Goal: Task Accomplishment & Management: Use online tool/utility

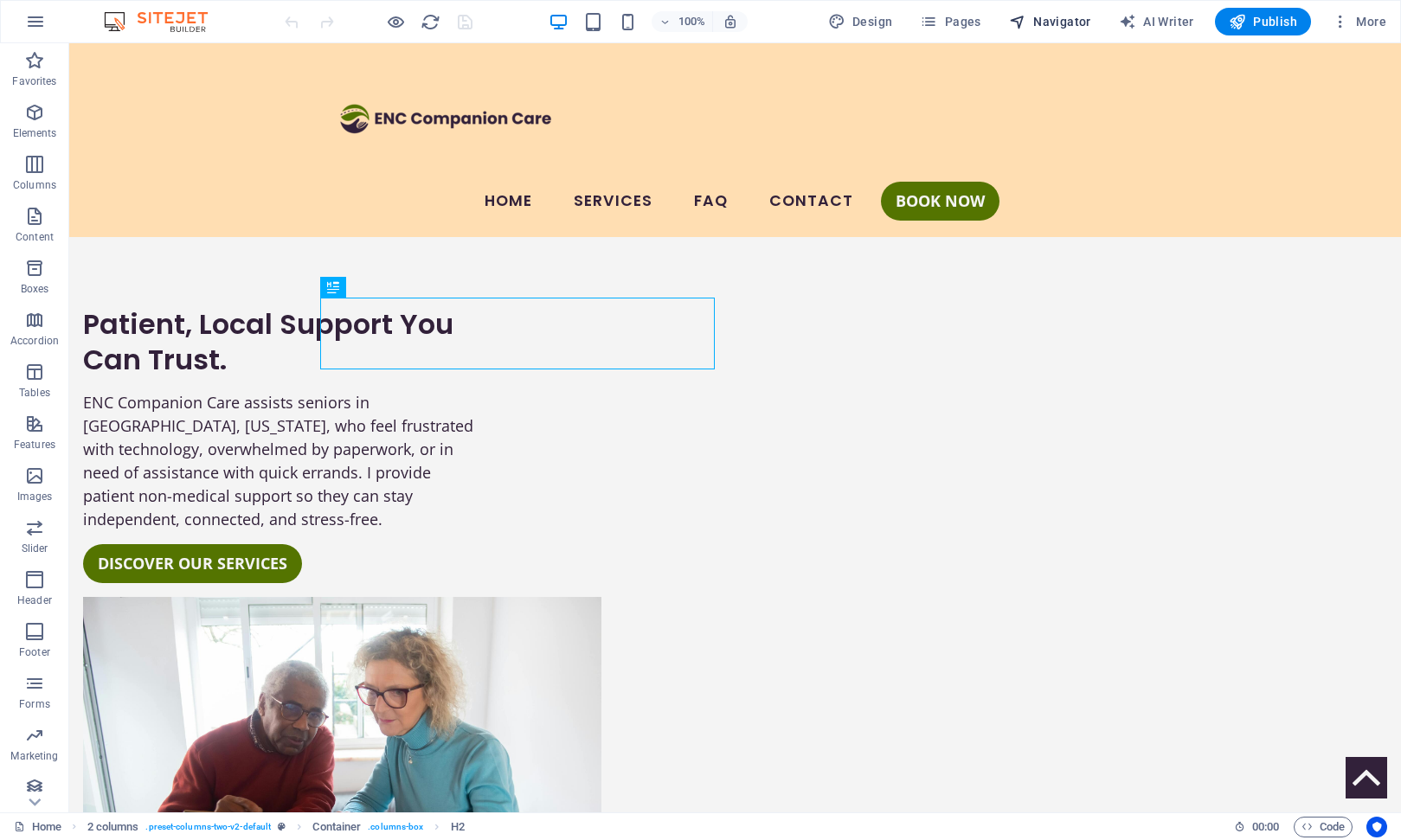
click at [1049, 17] on span "Navigator" at bounding box center [1049, 22] width 82 height 18
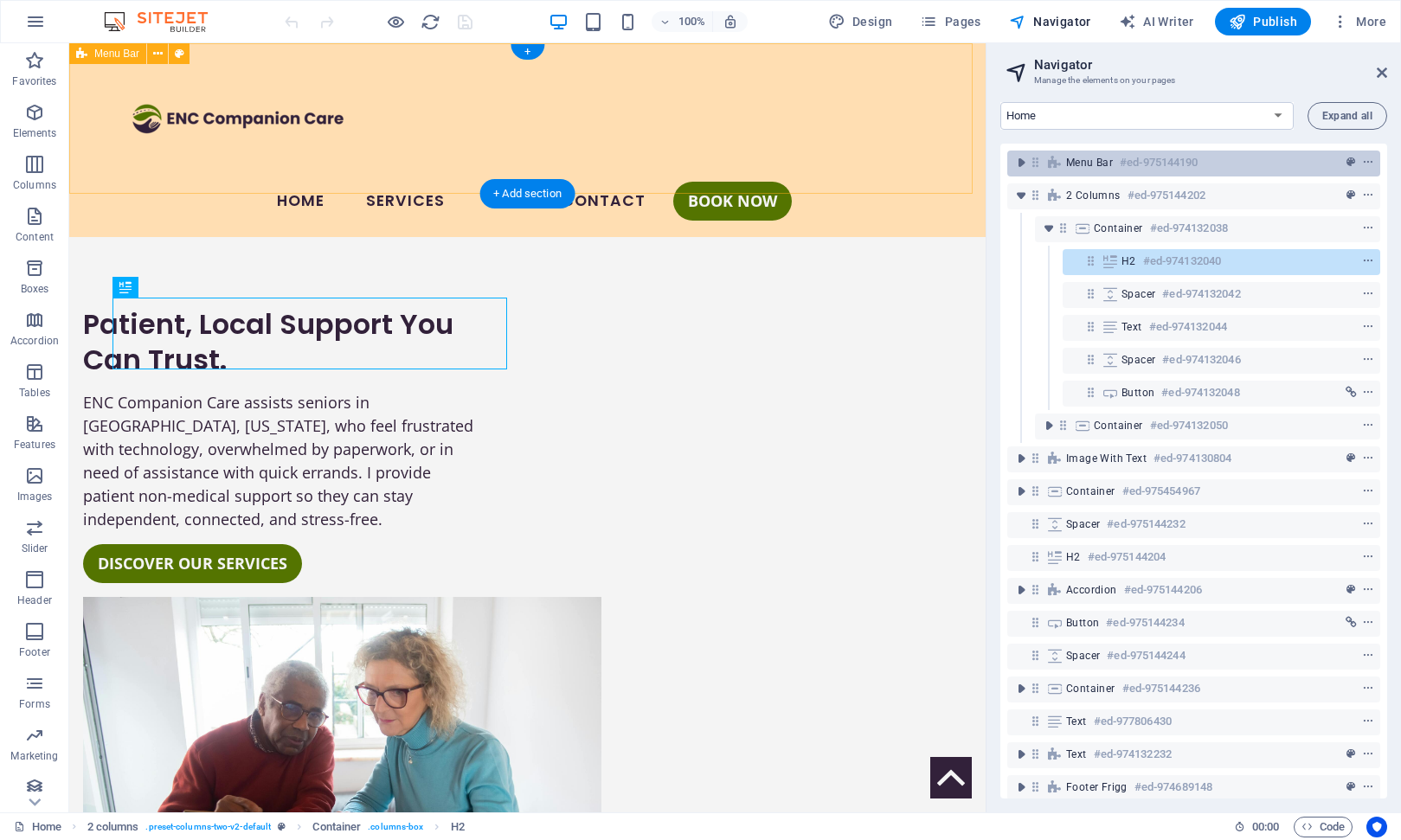
click at [1089, 164] on span "Menu Bar" at bounding box center [1089, 163] width 47 height 14
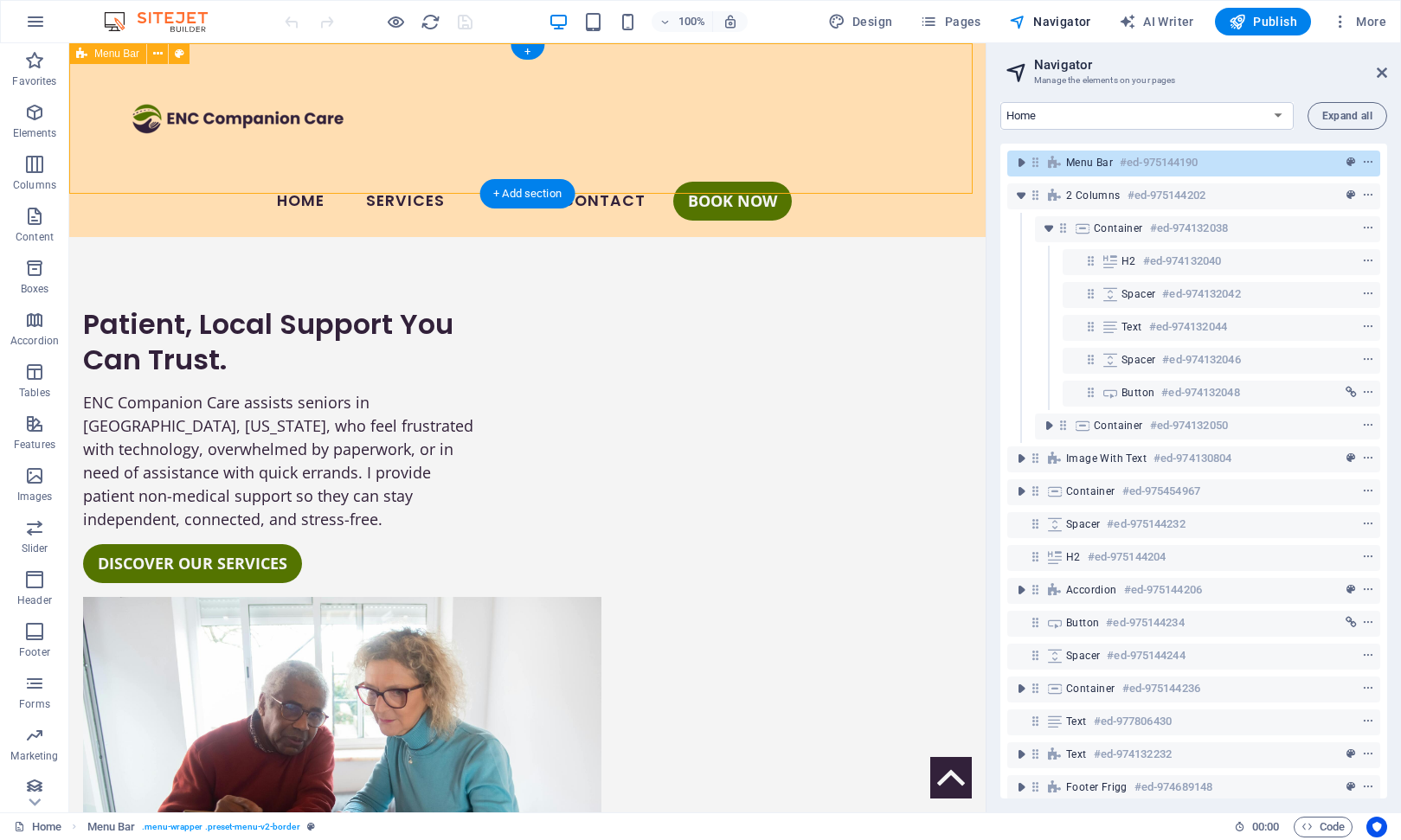
click at [1089, 164] on span "Menu Bar" at bounding box center [1089, 163] width 47 height 14
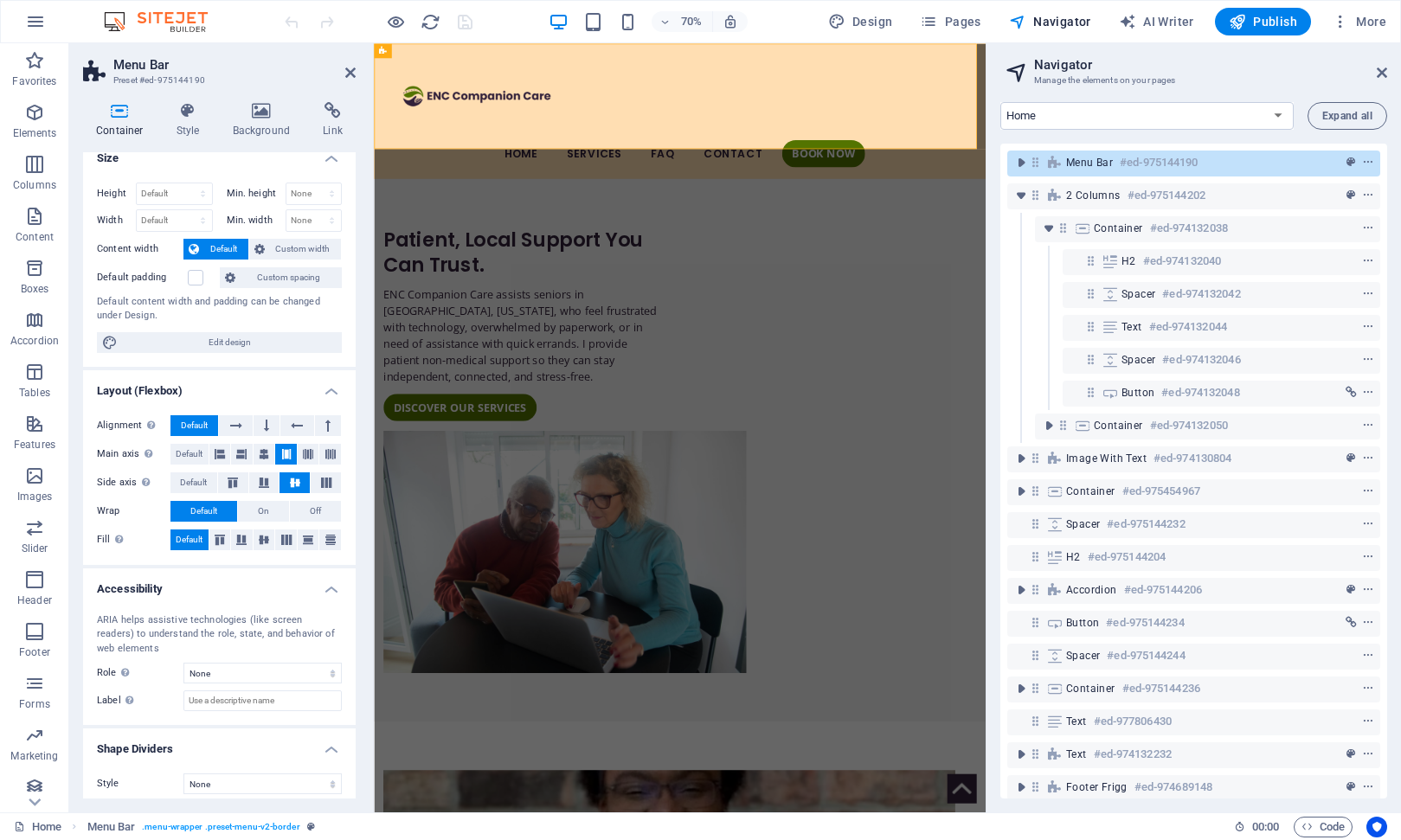
scroll to position [24, 0]
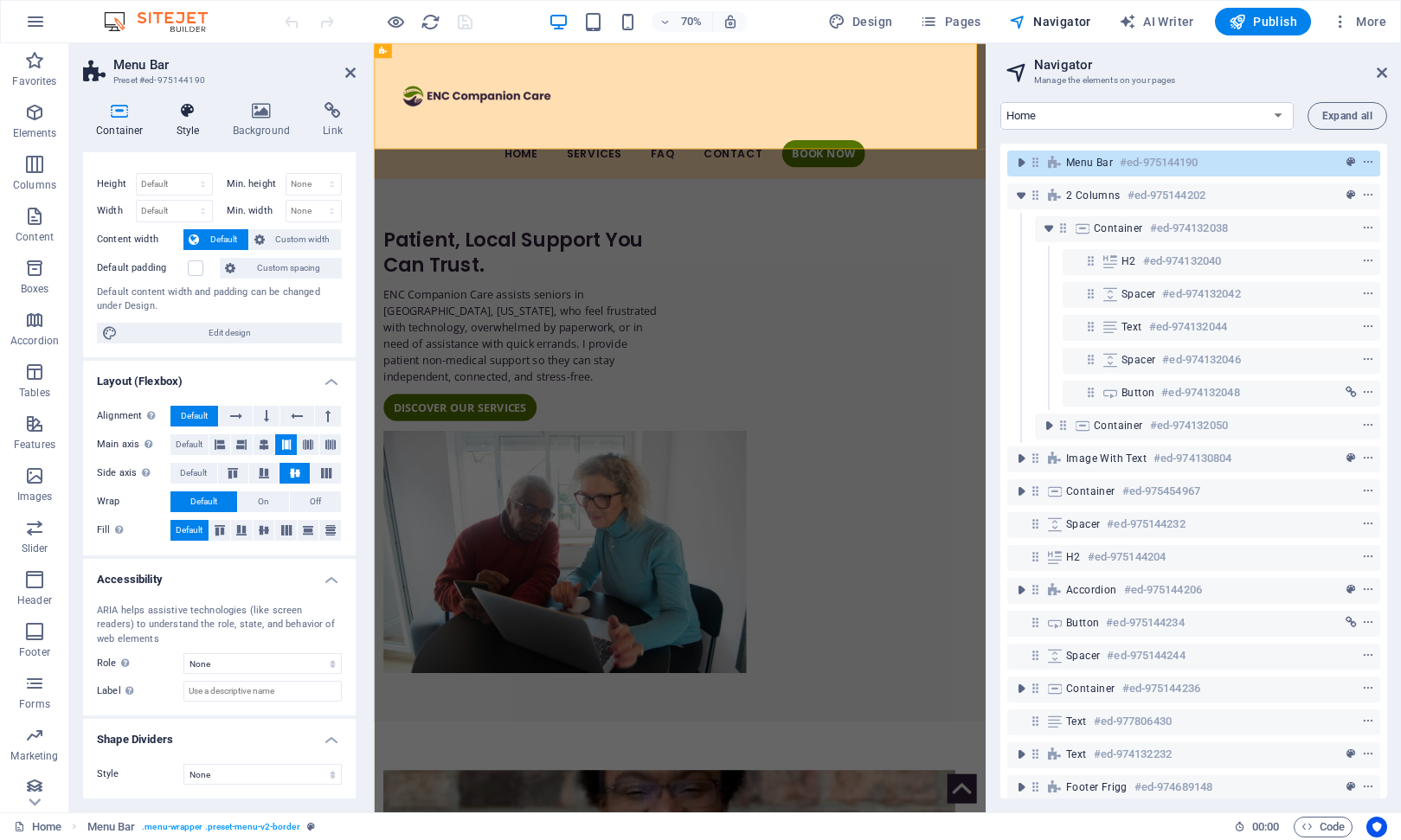
click at [186, 119] on icon at bounding box center [189, 111] width 50 height 18
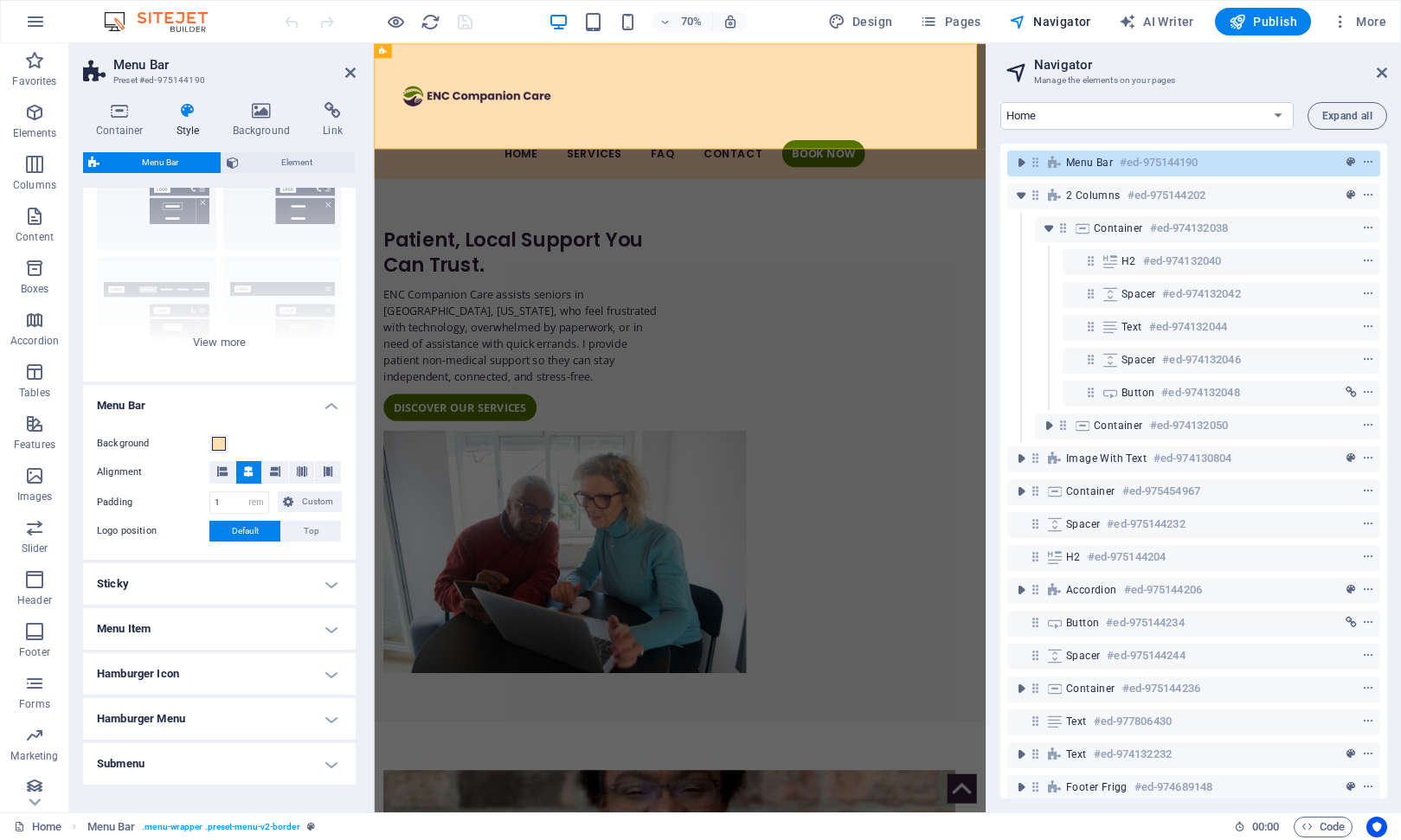
scroll to position [152, 0]
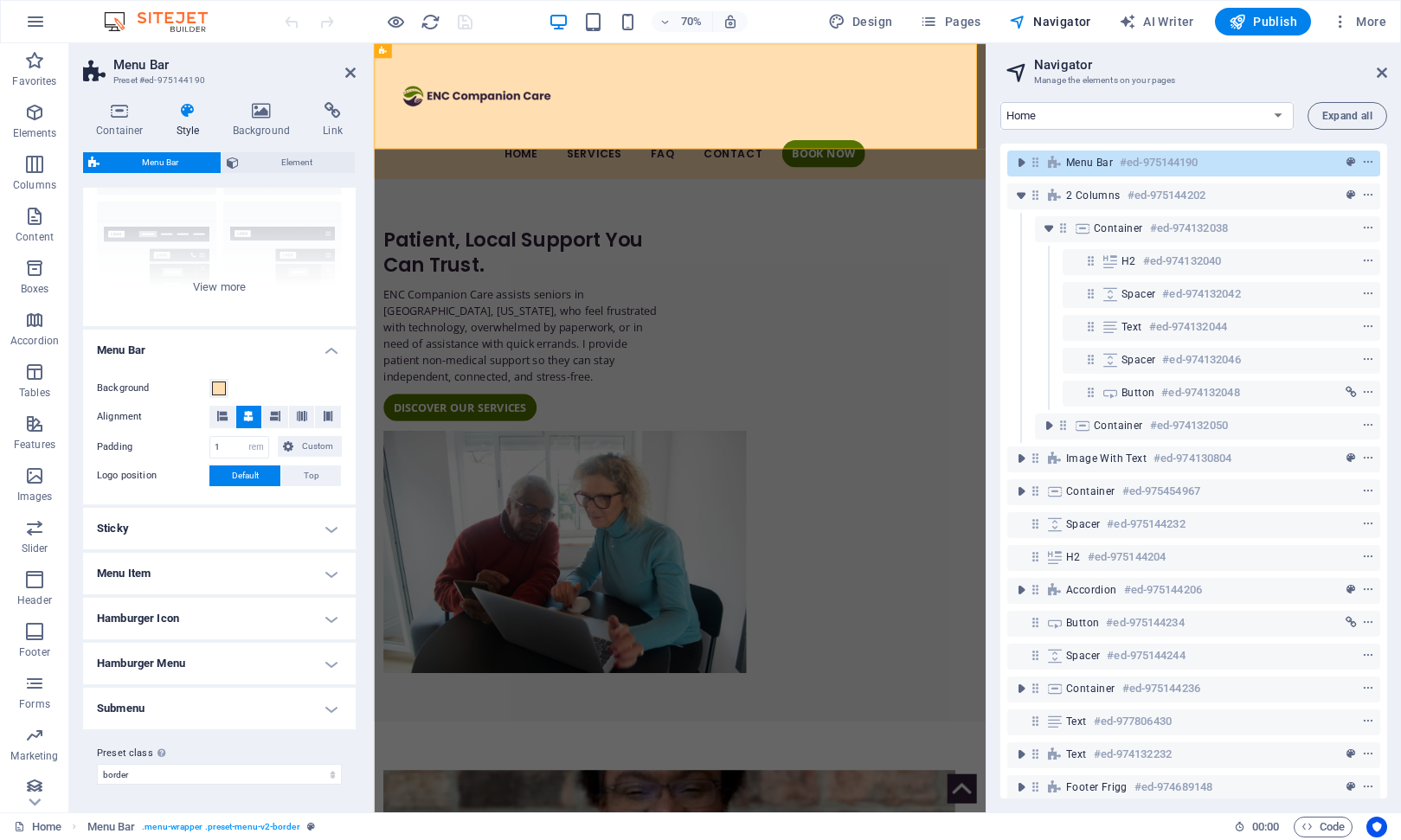
click at [188, 585] on h4 "Menu Item" at bounding box center [220, 573] width 273 height 42
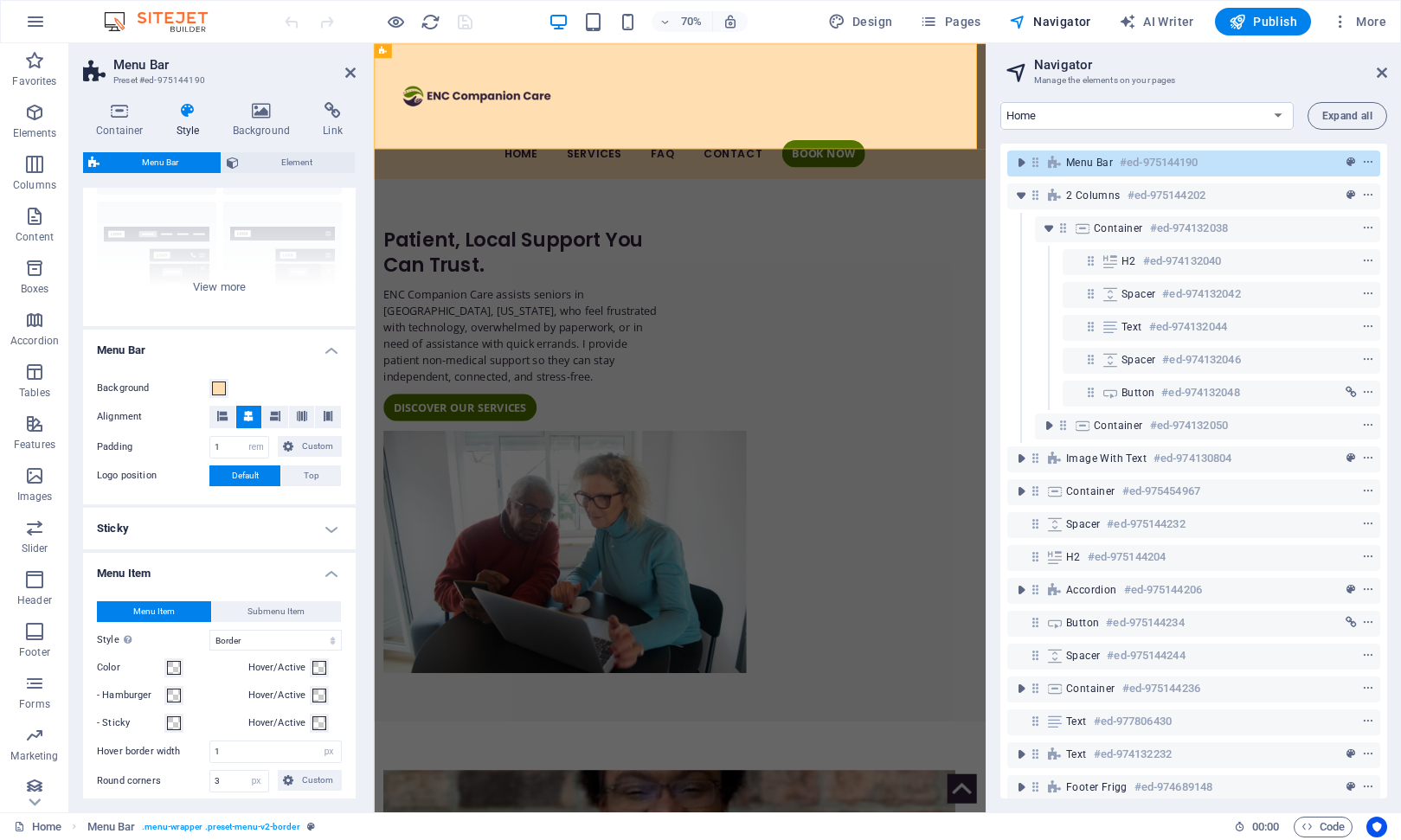
scroll to position [299, 0]
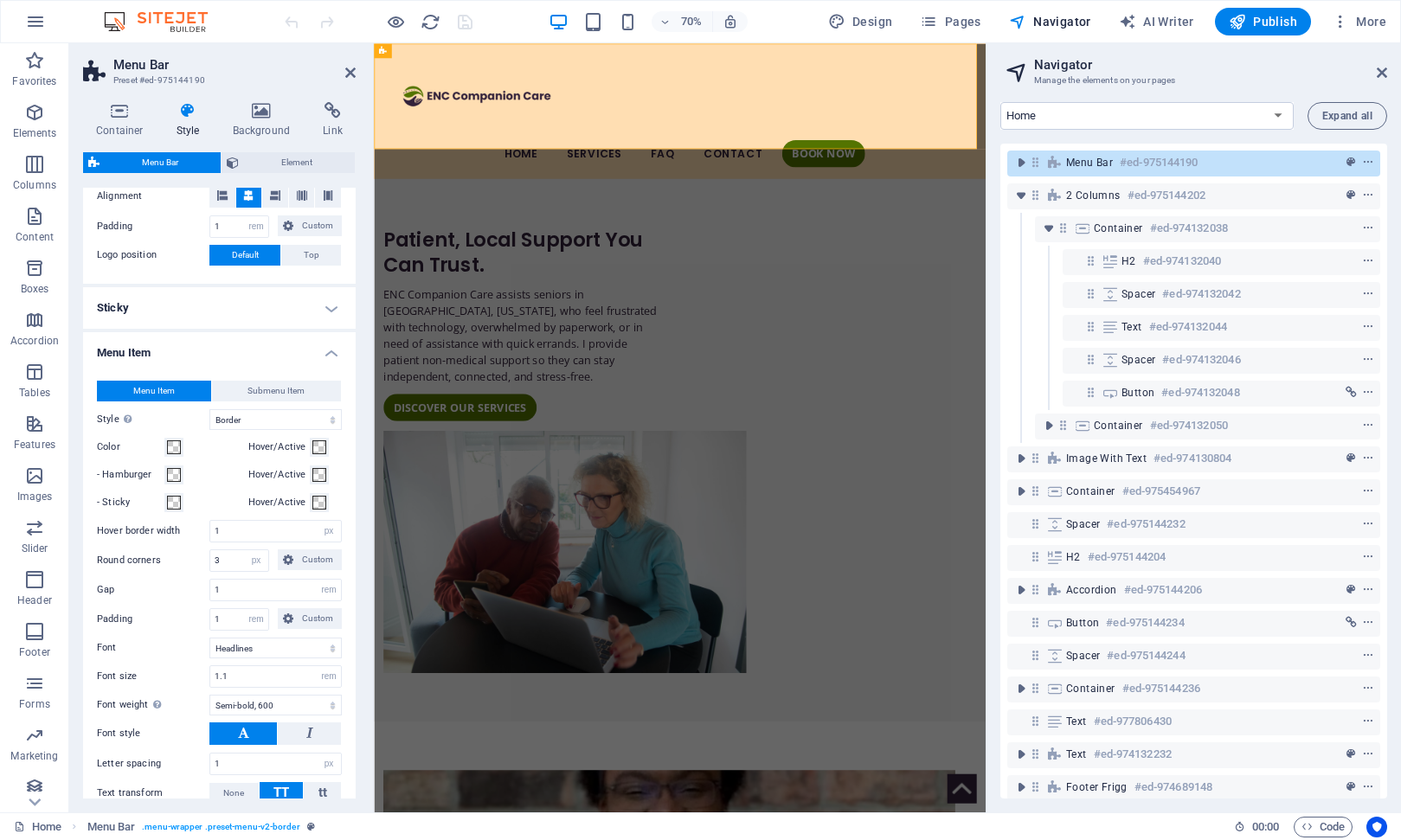
click at [164, 354] on h4 "Menu Item" at bounding box center [220, 347] width 273 height 31
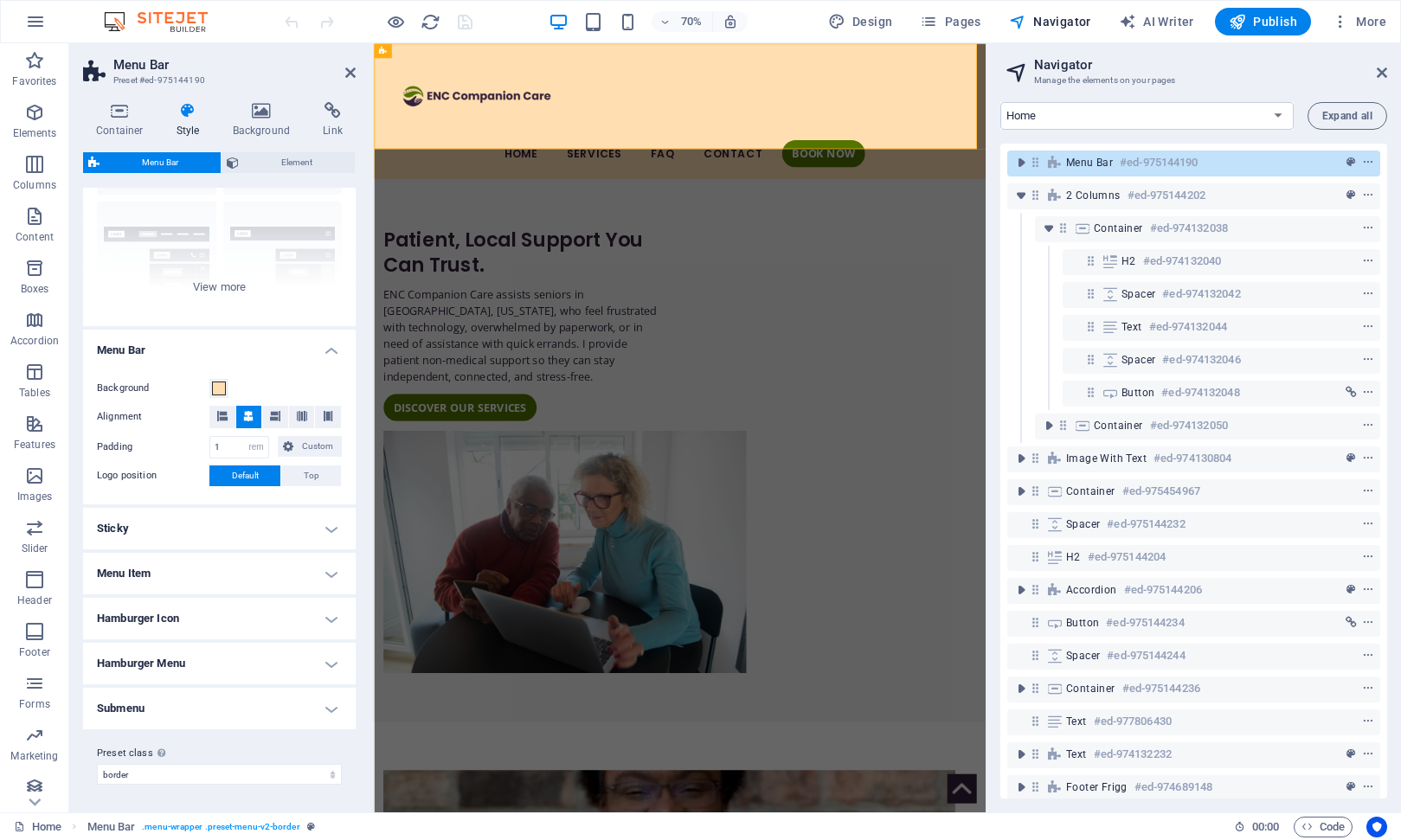
scroll to position [152, 0]
click at [171, 628] on h4 "Hamburger Icon" at bounding box center [220, 618] width 273 height 42
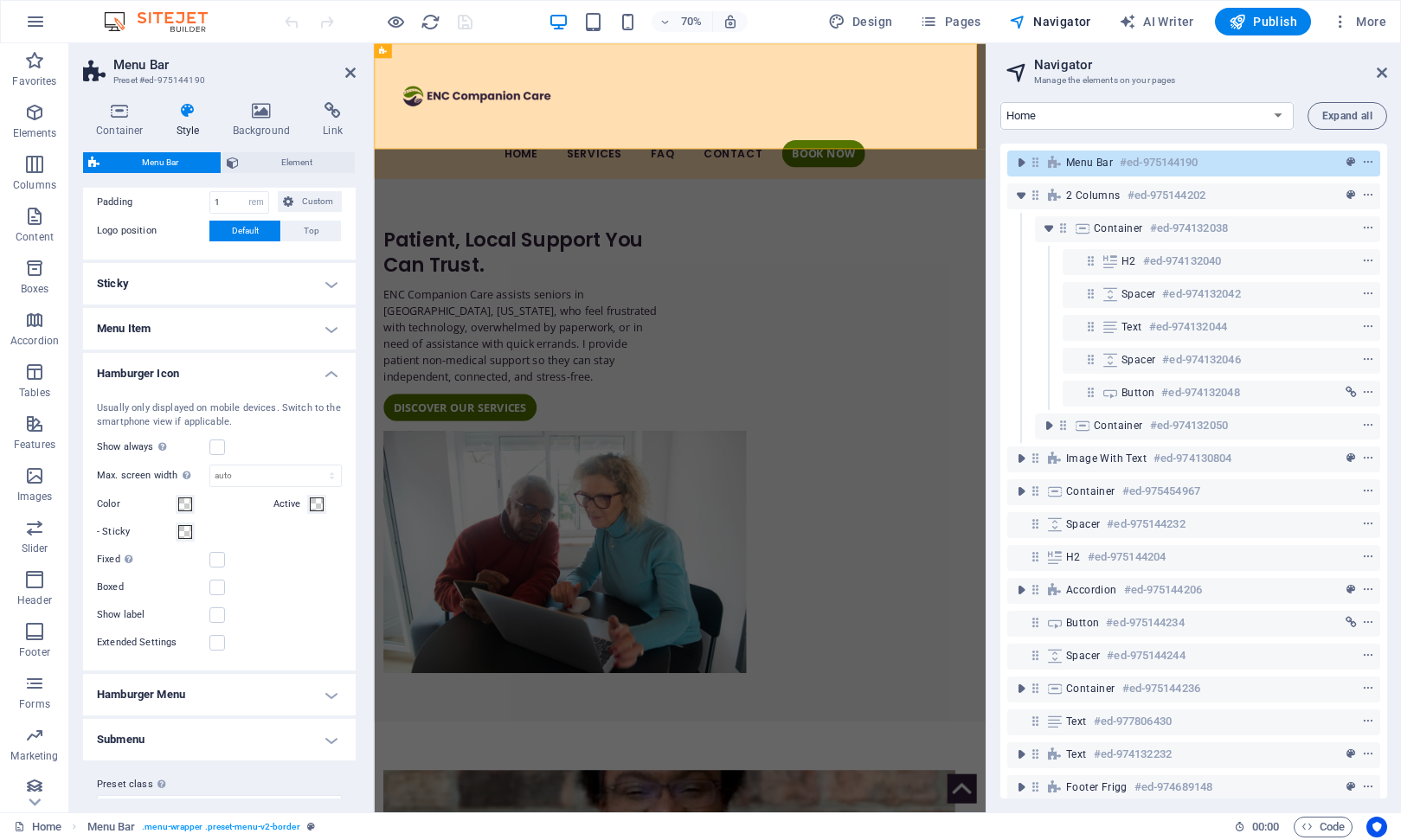
scroll to position [402, 0]
click at [162, 694] on h4 "Hamburger Menu" at bounding box center [220, 689] width 273 height 42
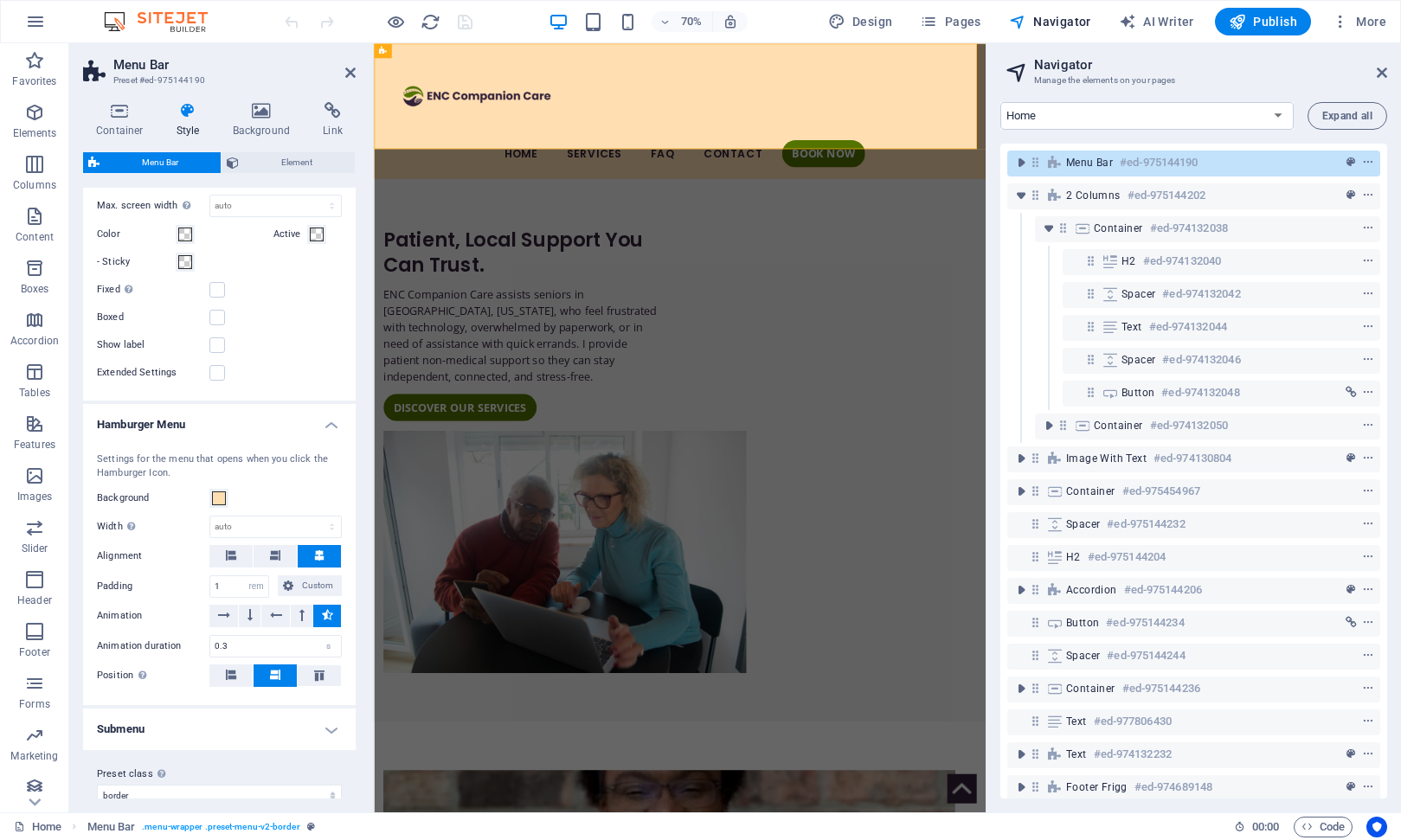
scroll to position [687, 0]
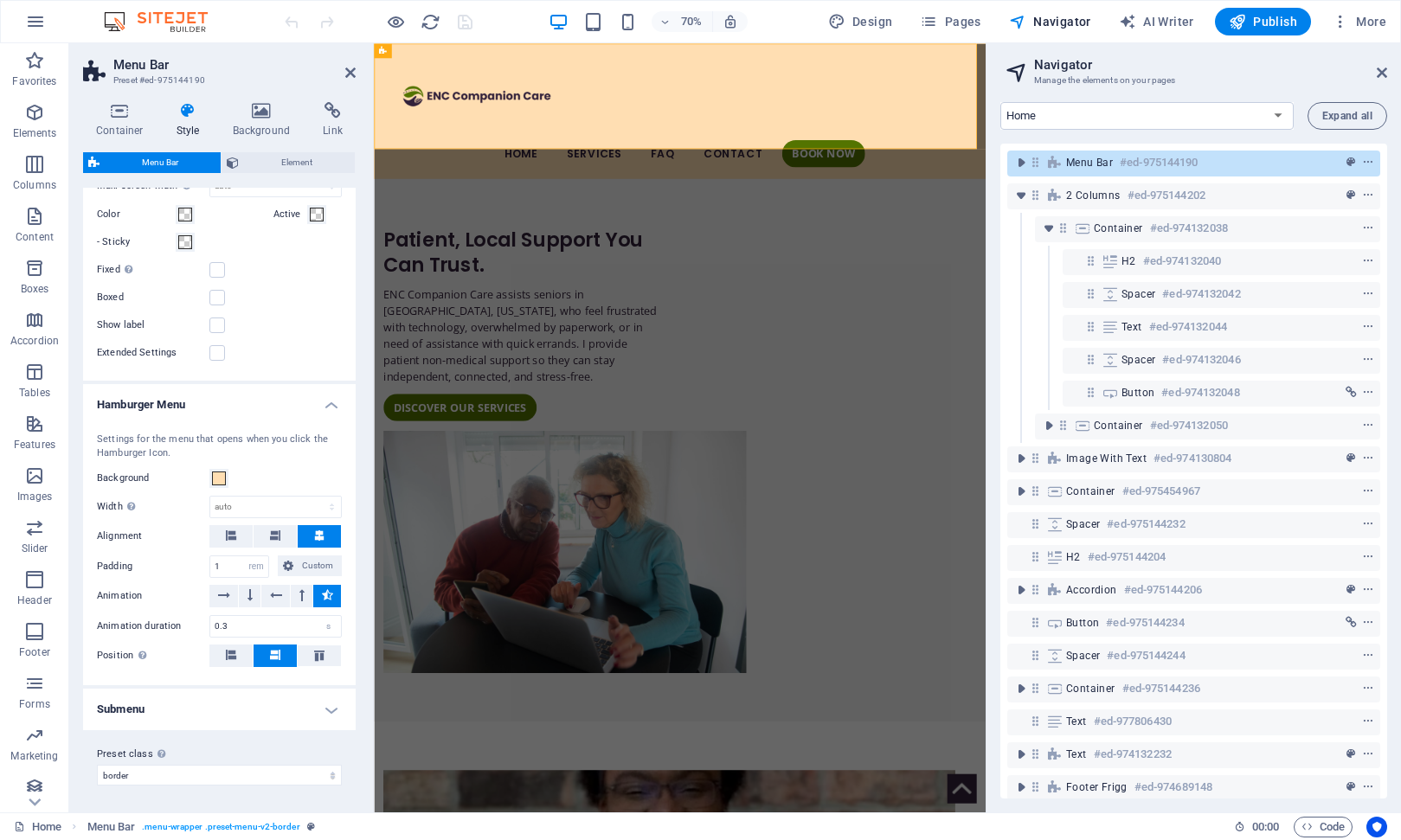
click at [158, 712] on h4 "Submenu" at bounding box center [220, 709] width 273 height 42
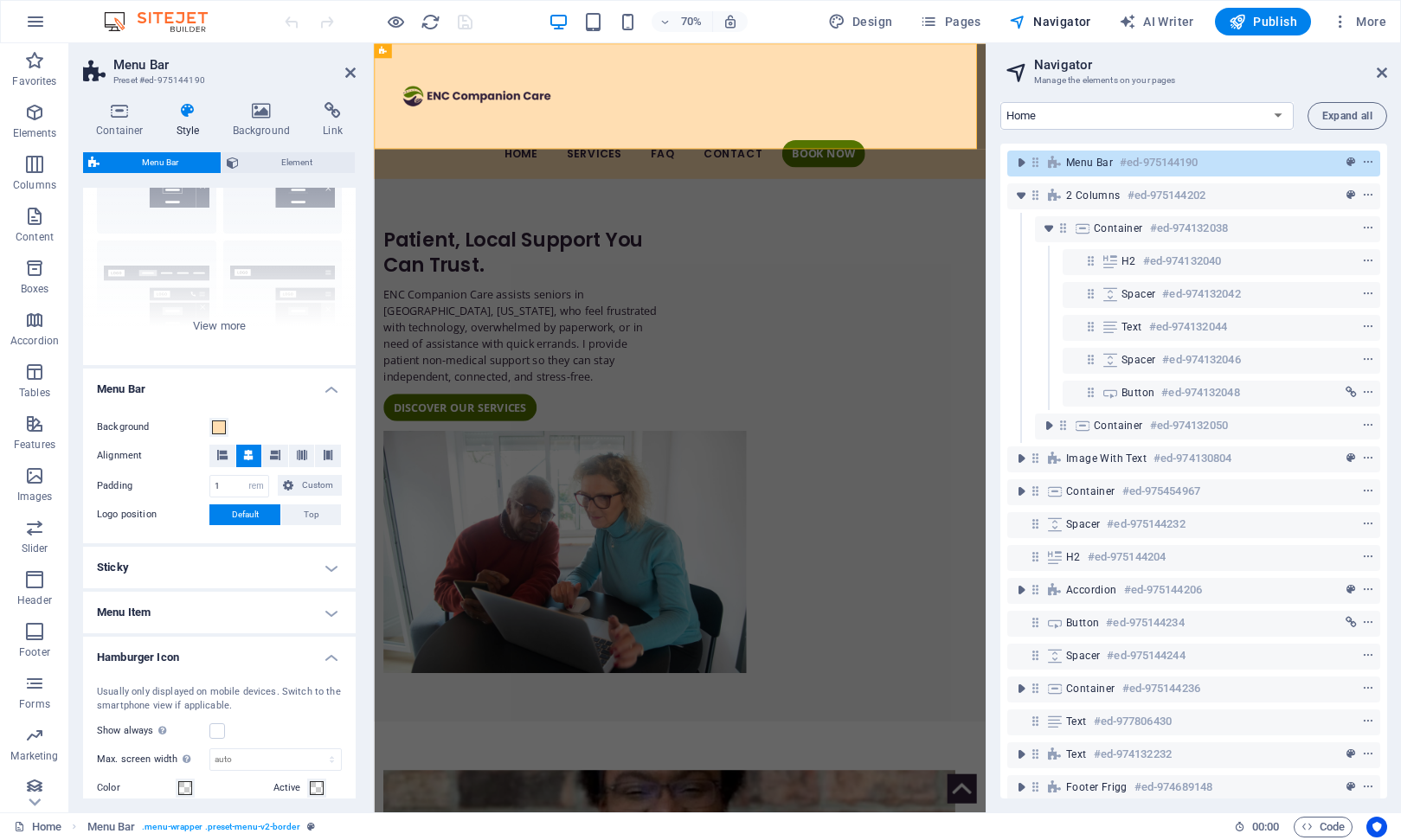
scroll to position [0, 0]
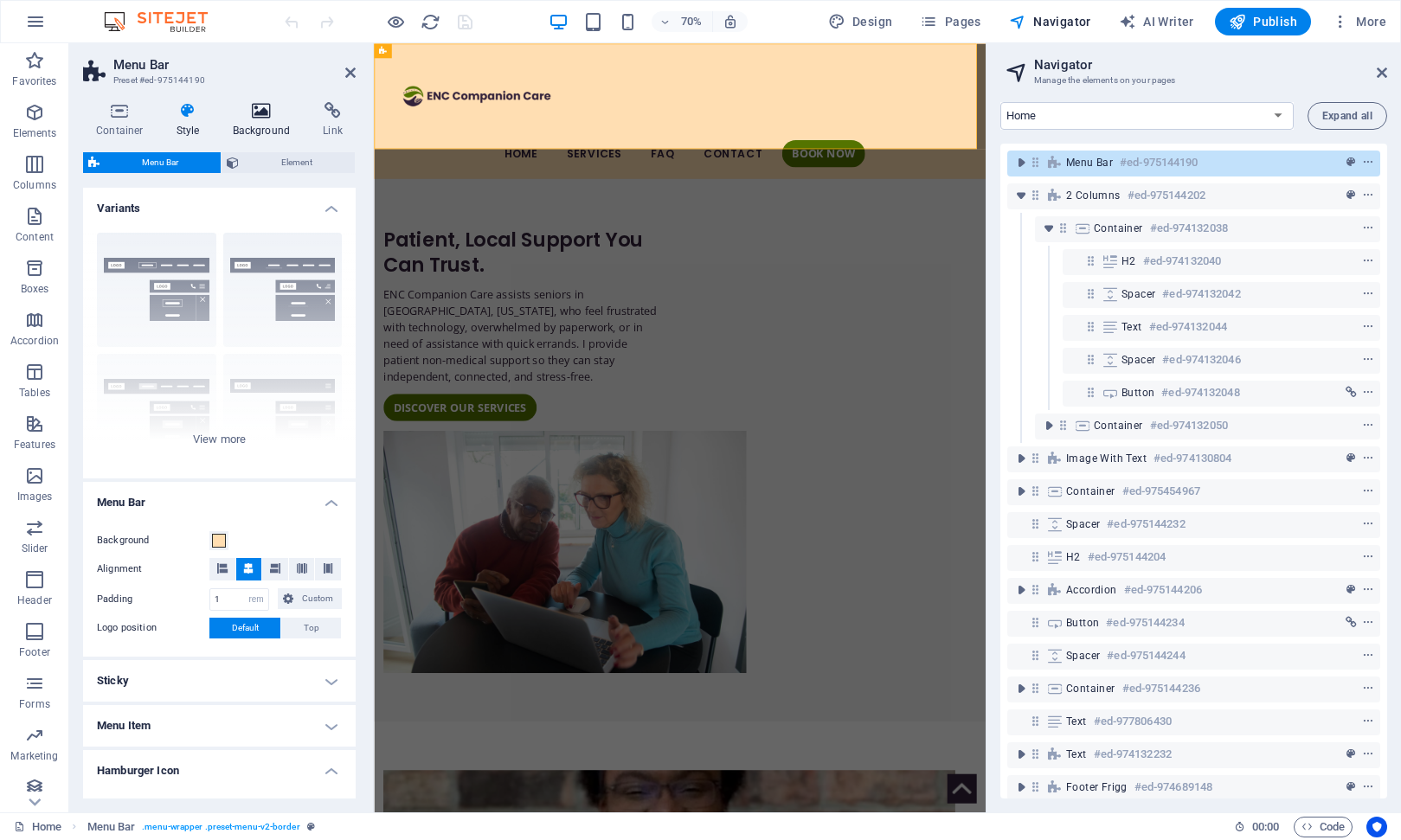
click at [267, 125] on h4 "Background" at bounding box center [265, 119] width 91 height 36
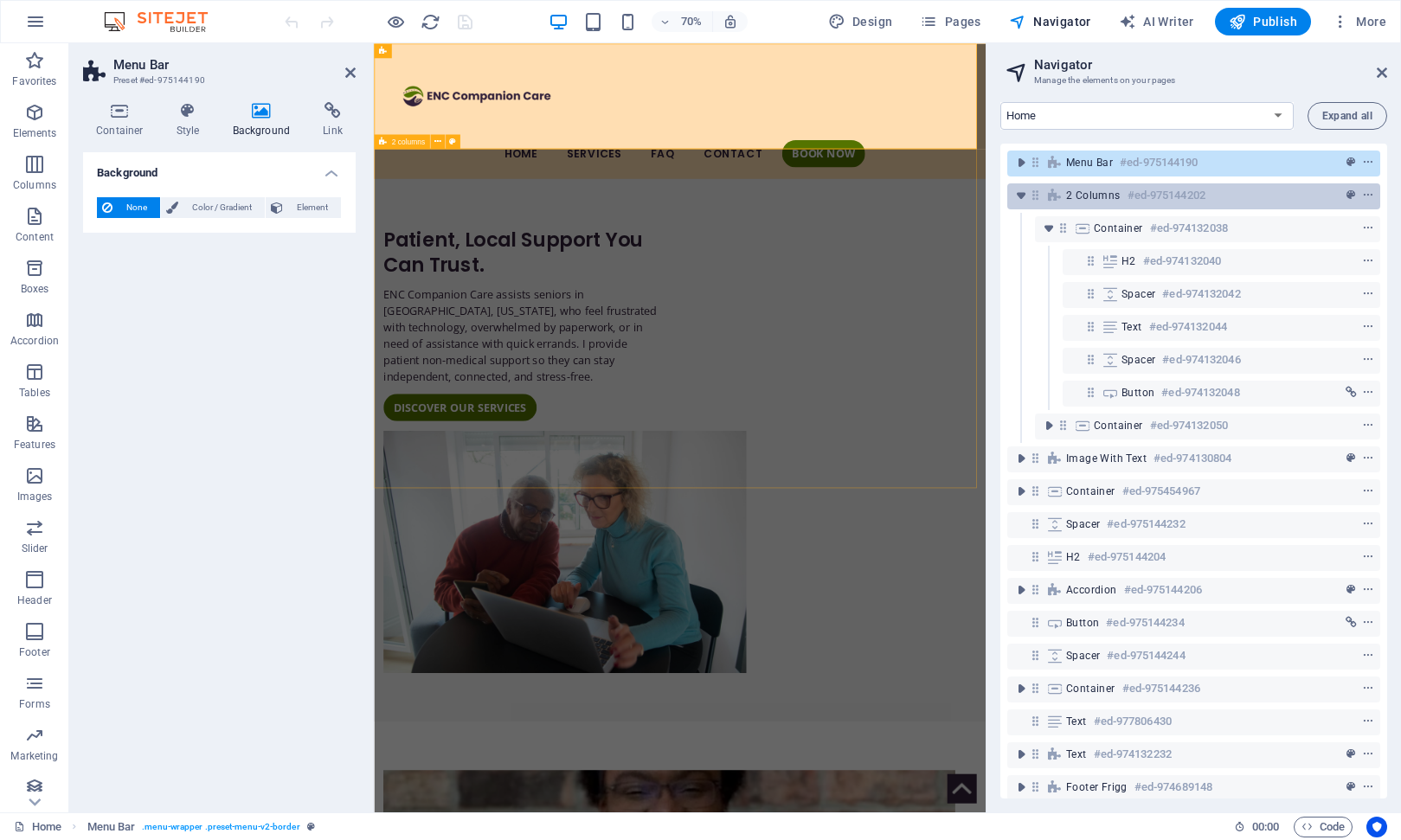
click at [1137, 198] on h6 "#ed-975144202" at bounding box center [1166, 195] width 78 height 20
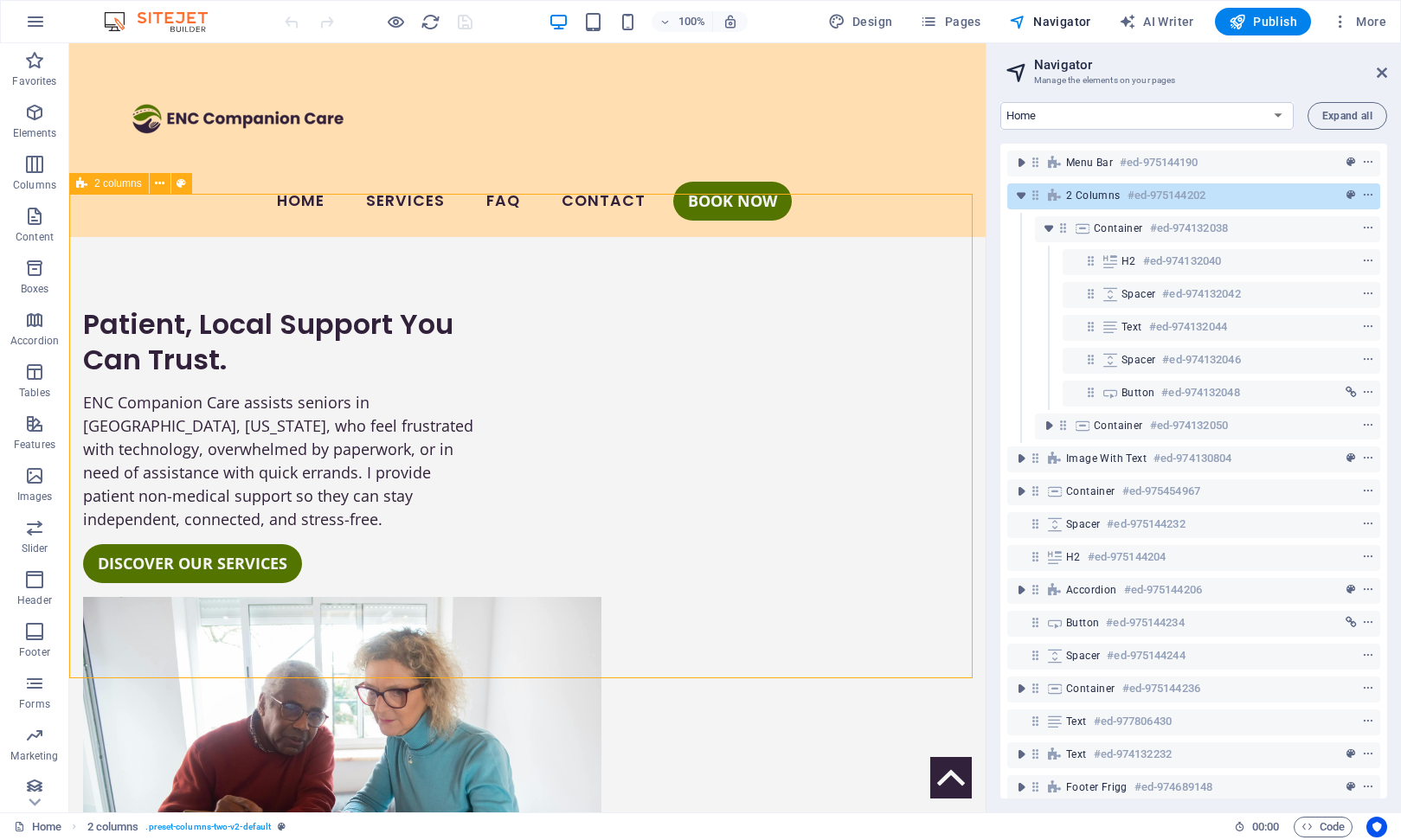
click at [1137, 198] on h6 "#ed-975144202" at bounding box center [1166, 195] width 78 height 20
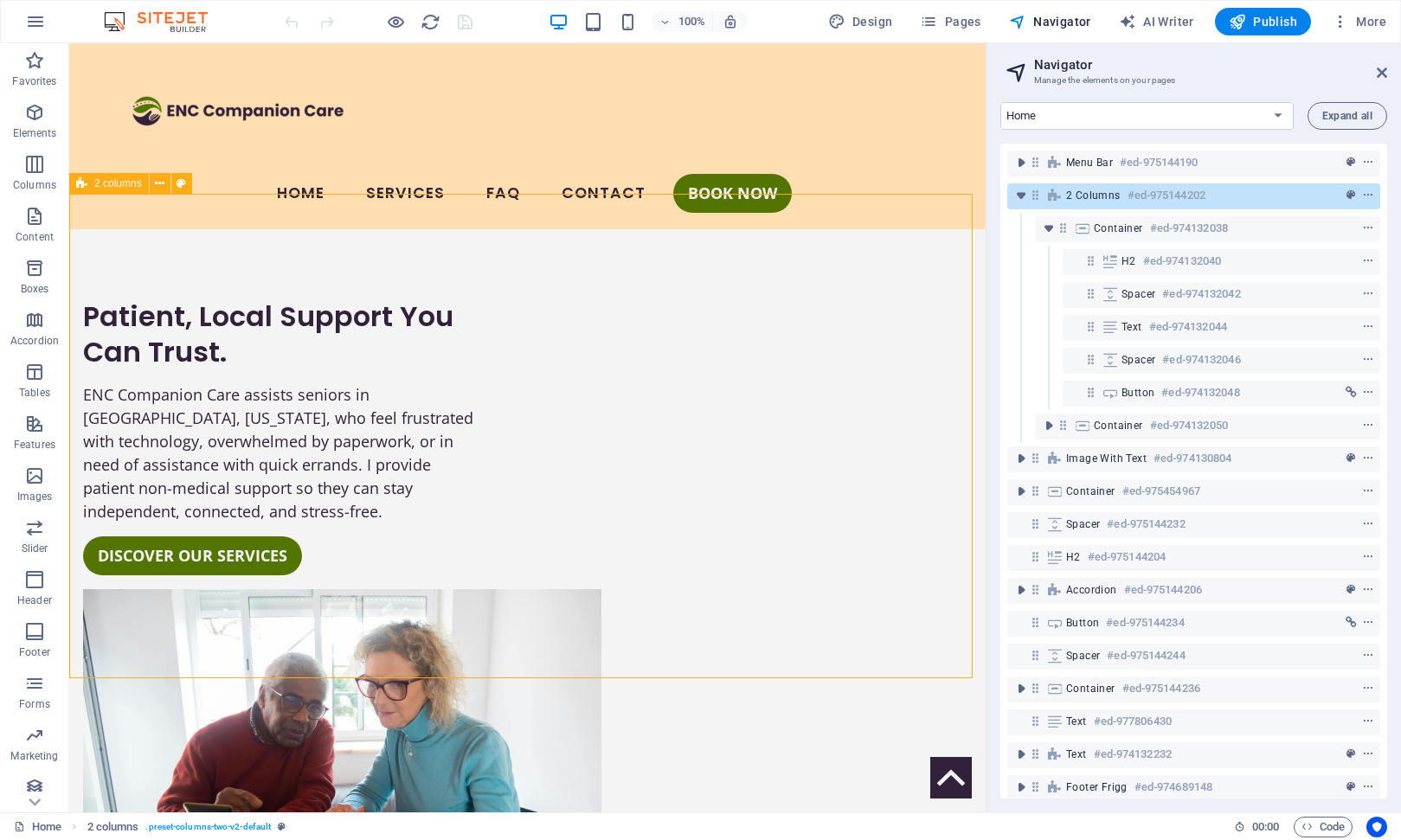
click at [1137, 198] on h6 "#ed-975144202" at bounding box center [1166, 195] width 78 height 20
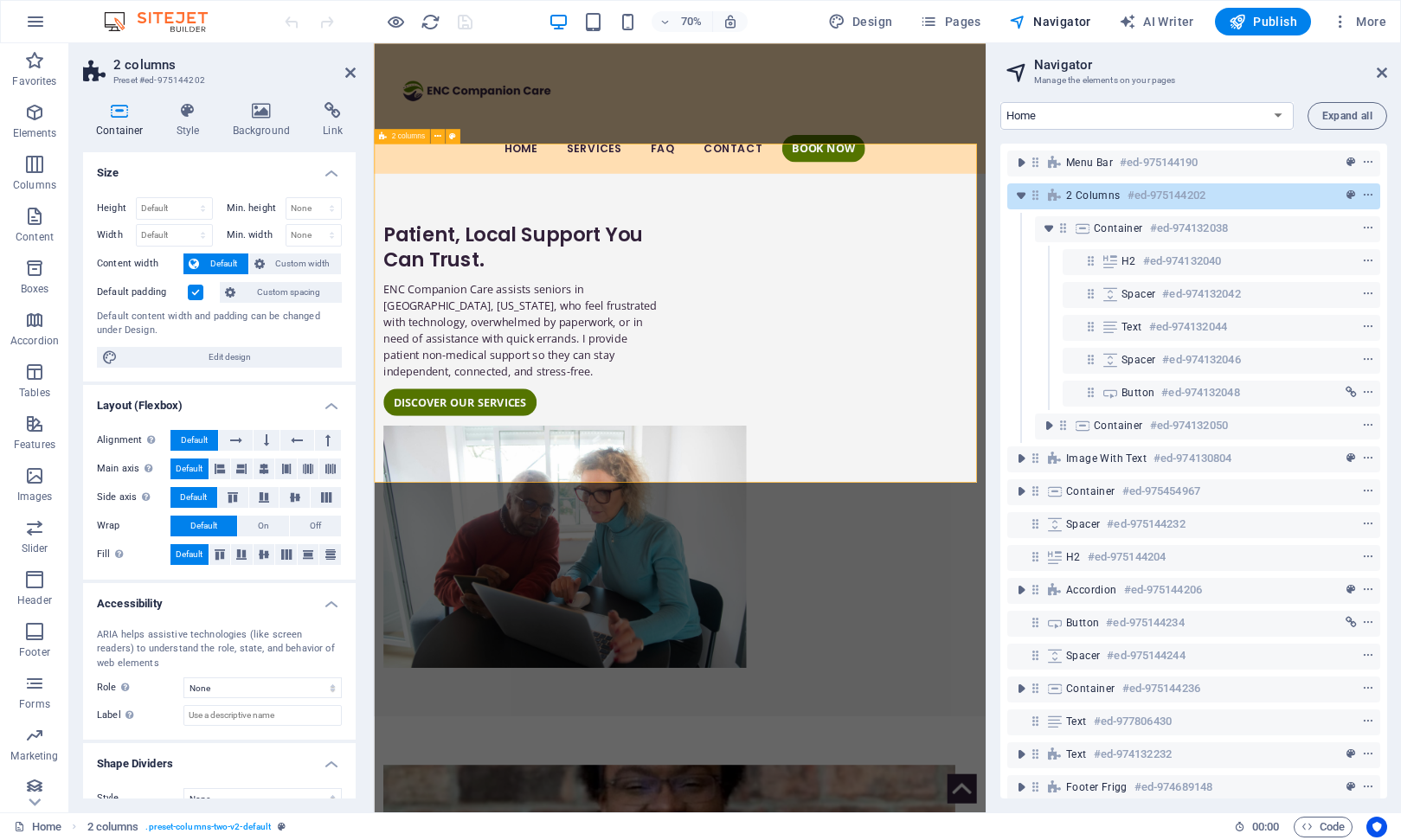
scroll to position [24, 0]
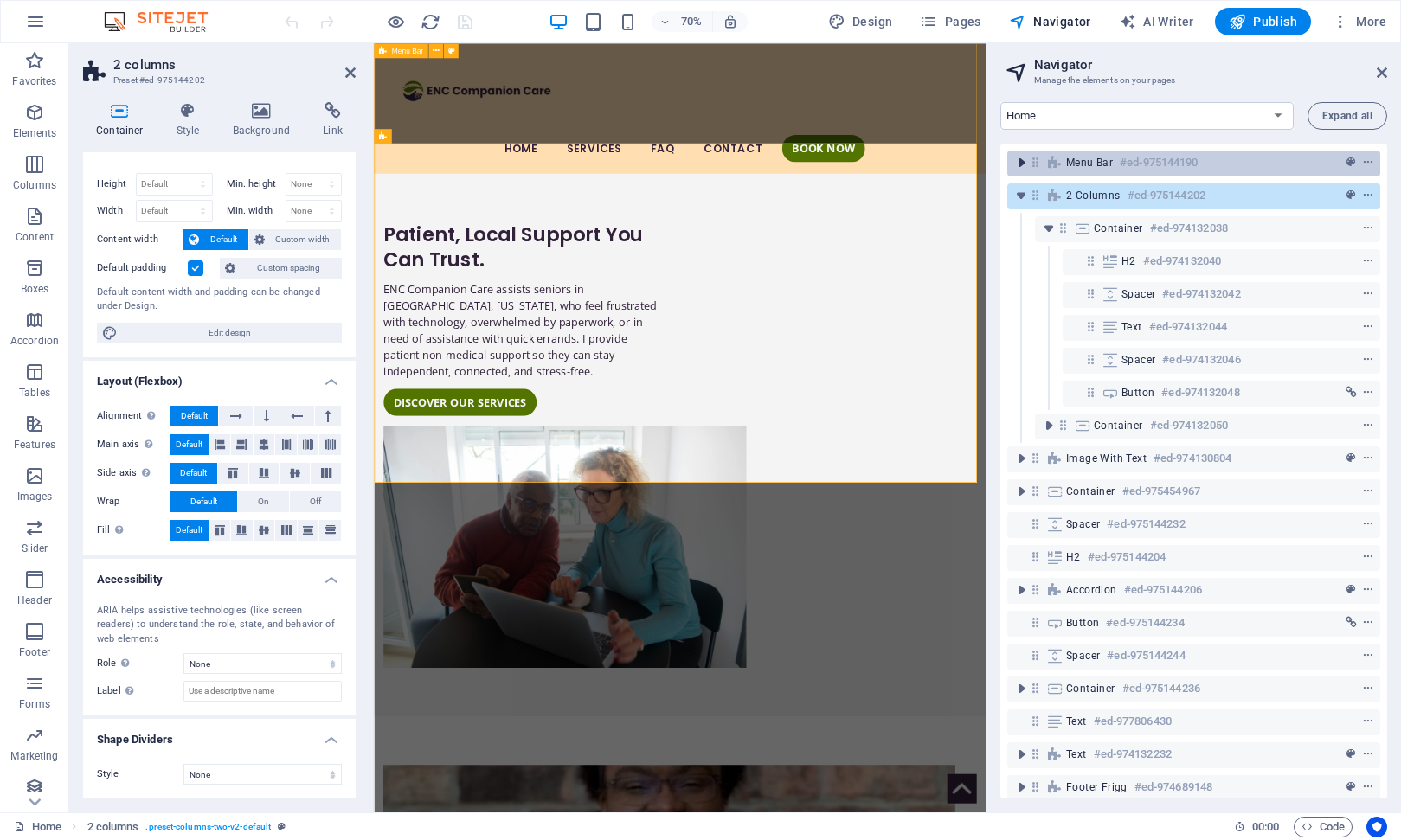
click at [1022, 166] on icon "toggle-expand" at bounding box center [1021, 163] width 18 height 18
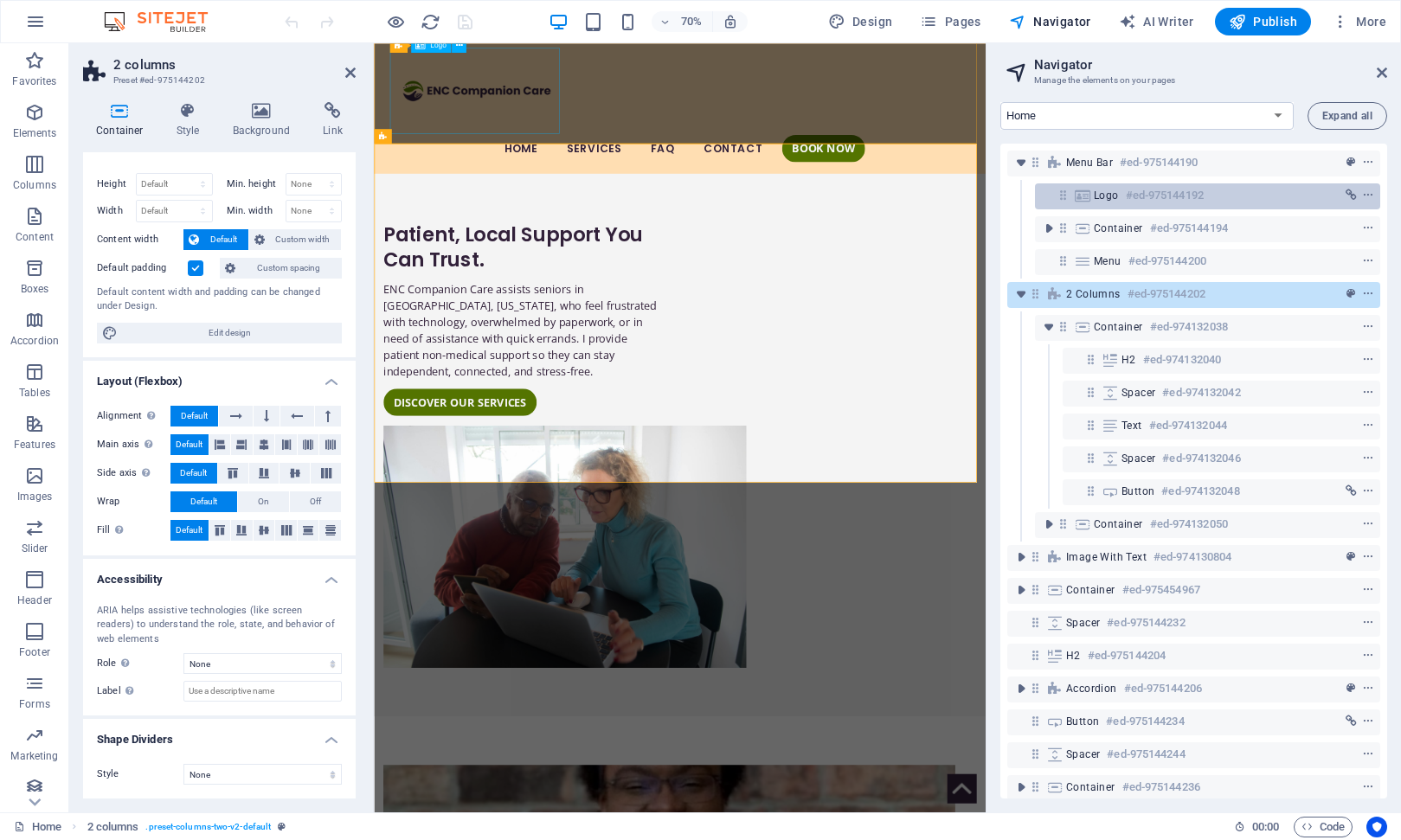
click at [1129, 196] on h6 "#ed-975144192" at bounding box center [1165, 195] width 78 height 20
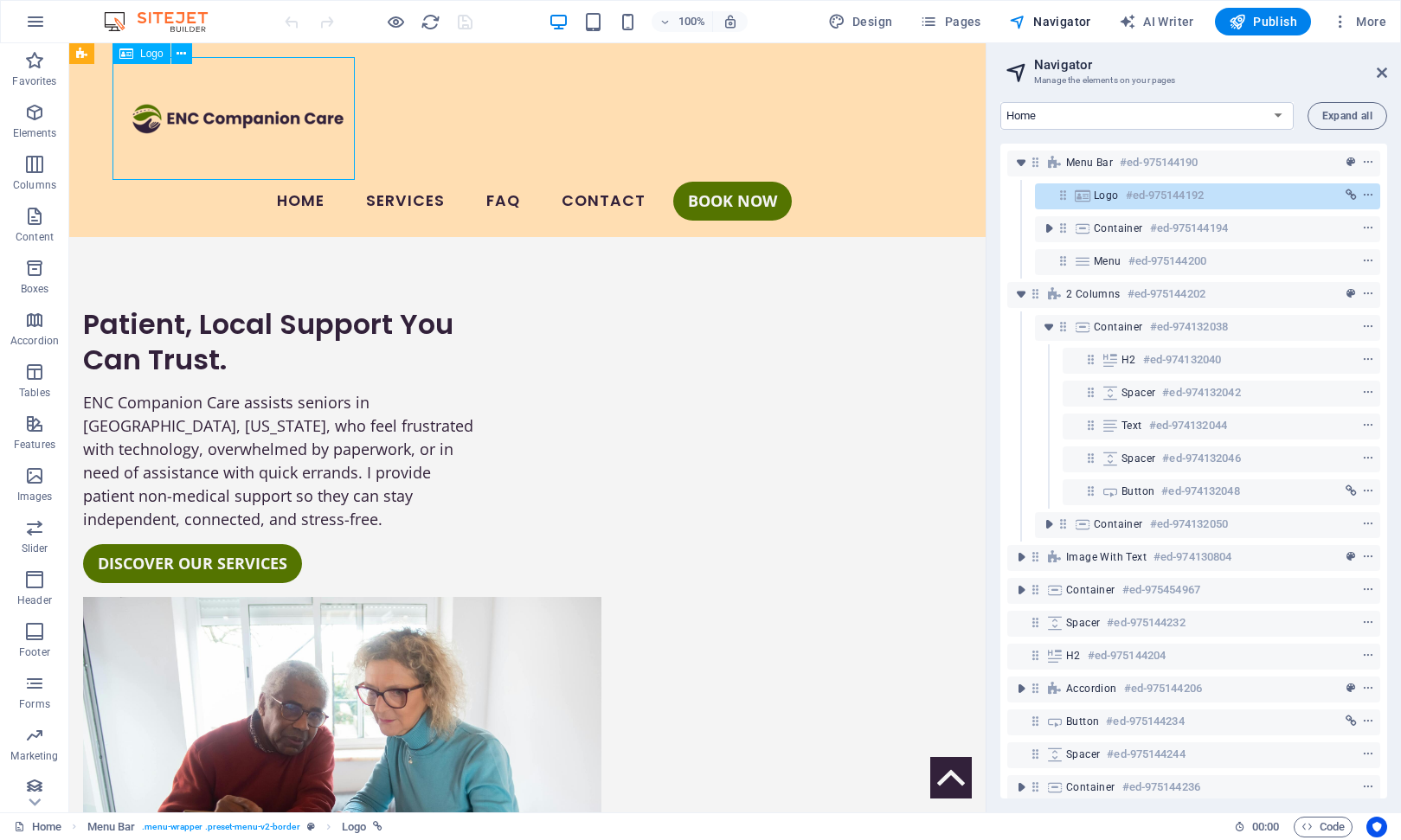
click at [1129, 196] on h6 "#ed-975144192" at bounding box center [1165, 195] width 78 height 20
select select "px"
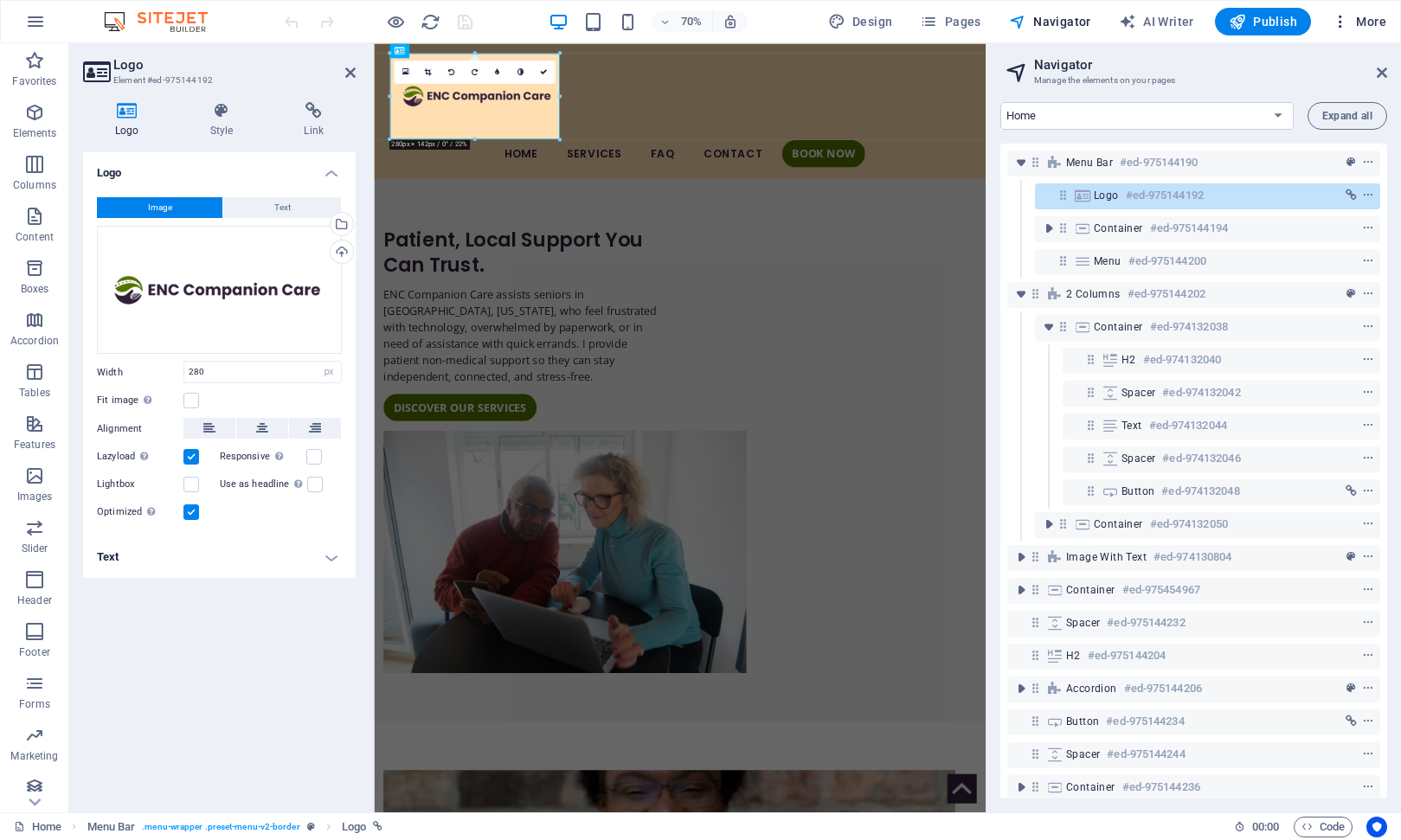
click at [1374, 22] on span "More" at bounding box center [1359, 22] width 55 height 18
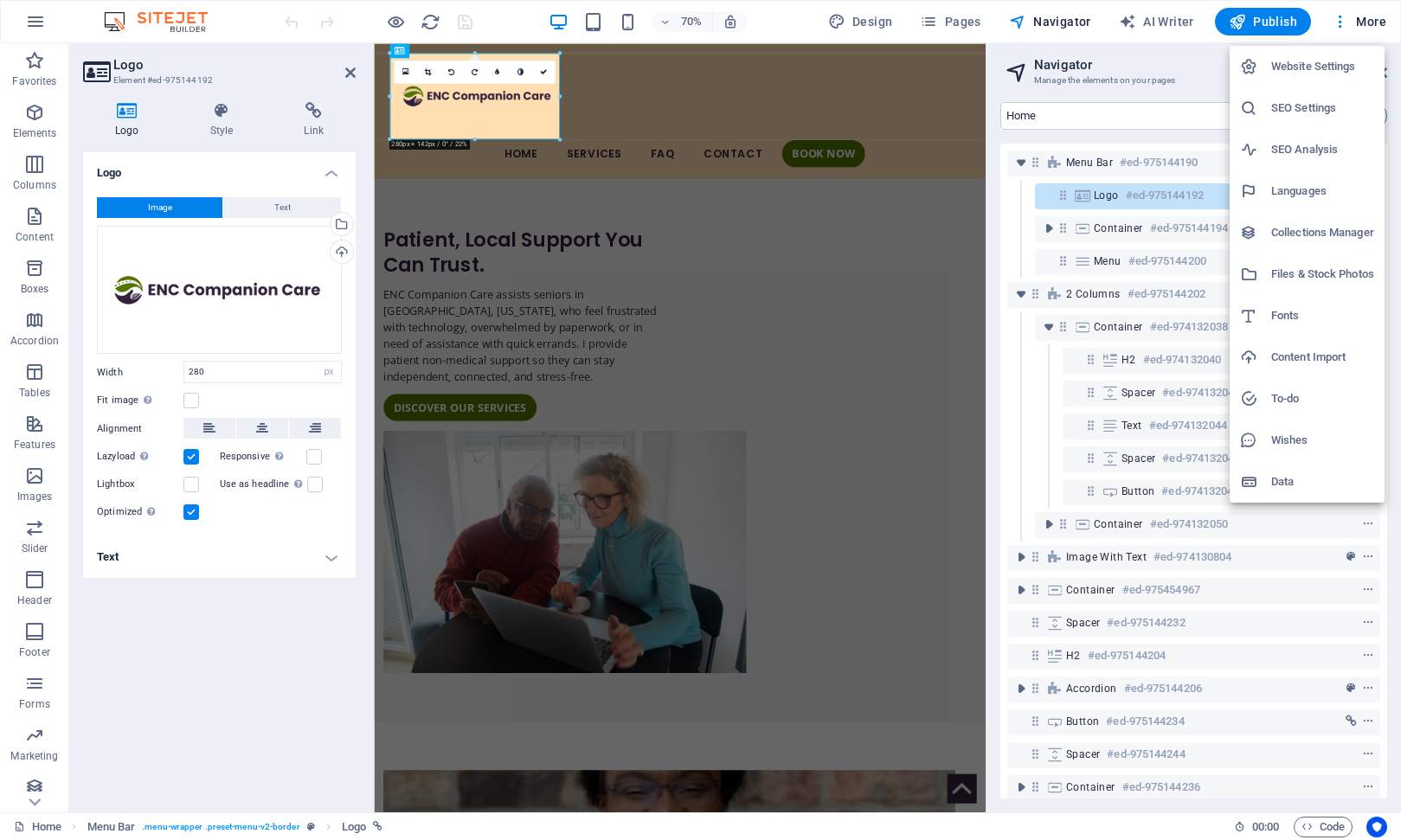
click at [1324, 65] on h6 "Website Settings" at bounding box center [1323, 66] width 103 height 20
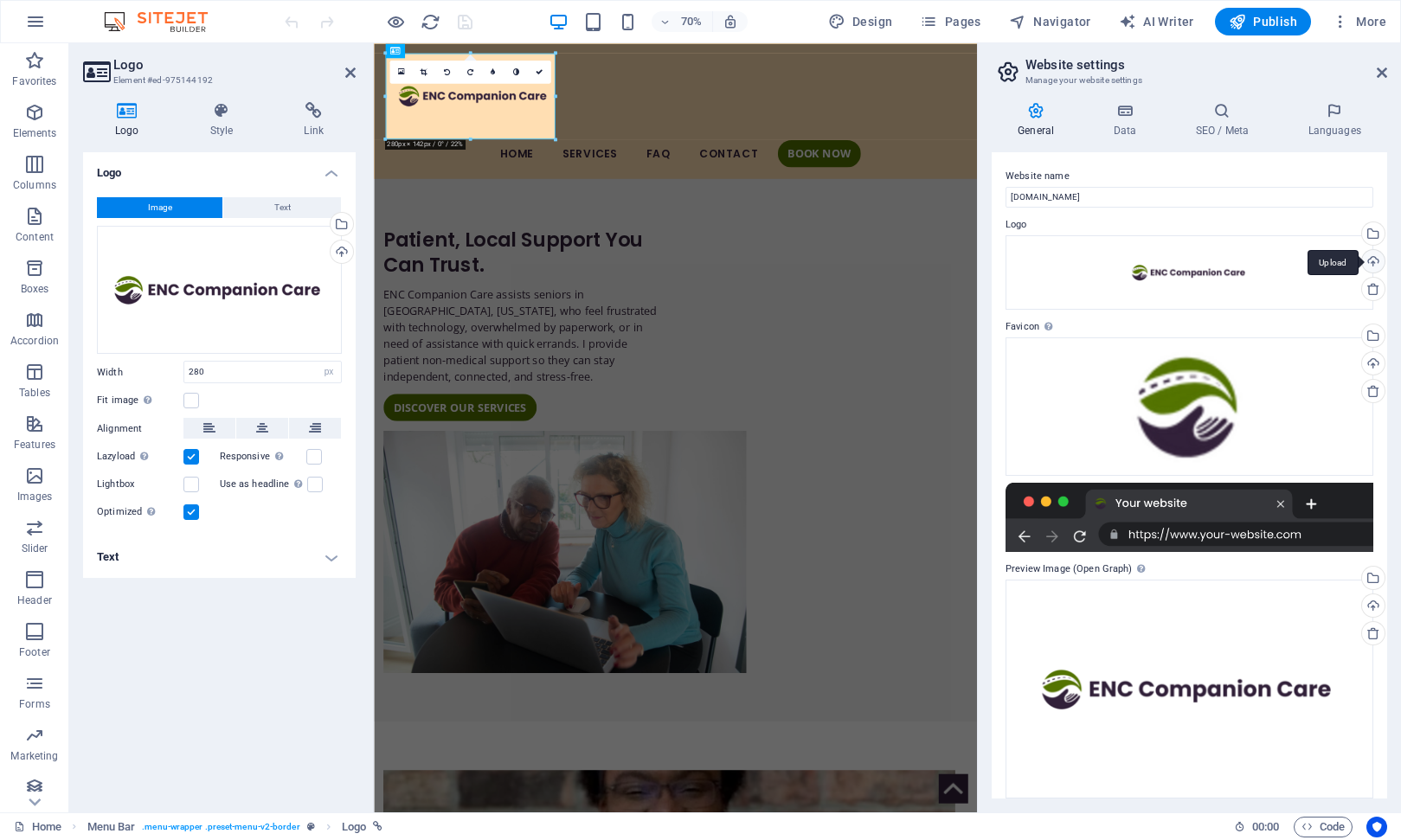
click at [1364, 260] on div "Upload" at bounding box center [1371, 262] width 26 height 26
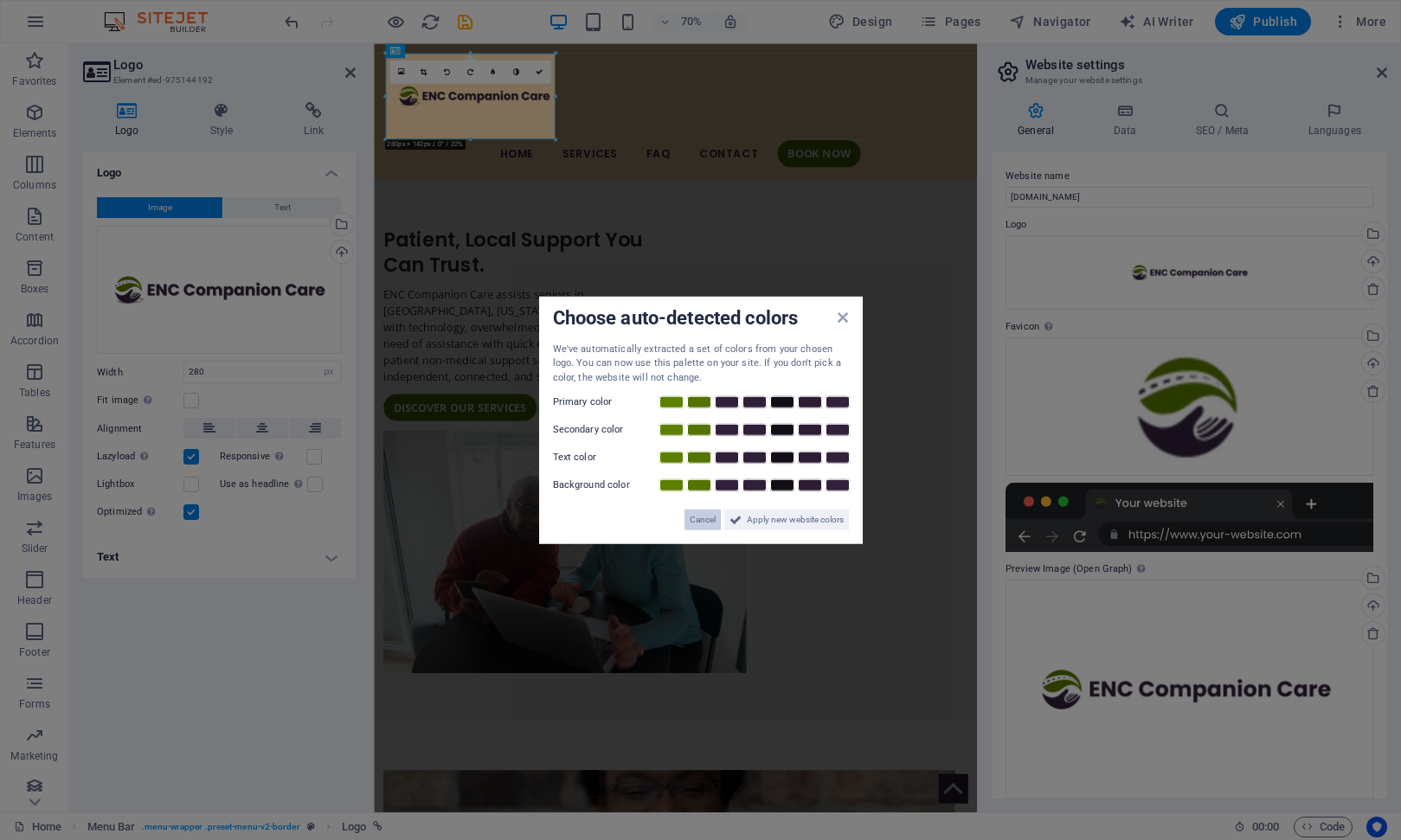
click at [706, 521] on span "Cancel" at bounding box center [702, 520] width 26 height 20
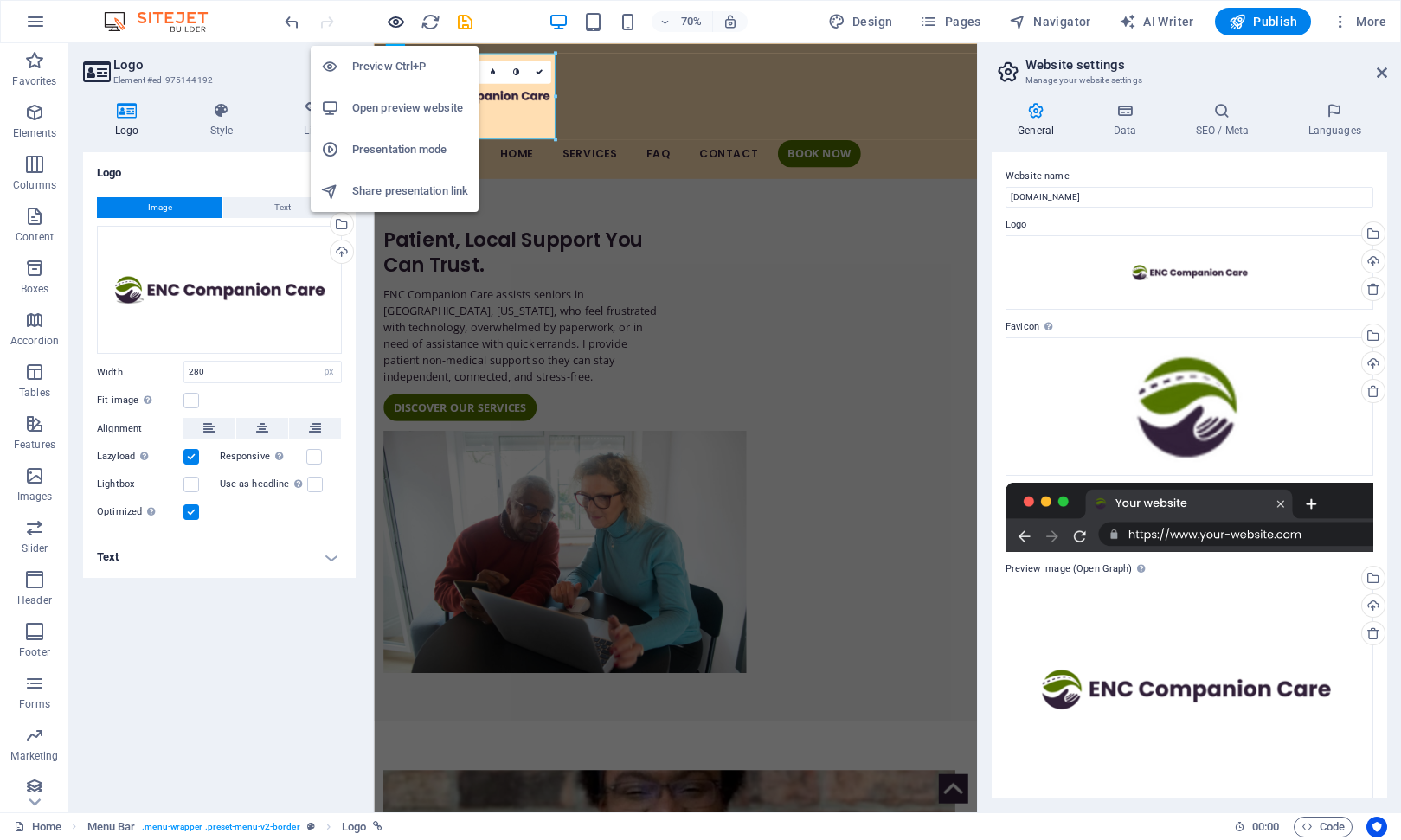
click at [391, 19] on icon "button" at bounding box center [396, 22] width 19 height 19
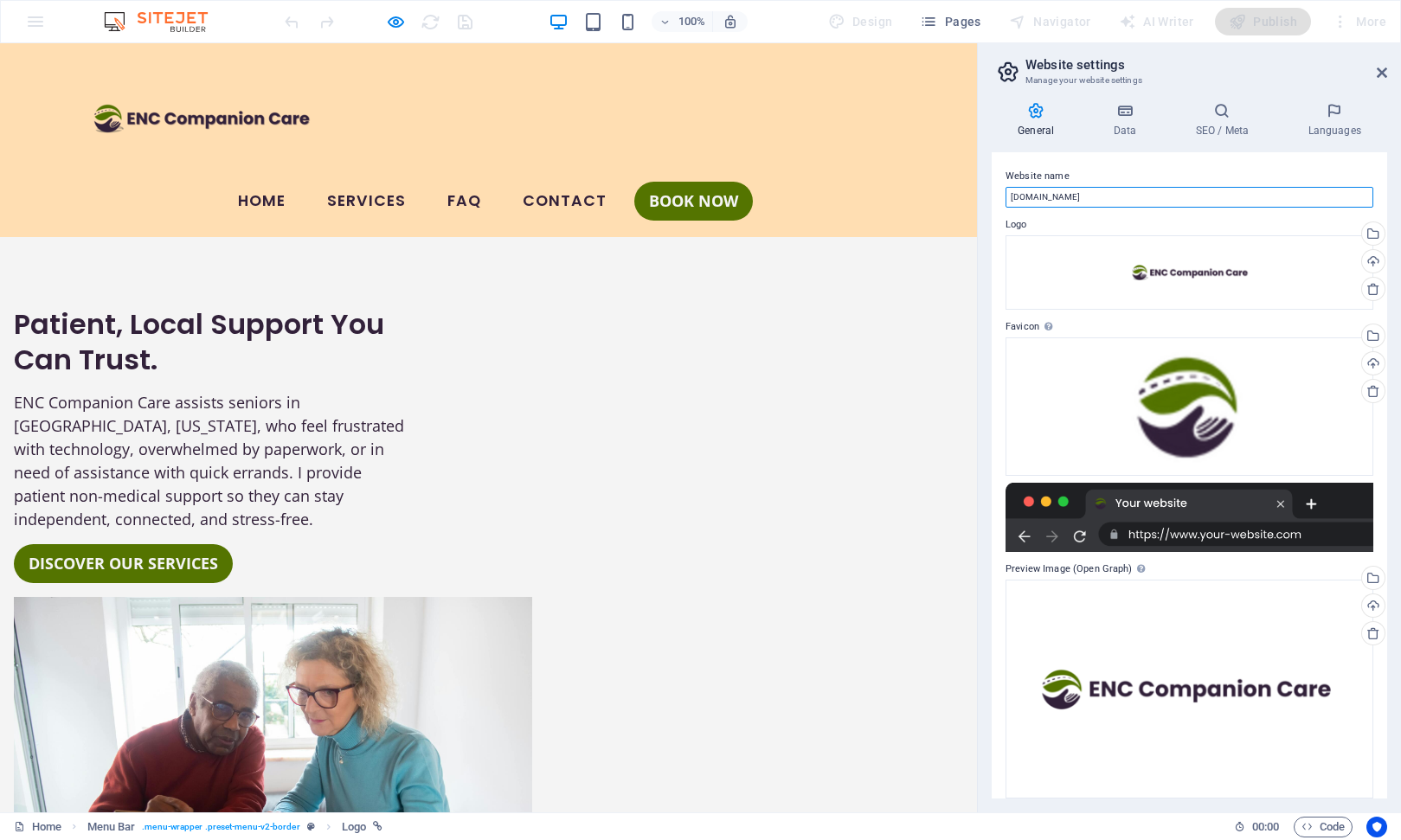
click at [1009, 197] on input "[DOMAIN_NAME]" at bounding box center [1189, 197] width 368 height 20
type input "ENC Companion Care"
click at [1129, 150] on div "General Data SEO / Meta Languages Website name ENC Companion Care Logo Drag fil…" at bounding box center [1189, 450] width 396 height 697
click at [1362, 362] on div "Upload" at bounding box center [1371, 365] width 26 height 26
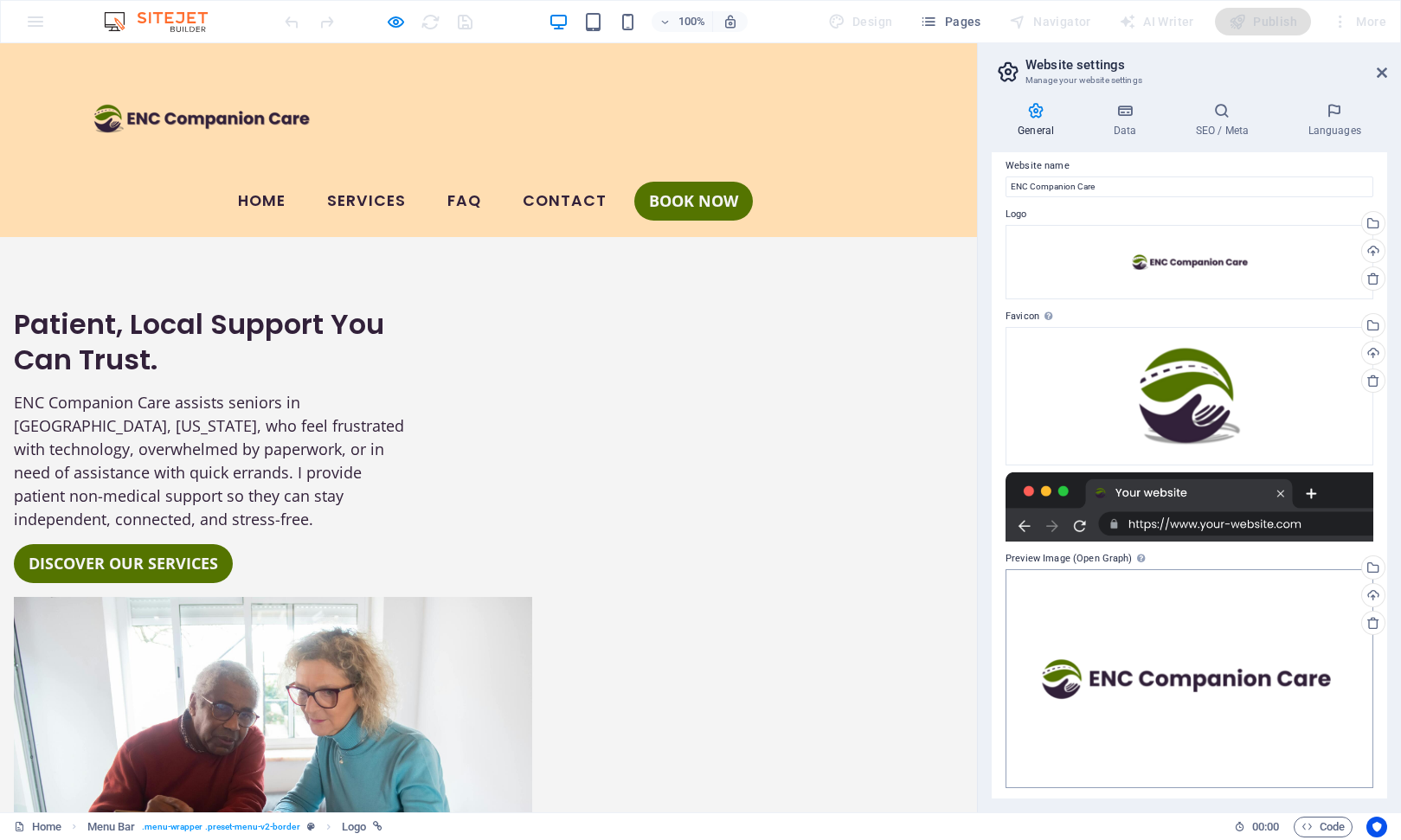
scroll to position [14, 0]
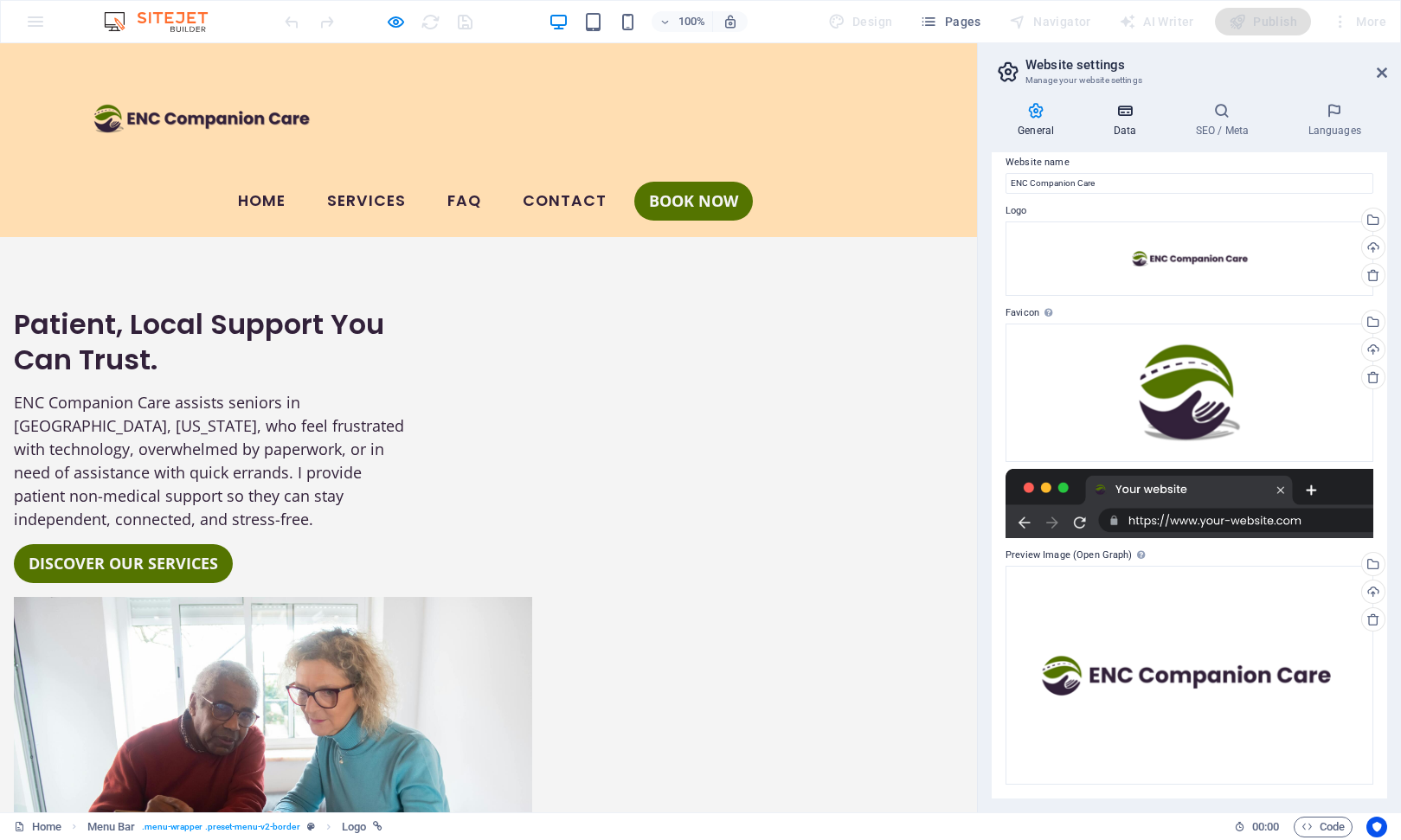
click at [1121, 121] on h4 "Data" at bounding box center [1127, 119] width 82 height 36
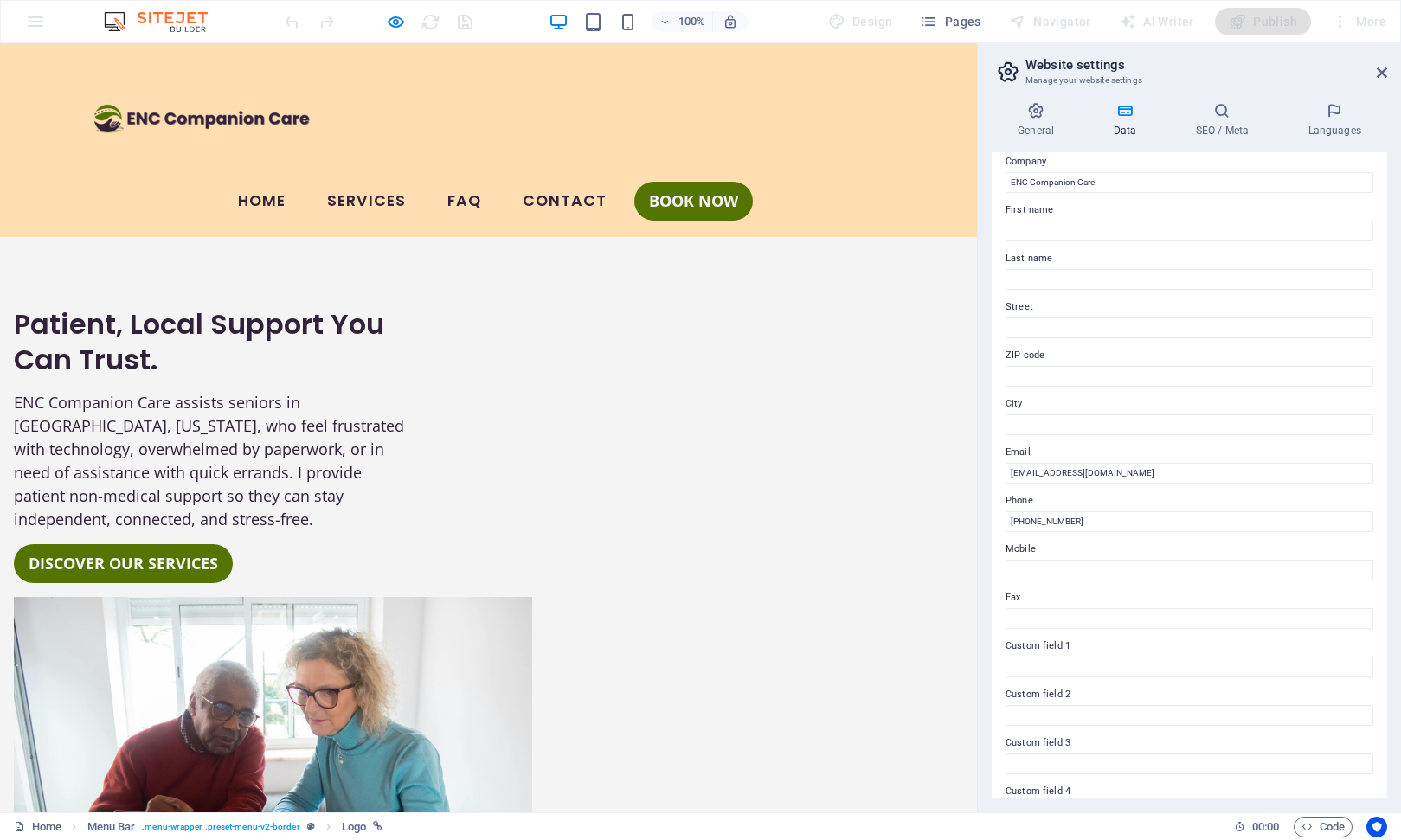
scroll to position [0, 0]
click at [1227, 132] on h4 "SEO / Meta" at bounding box center [1225, 119] width 112 height 36
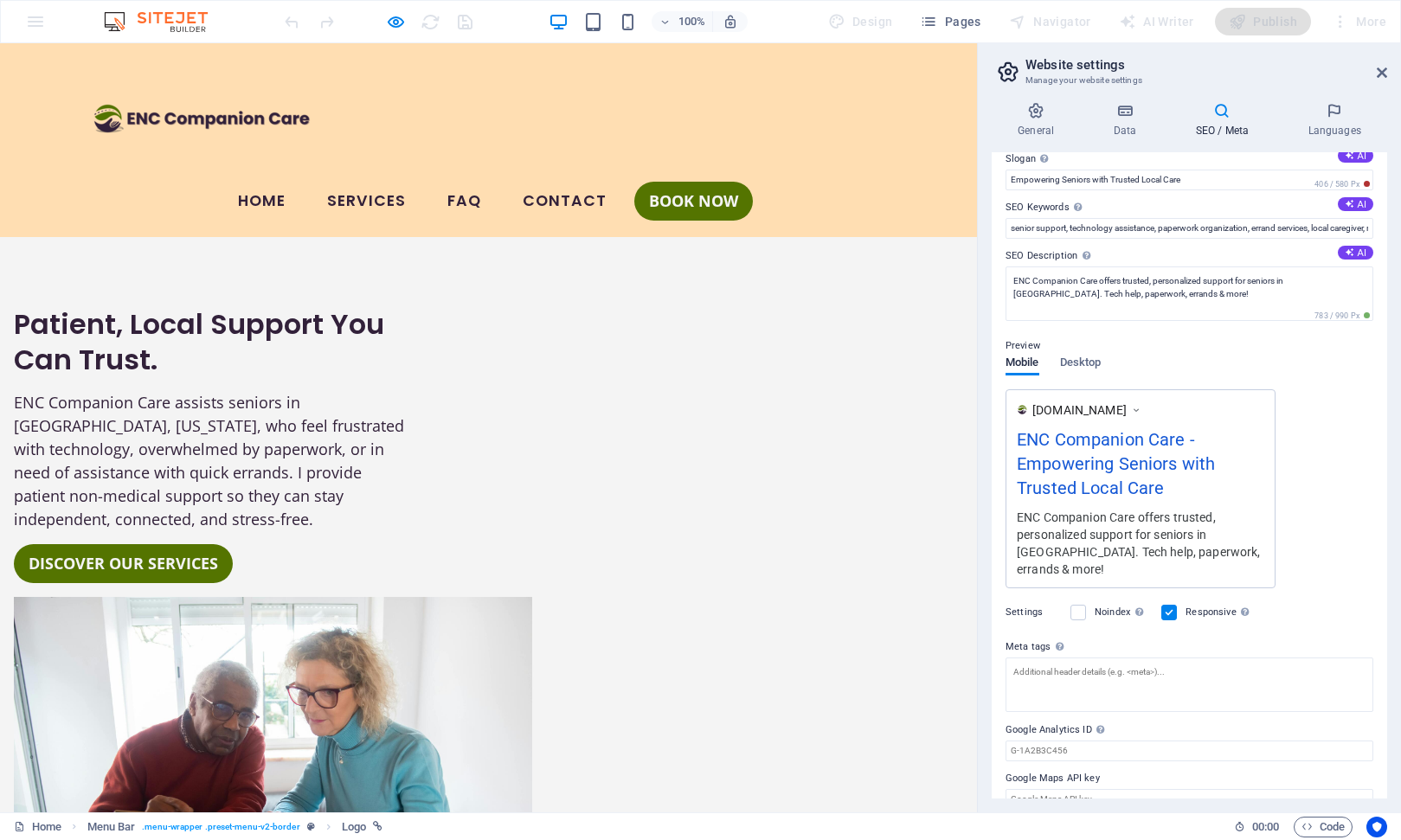
scroll to position [91, 0]
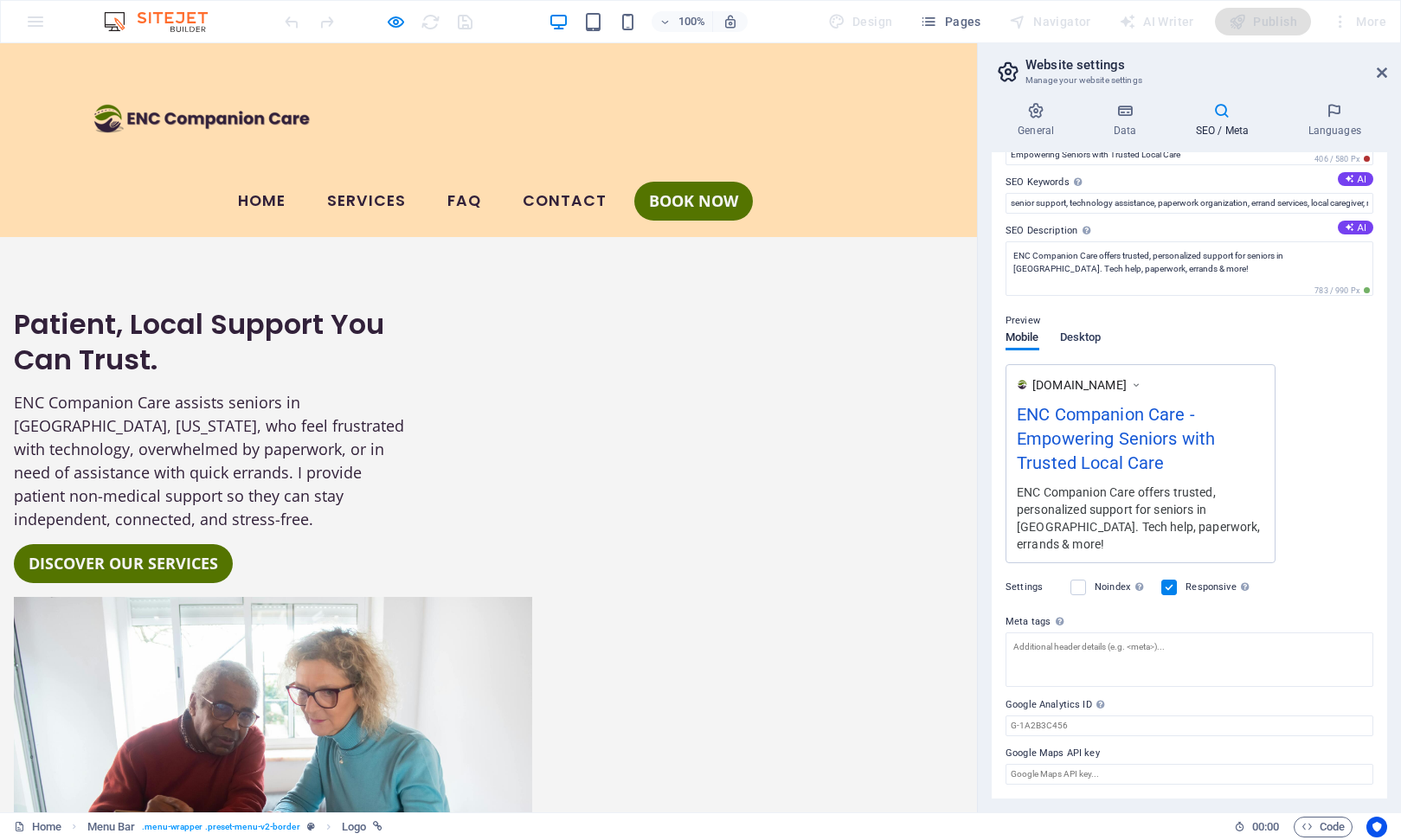
click at [1088, 342] on span "Desktop" at bounding box center [1080, 338] width 42 height 24
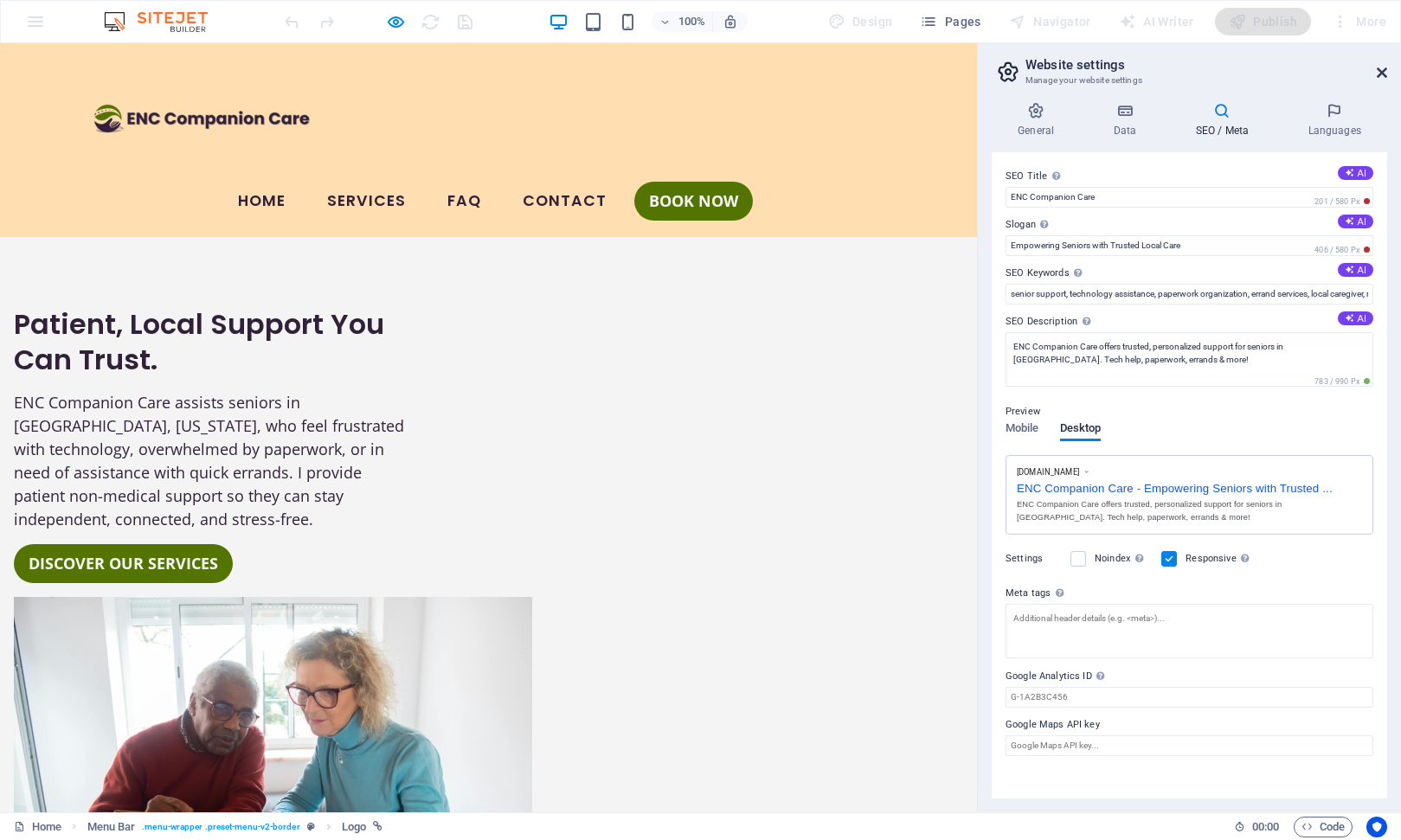
click at [1386, 74] on icon at bounding box center [1382, 73] width 11 height 14
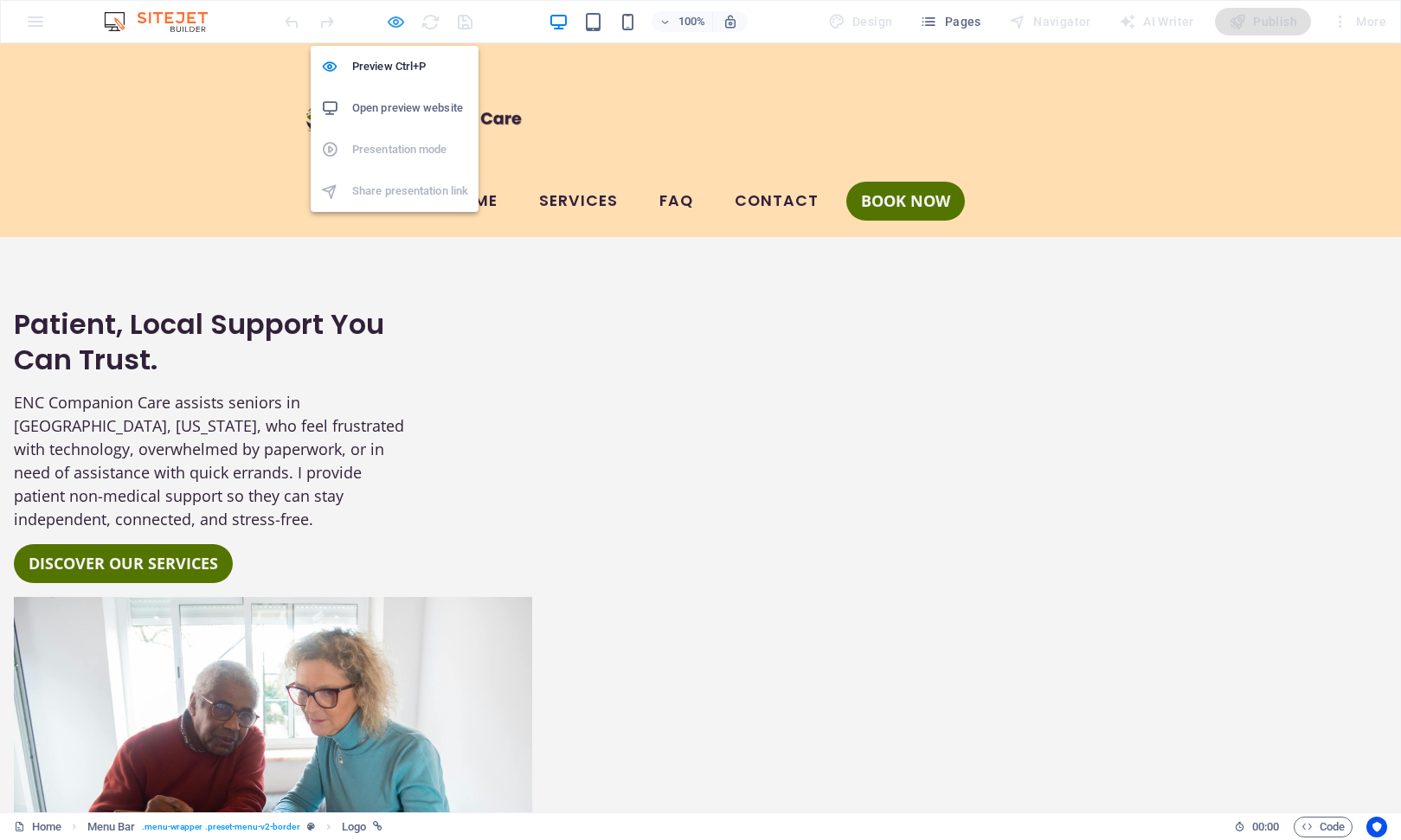
click at [397, 24] on icon "button" at bounding box center [396, 22] width 19 height 19
select select "px"
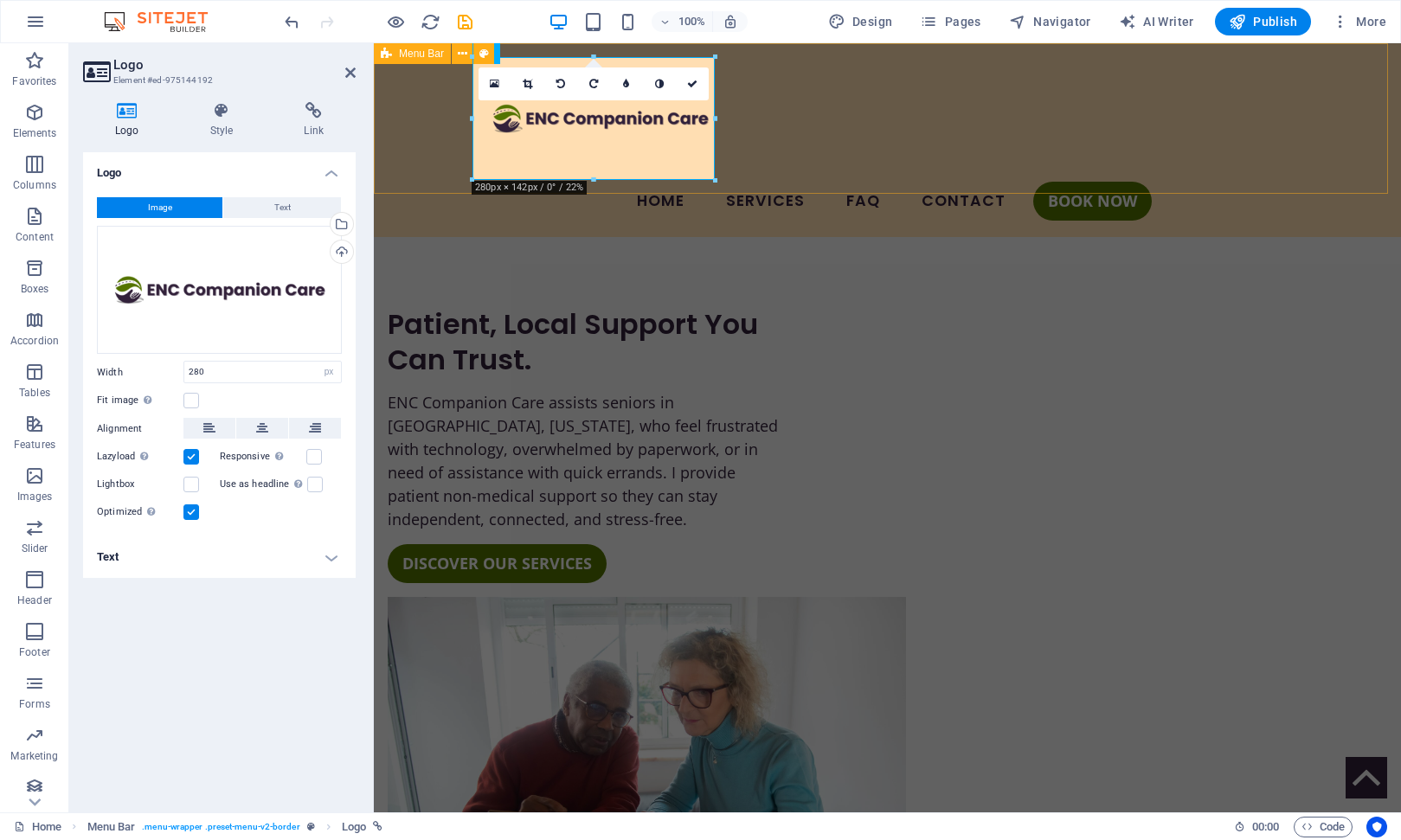
click at [911, 157] on div "Menu Home Services FAQ Contact Book Now" at bounding box center [887, 140] width 1027 height 194
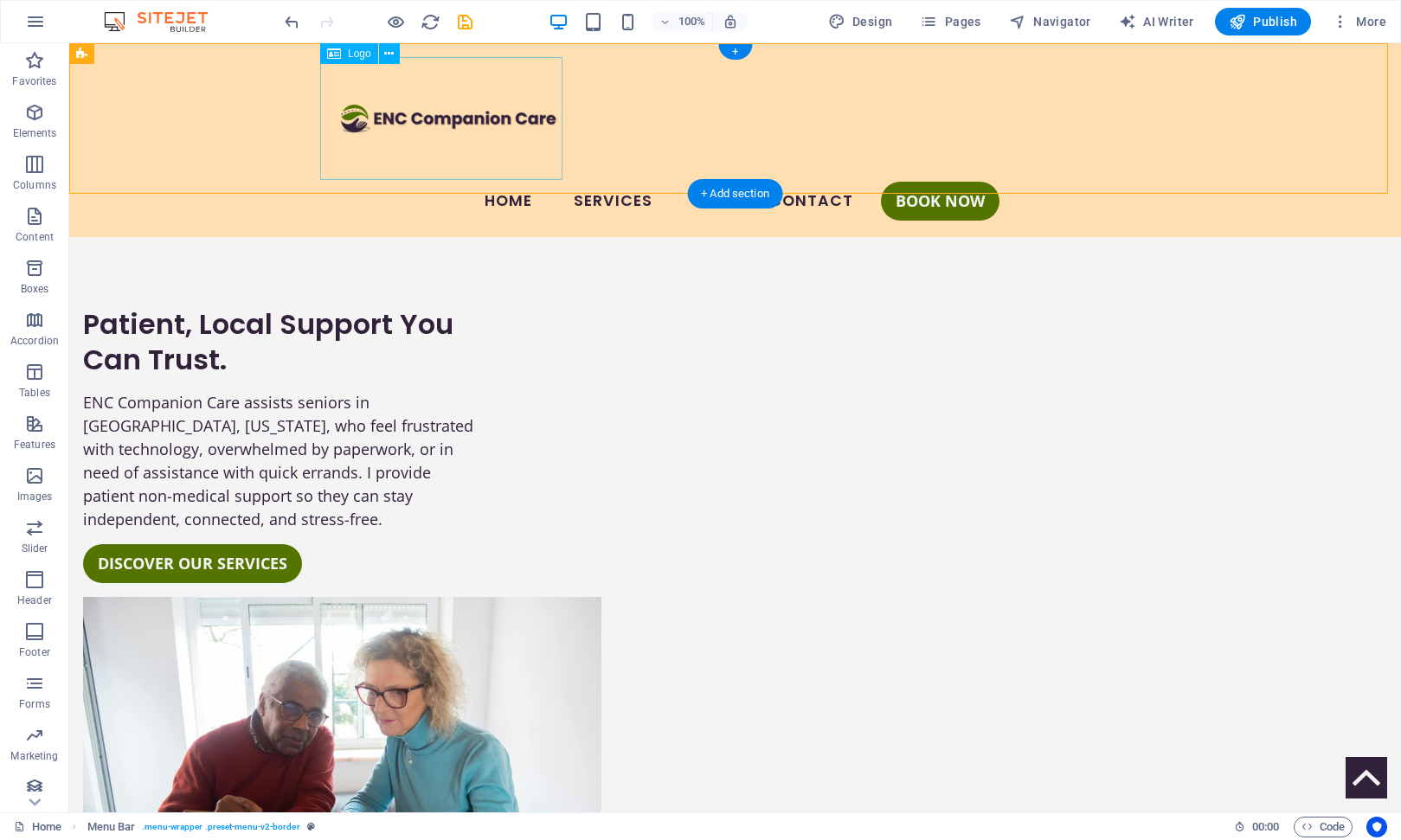
click at [518, 121] on div at bounding box center [735, 118] width 817 height 123
select select "px"
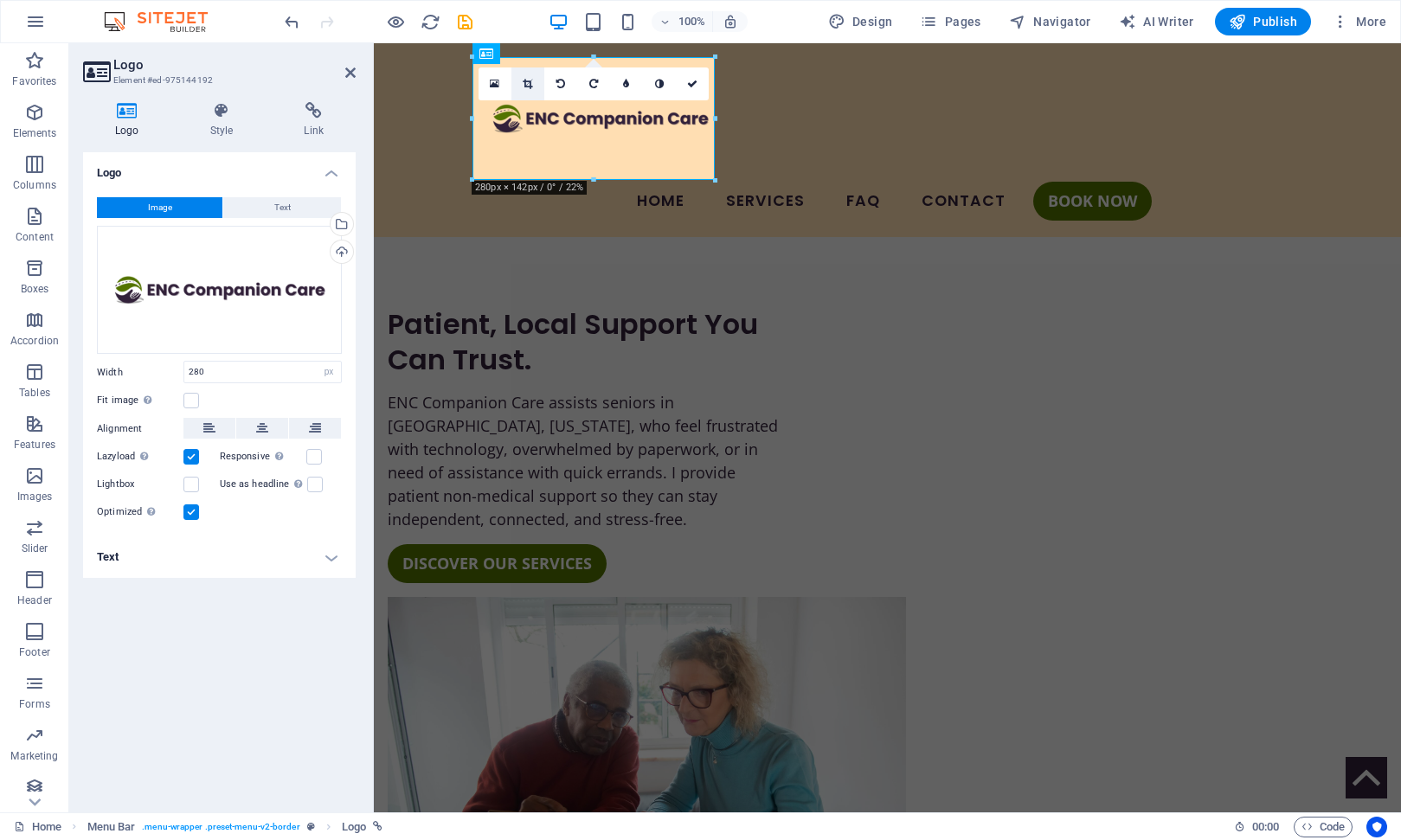
click at [529, 86] on icon at bounding box center [527, 84] width 10 height 11
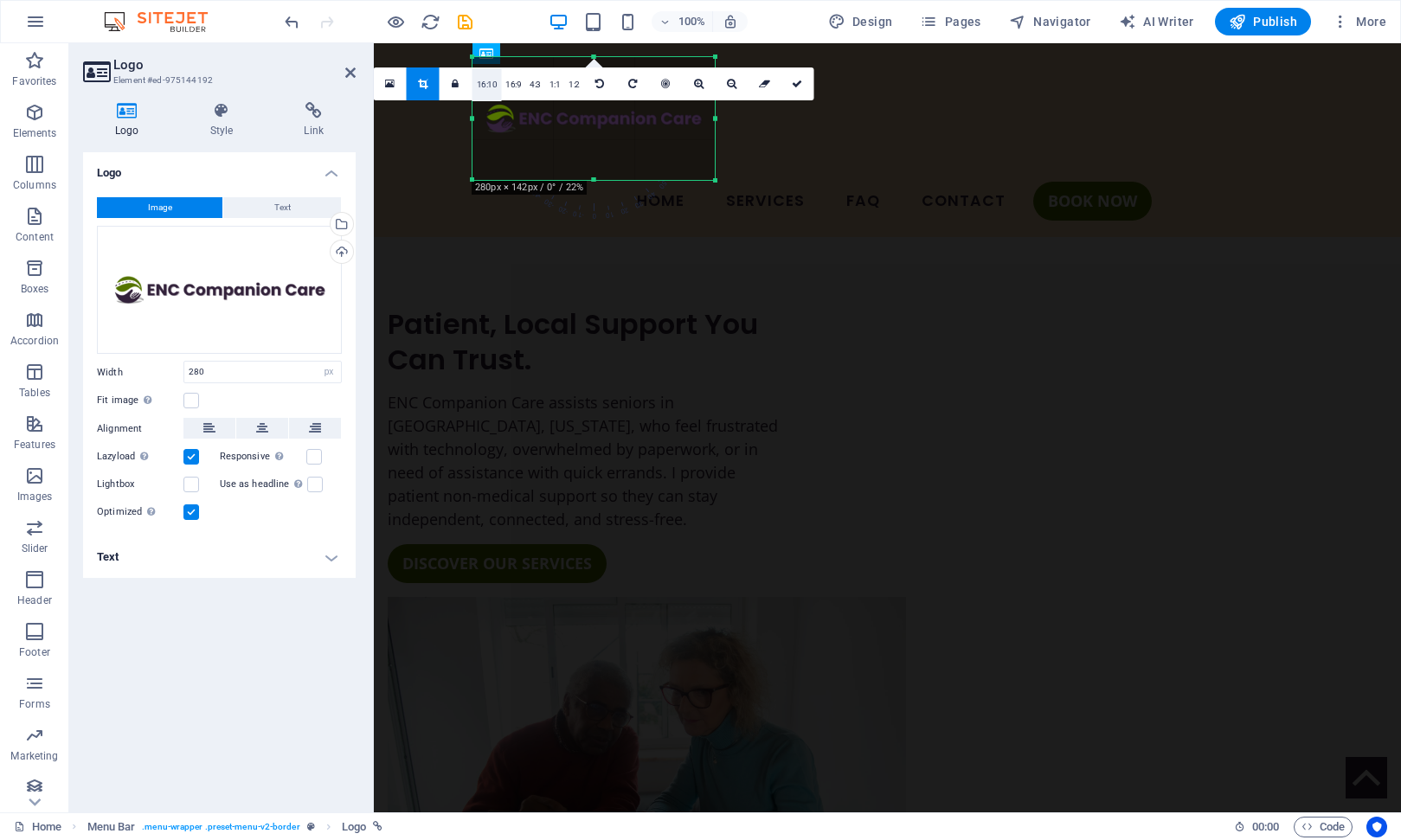
click at [486, 84] on link "16:10" at bounding box center [487, 84] width 29 height 33
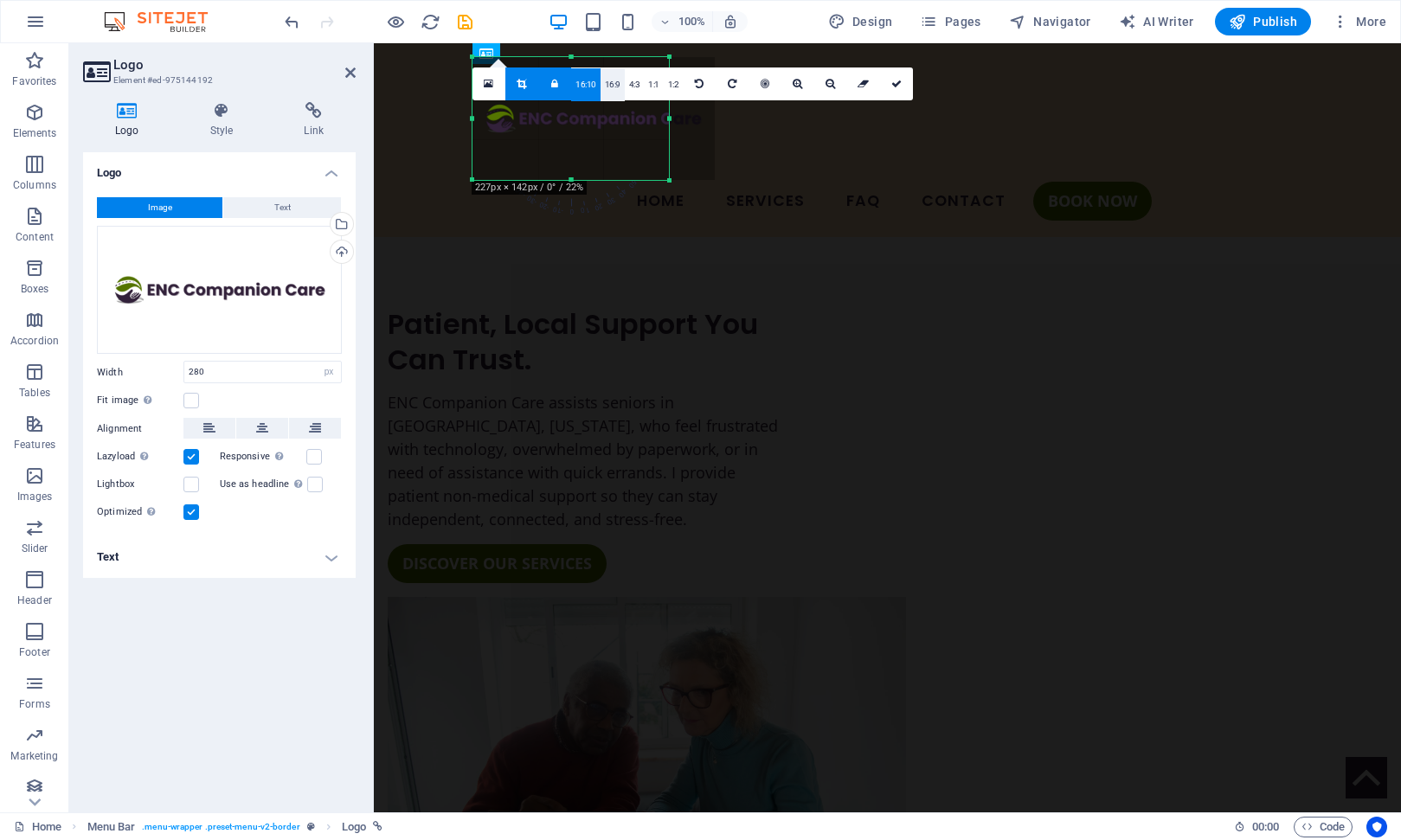
click at [612, 85] on link "16:9" at bounding box center [612, 84] width 24 height 33
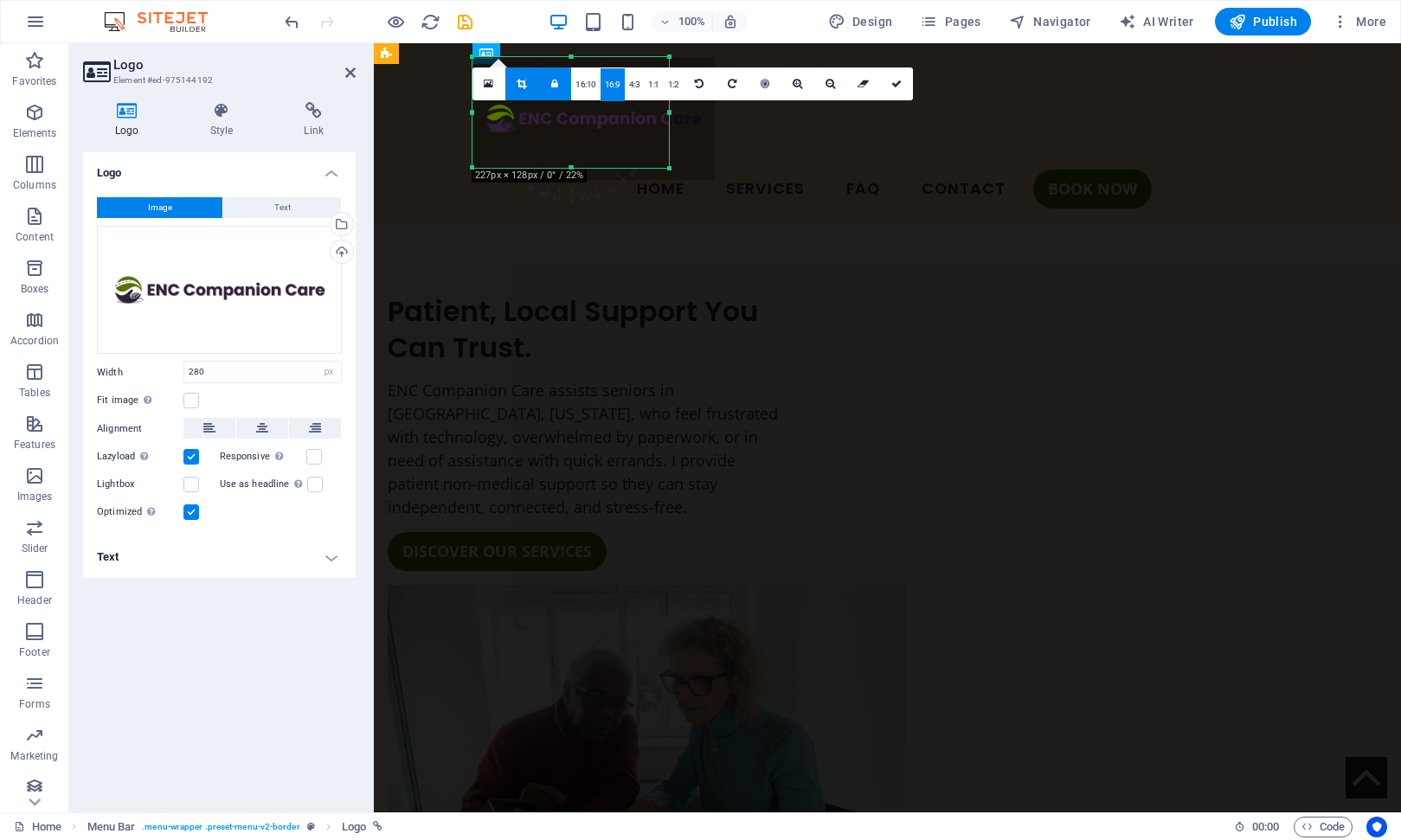
click at [852, 134] on div "Menu Home Services FAQ Contact Book Now" at bounding box center [887, 134] width 1027 height 181
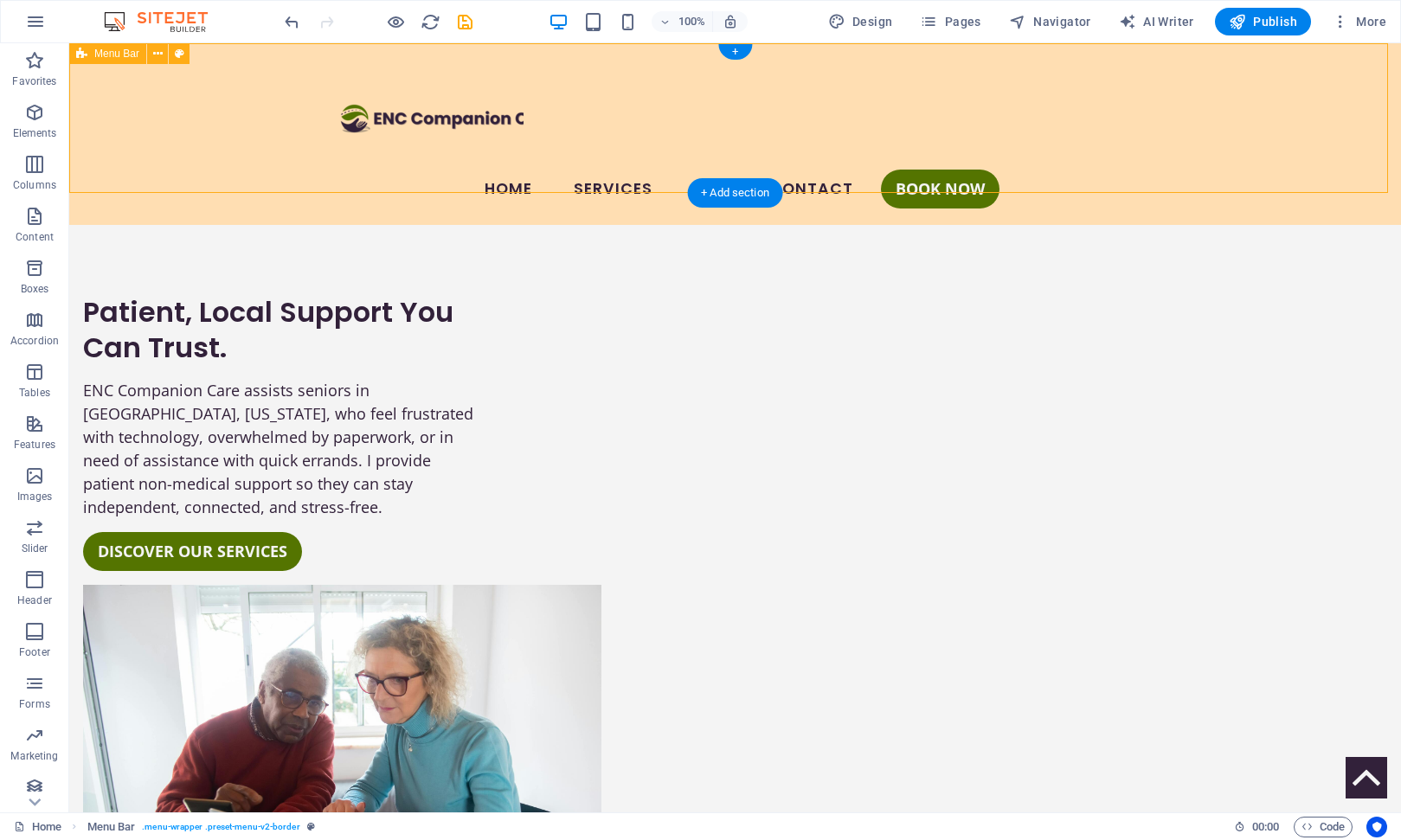
click at [813, 153] on div "Menu Home Services FAQ Contact Book Now" at bounding box center [735, 134] width 1332 height 181
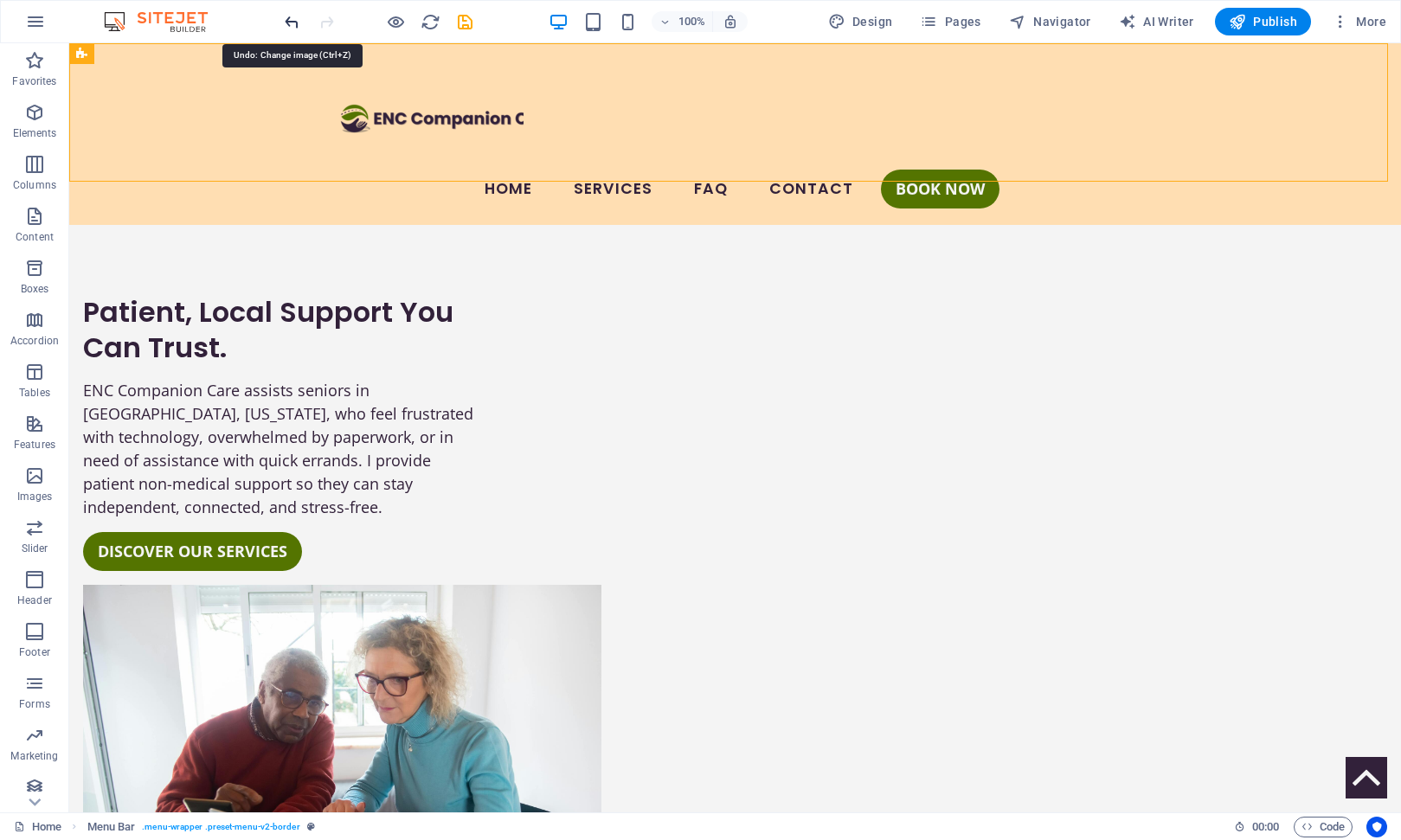
click at [289, 24] on icon "undo" at bounding box center [292, 22] width 19 height 19
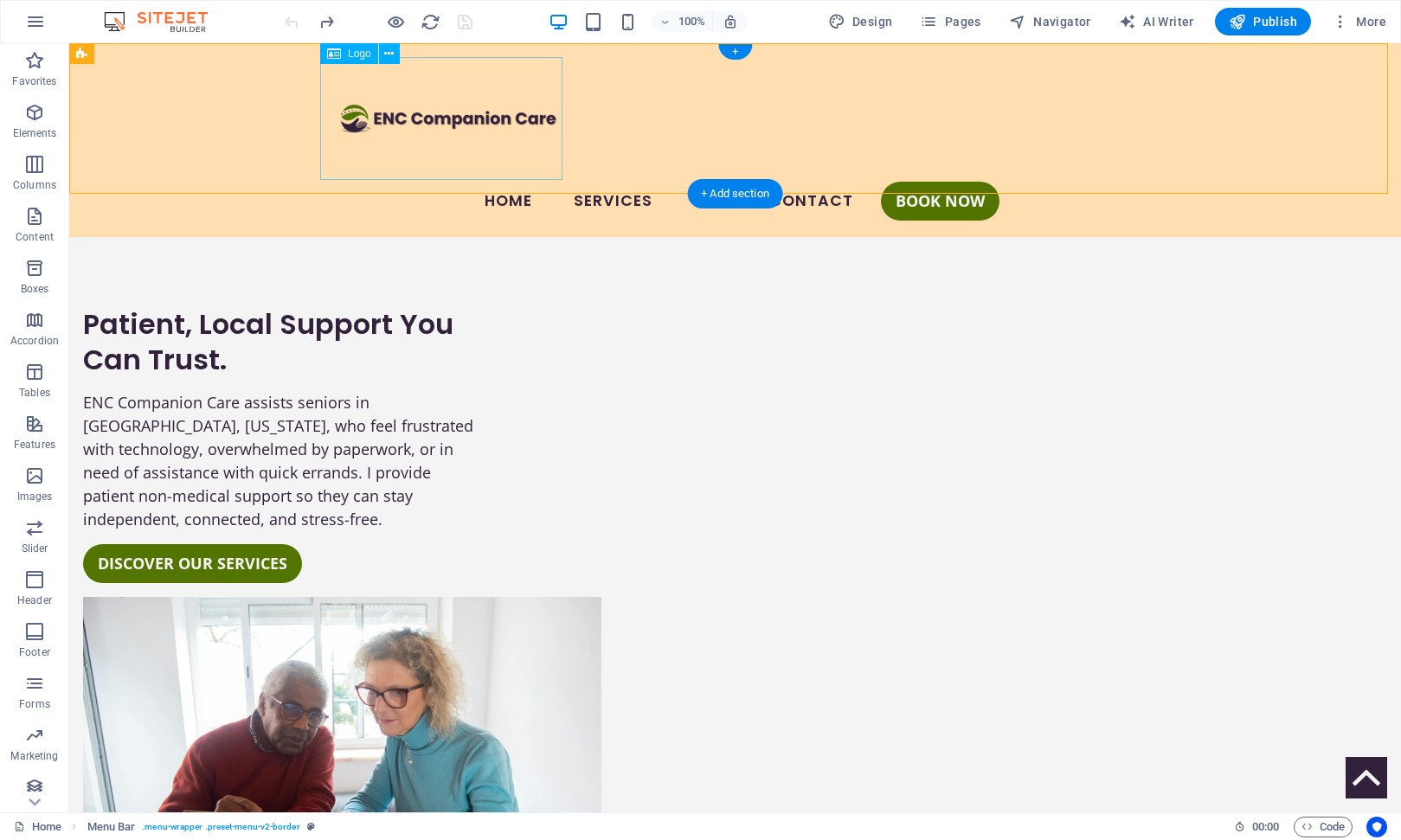
click at [428, 118] on div at bounding box center [735, 118] width 817 height 123
click at [413, 113] on div at bounding box center [735, 118] width 817 height 123
select select "px"
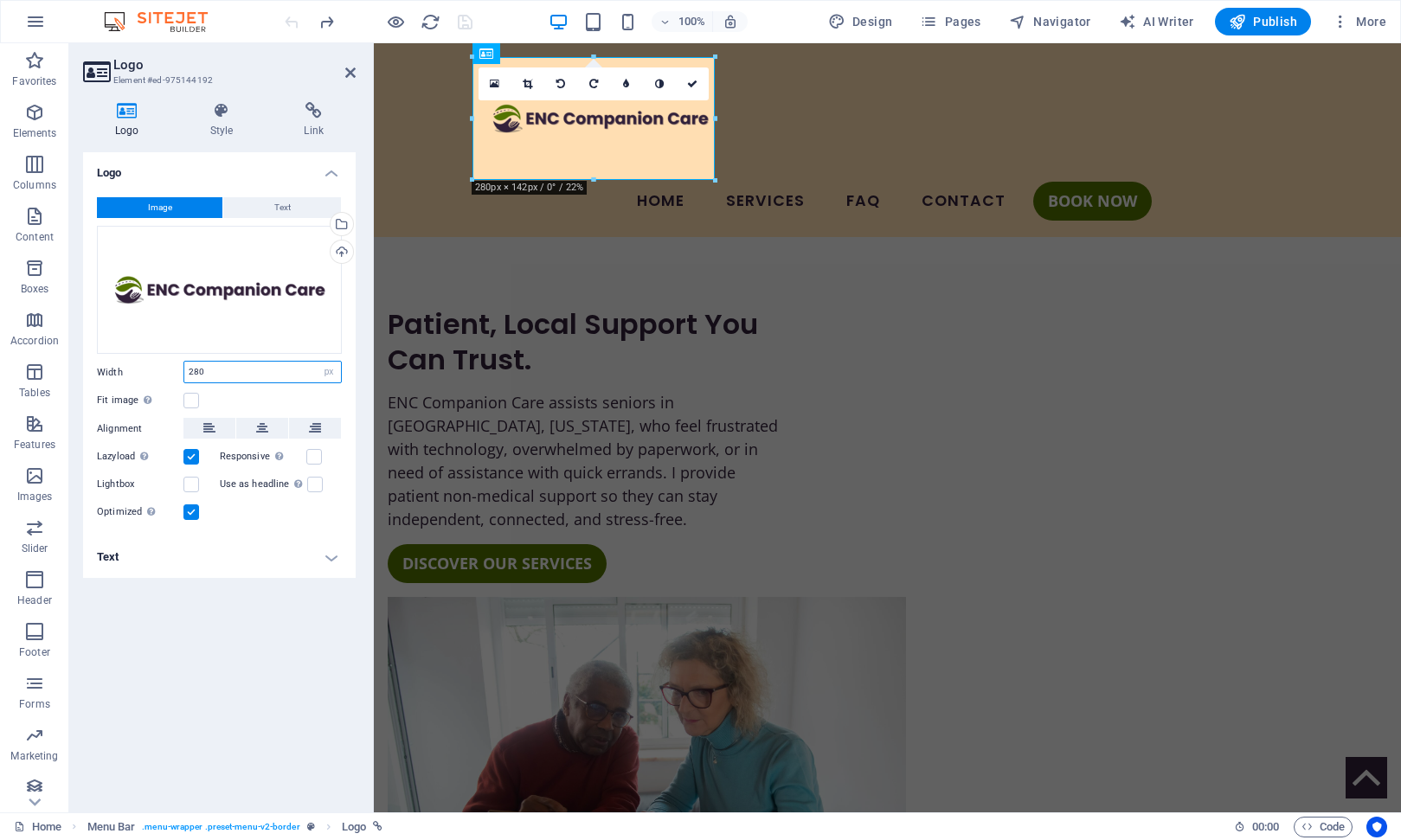
drag, startPoint x: 208, startPoint y: 374, endPoint x: 185, endPoint y: 372, distance: 23.1
click at [185, 372] on input "280" at bounding box center [262, 371] width 157 height 20
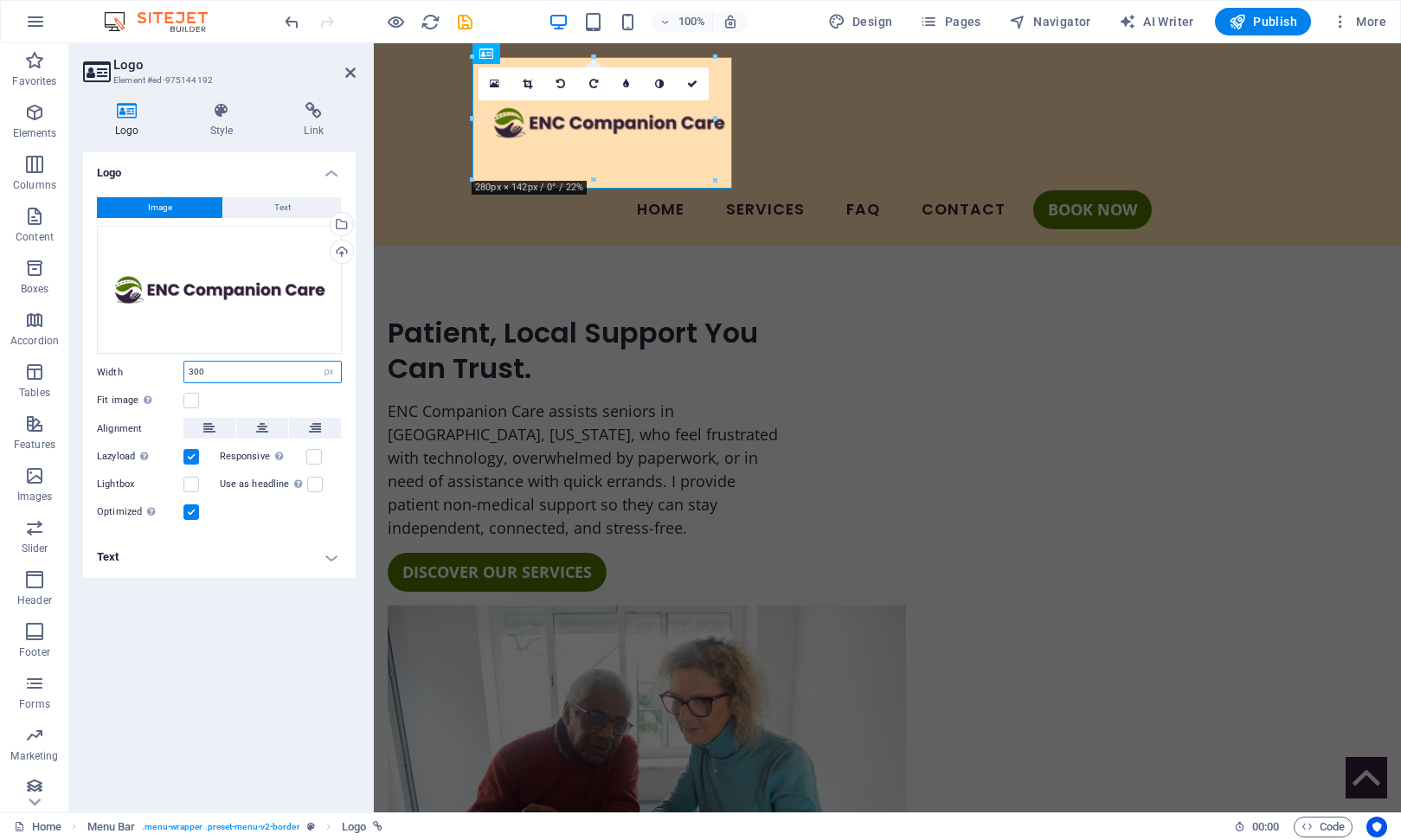
type input "300"
click at [215, 596] on div "Logo Image Text Drag files here, click to choose files or select files from Fil…" at bounding box center [220, 475] width 273 height 646
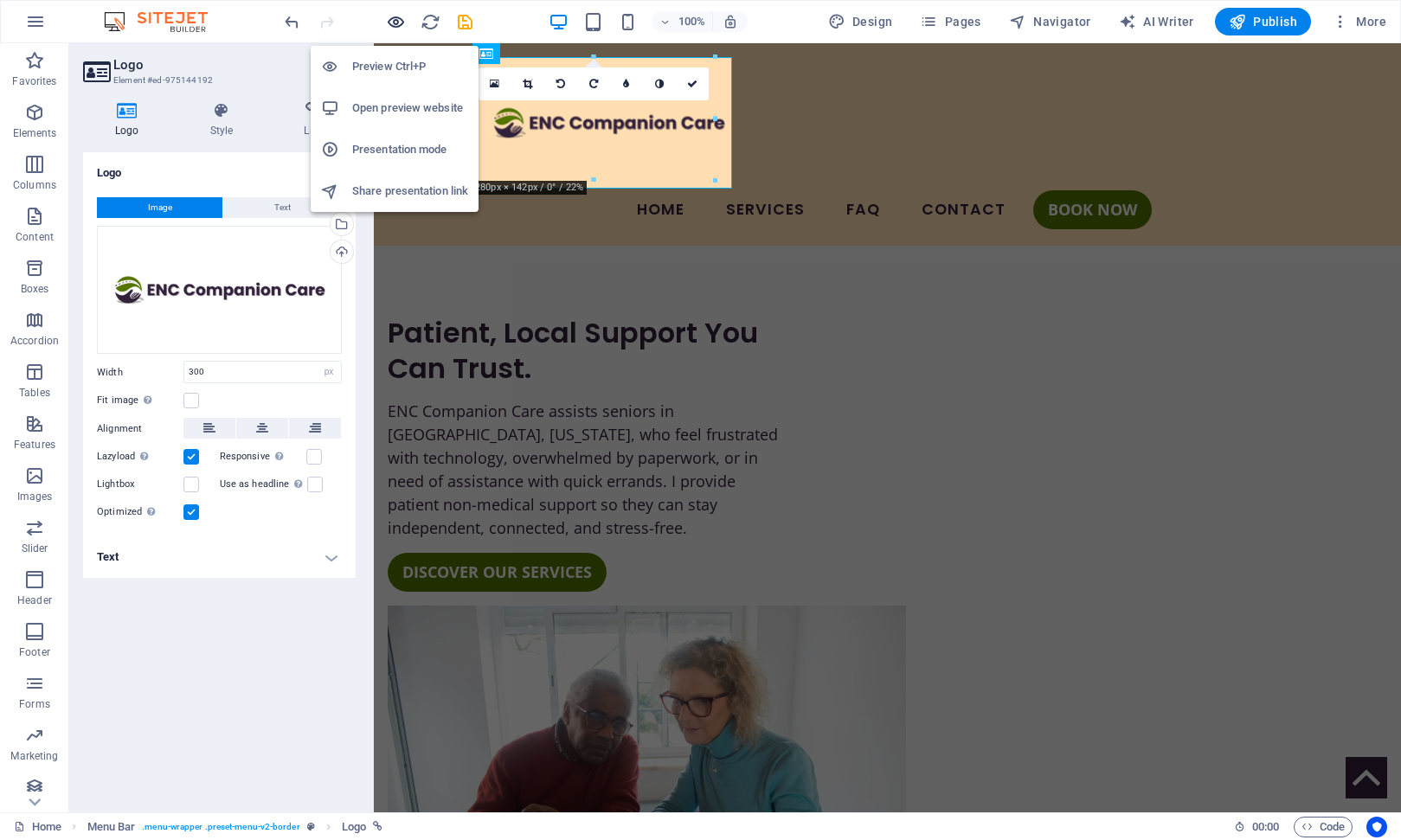
click at [399, 19] on icon "button" at bounding box center [396, 22] width 19 height 19
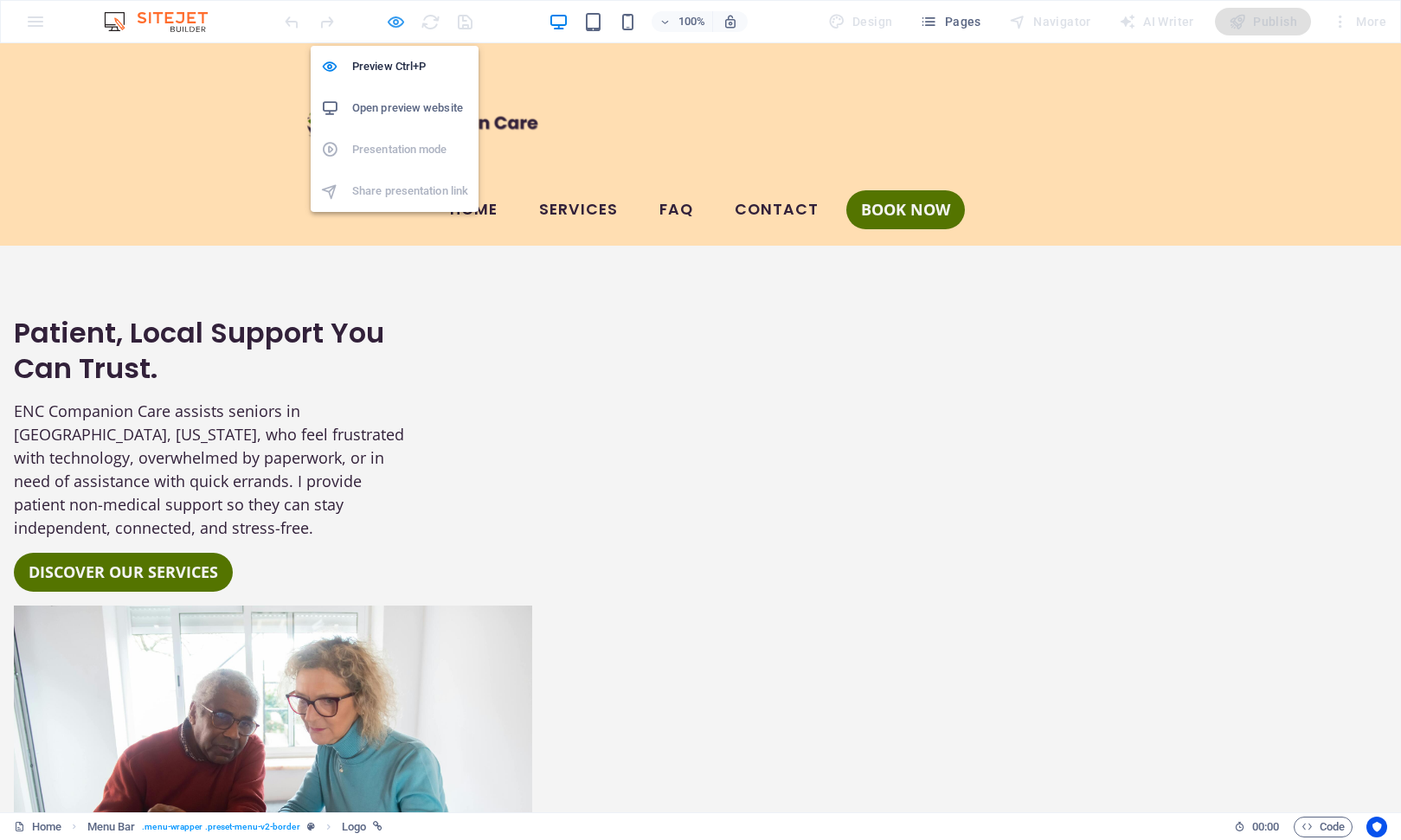
click at [399, 21] on icon "button" at bounding box center [396, 22] width 19 height 19
select select "px"
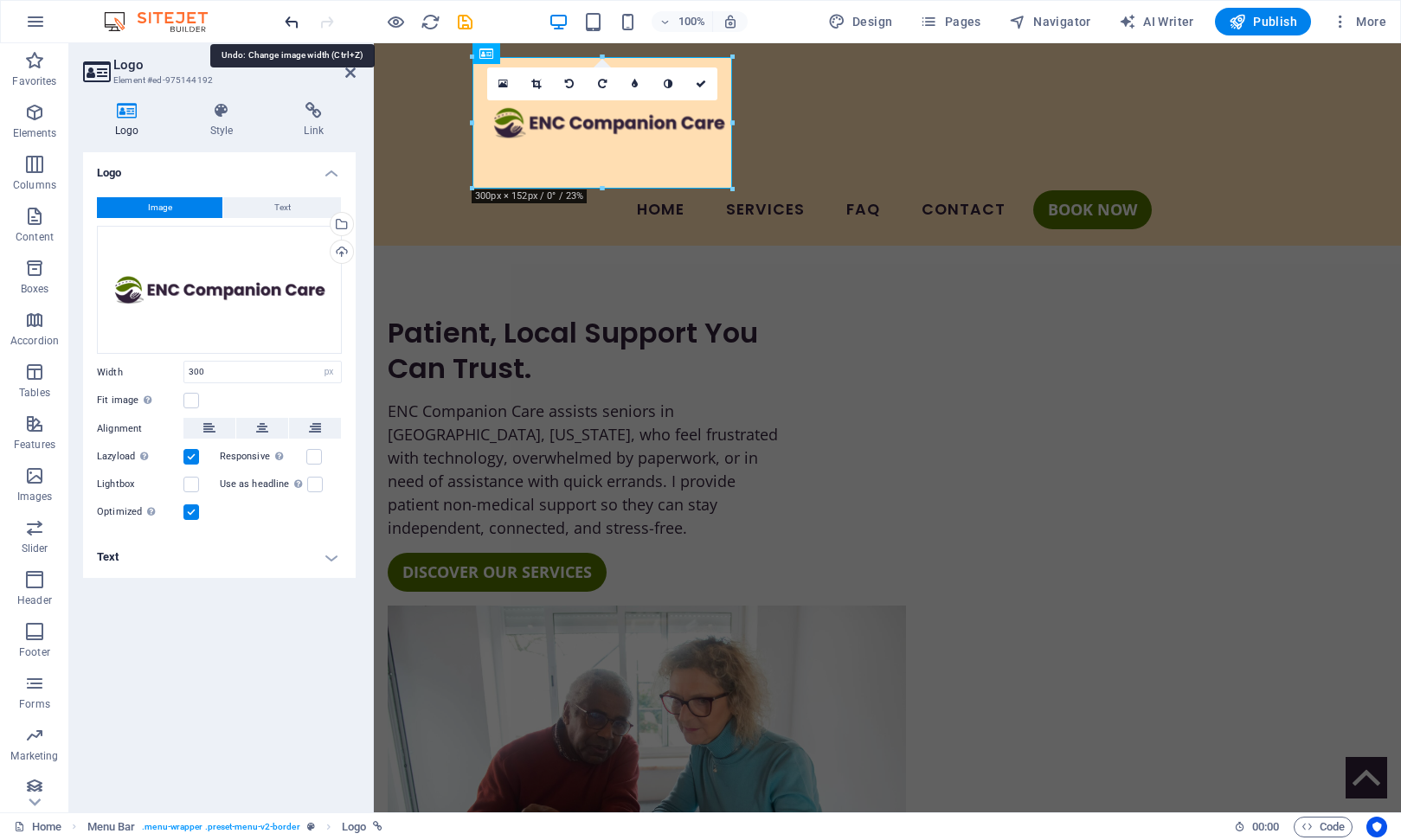
click at [292, 23] on icon "undo" at bounding box center [292, 22] width 19 height 19
type input "280"
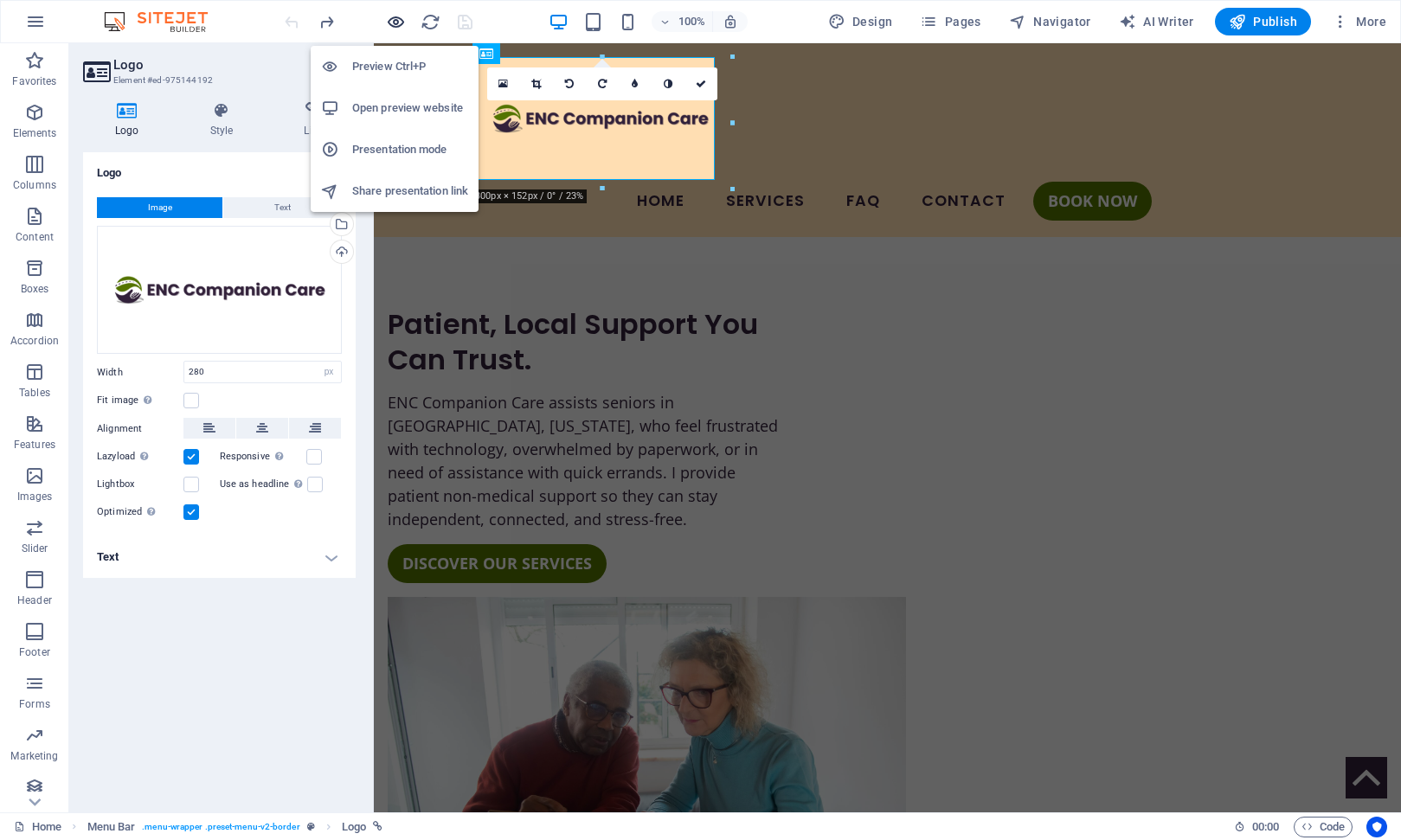
click at [399, 22] on icon "button" at bounding box center [396, 22] width 19 height 19
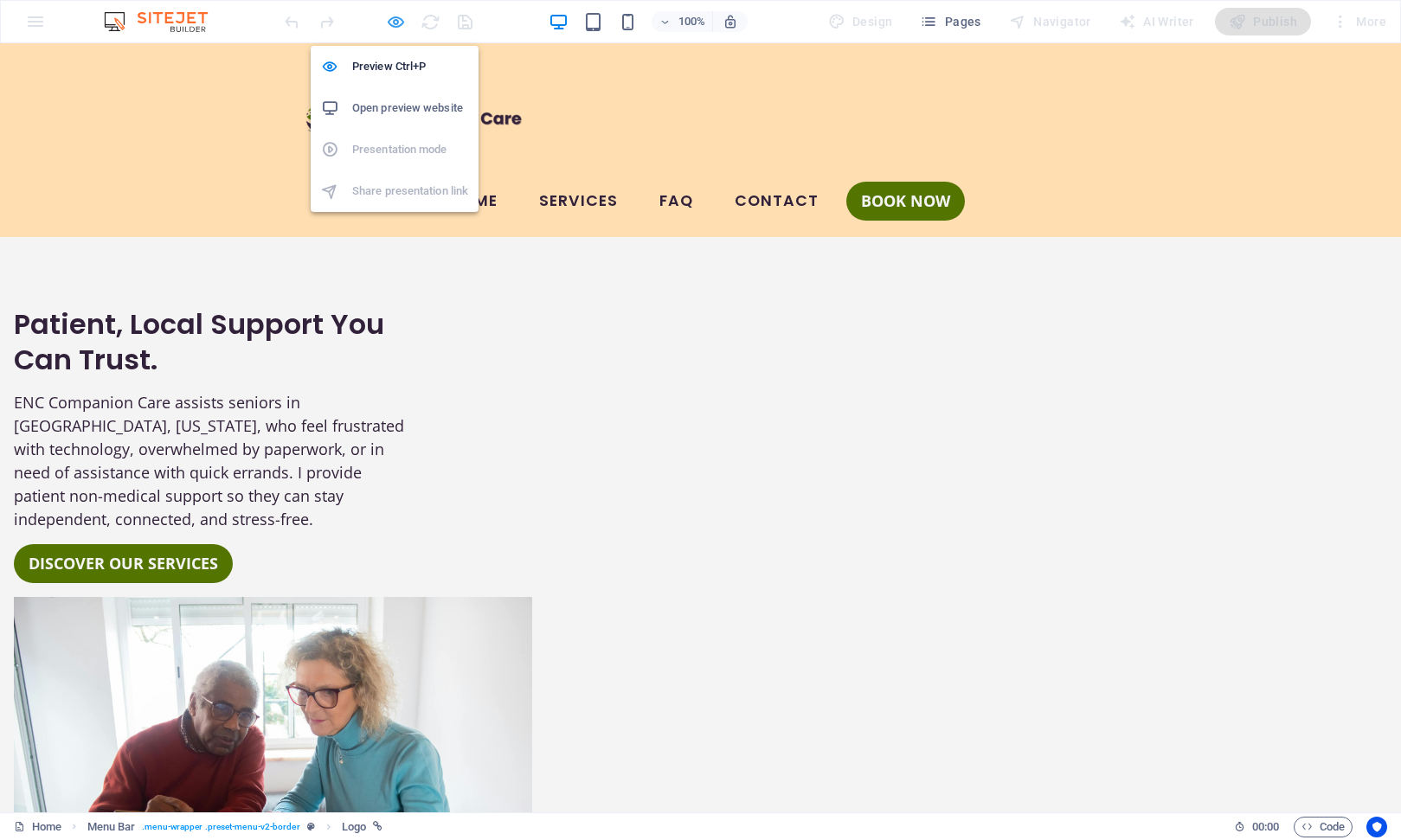
click at [395, 19] on icon "button" at bounding box center [396, 22] width 19 height 19
select select "px"
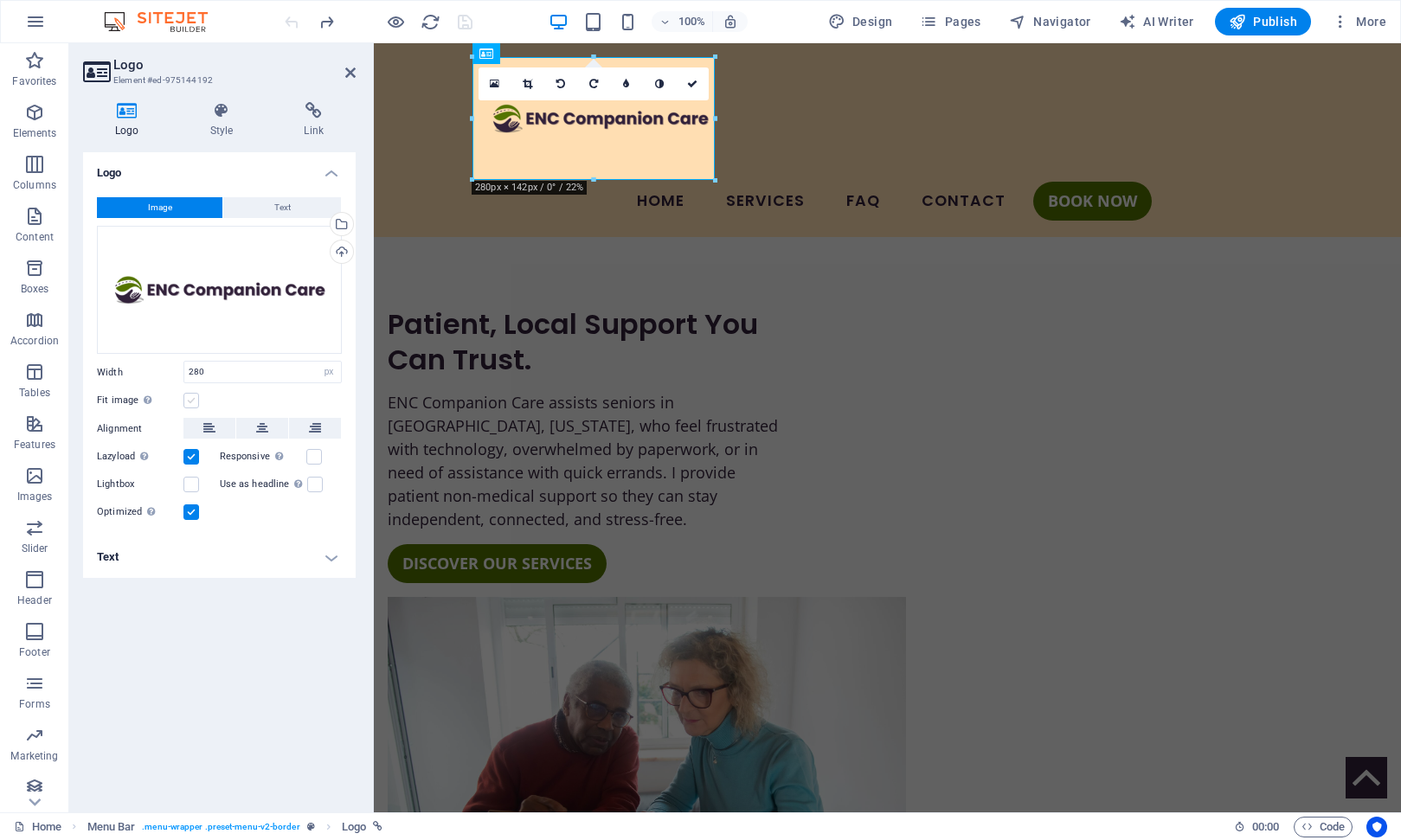
click at [193, 399] on label at bounding box center [191, 401] width 16 height 16
click at [0, 0] on input "Fit image Automatically fit image to a fixed width and height" at bounding box center [0, 0] width 0 height 0
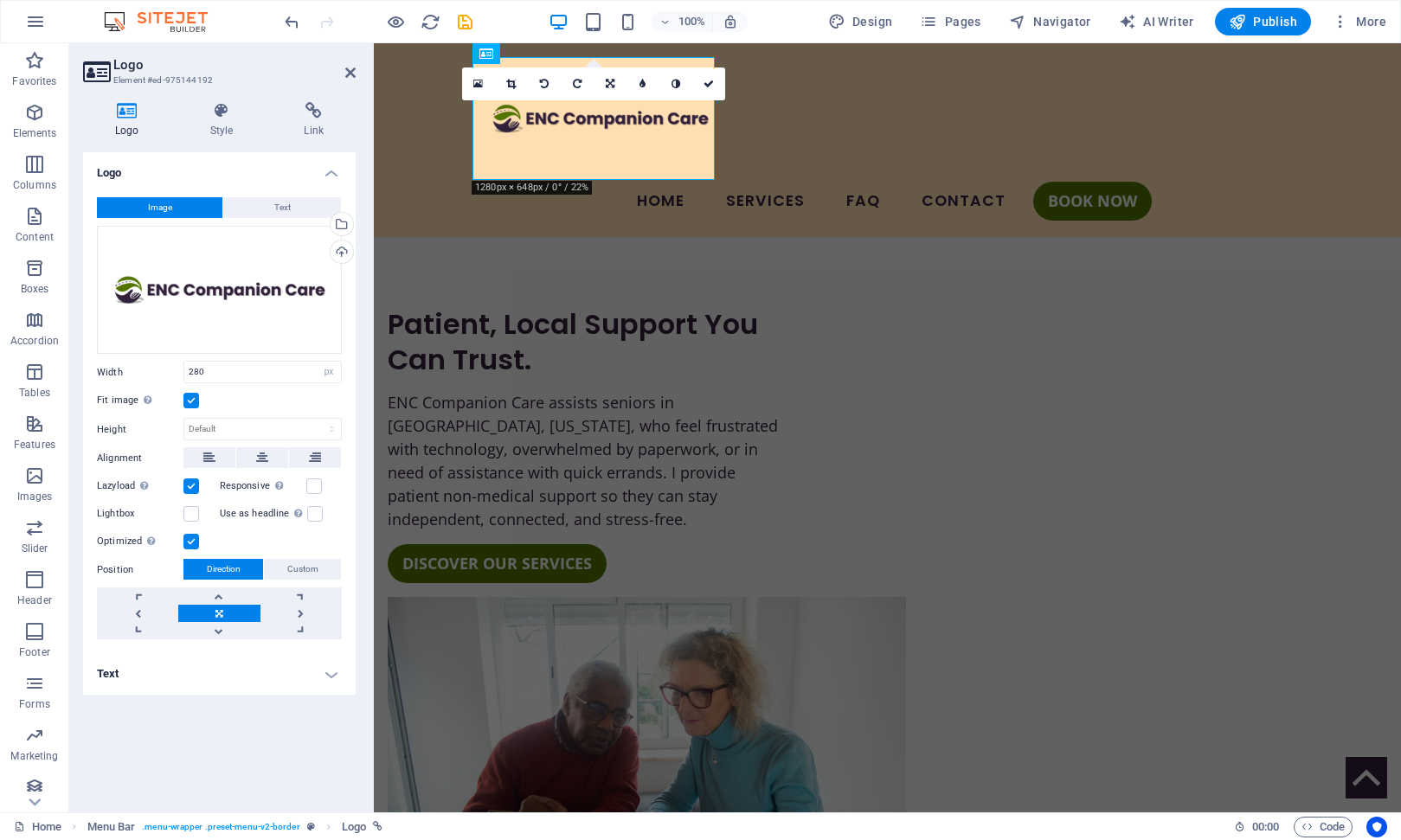
click at [190, 399] on label at bounding box center [191, 401] width 16 height 16
click at [0, 0] on input "Fit image Automatically fit image to a fixed width and height" at bounding box center [0, 0] width 0 height 0
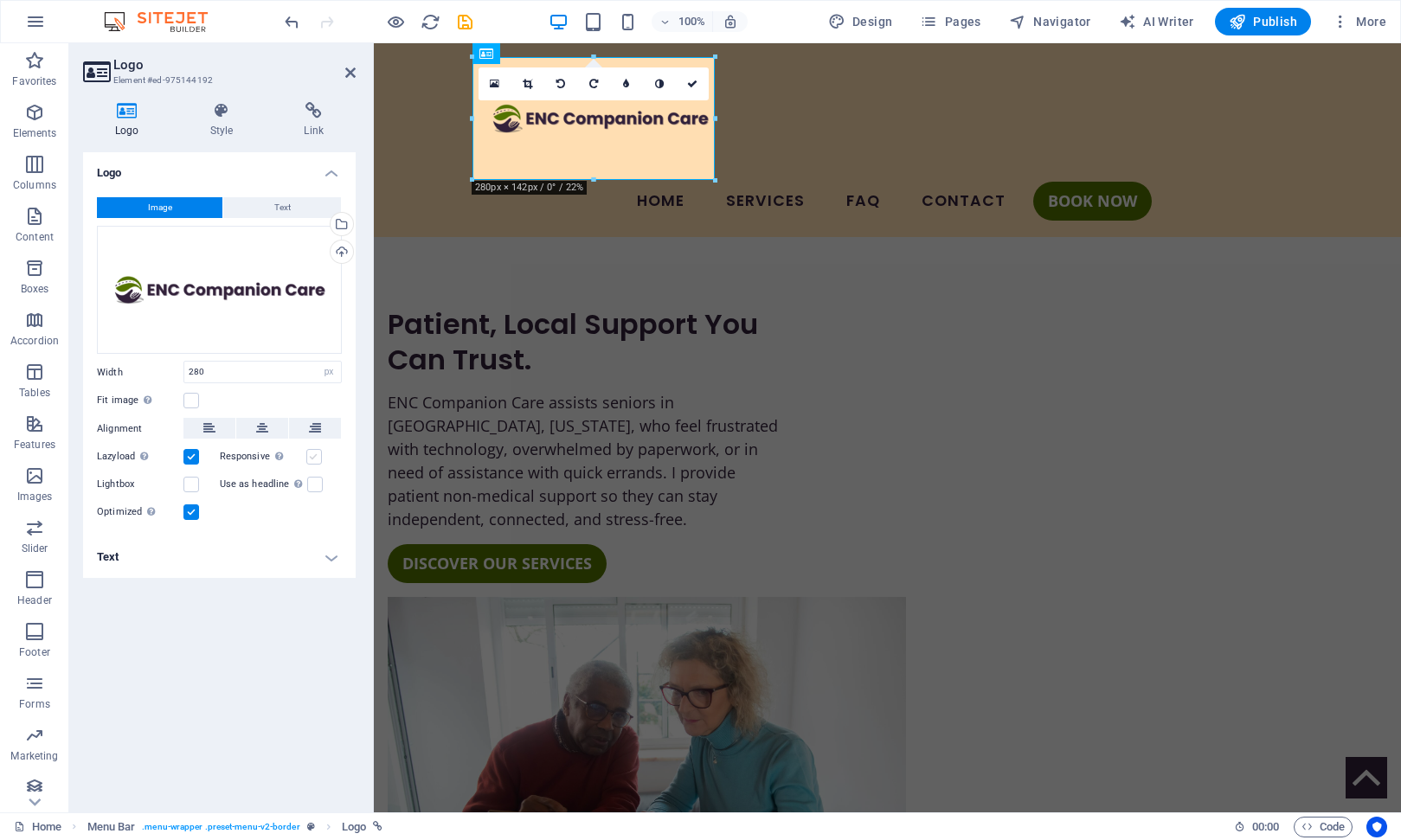
click at [313, 462] on label at bounding box center [314, 457] width 16 height 16
click at [0, 0] on input "Responsive Automatically load retina image and smartphone optimized sizes." at bounding box center [0, 0] width 0 height 0
click at [210, 427] on icon at bounding box center [210, 428] width 12 height 20
click at [253, 427] on button at bounding box center [262, 428] width 52 height 20
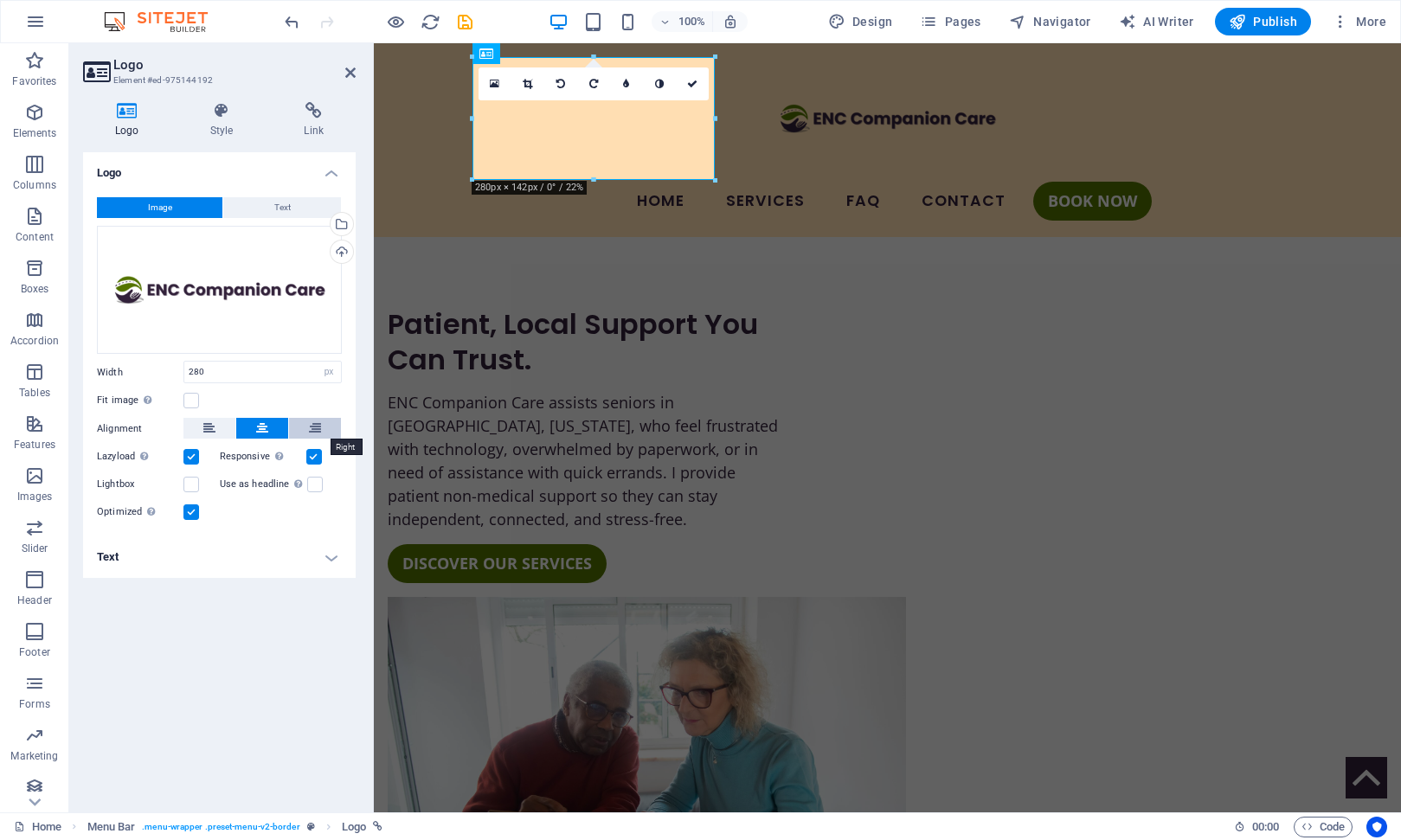
click at [315, 429] on icon at bounding box center [315, 428] width 12 height 20
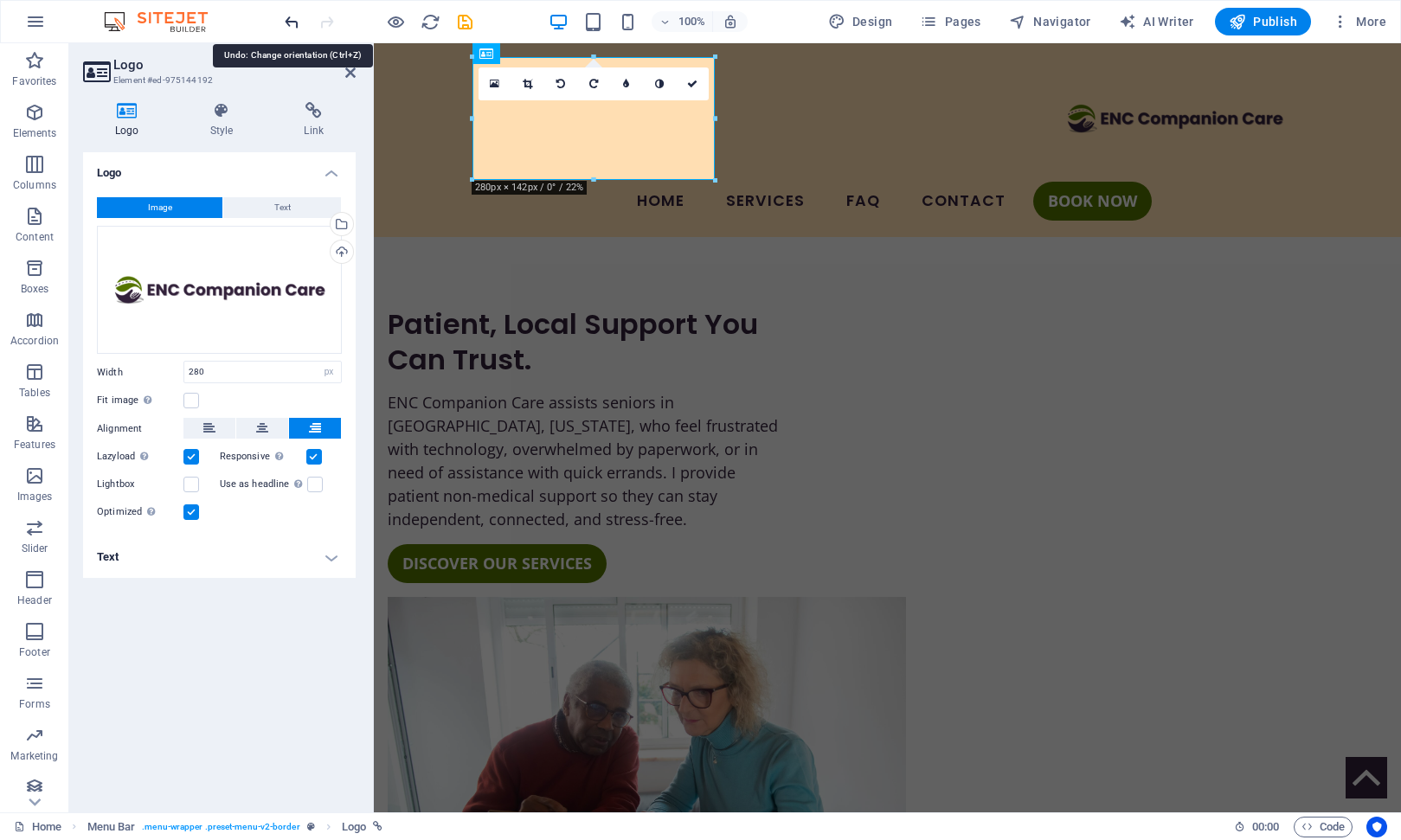
click at [294, 24] on icon "undo" at bounding box center [292, 22] width 19 height 19
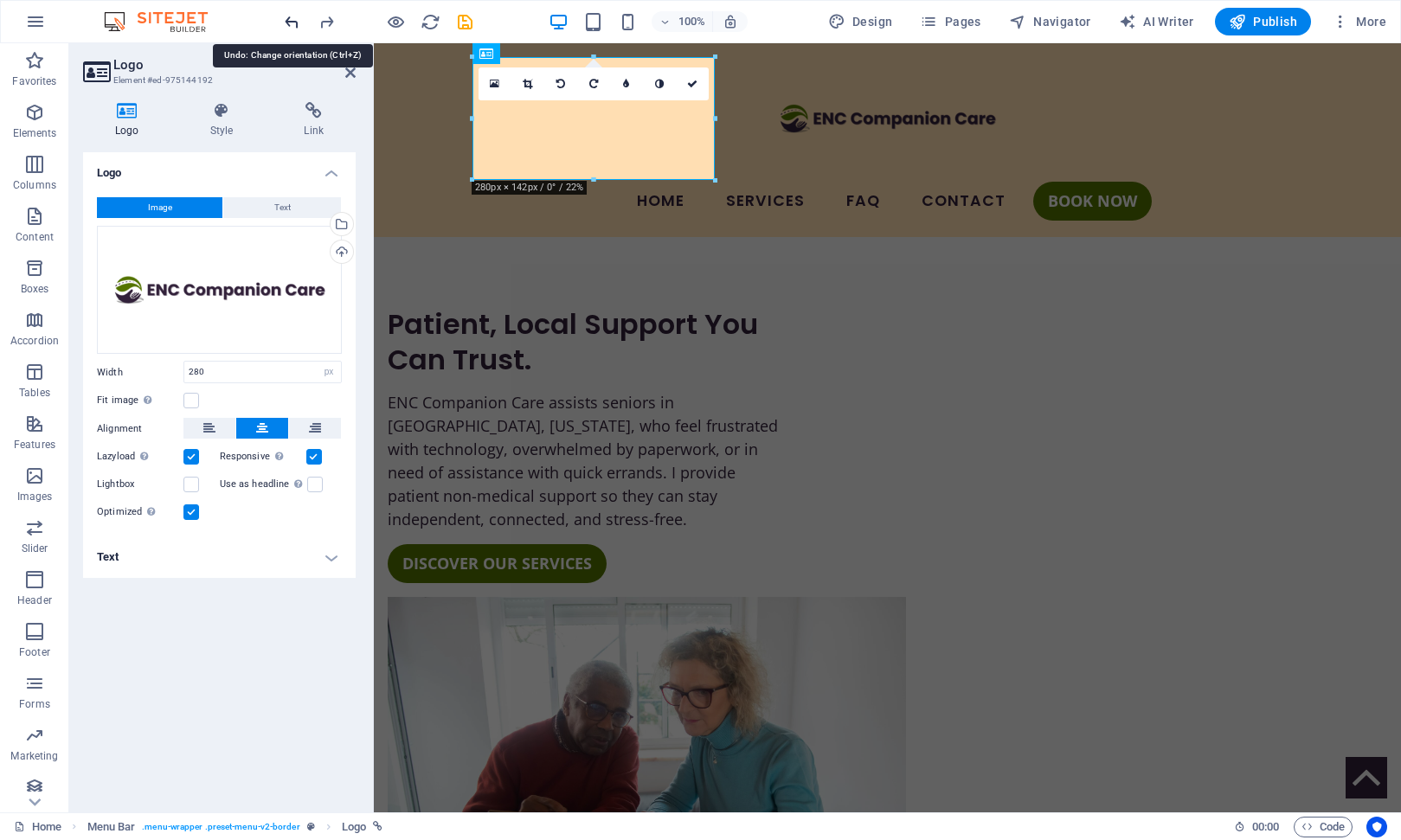
click at [294, 24] on icon "undo" at bounding box center [292, 22] width 19 height 19
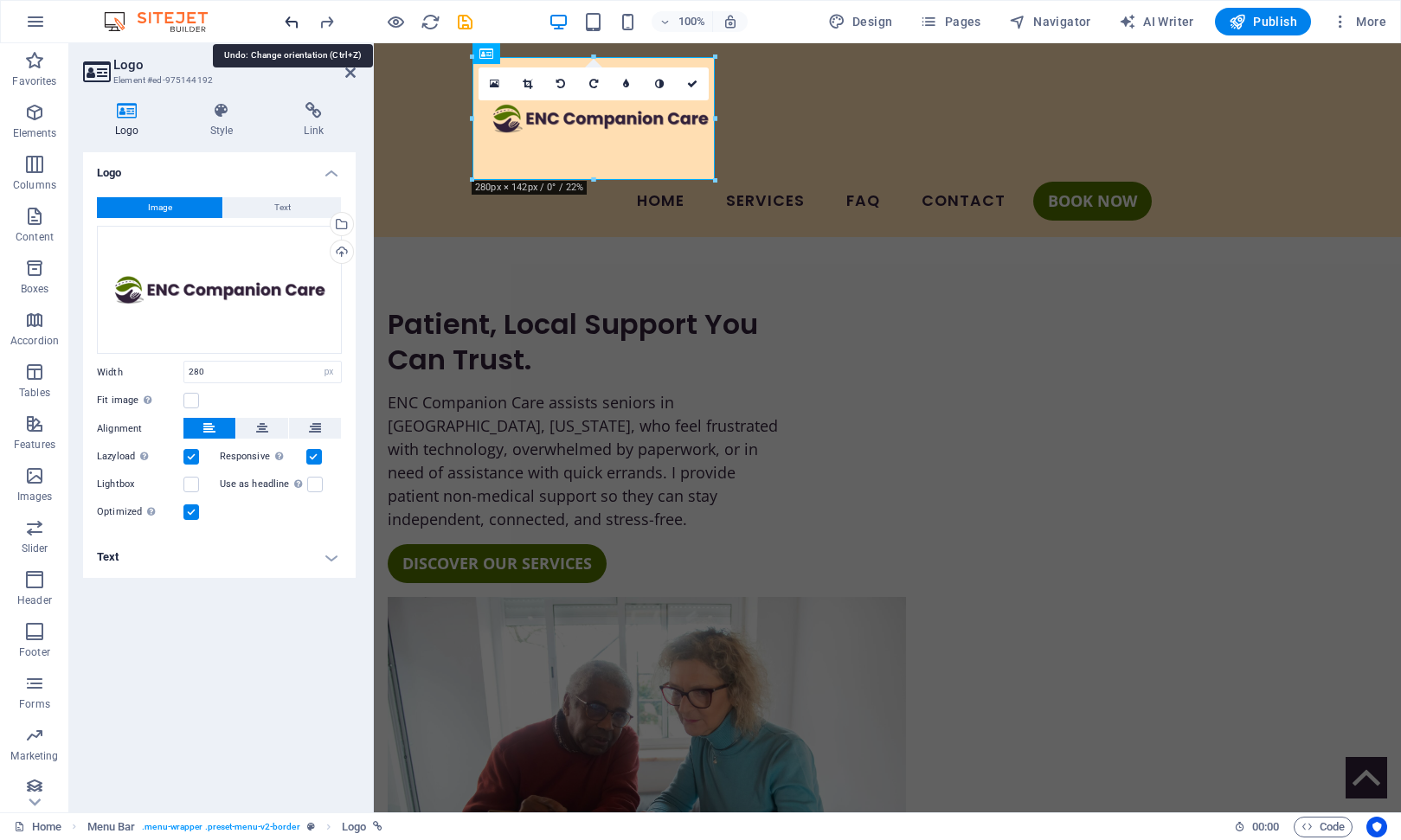
click at [294, 23] on icon "undo" at bounding box center [292, 22] width 19 height 19
click at [257, 559] on h4 "Text" at bounding box center [220, 557] width 273 height 42
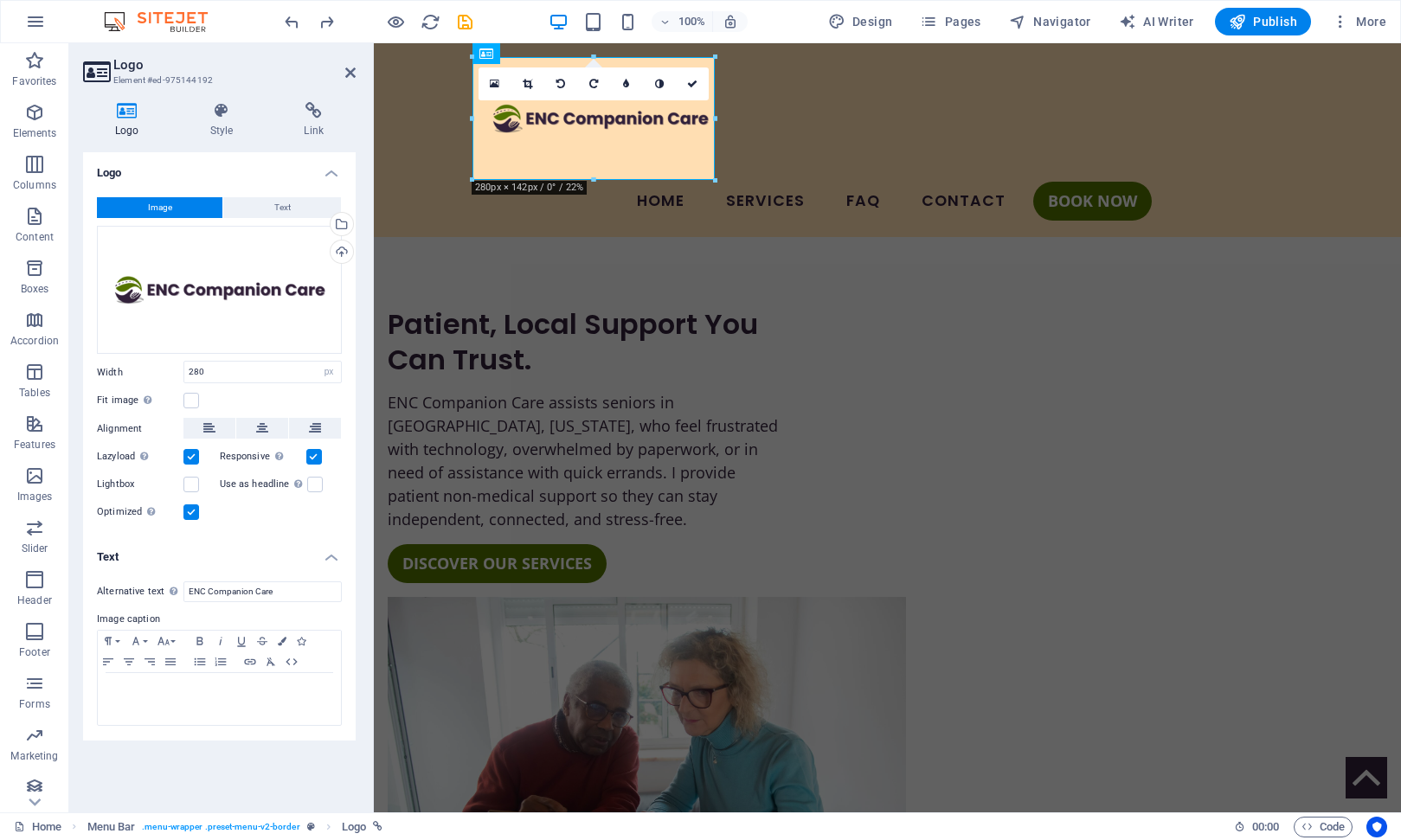
click at [257, 559] on h4 "Text" at bounding box center [220, 551] width 273 height 31
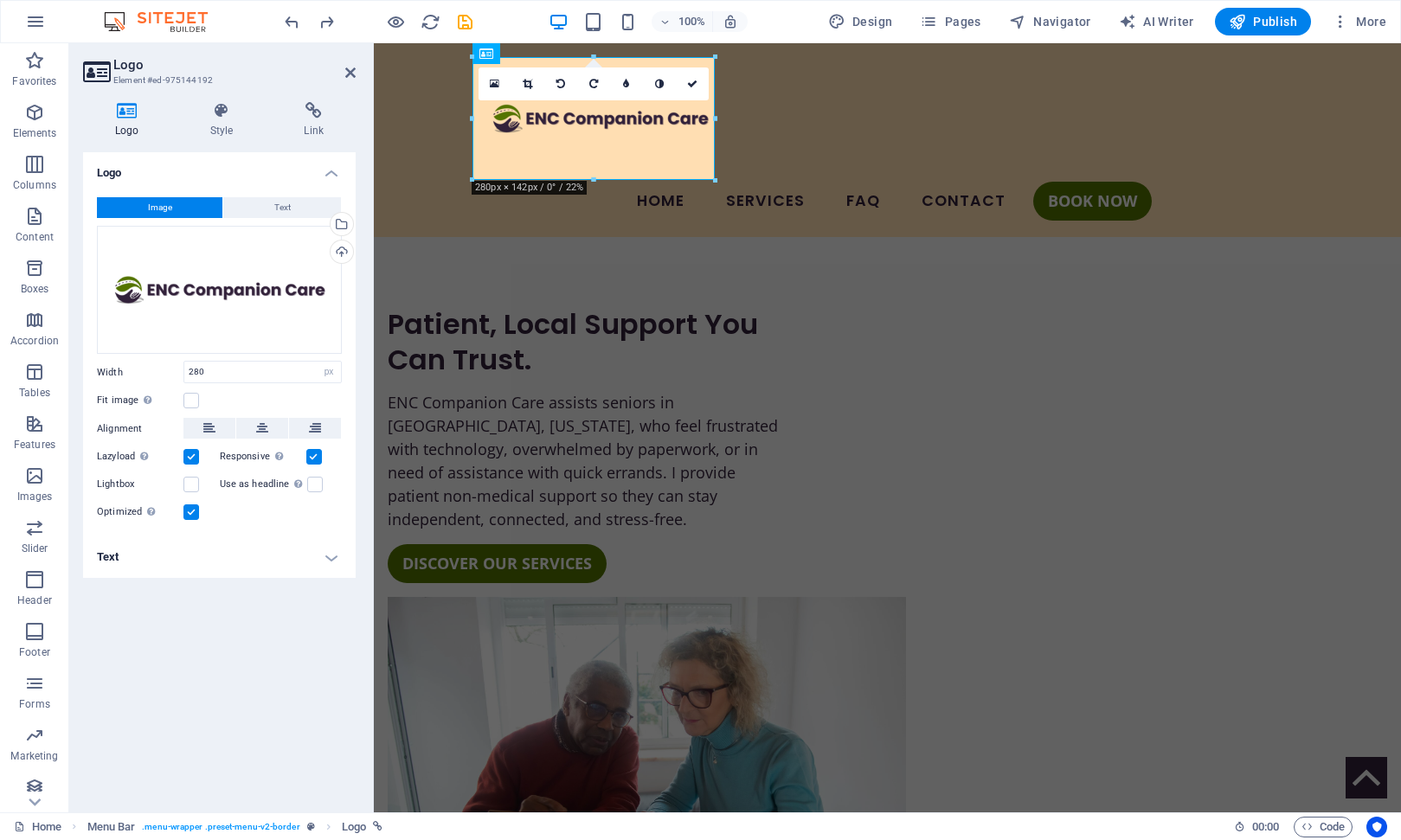
click at [256, 559] on h4 "Text" at bounding box center [220, 557] width 273 height 42
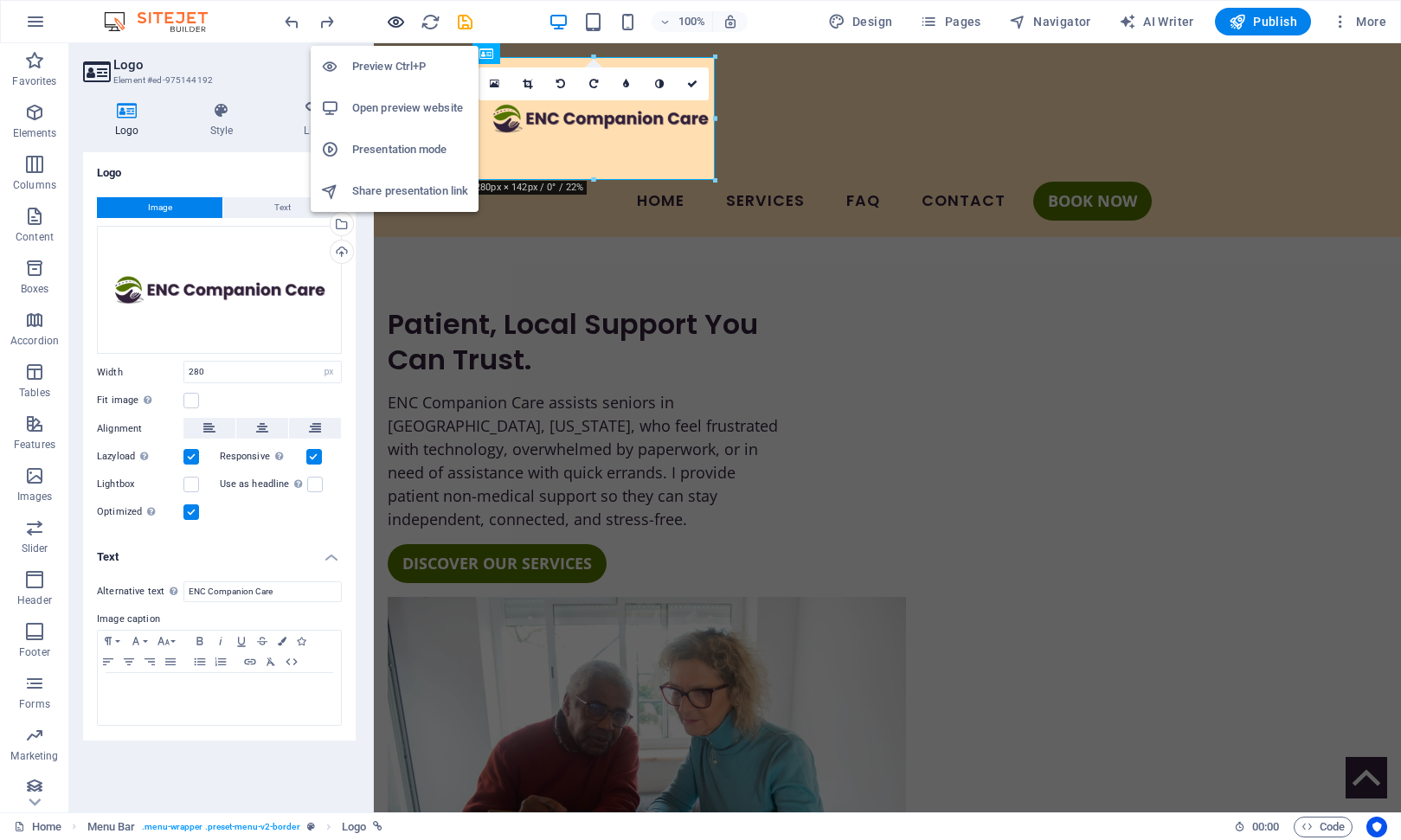
click at [398, 23] on icon "button" at bounding box center [396, 22] width 19 height 19
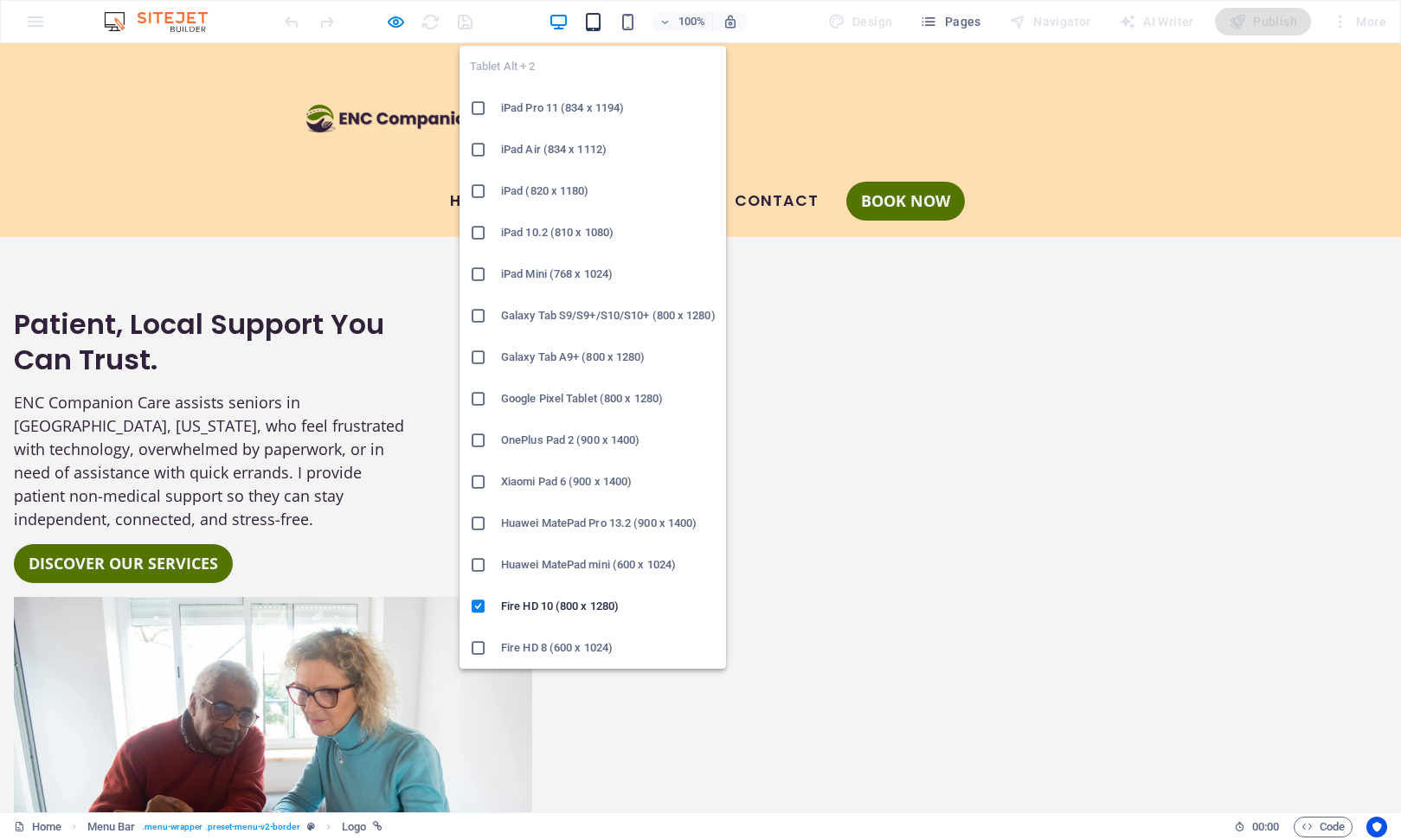
click at [598, 25] on icon "button" at bounding box center [593, 22] width 19 height 19
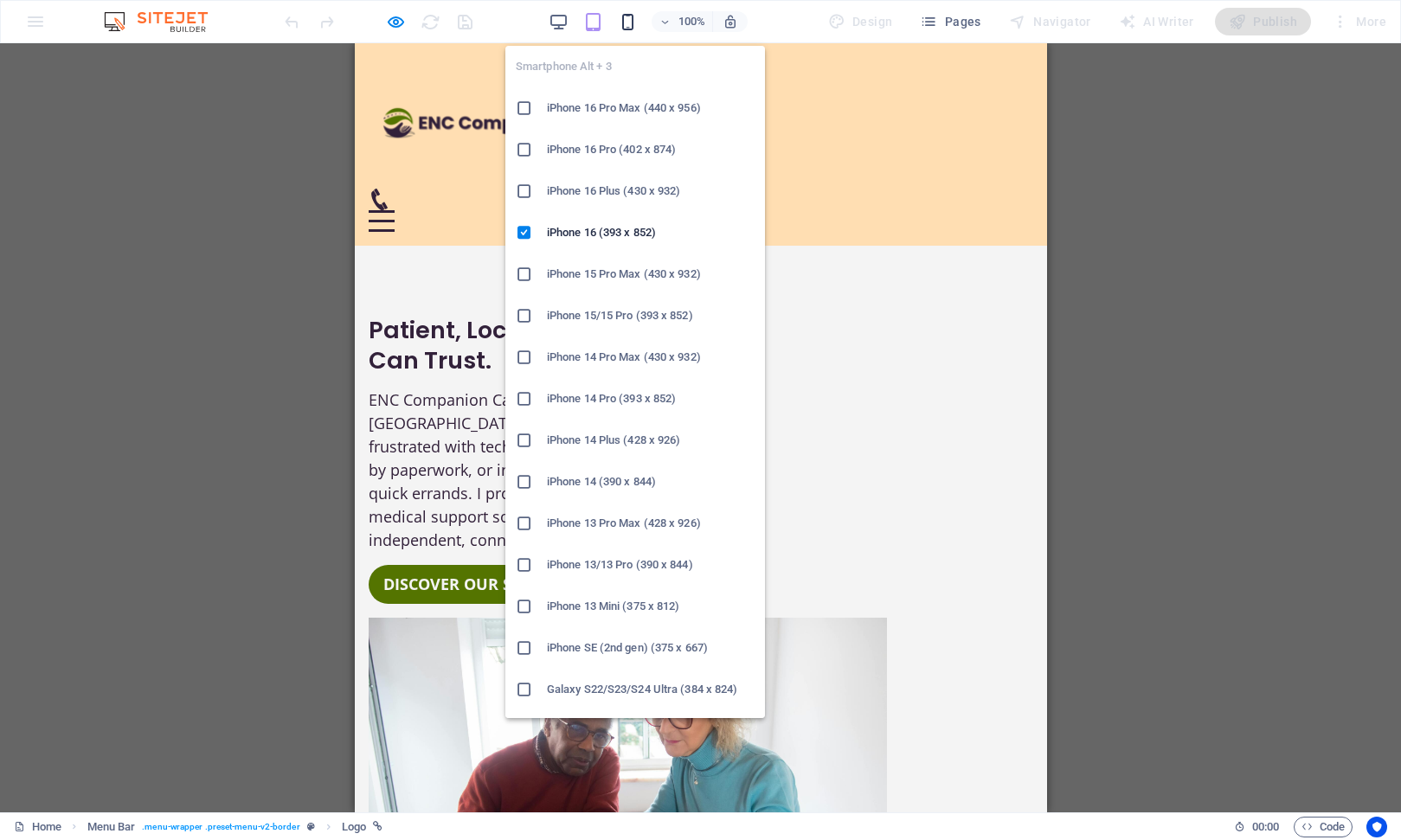
click at [628, 22] on icon "button" at bounding box center [628, 22] width 19 height 19
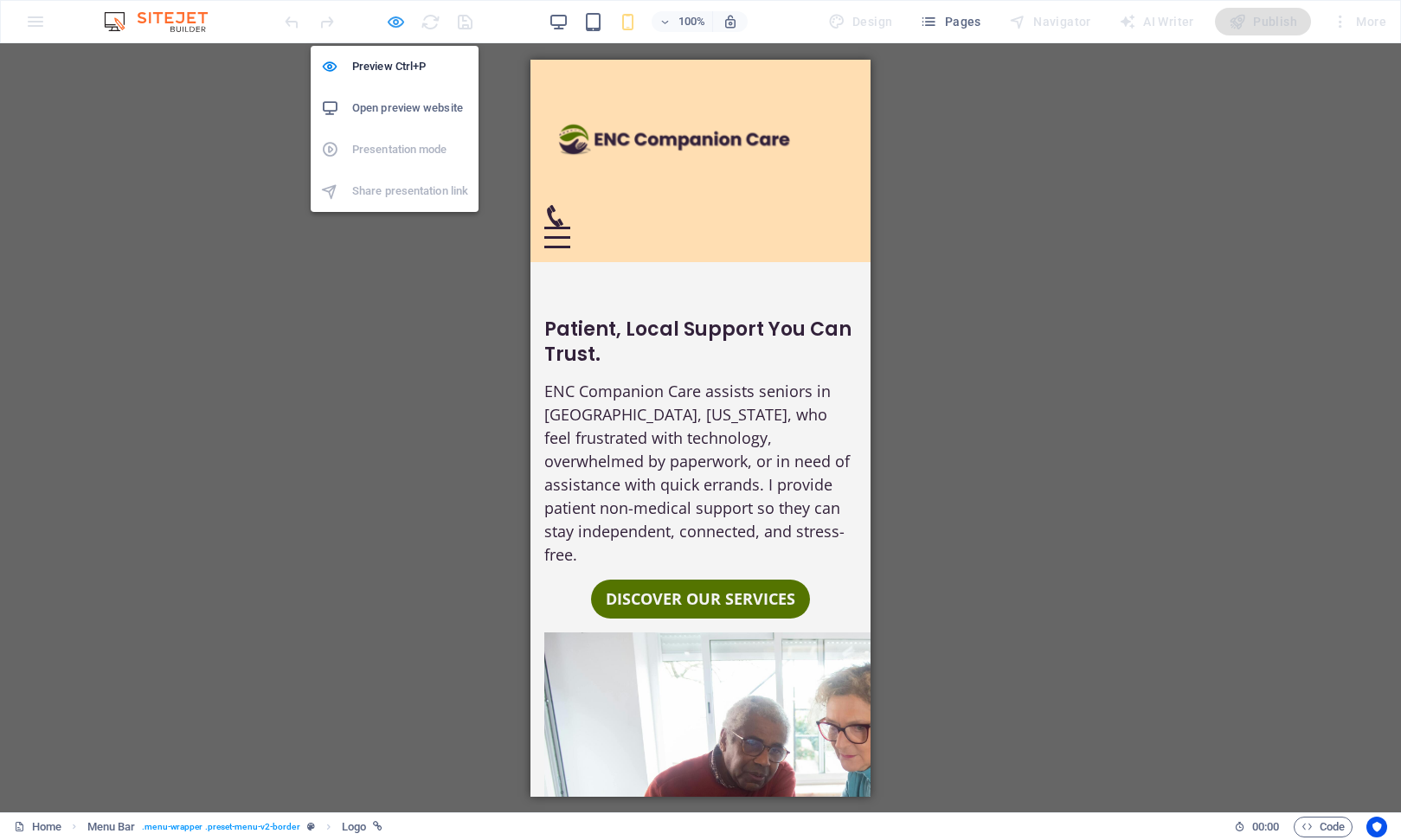
click at [396, 21] on icon "button" at bounding box center [396, 22] width 19 height 19
select select "px"
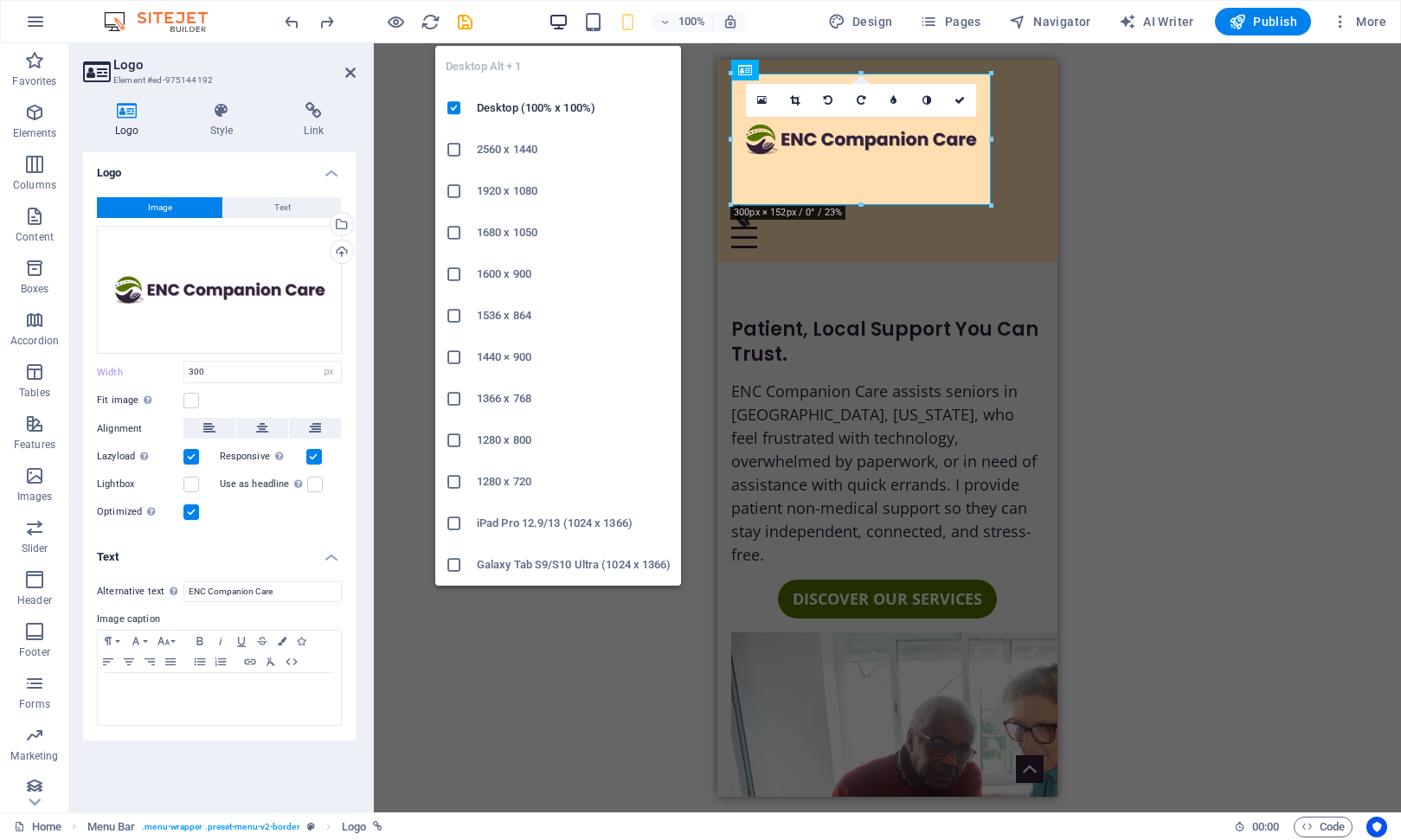
click at [565, 19] on icon "button" at bounding box center [559, 22] width 19 height 19
type input "280"
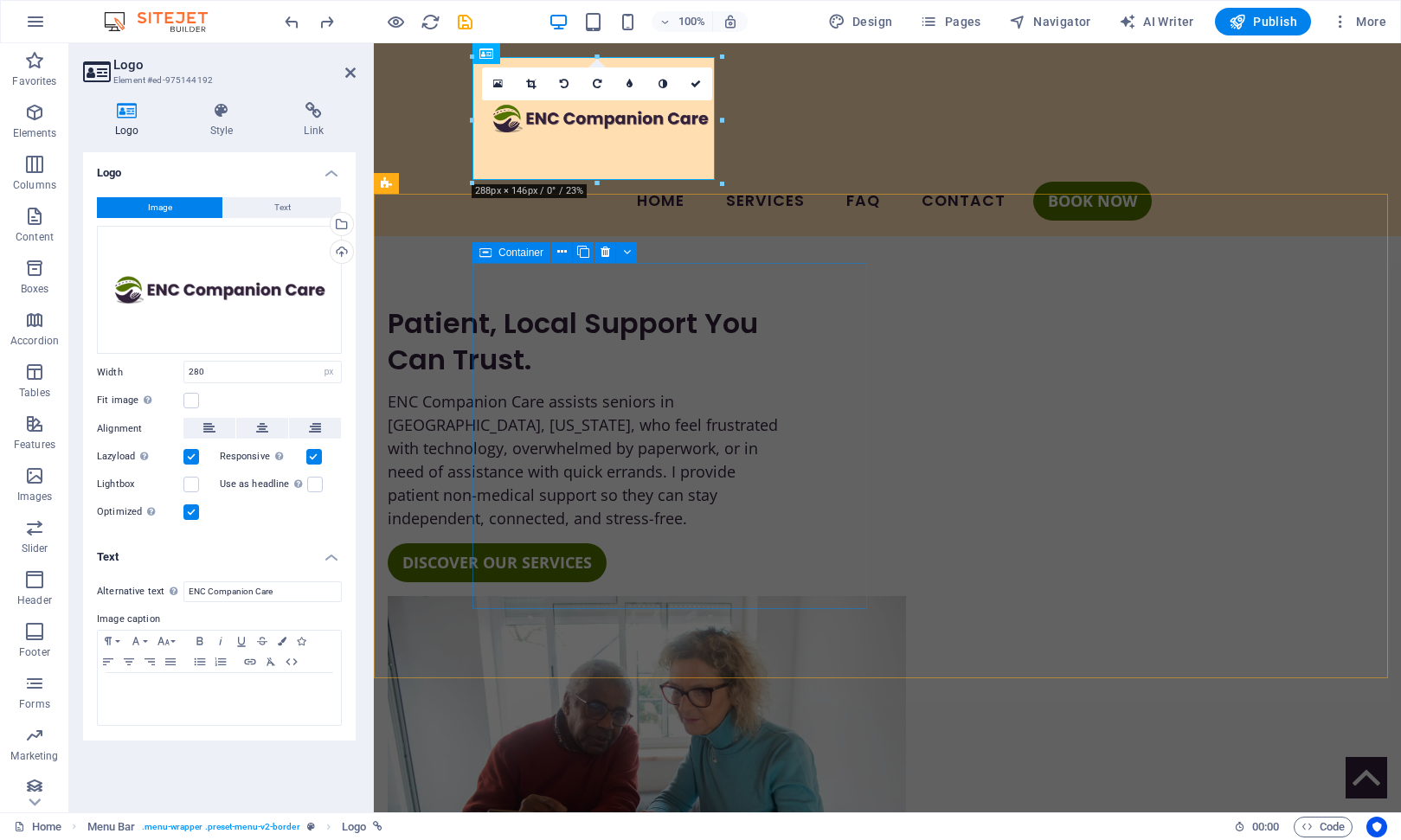
click at [499, 305] on div "Patient, Local Support You Can Trust. ENC Companion Care assists seniors in [GE…" at bounding box center [585, 443] width 395 height 277
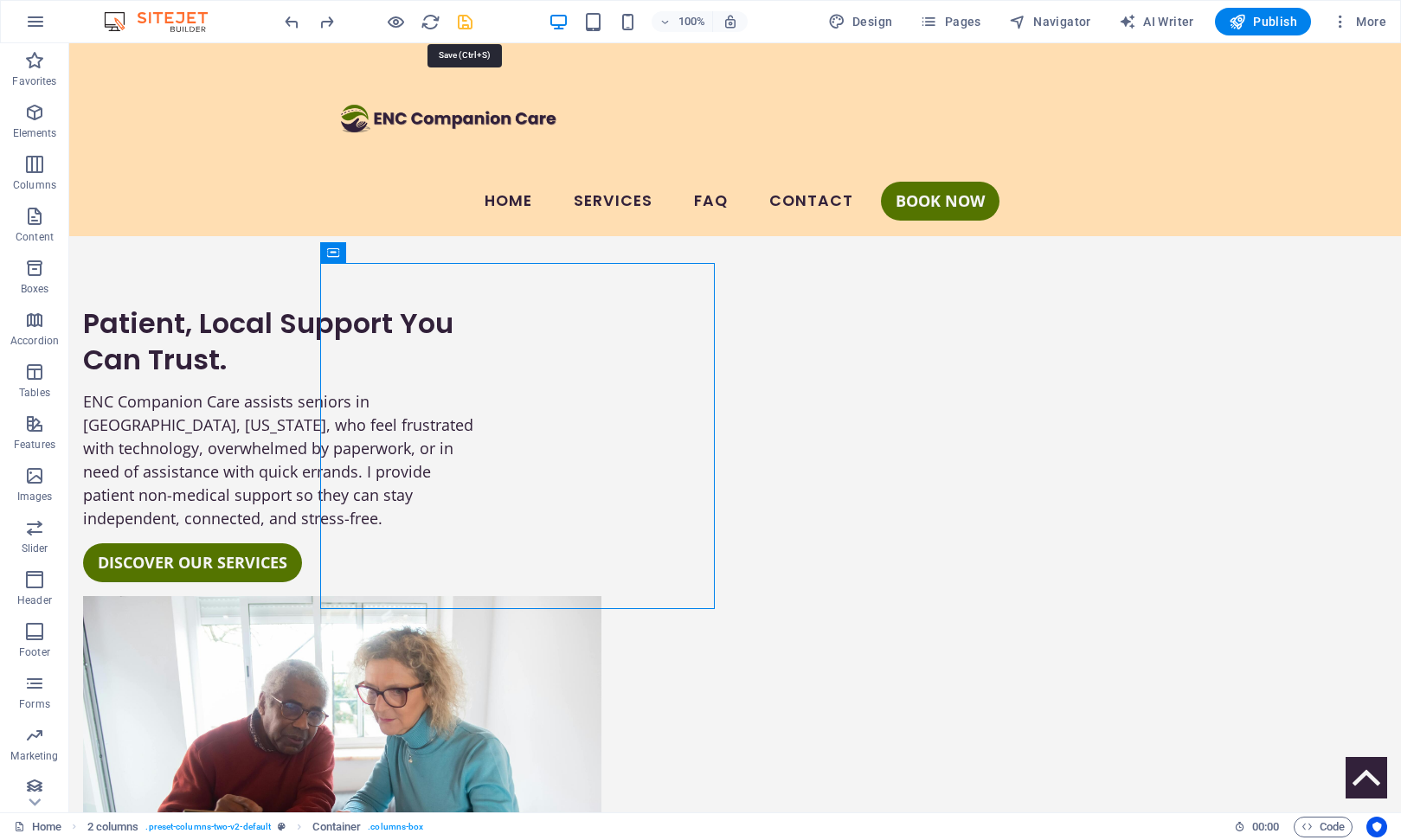
click at [473, 19] on icon "save" at bounding box center [465, 22] width 19 height 19
select select "px"
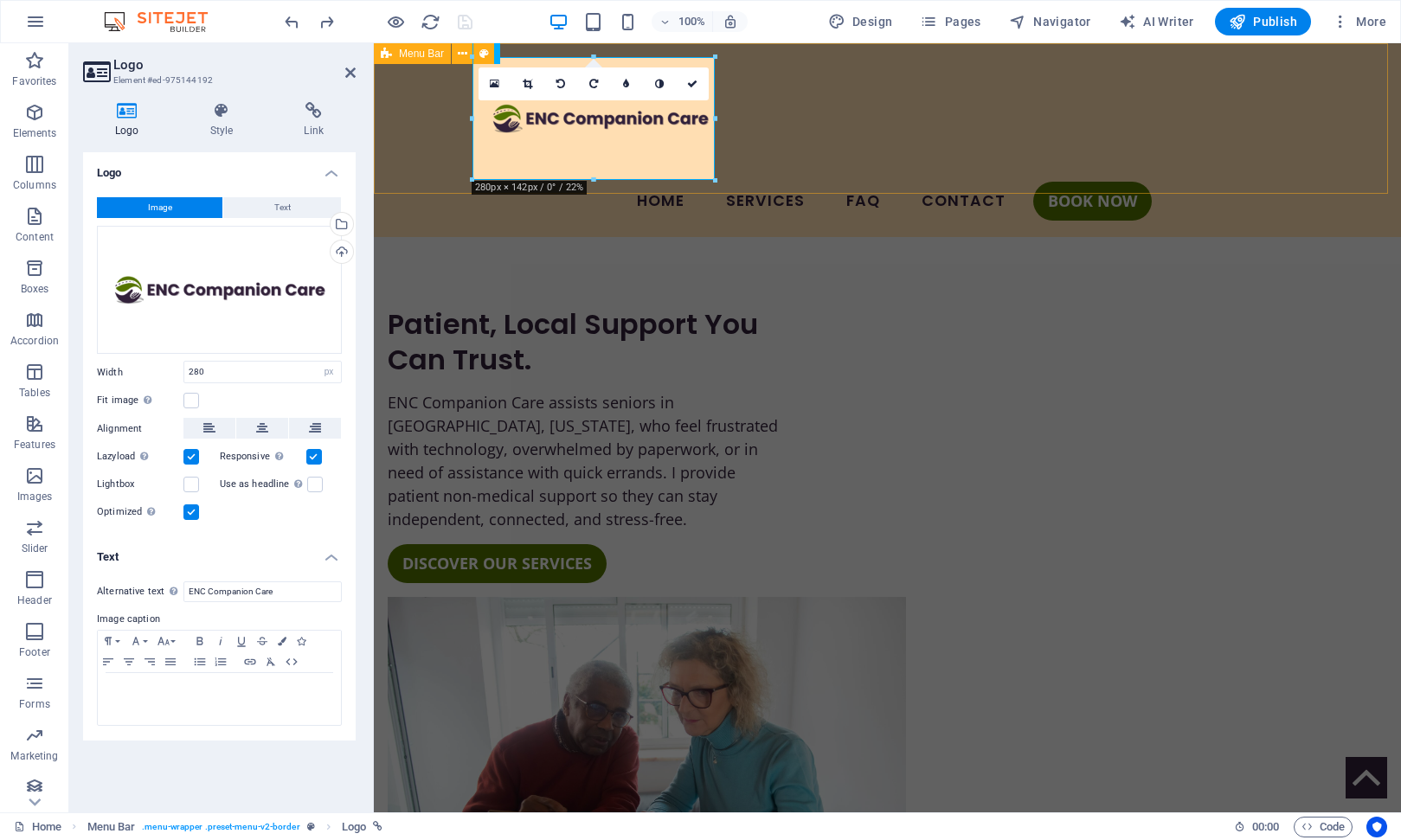
click at [851, 184] on div "Menu Home Services FAQ Contact Book Now" at bounding box center [887, 140] width 1027 height 194
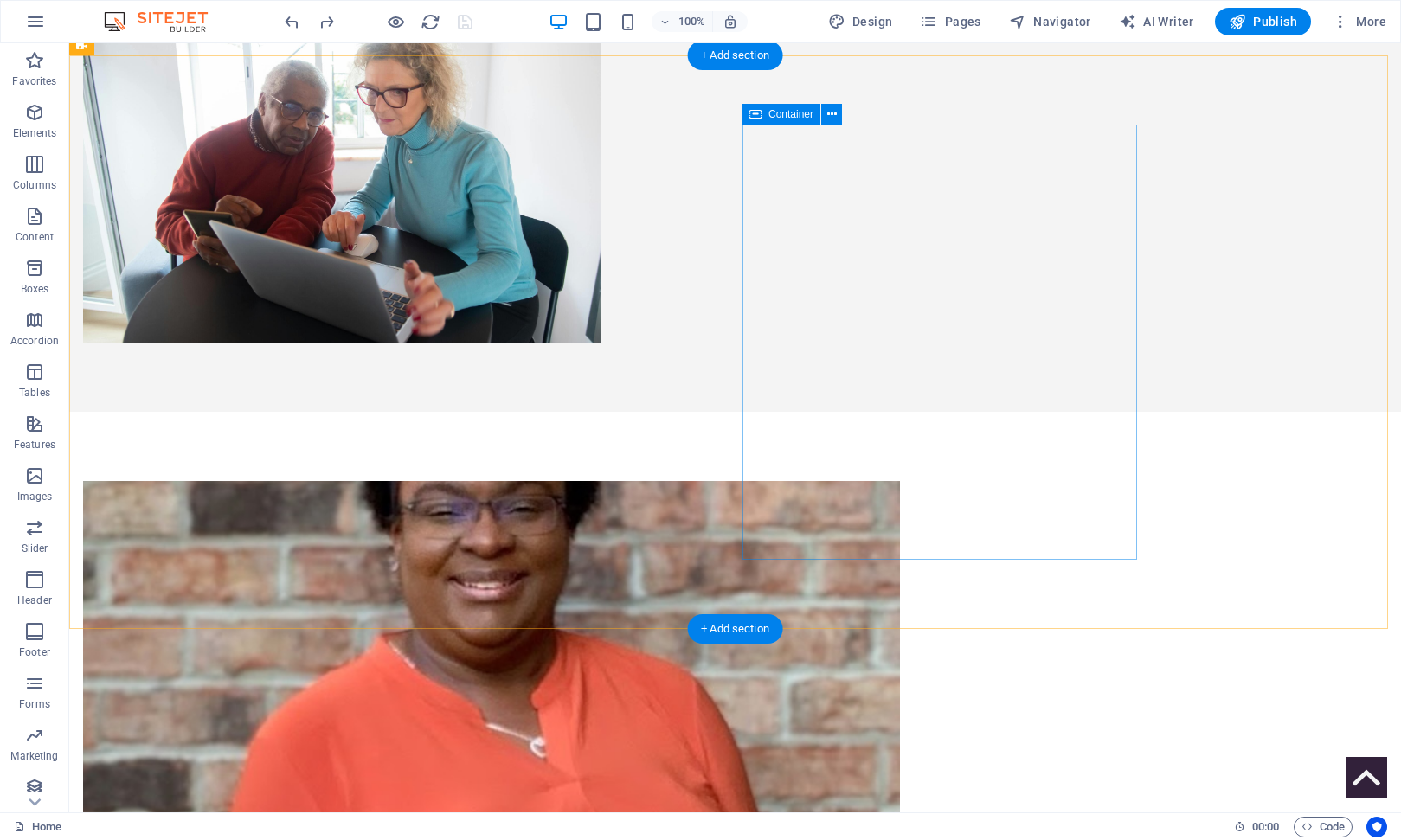
scroll to position [623, 0]
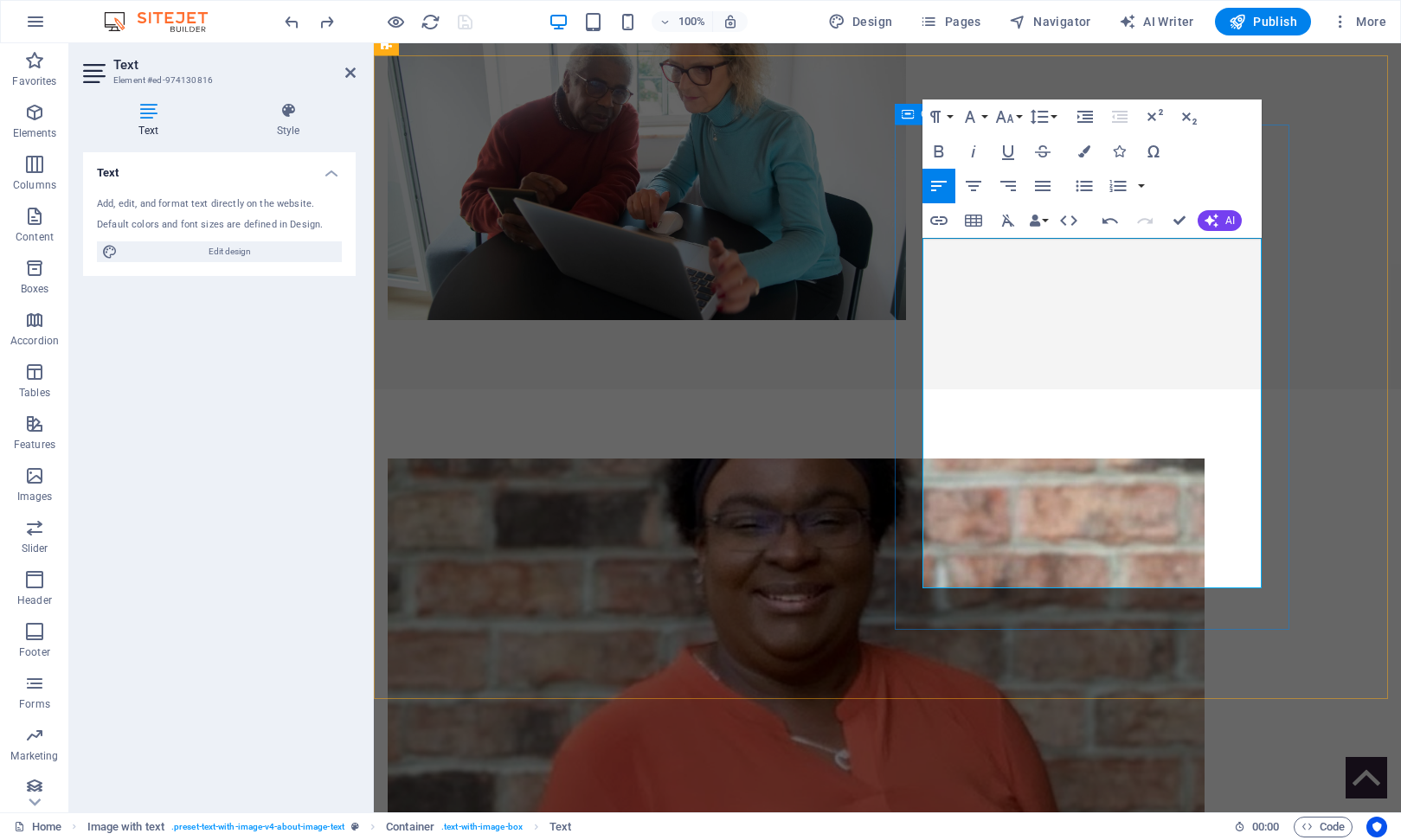
drag, startPoint x: 1057, startPoint y: 558, endPoint x: 920, endPoint y: 554, distance: 137.1
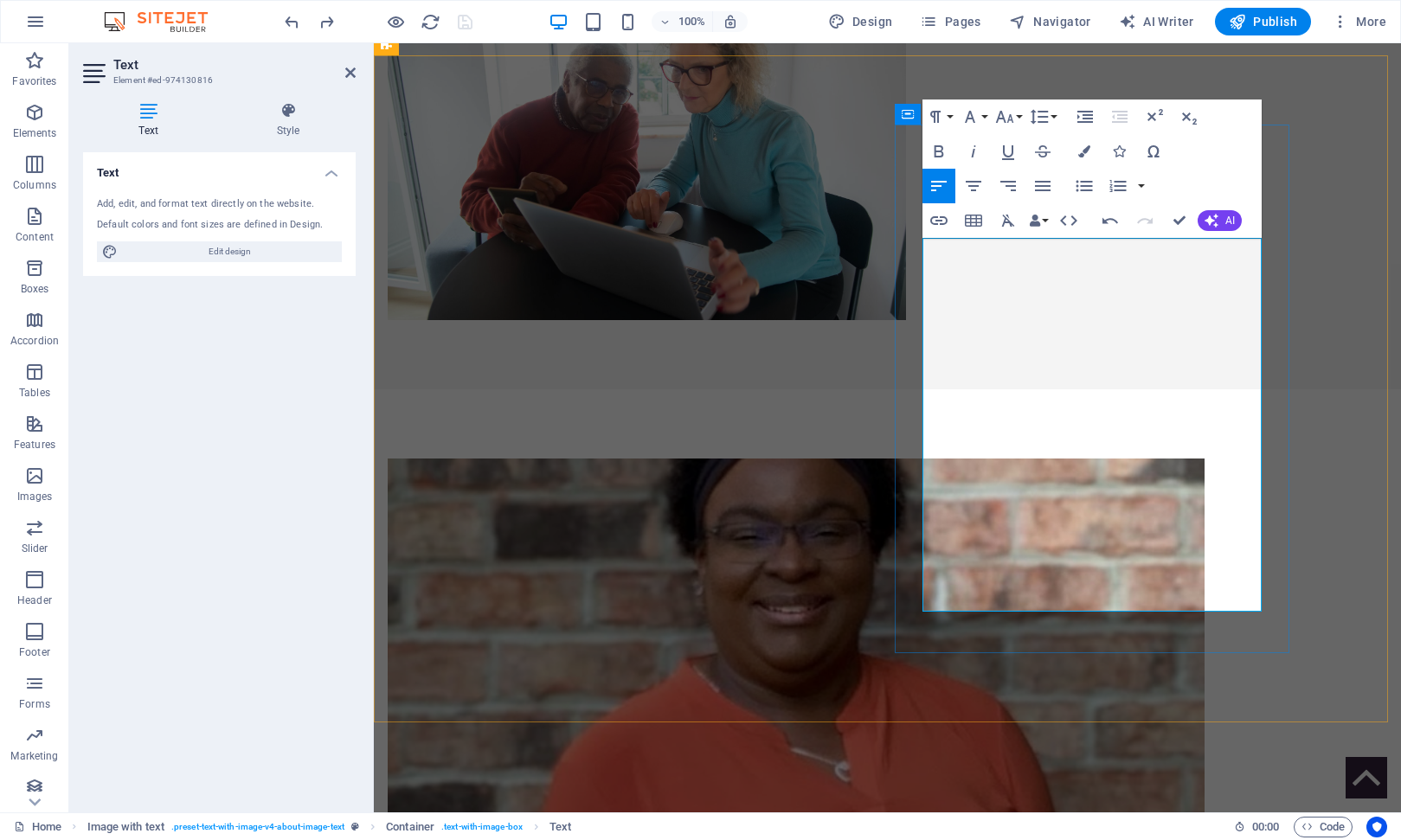
drag, startPoint x: 926, startPoint y: 552, endPoint x: 1171, endPoint y: 604, distance: 250.5
click at [985, 115] on button "Font Family" at bounding box center [973, 116] width 33 height 35
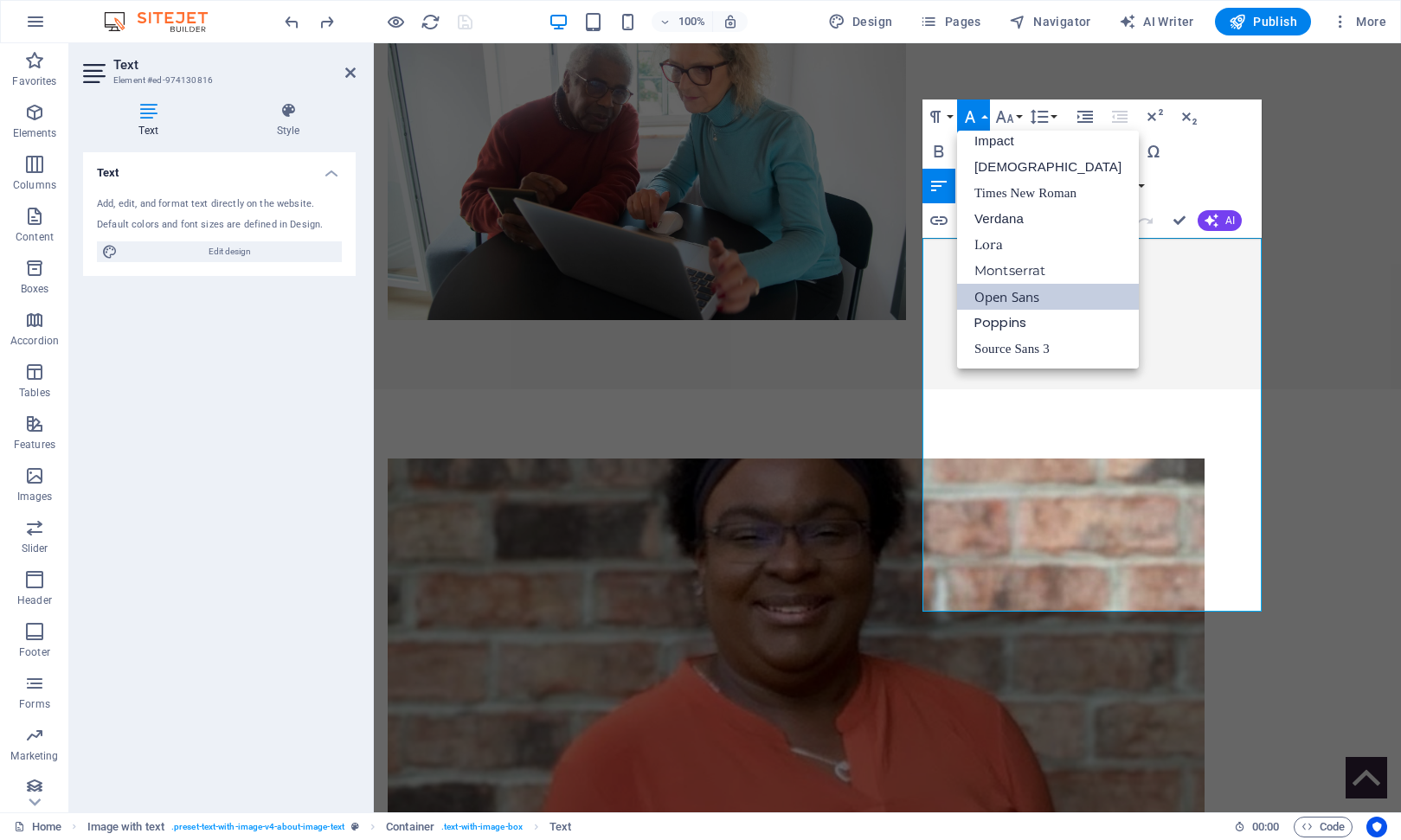
scroll to position [61, 0]
click at [951, 117] on button "Paragraph Format" at bounding box center [939, 116] width 33 height 35
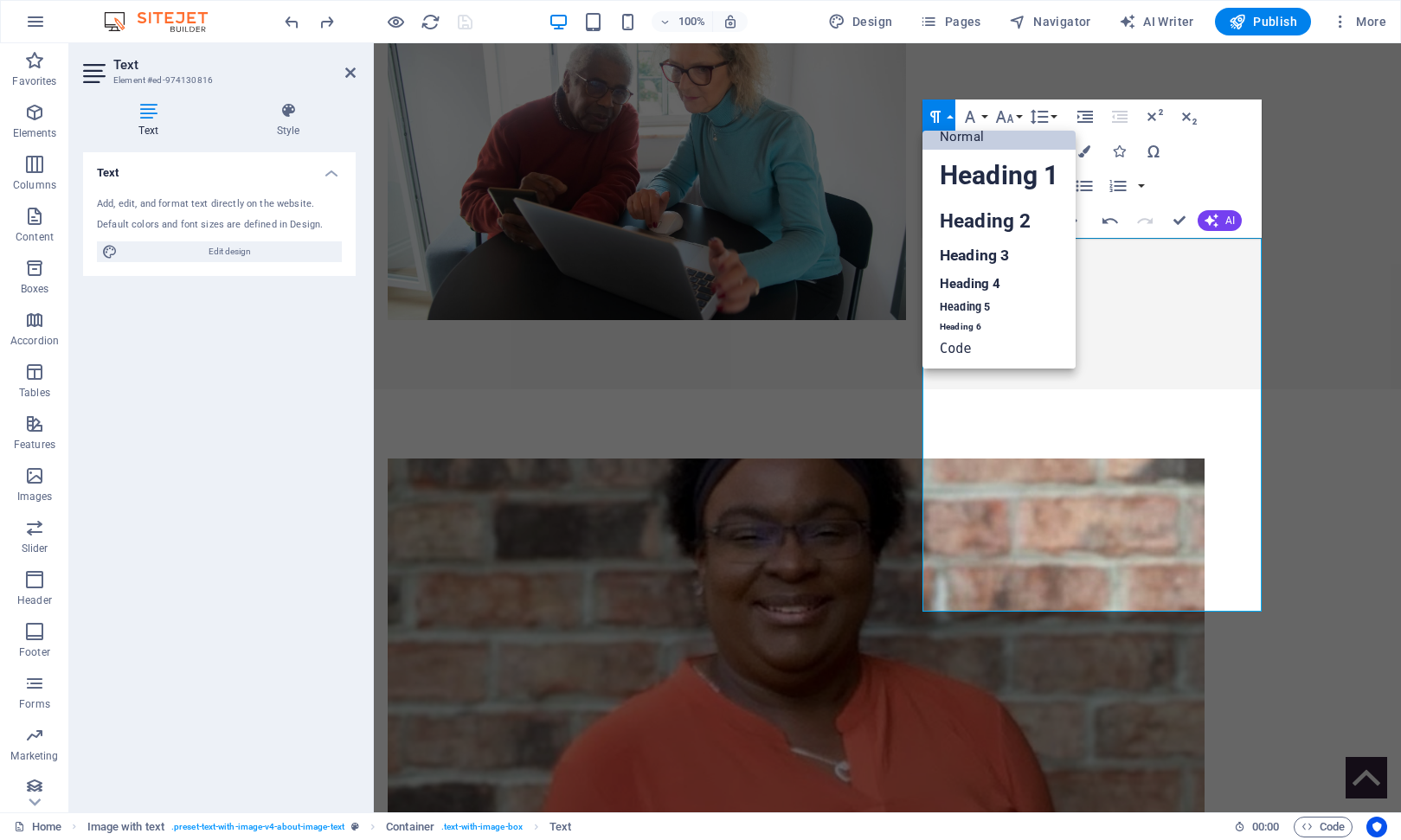
scroll to position [14, 0]
click at [1020, 119] on button "Font Size" at bounding box center [1008, 116] width 33 height 35
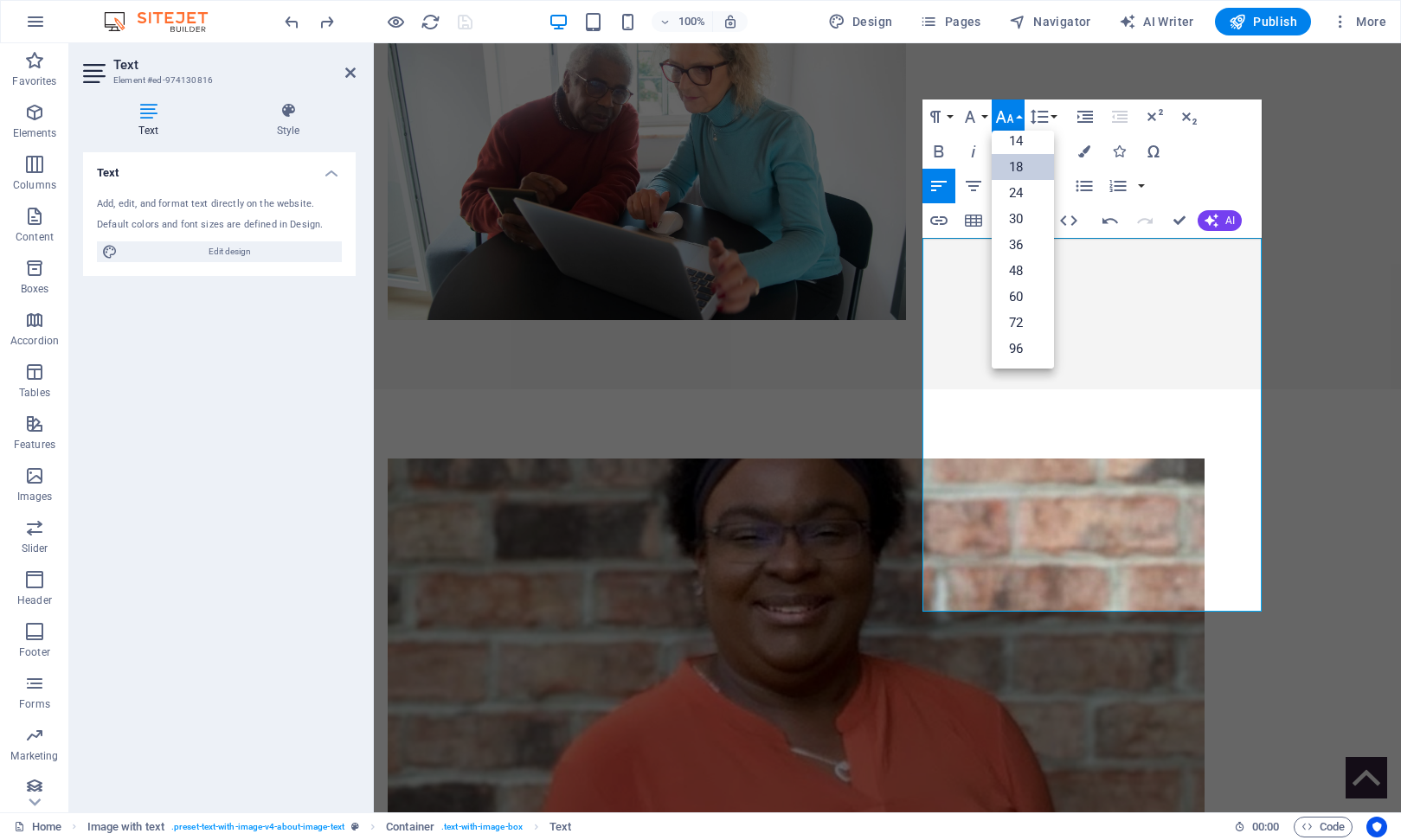
scroll to position [139, 0]
click at [1018, 135] on link "14" at bounding box center [1023, 141] width 62 height 26
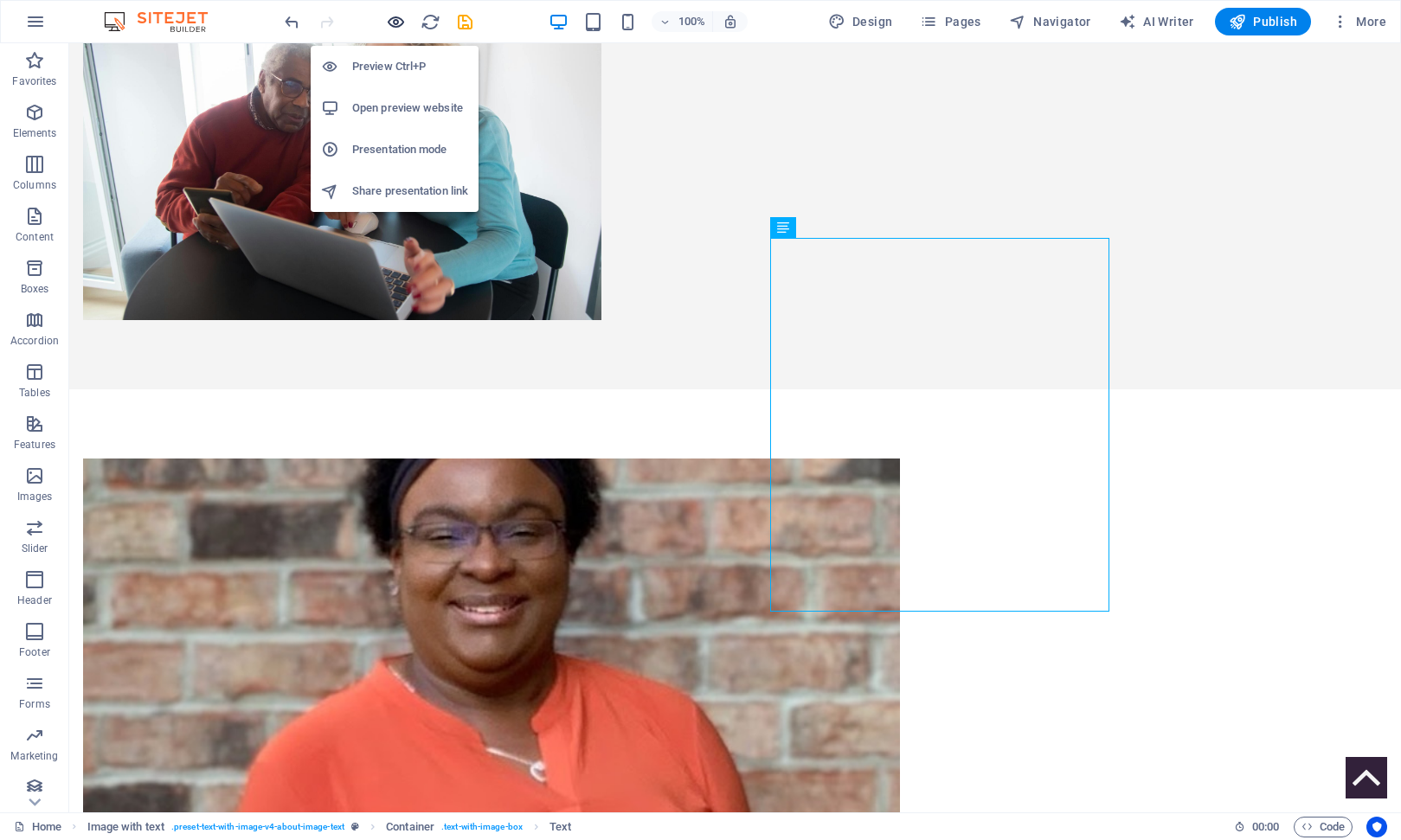
click at [393, 20] on icon "button" at bounding box center [396, 22] width 19 height 19
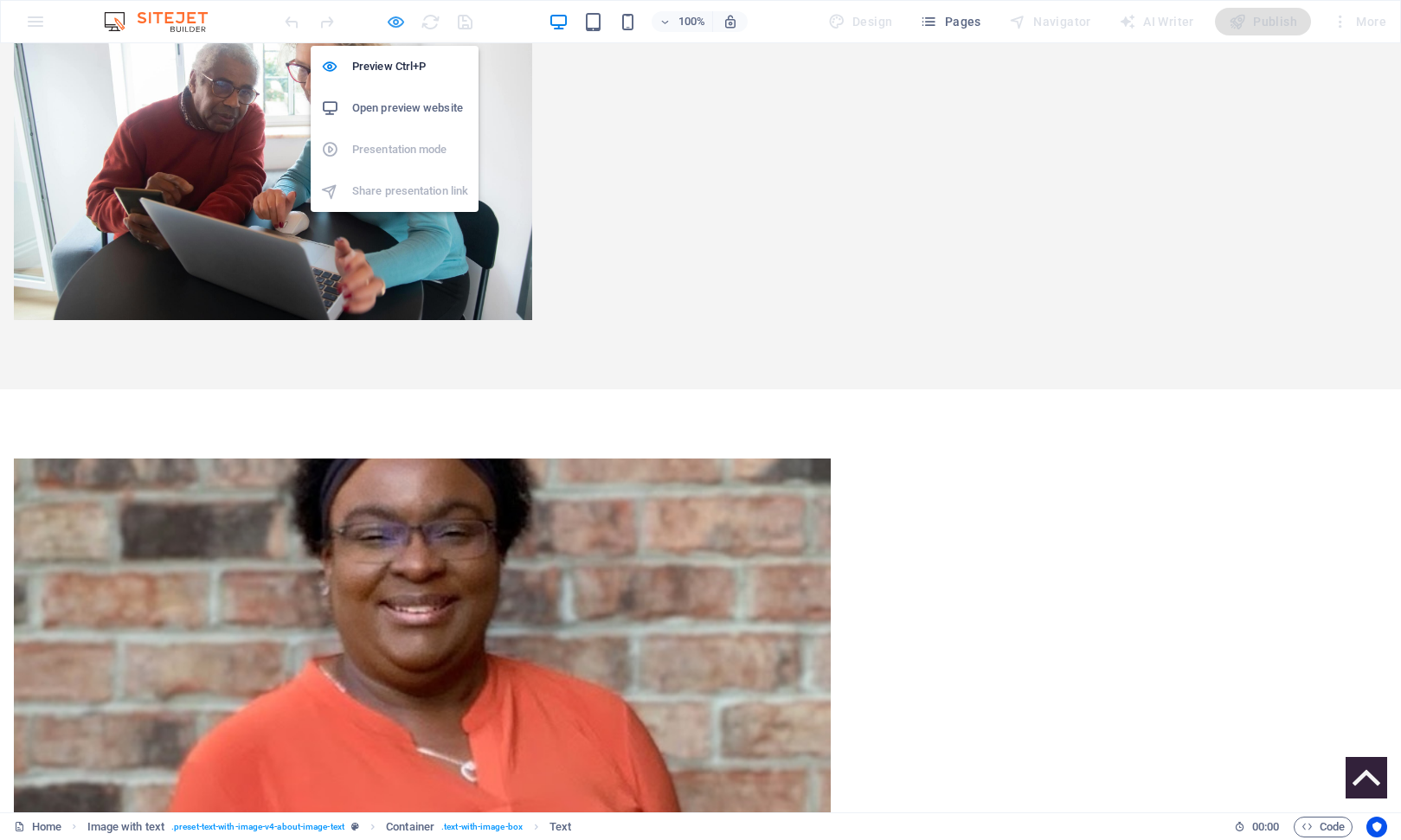
click at [397, 19] on icon "button" at bounding box center [396, 22] width 19 height 19
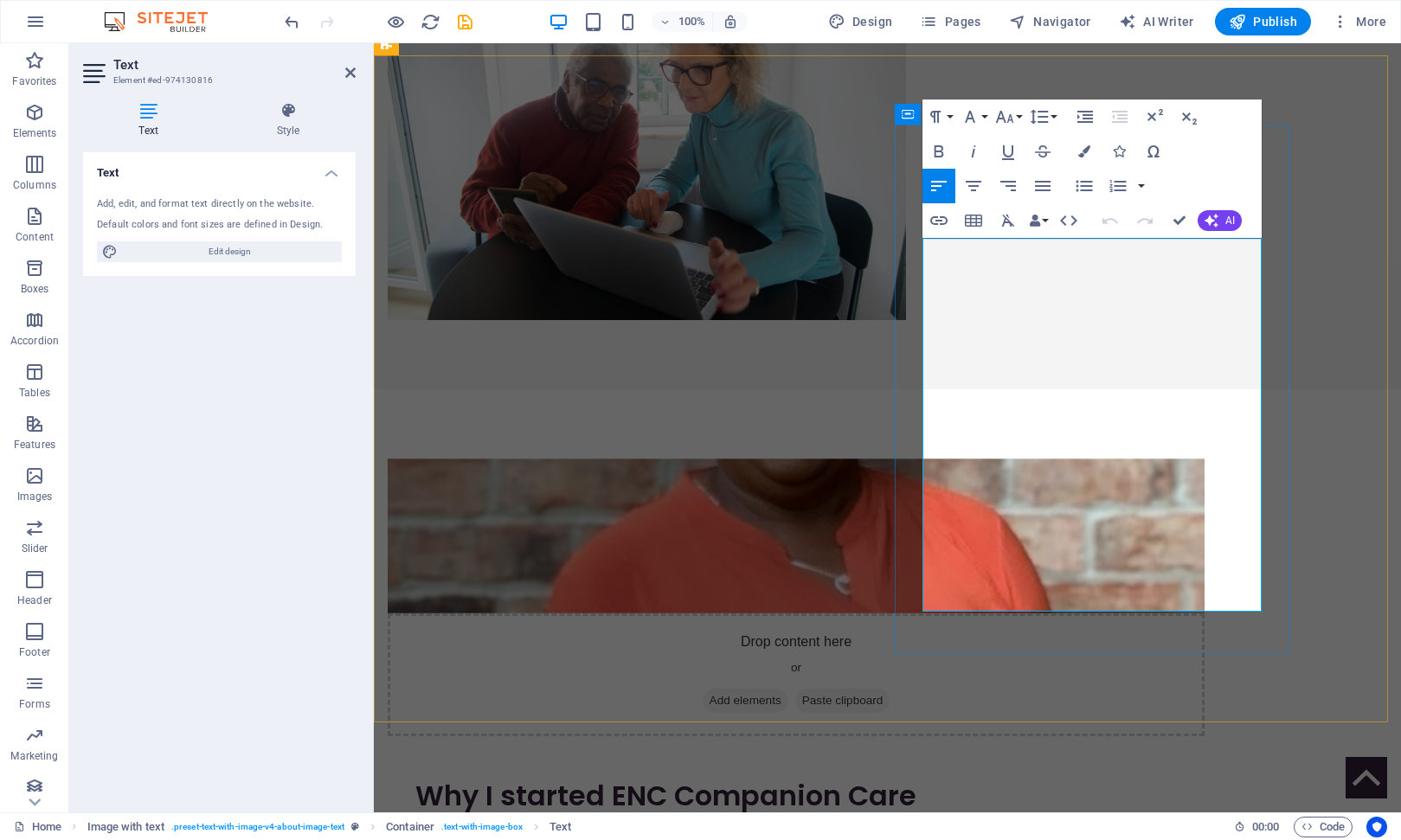
drag, startPoint x: 925, startPoint y: 555, endPoint x: 1115, endPoint y: 600, distance: 195.3
click at [948, 118] on button "Paragraph Format" at bounding box center [939, 116] width 33 height 35
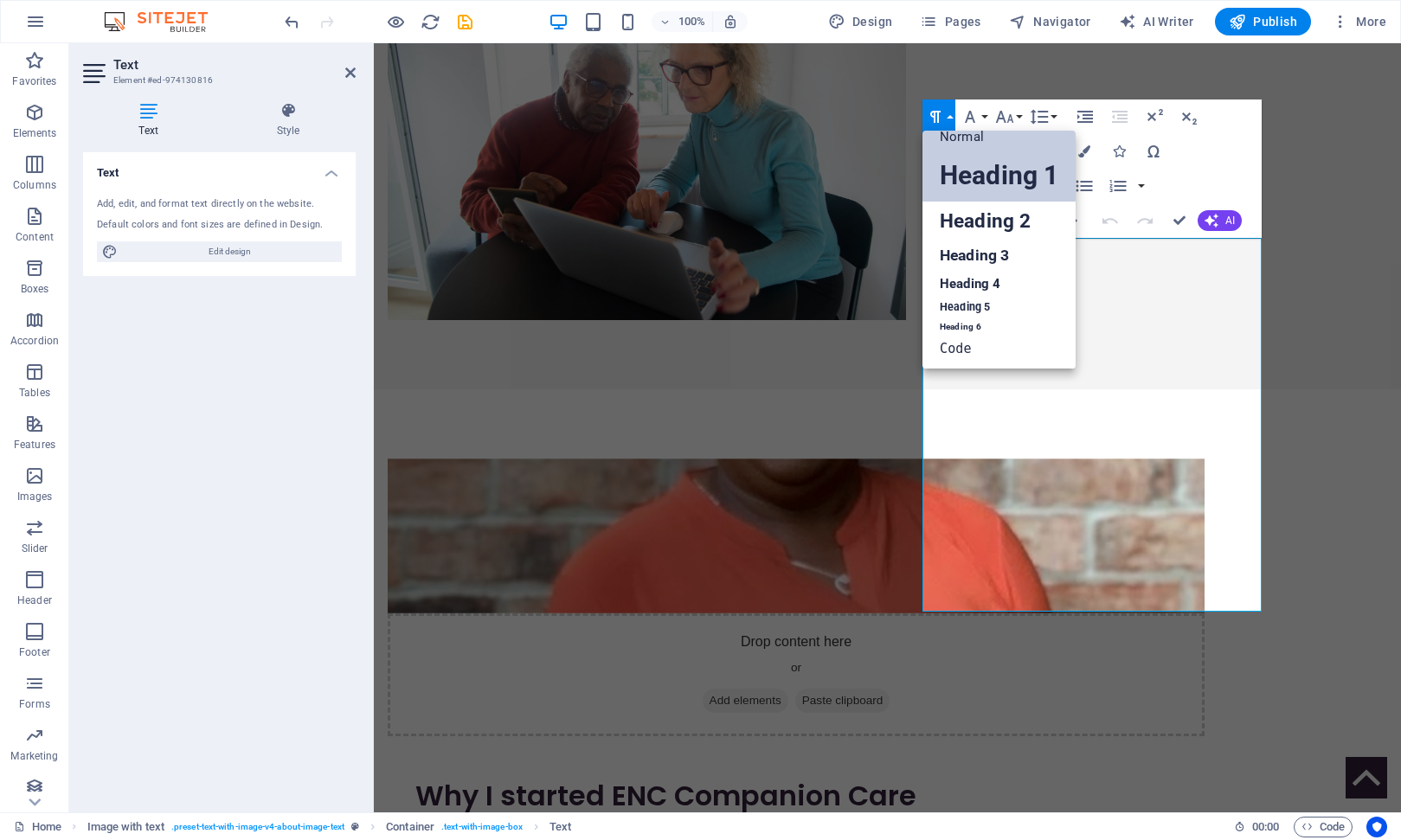
scroll to position [14, 0]
click at [971, 325] on link "Heading 6" at bounding box center [999, 328] width 153 height 18
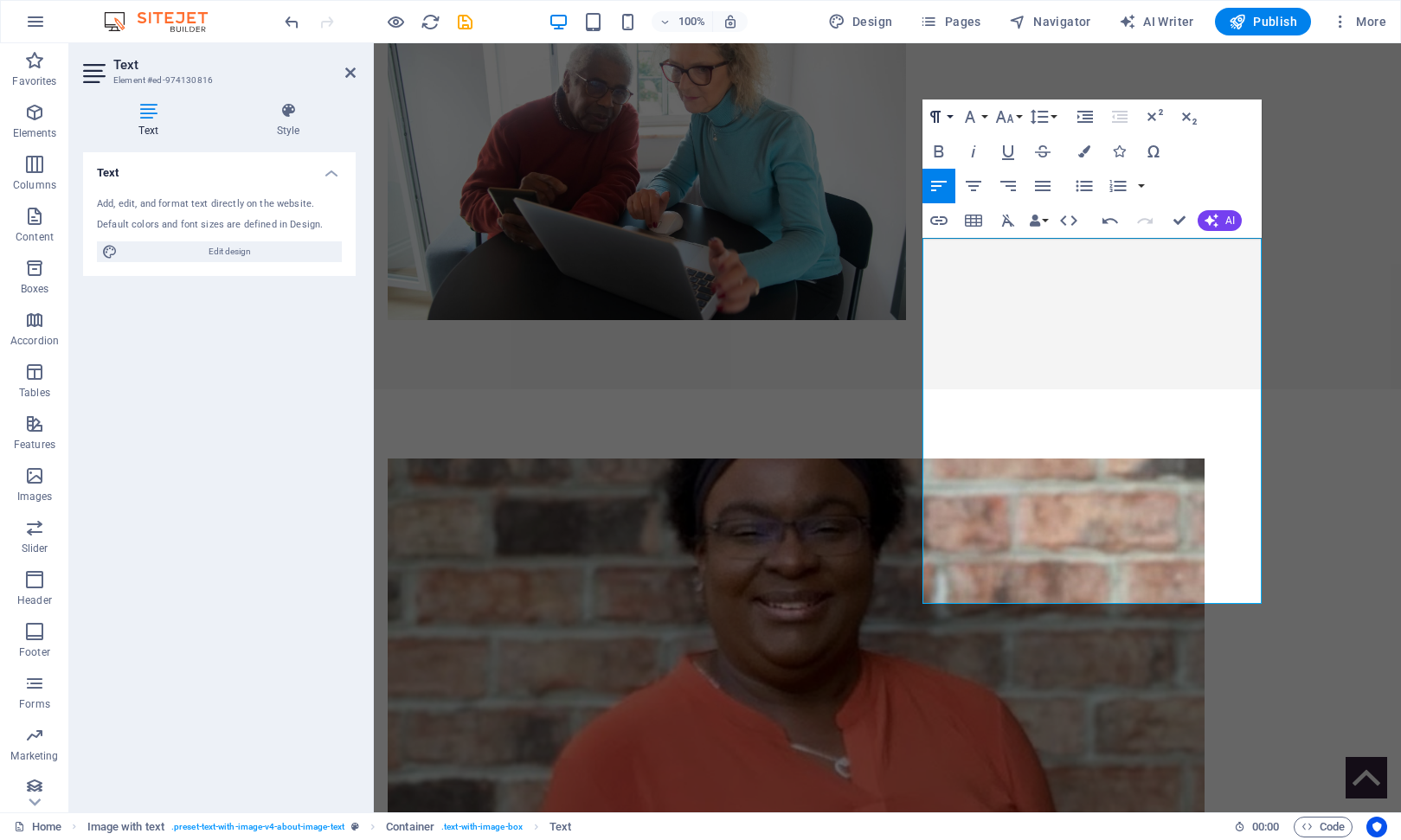
click at [950, 117] on button "Paragraph Format" at bounding box center [939, 116] width 33 height 35
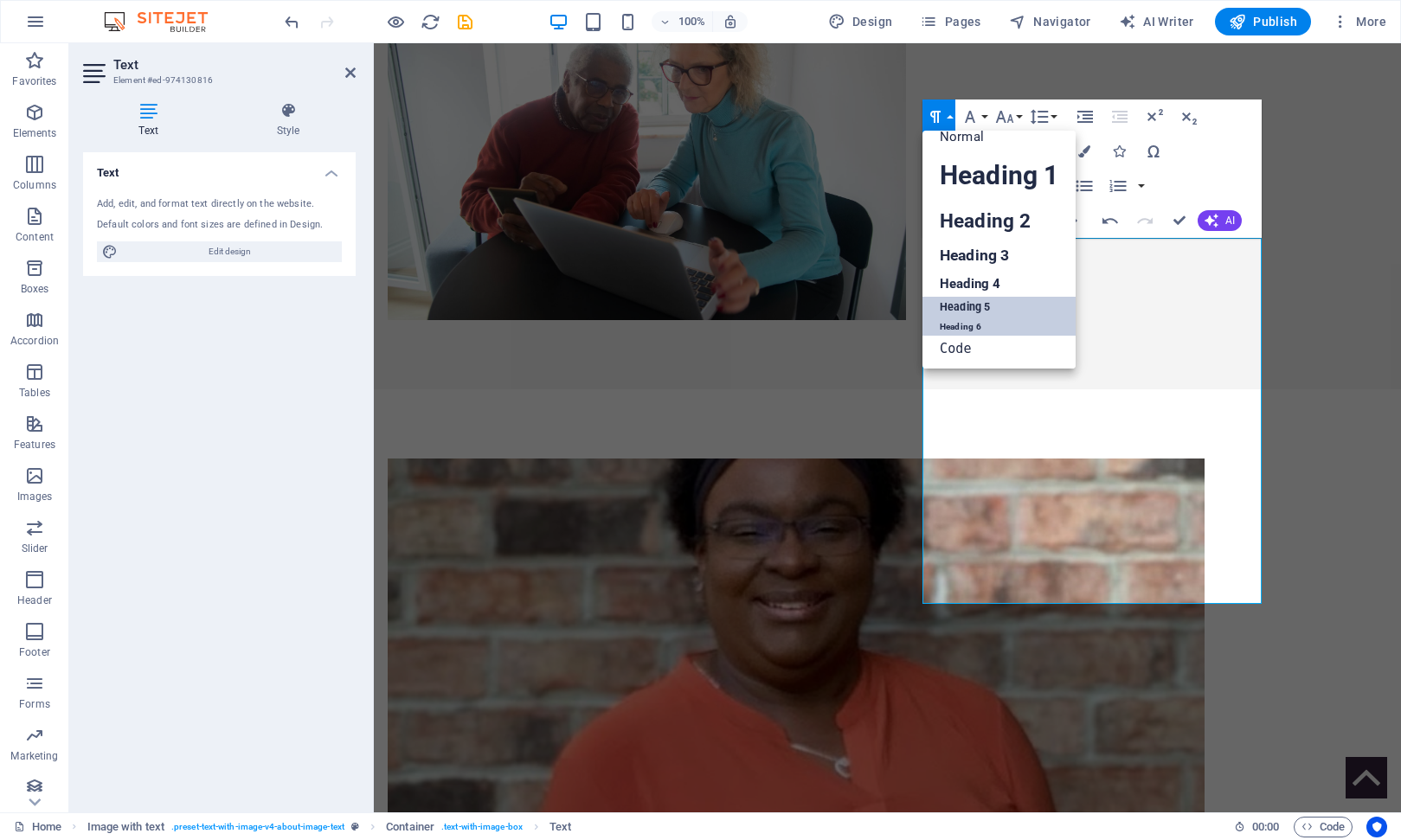
click at [972, 304] on link "Heading 5" at bounding box center [999, 307] width 153 height 21
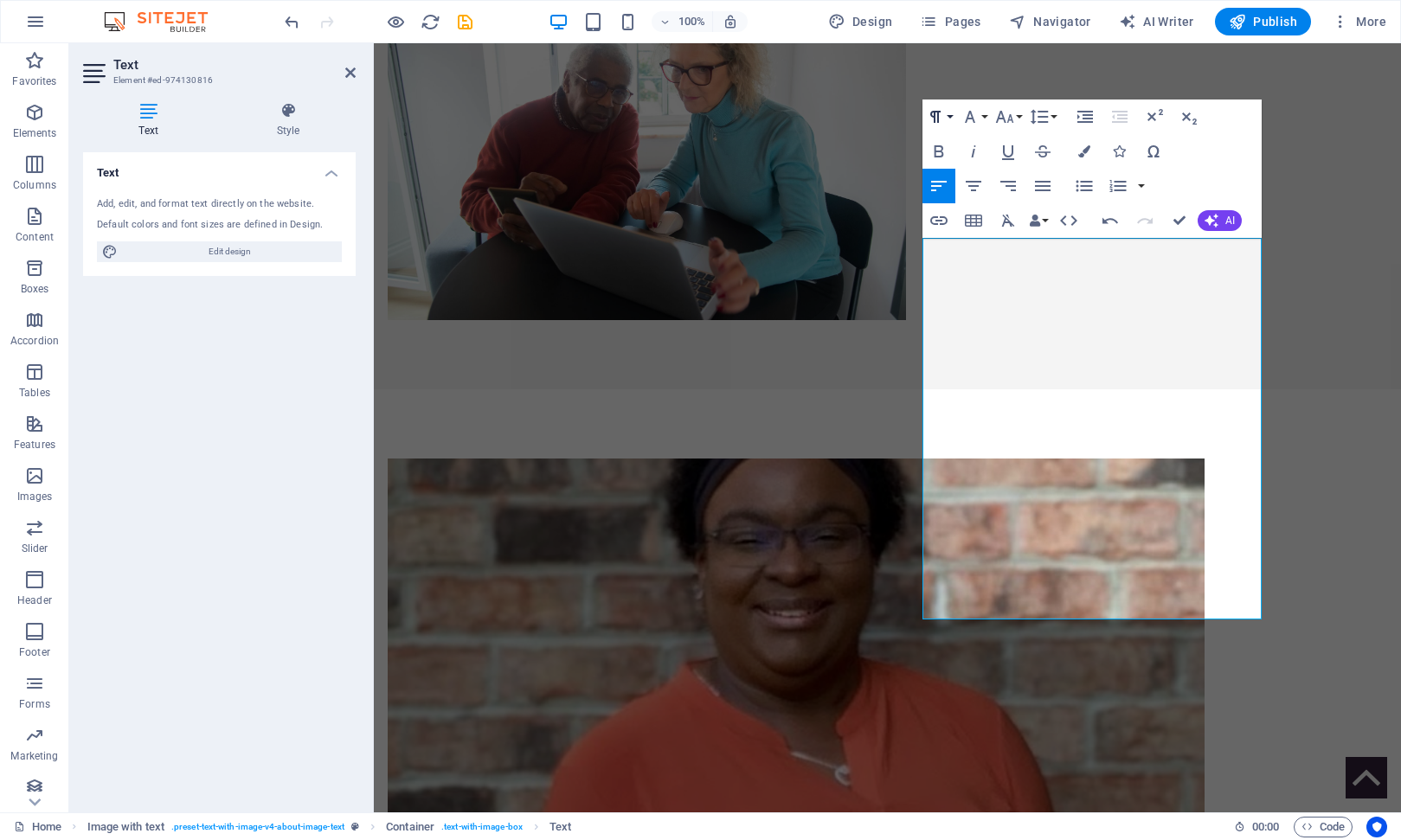
click at [952, 115] on button "Paragraph Format" at bounding box center [939, 116] width 33 height 35
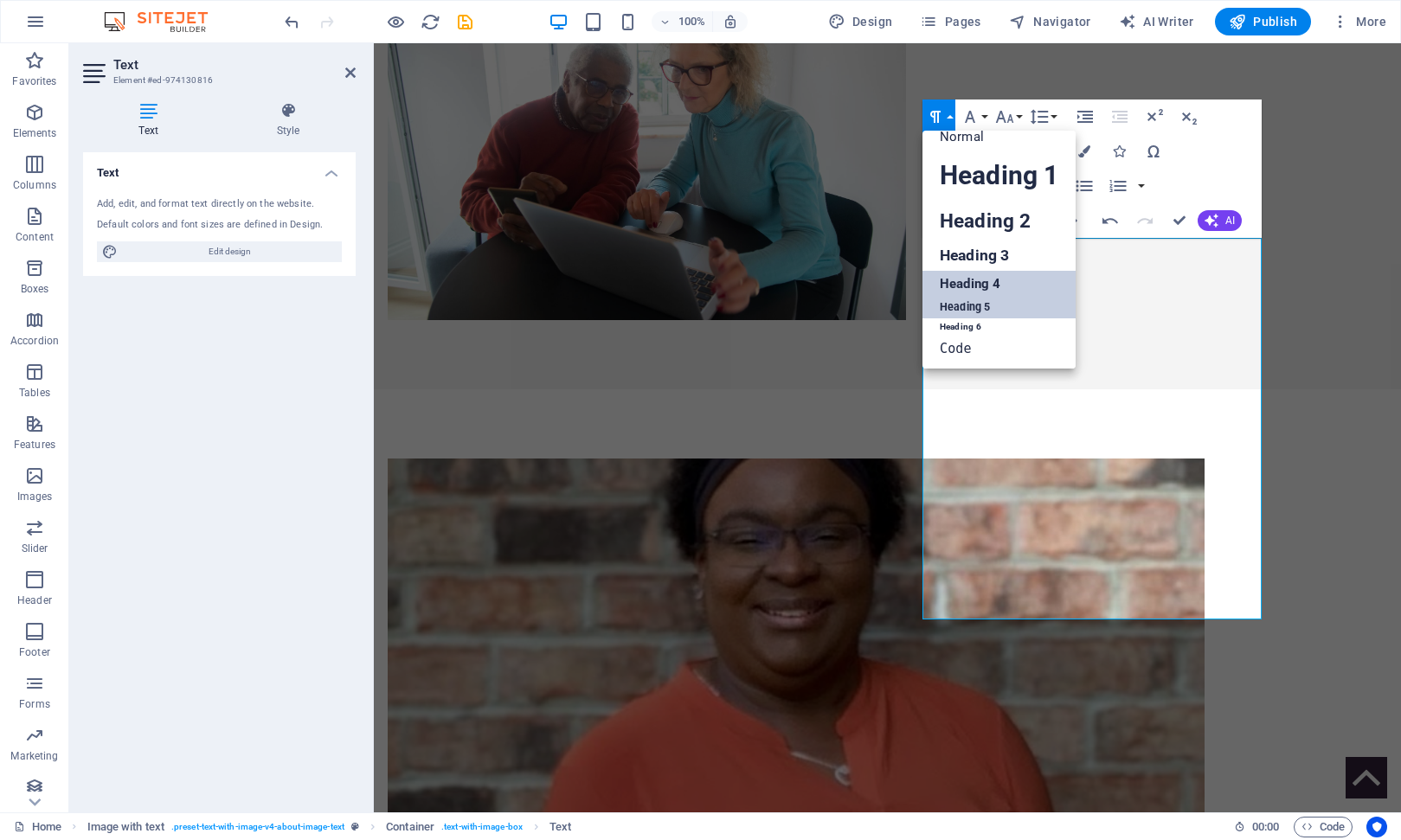
click at [969, 285] on link "Heading 4" at bounding box center [999, 283] width 153 height 26
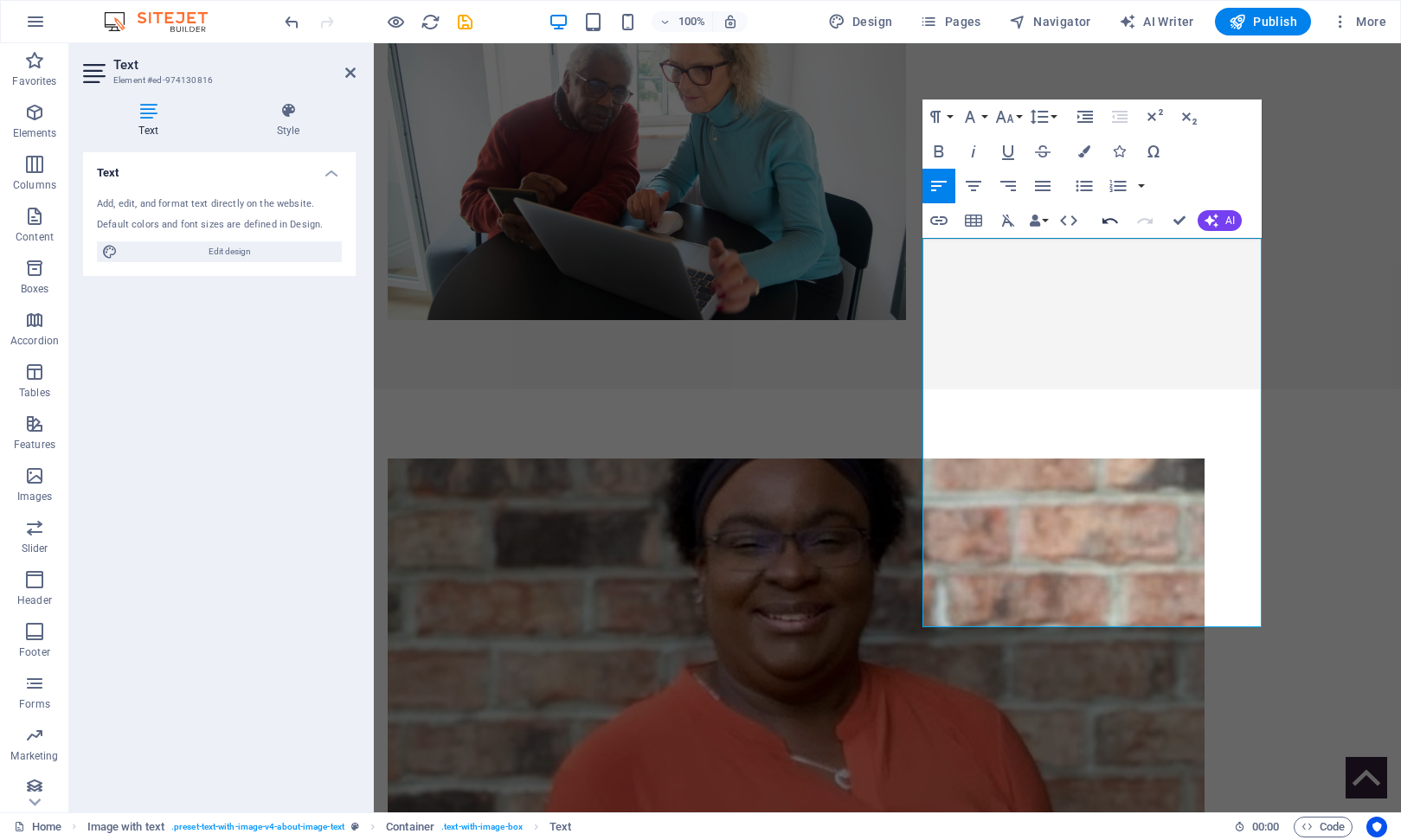
click at [1115, 219] on icon "button" at bounding box center [1110, 220] width 20 height 20
click at [1055, 117] on button "Line Height" at bounding box center [1042, 116] width 33 height 35
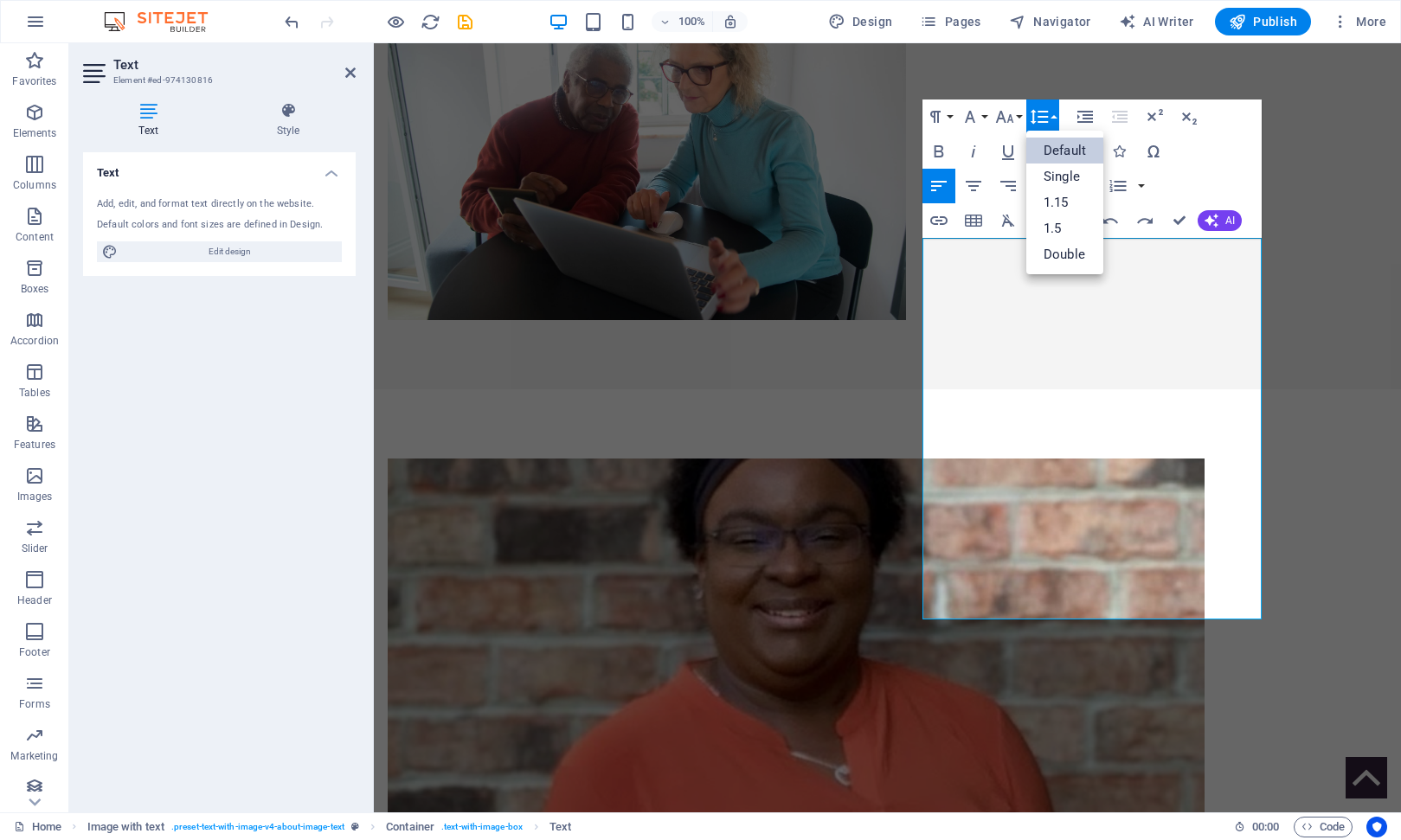
scroll to position [0, 0]
click at [1062, 173] on link "Single" at bounding box center [1064, 176] width 77 height 26
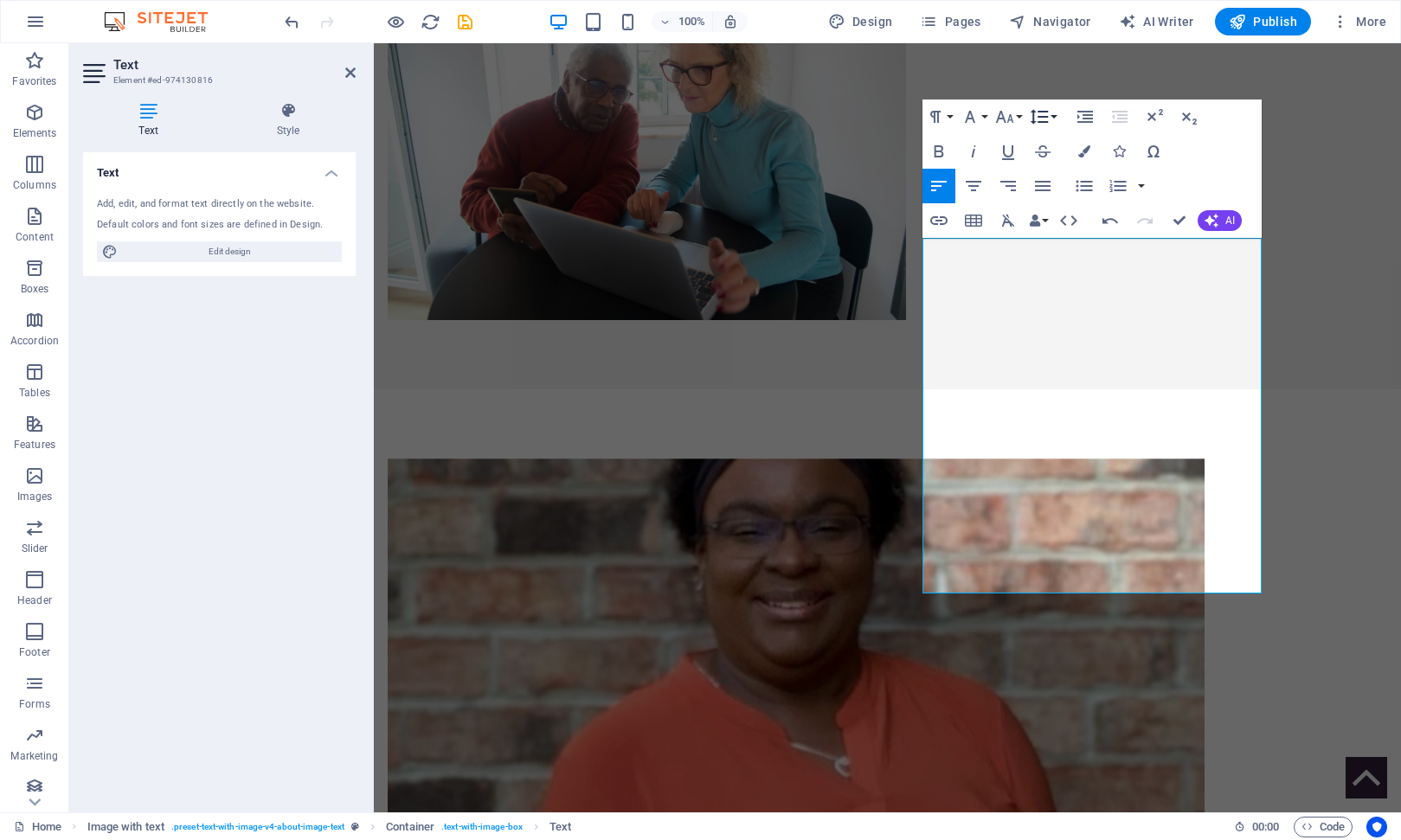
click at [1052, 117] on button "Line Height" at bounding box center [1042, 116] width 33 height 35
click at [1062, 201] on link "1.15" at bounding box center [1064, 202] width 77 height 26
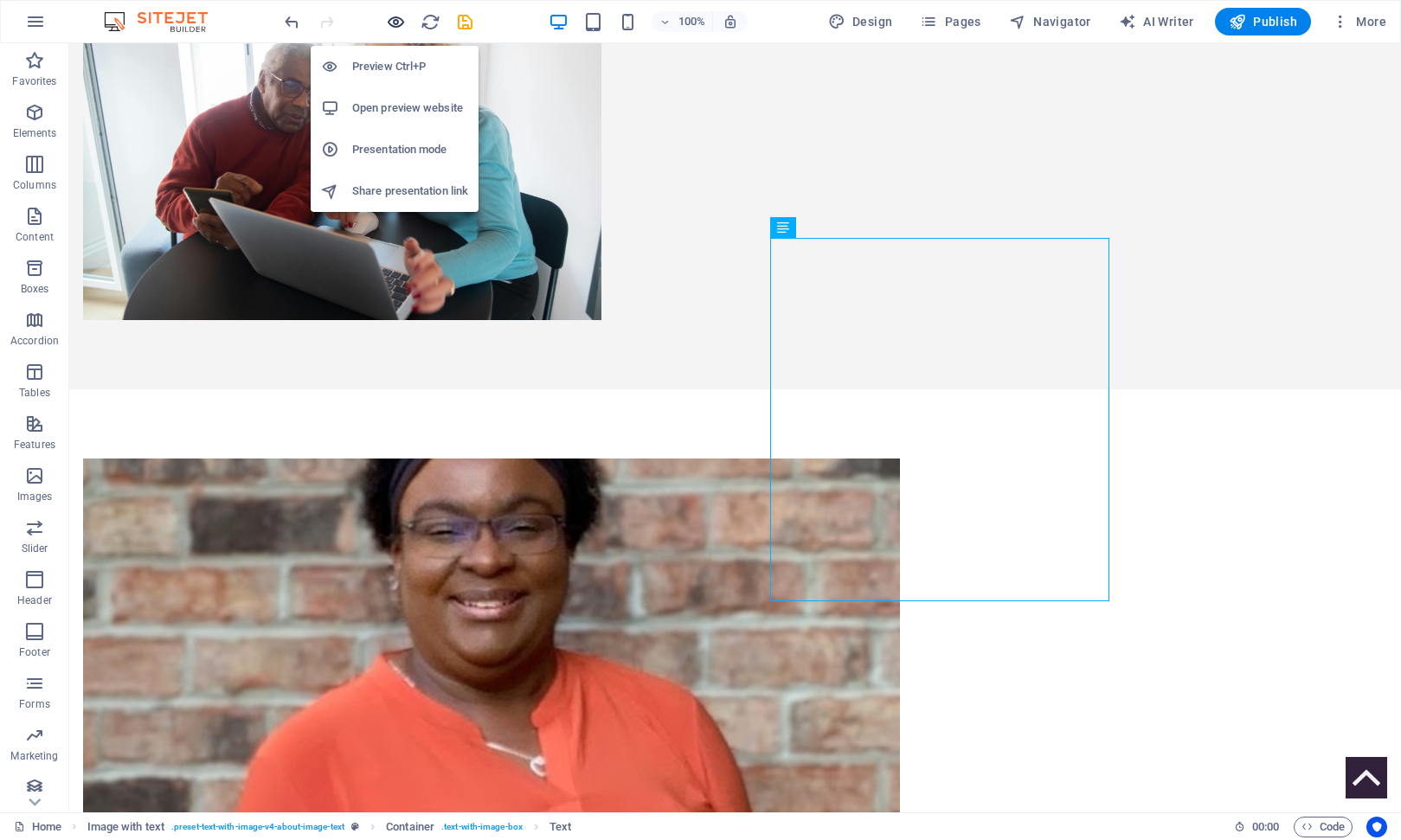
click at [395, 19] on icon "button" at bounding box center [396, 22] width 19 height 19
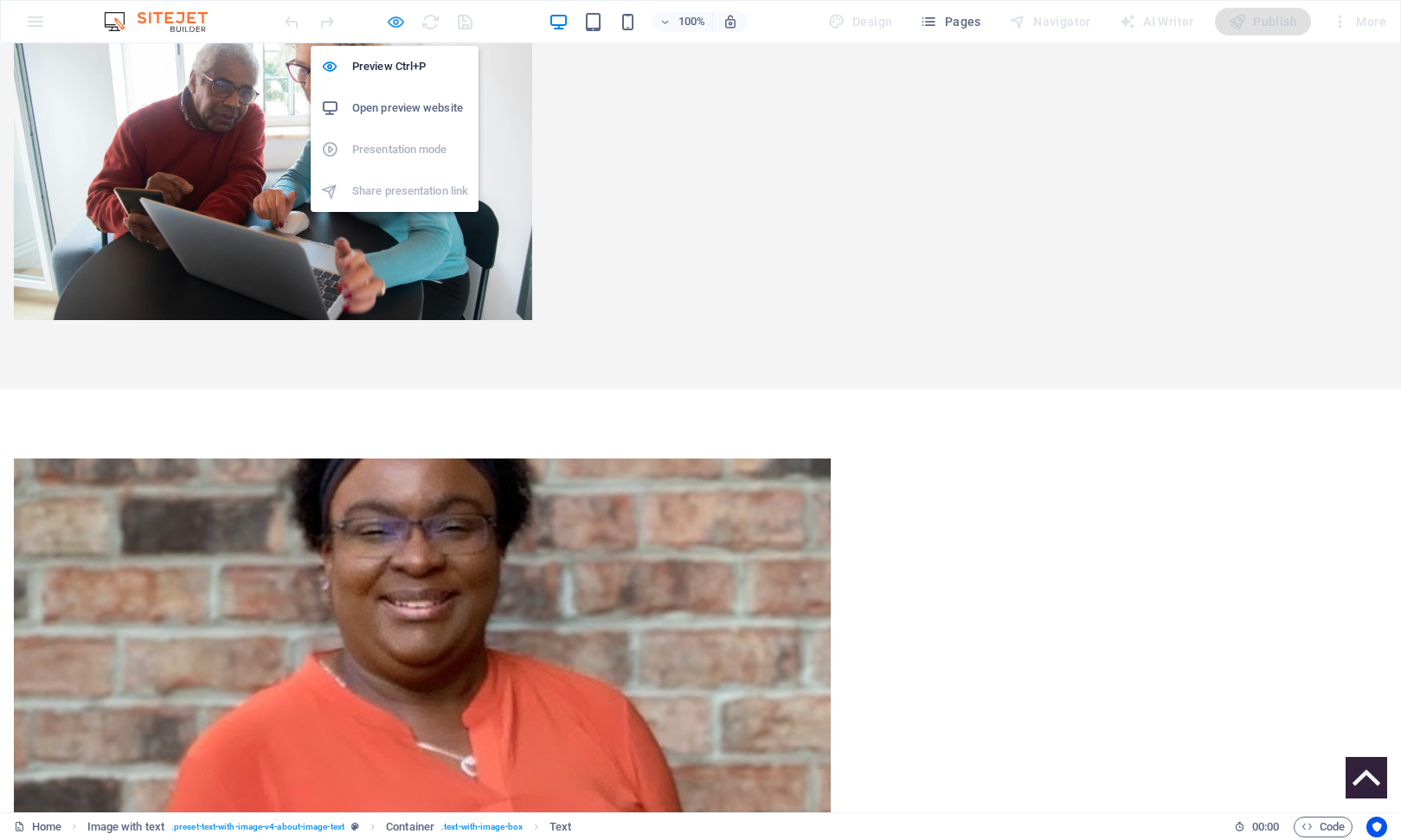
drag, startPoint x: 398, startPoint y: 20, endPoint x: 355, endPoint y: 5, distance: 45.5
click at [398, 20] on icon "button" at bounding box center [396, 22] width 19 height 19
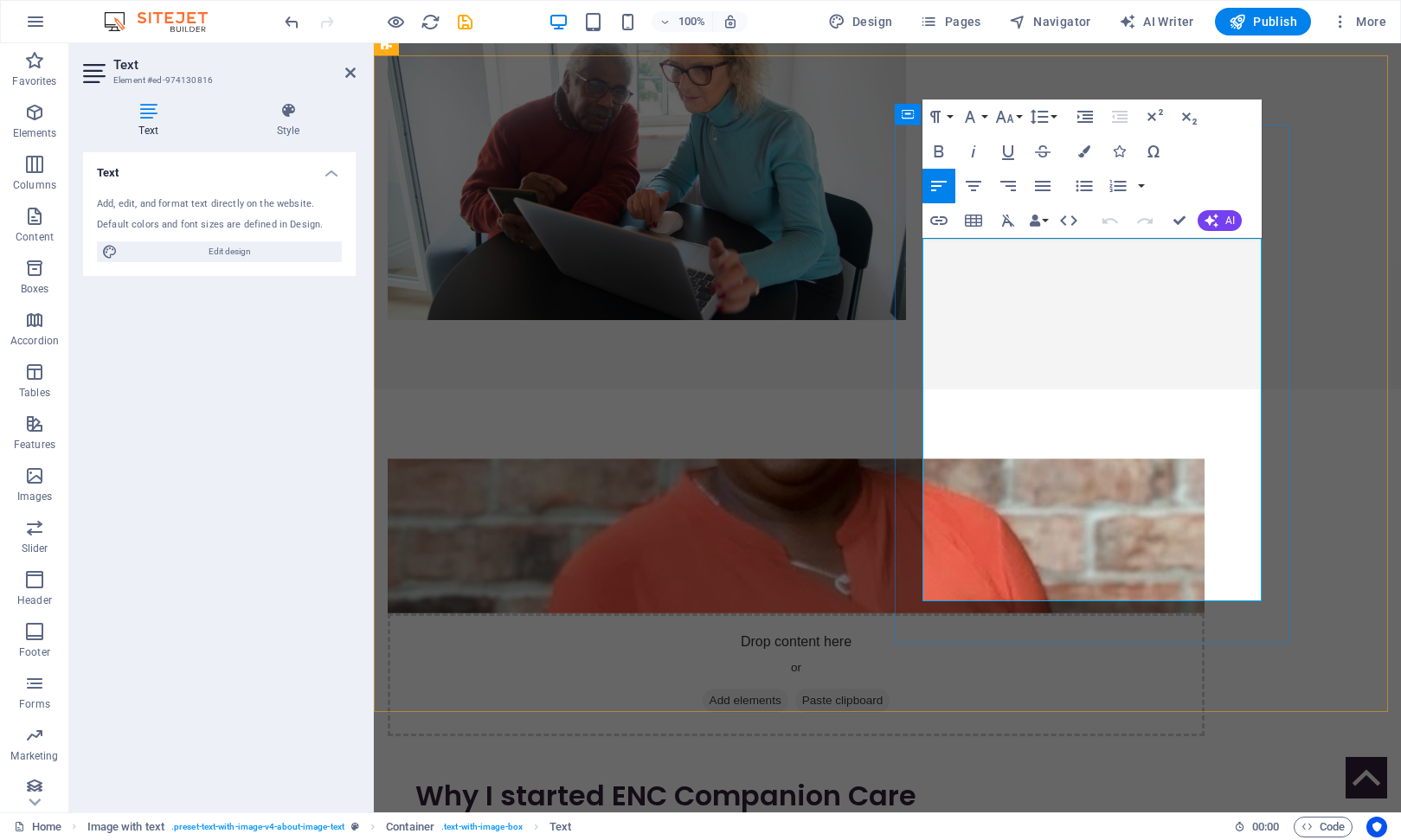
drag, startPoint x: 1159, startPoint y: 590, endPoint x: 926, endPoint y: 555, distance: 235.6
drag, startPoint x: 1151, startPoint y: 590, endPoint x: 925, endPoint y: 554, distance: 228.8
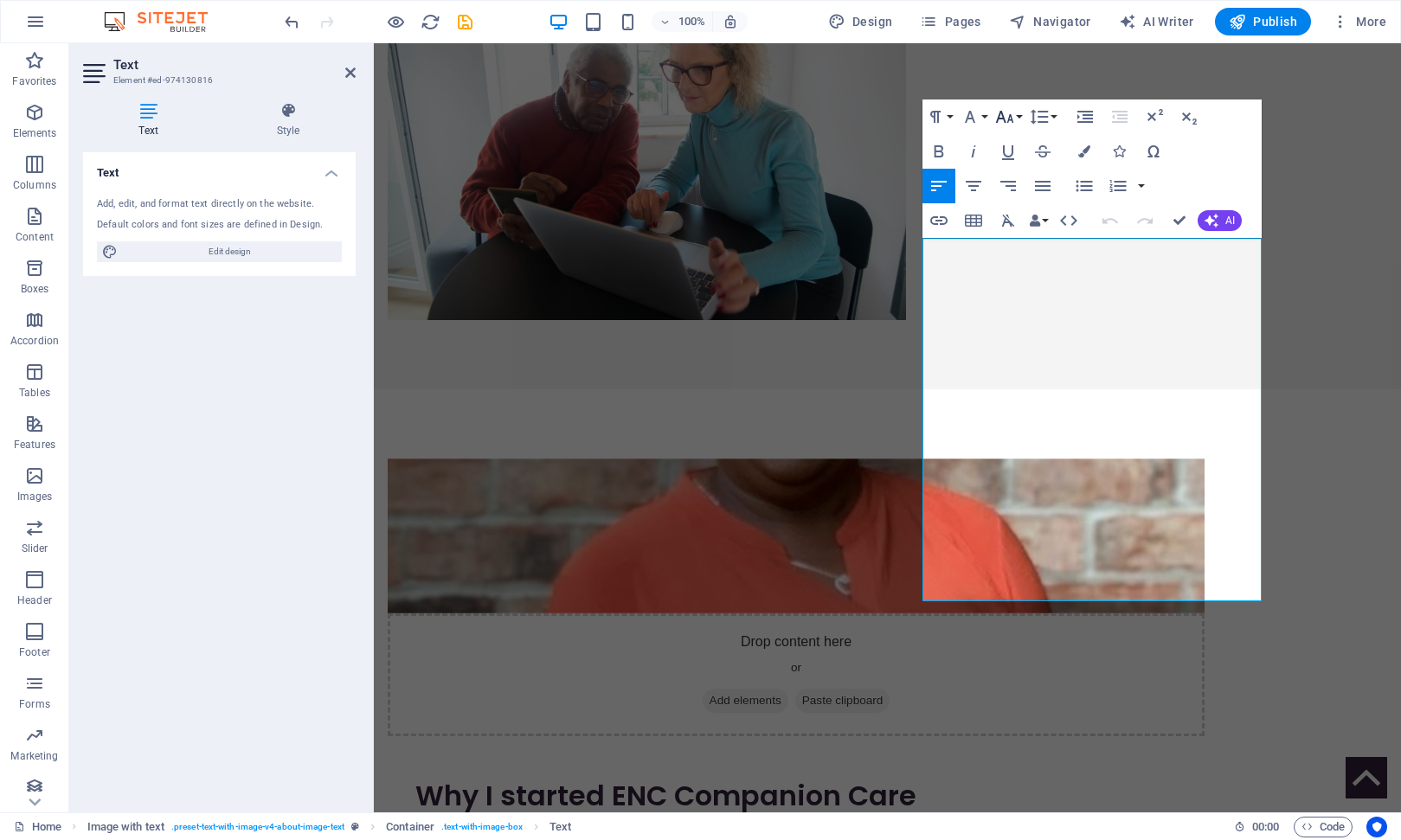
click at [1022, 117] on button "Font Size" at bounding box center [1008, 116] width 33 height 35
click at [987, 119] on button "Font Family" at bounding box center [973, 116] width 33 height 35
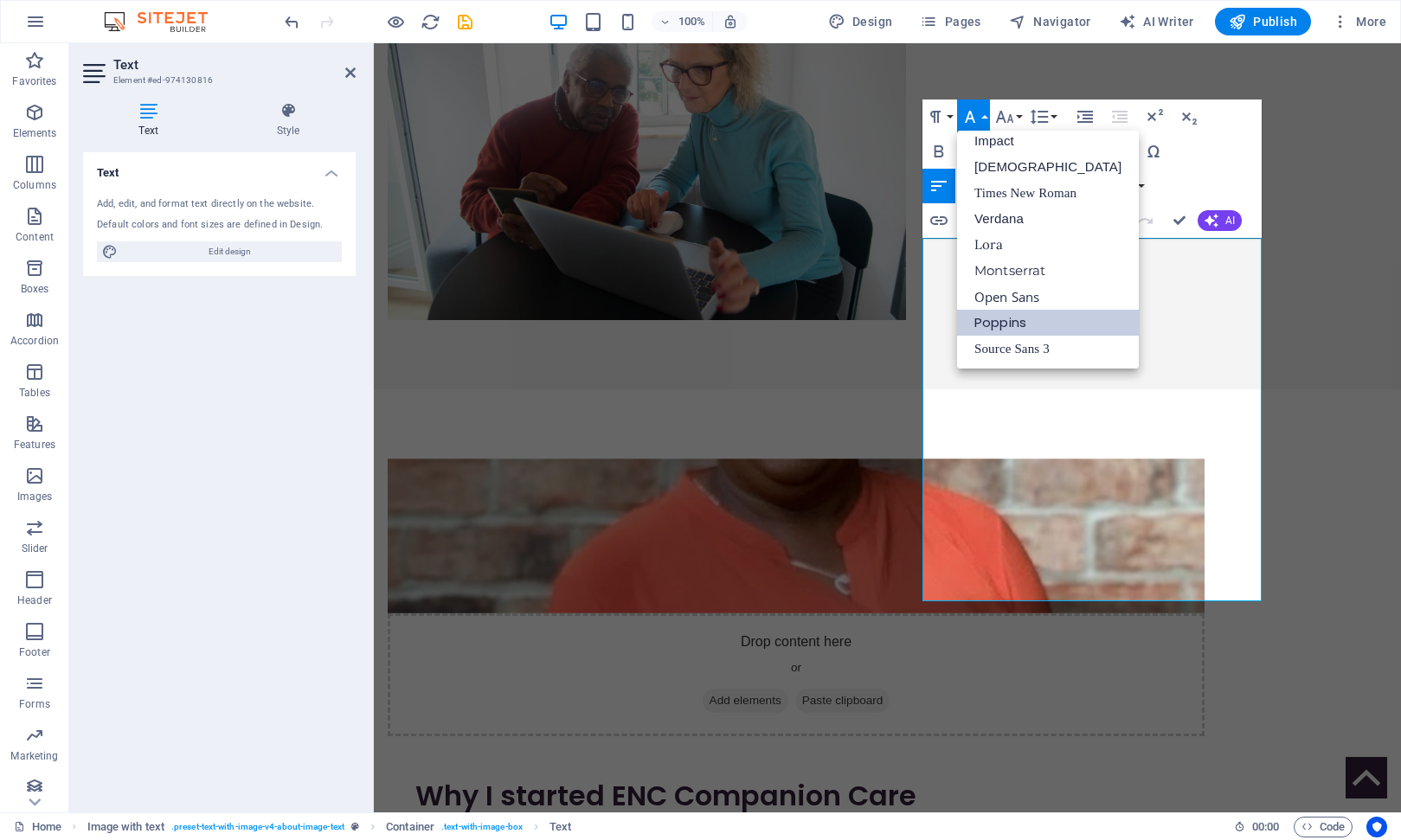
scroll to position [61, 0]
click at [953, 115] on button "Paragraph Format" at bounding box center [939, 116] width 33 height 35
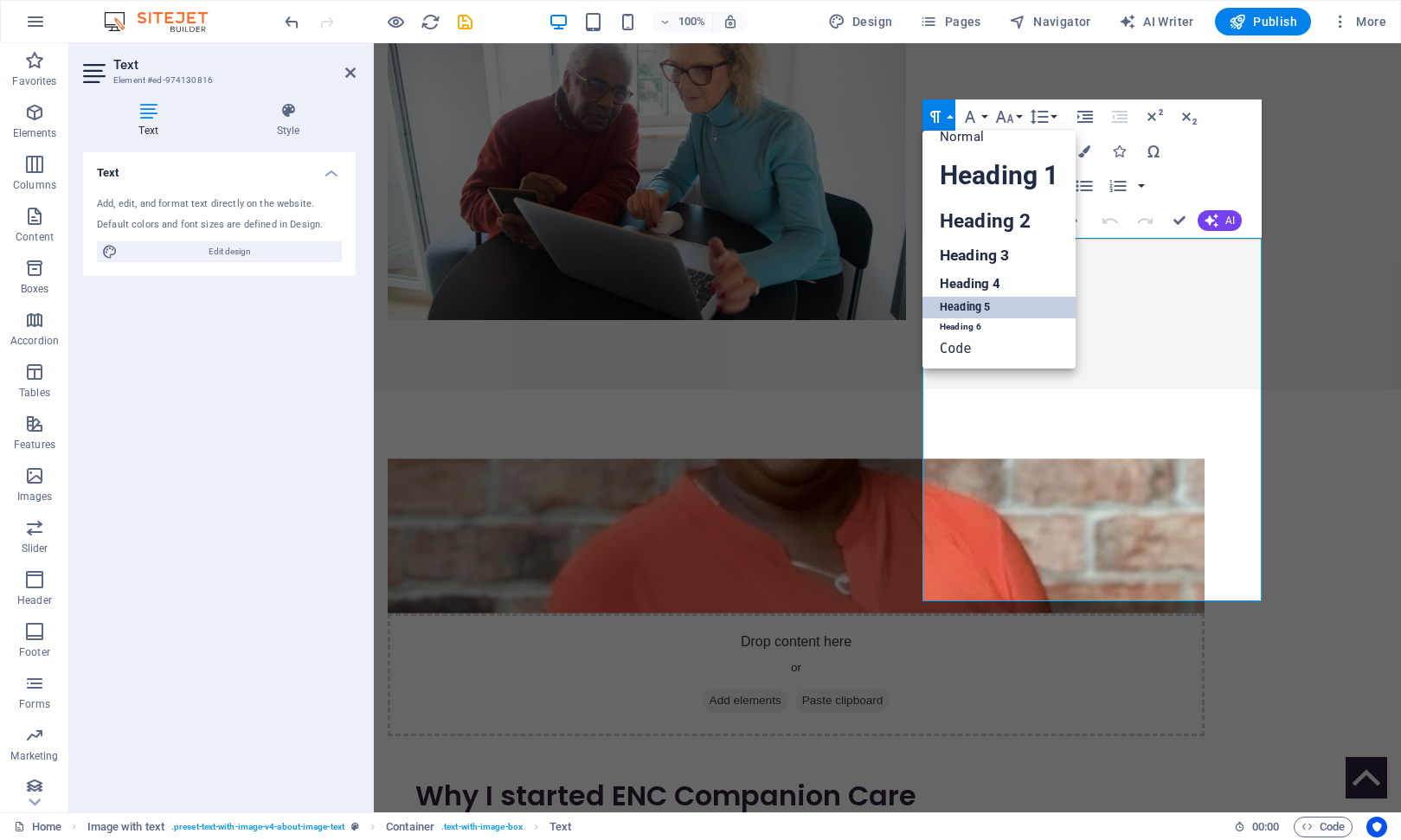
scroll to position [14, 0]
click at [969, 281] on link "Heading 4" at bounding box center [999, 283] width 153 height 26
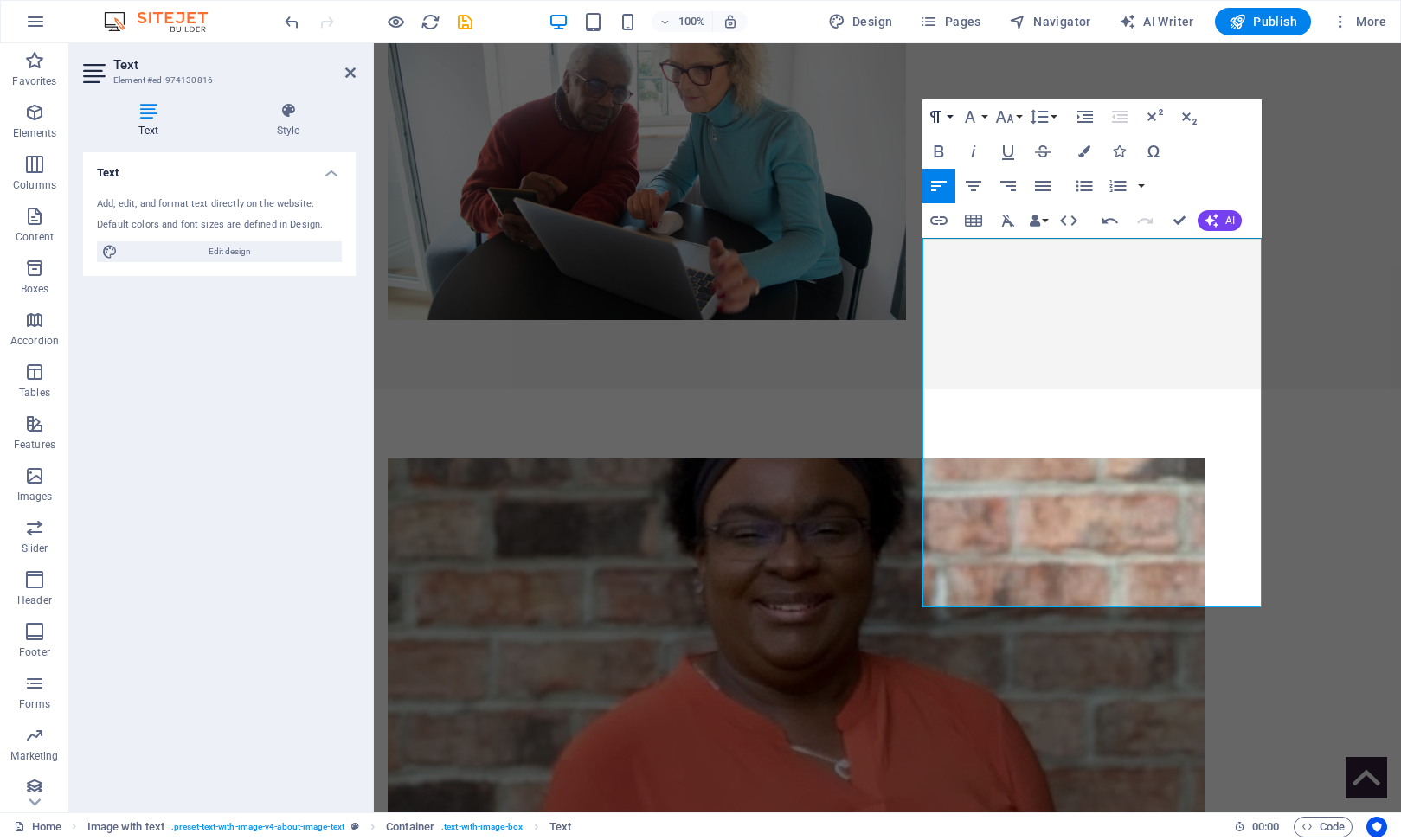
click at [951, 113] on button "Paragraph Format" at bounding box center [939, 116] width 33 height 35
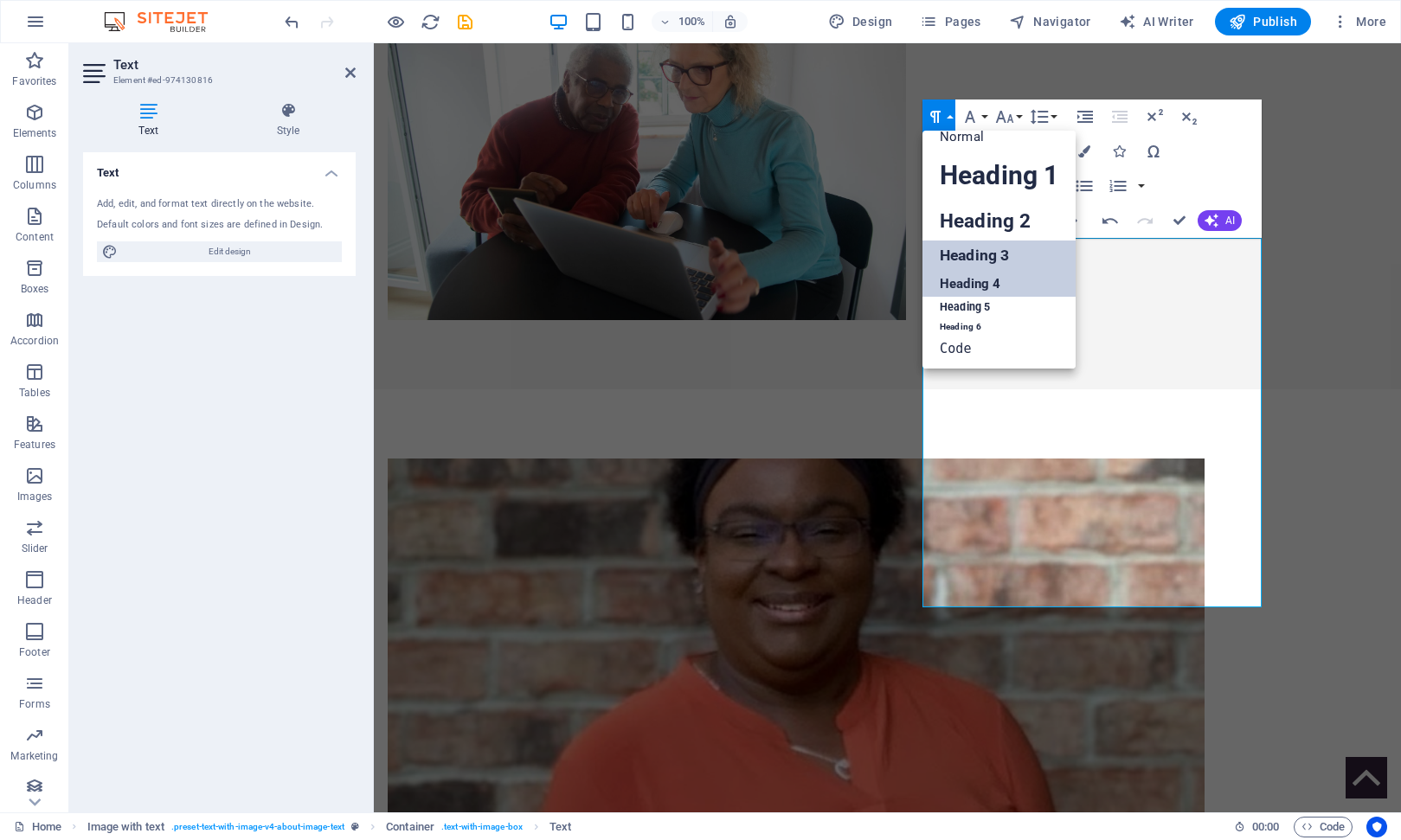
click at [975, 256] on link "Heading 3" at bounding box center [999, 256] width 153 height 30
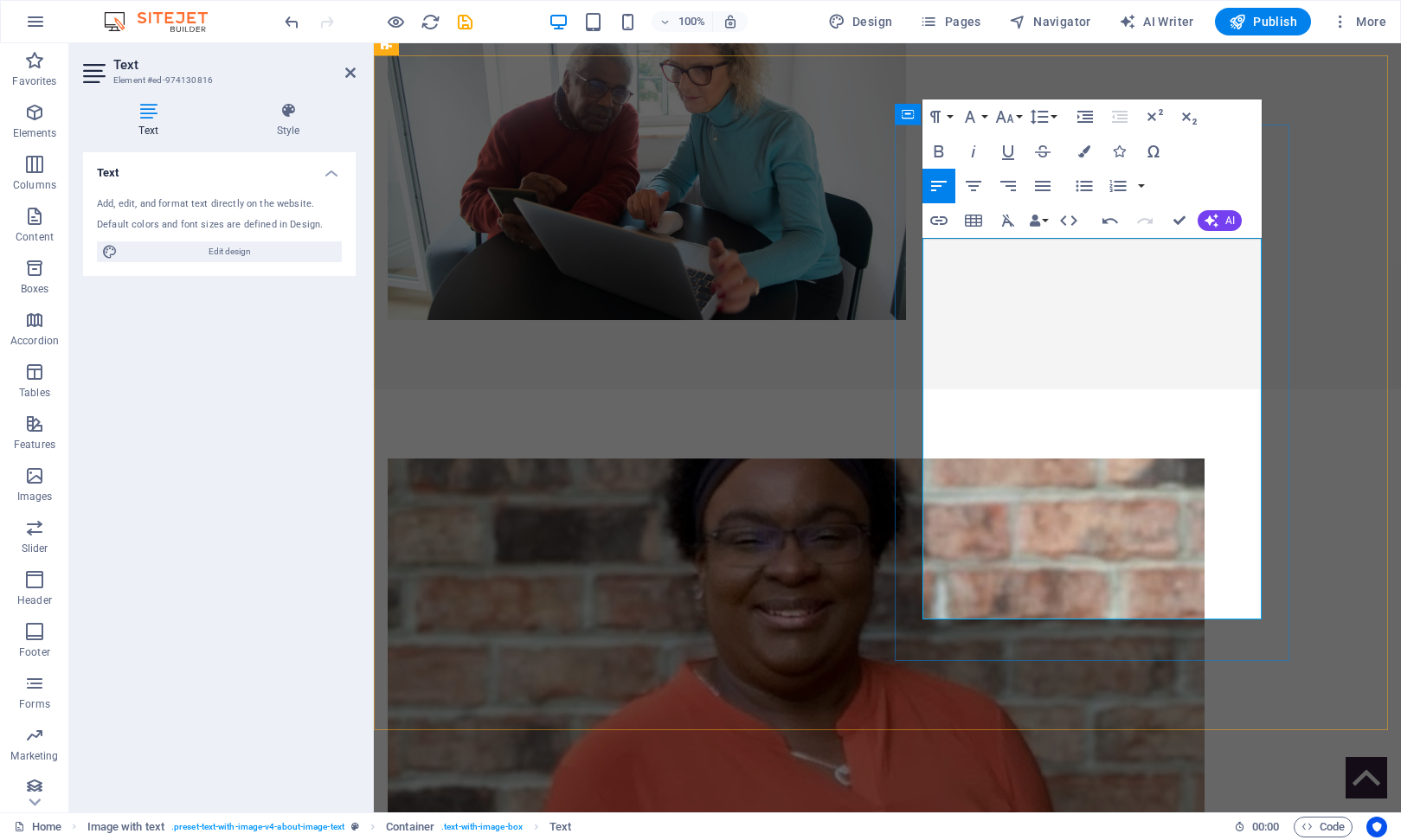
drag, startPoint x: 1052, startPoint y: 587, endPoint x: 923, endPoint y: 556, distance: 132.7
click at [1085, 153] on icon "button" at bounding box center [1085, 151] width 12 height 12
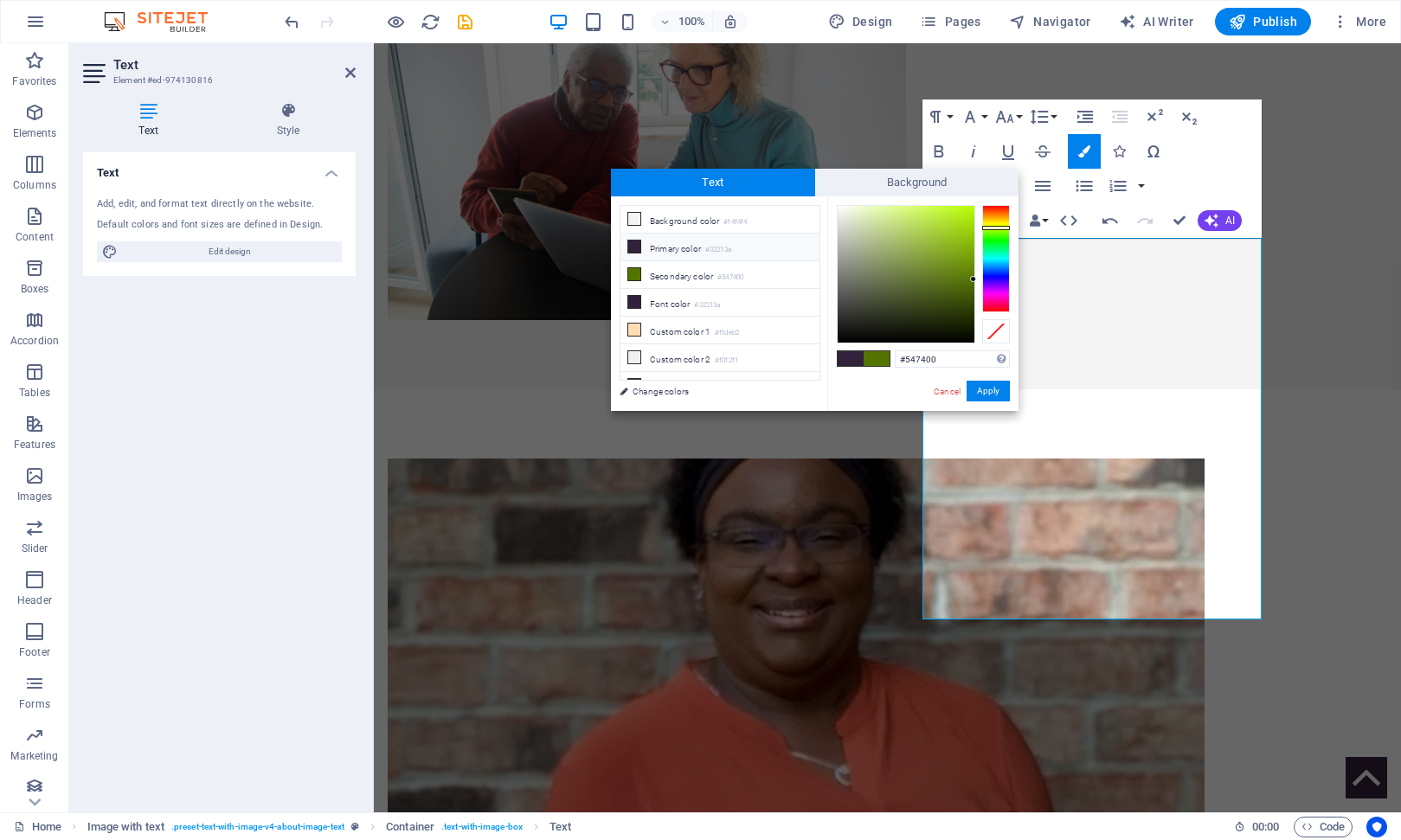
click at [636, 247] on icon at bounding box center [634, 247] width 12 height 12
type input "#32213a"
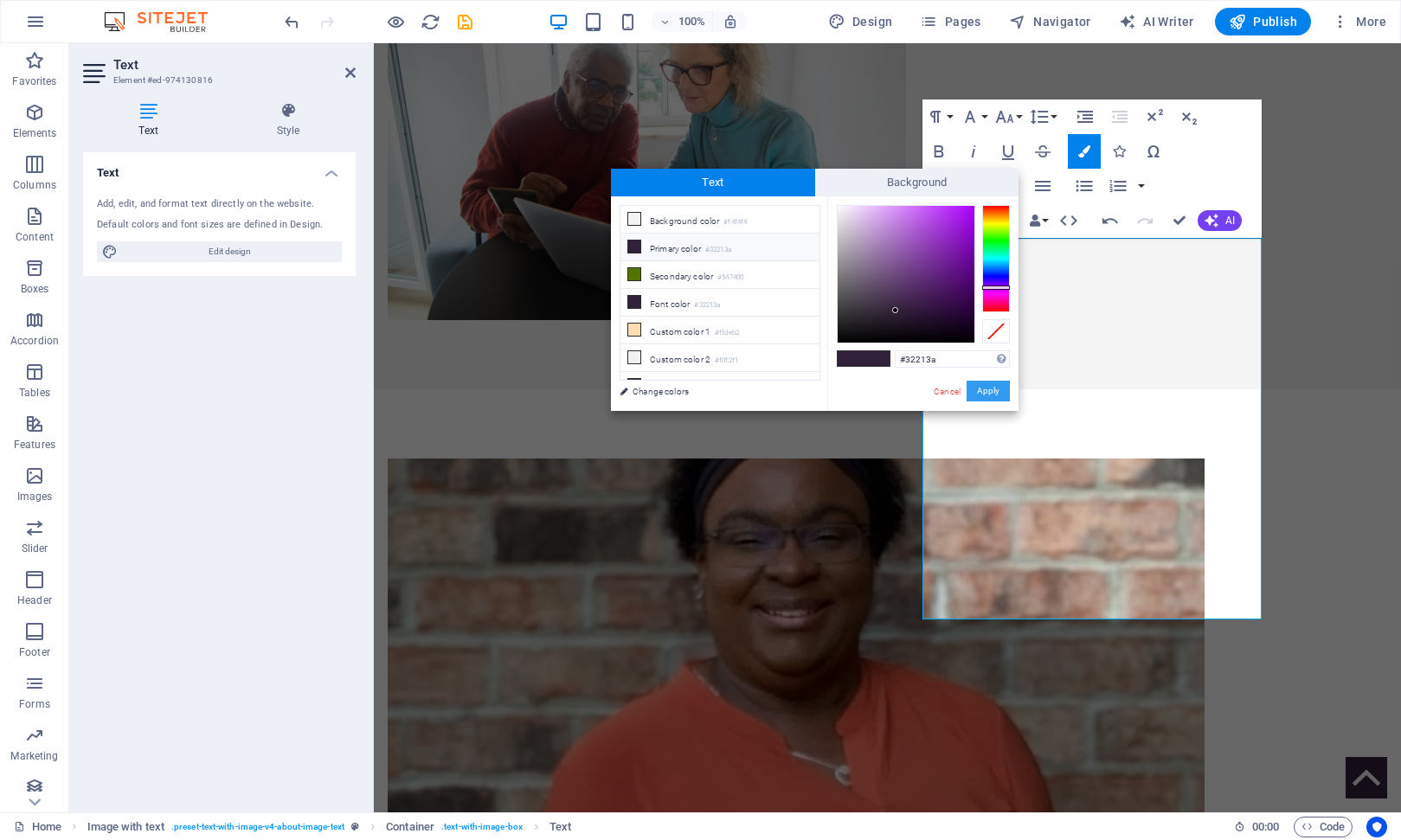
click at [999, 390] on button "Apply" at bounding box center [988, 390] width 43 height 20
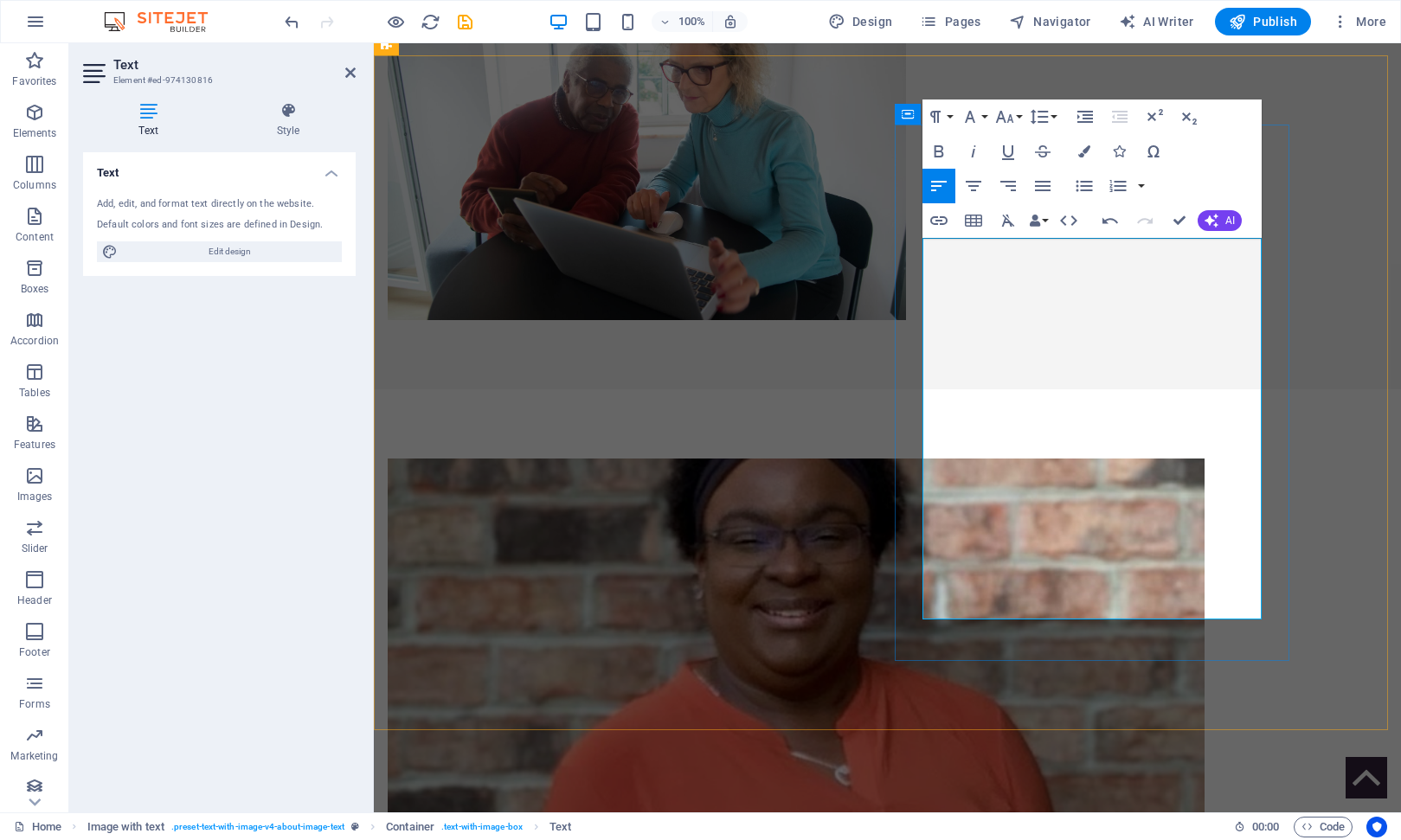
drag, startPoint x: 1188, startPoint y: 613, endPoint x: 924, endPoint y: 551, distance: 271.2
click at [1055, 117] on button "Line Height" at bounding box center [1042, 116] width 33 height 35
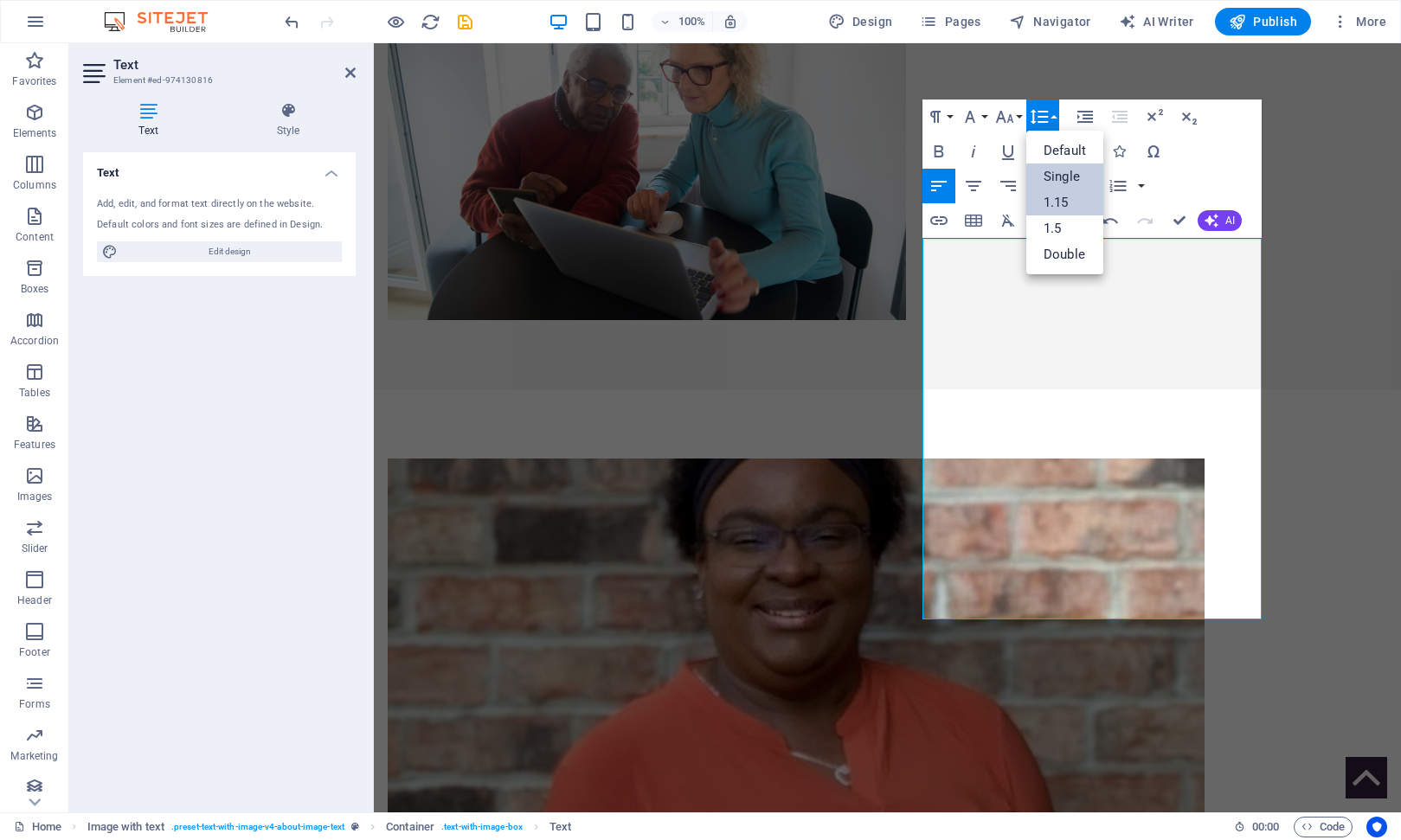
click at [1064, 177] on link "Single" at bounding box center [1064, 176] width 77 height 26
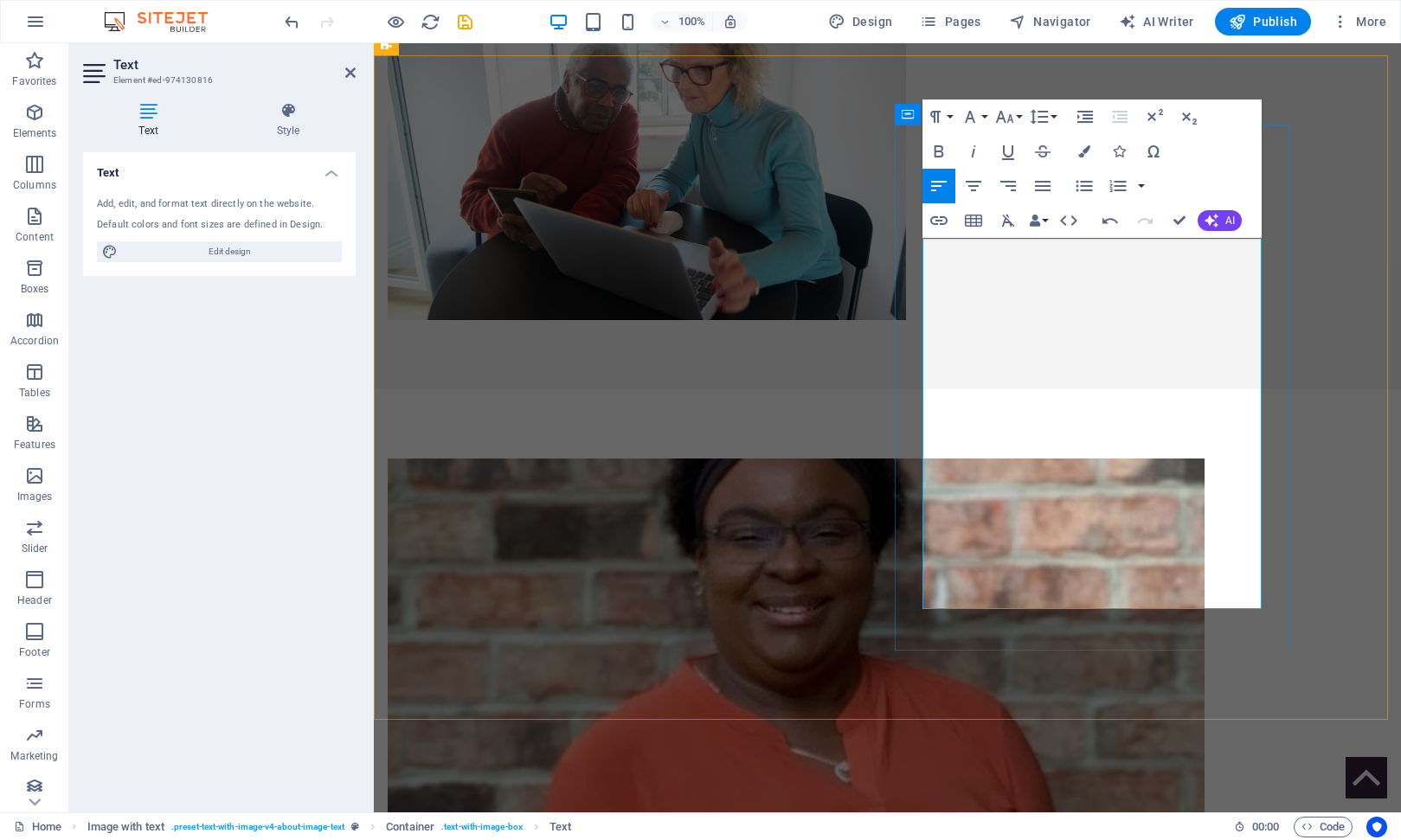
drag, startPoint x: 1053, startPoint y: 557, endPoint x: 925, endPoint y: 557, distance: 128.0
click at [1020, 115] on button "Font Size" at bounding box center [1008, 116] width 33 height 35
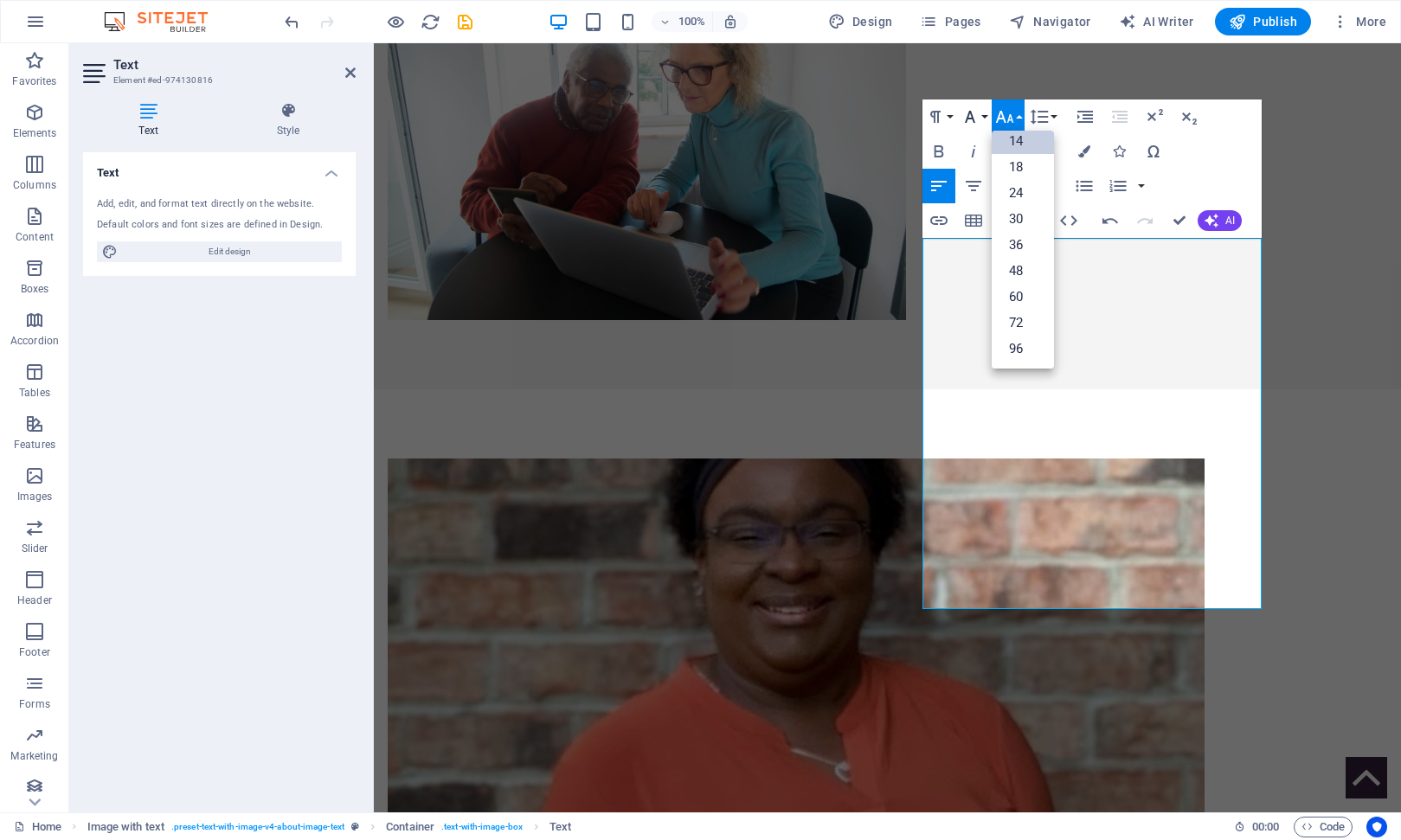
click at [987, 117] on button "Font Family" at bounding box center [973, 116] width 33 height 35
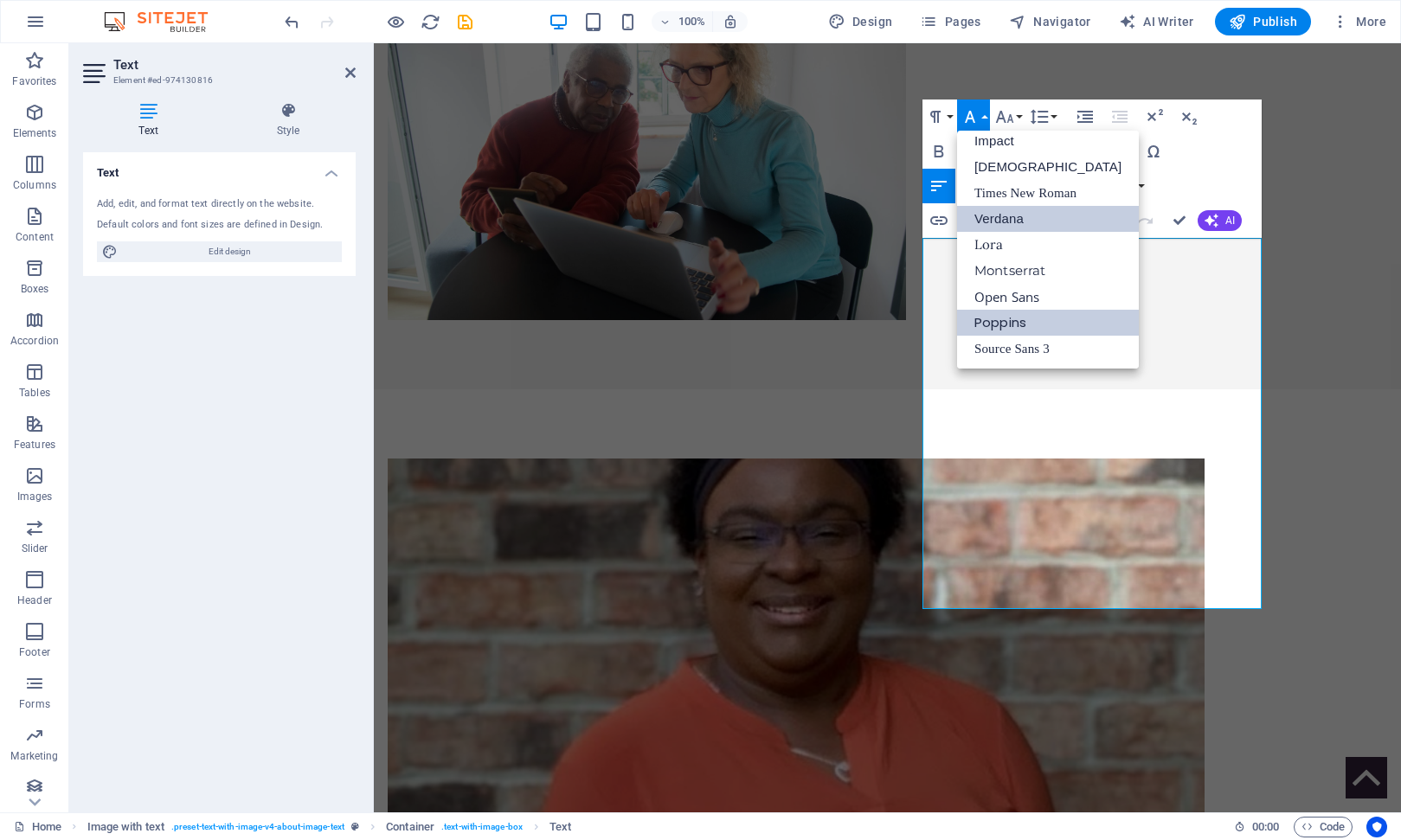
scroll to position [0, 0]
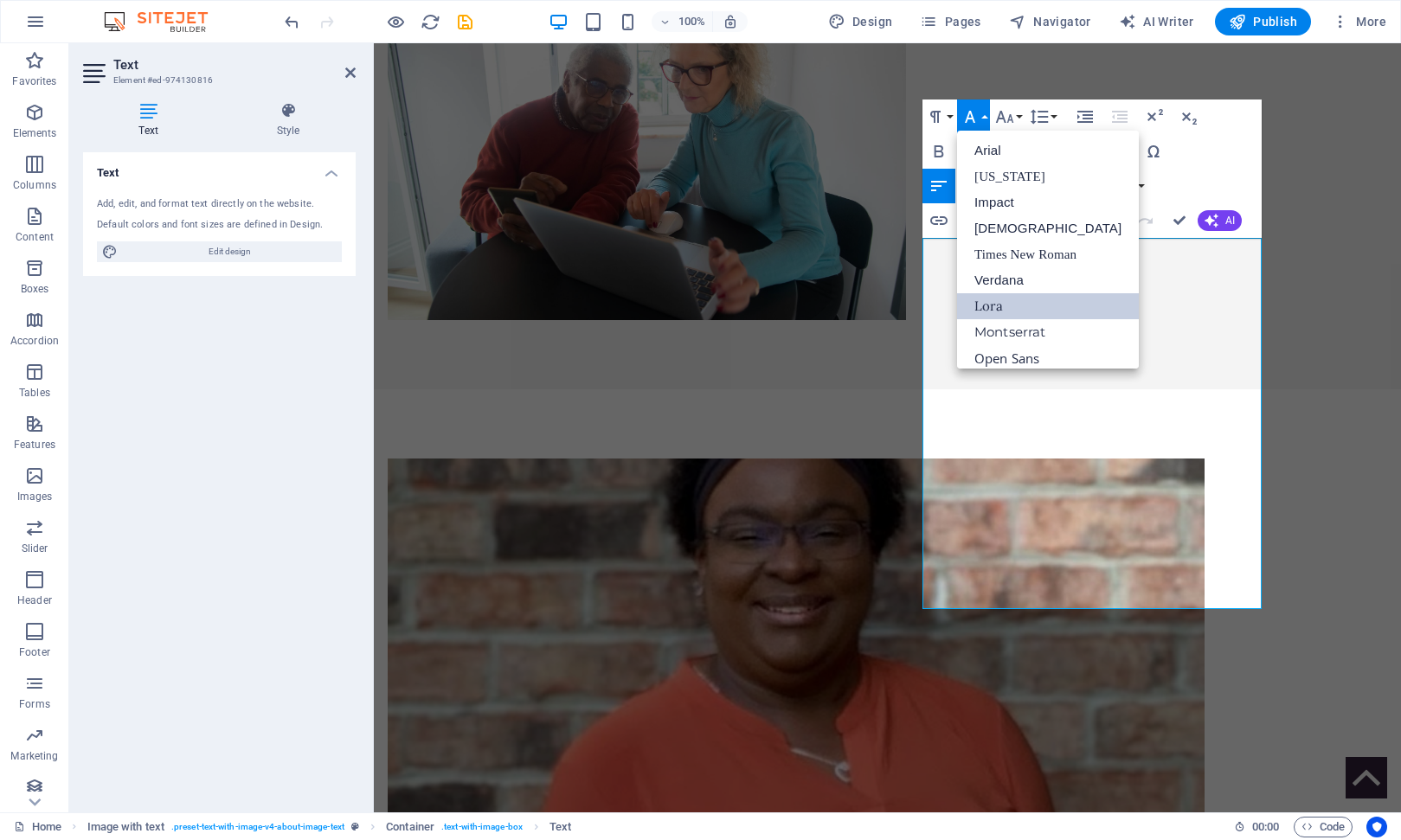
click at [994, 305] on link "Lora" at bounding box center [1048, 305] width 182 height 26
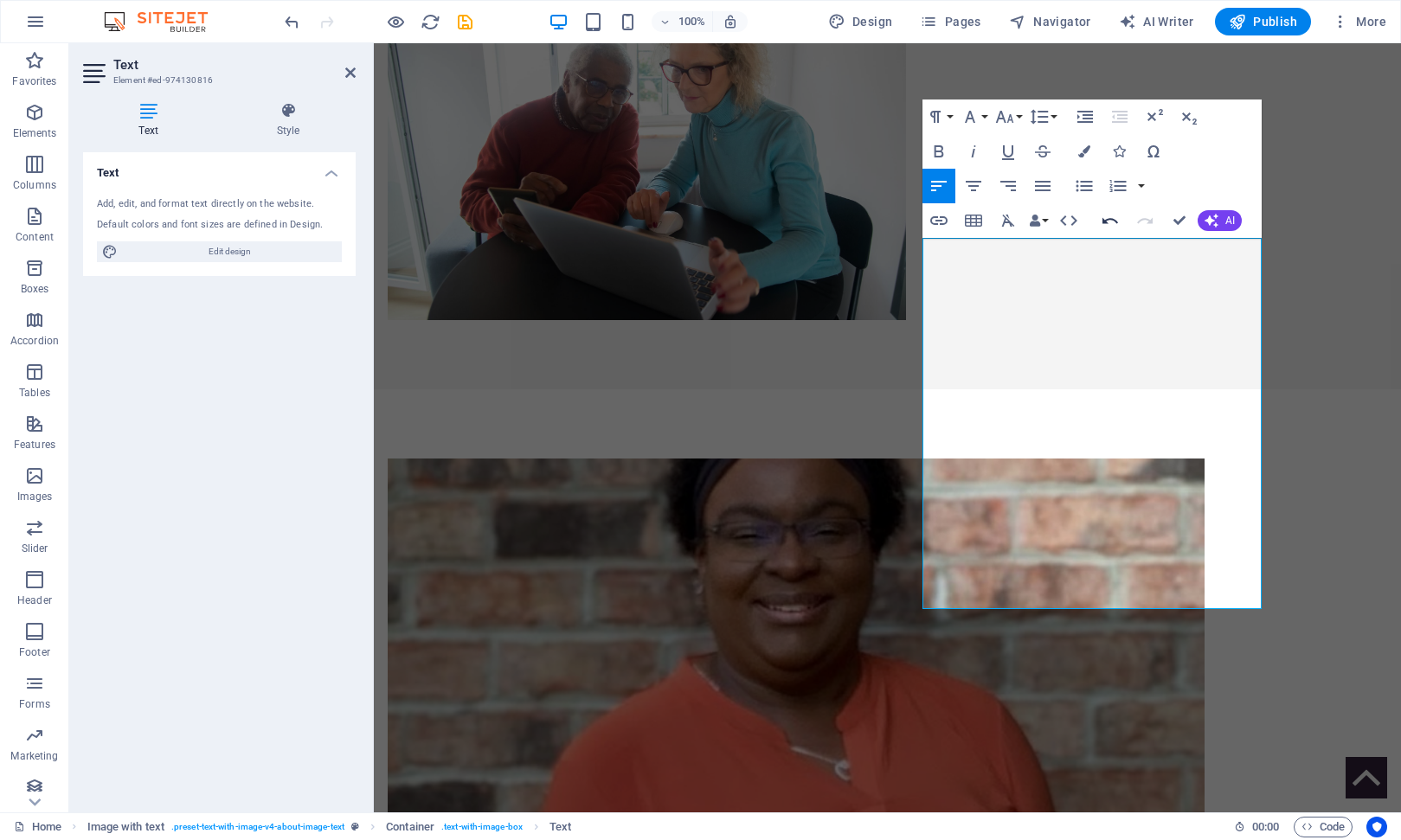
click at [1113, 218] on icon "button" at bounding box center [1110, 220] width 20 height 20
drag, startPoint x: 925, startPoint y: 557, endPoint x: 1182, endPoint y: 597, distance: 260.1
click at [1054, 116] on button "Line Height" at bounding box center [1042, 116] width 33 height 35
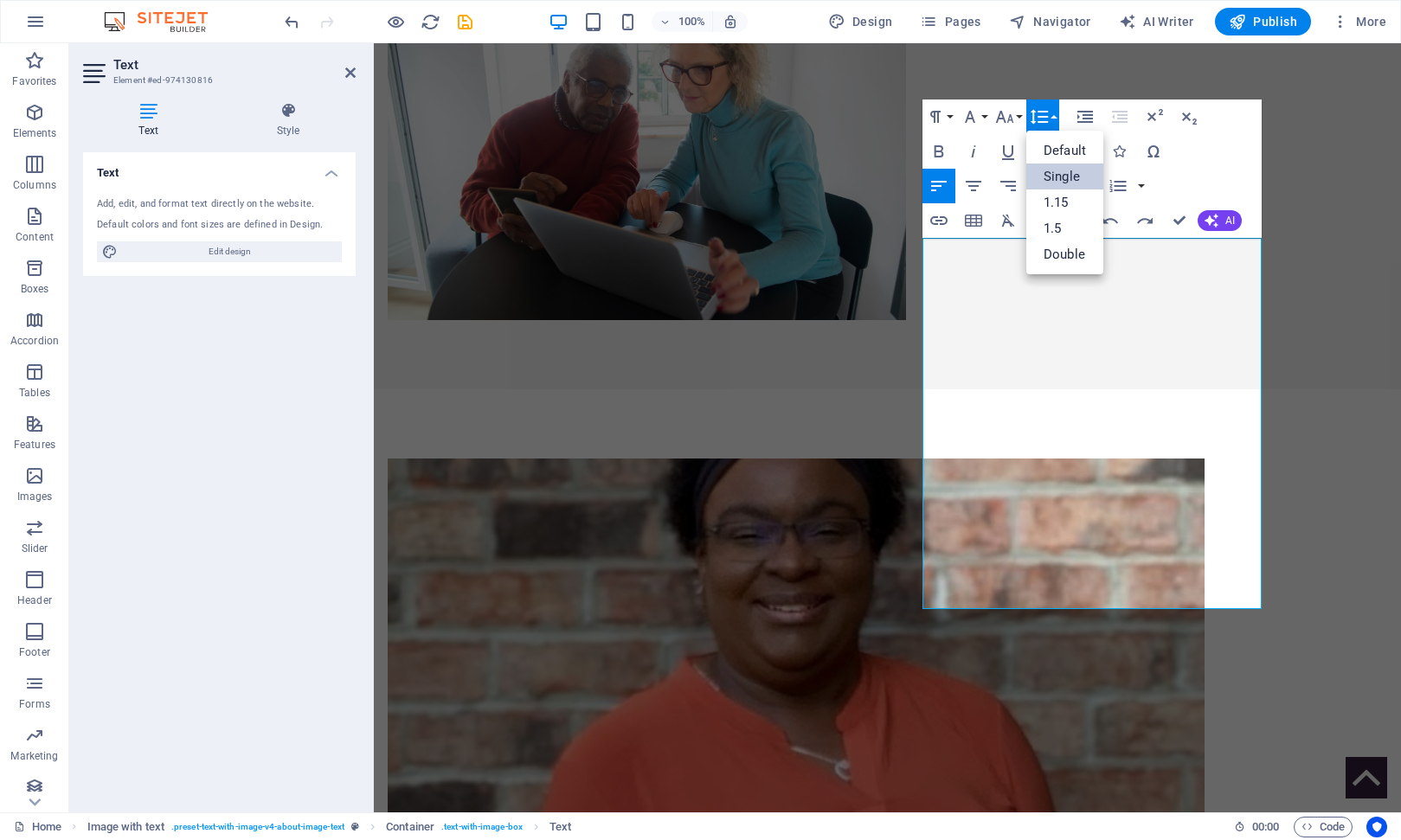
click at [1063, 179] on link "Single" at bounding box center [1064, 176] width 77 height 26
drag, startPoint x: 1046, startPoint y: 578, endPoint x: 921, endPoint y: 579, distance: 125.0
click at [975, 147] on icon "button" at bounding box center [973, 150] width 20 height 20
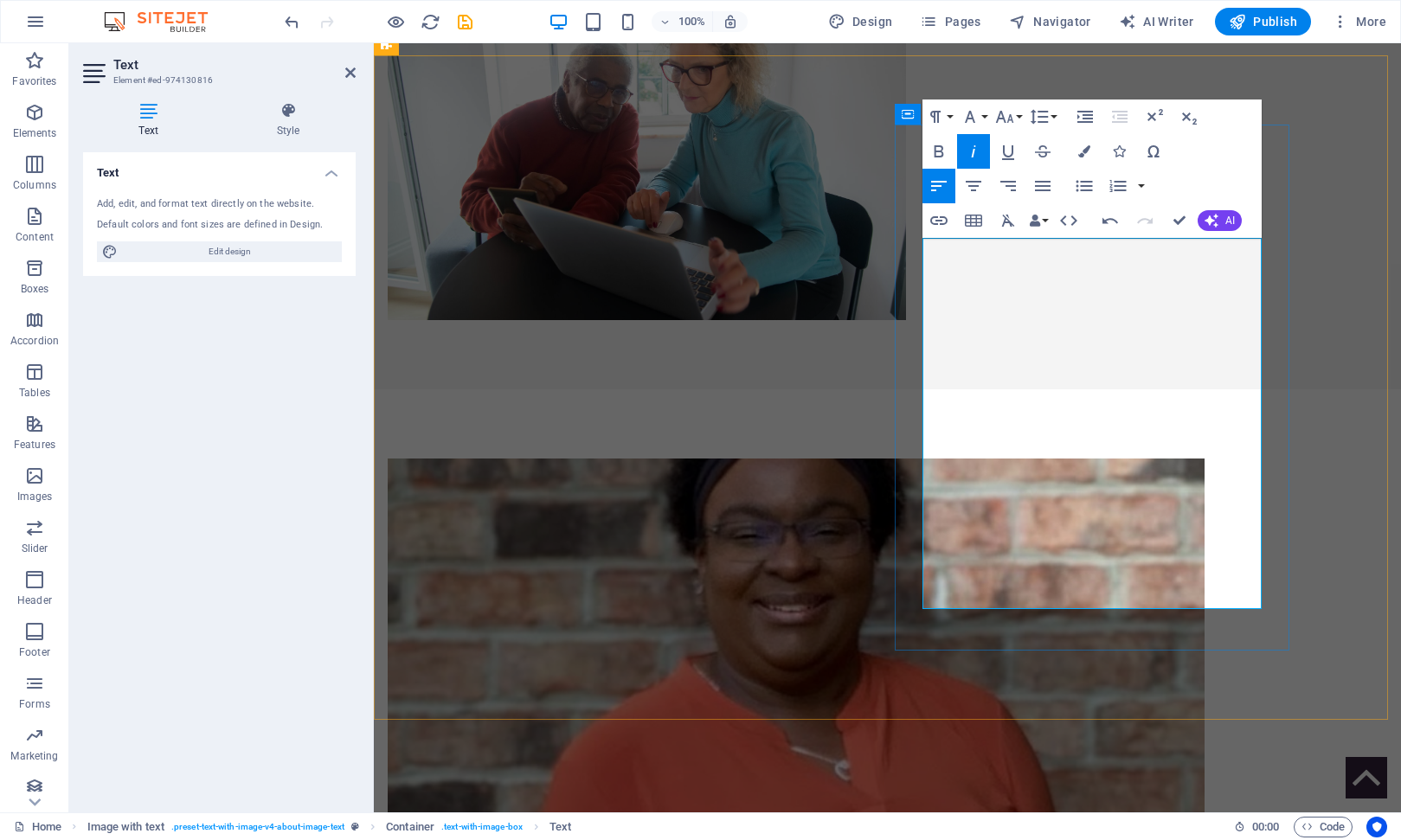
drag, startPoint x: 1050, startPoint y: 555, endPoint x: 922, endPoint y: 555, distance: 128.0
click at [940, 148] on icon "button" at bounding box center [939, 150] width 20 height 20
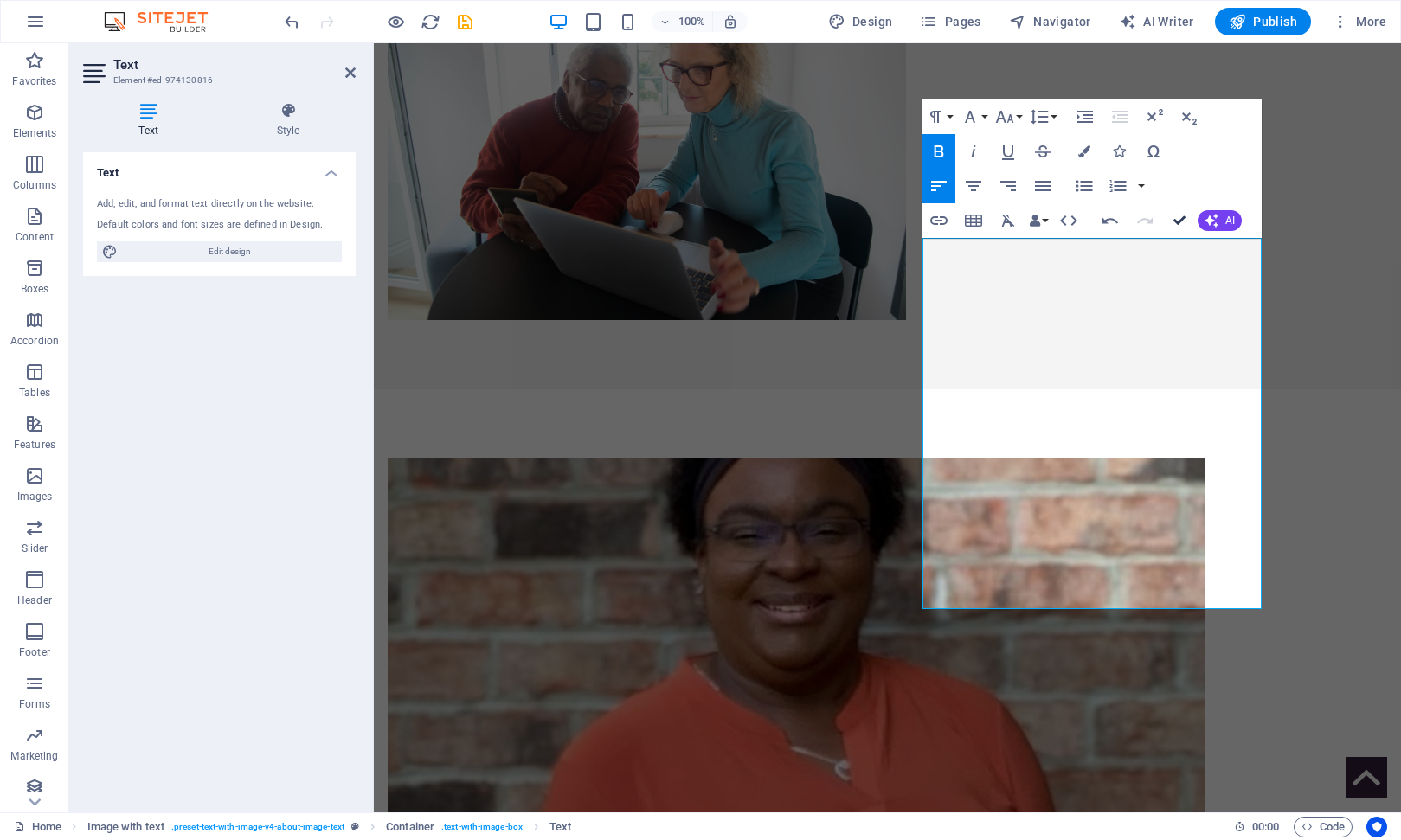
drag, startPoint x: 1180, startPoint y: 221, endPoint x: 1111, endPoint y: 180, distance: 80.3
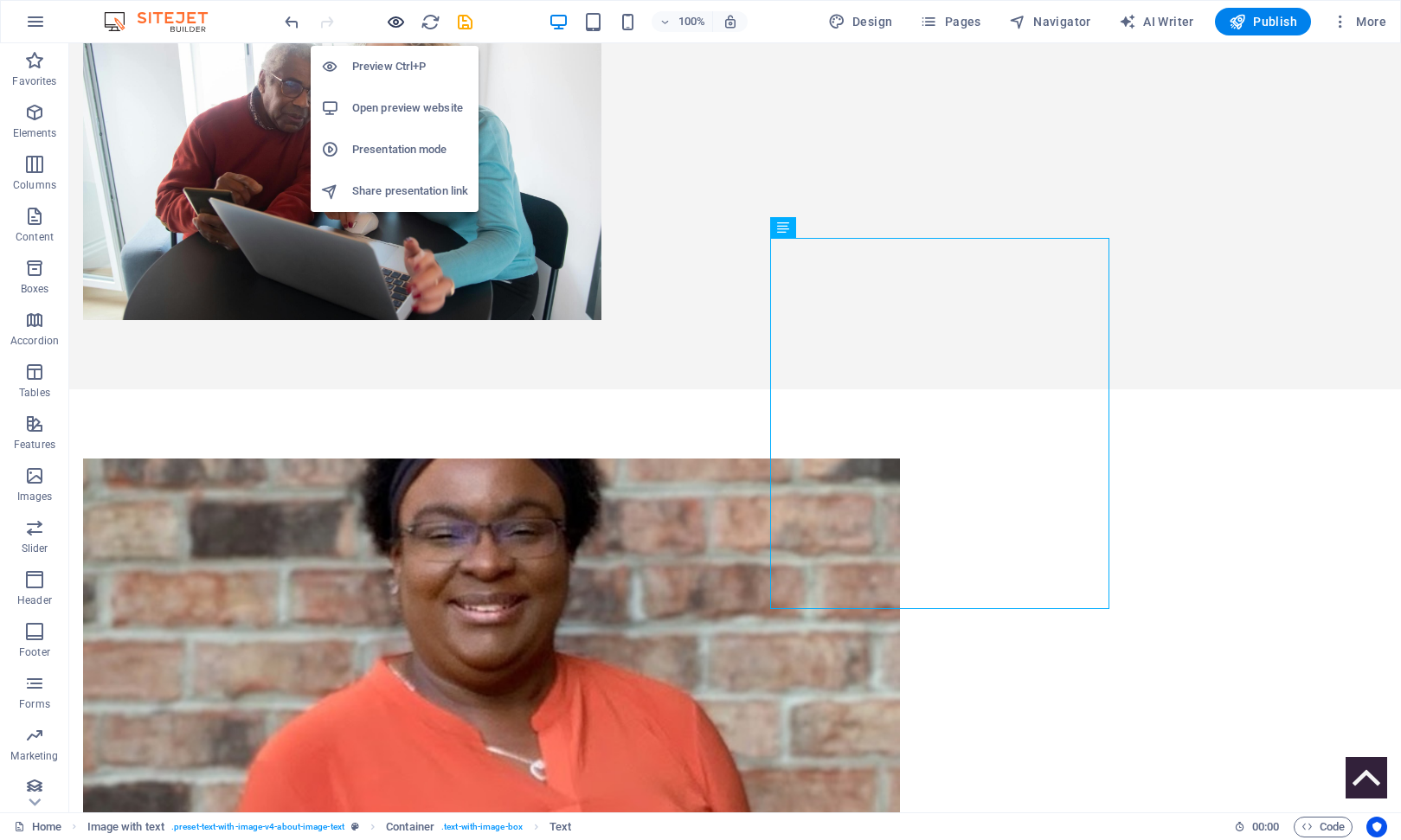
click at [391, 19] on icon "button" at bounding box center [396, 22] width 19 height 19
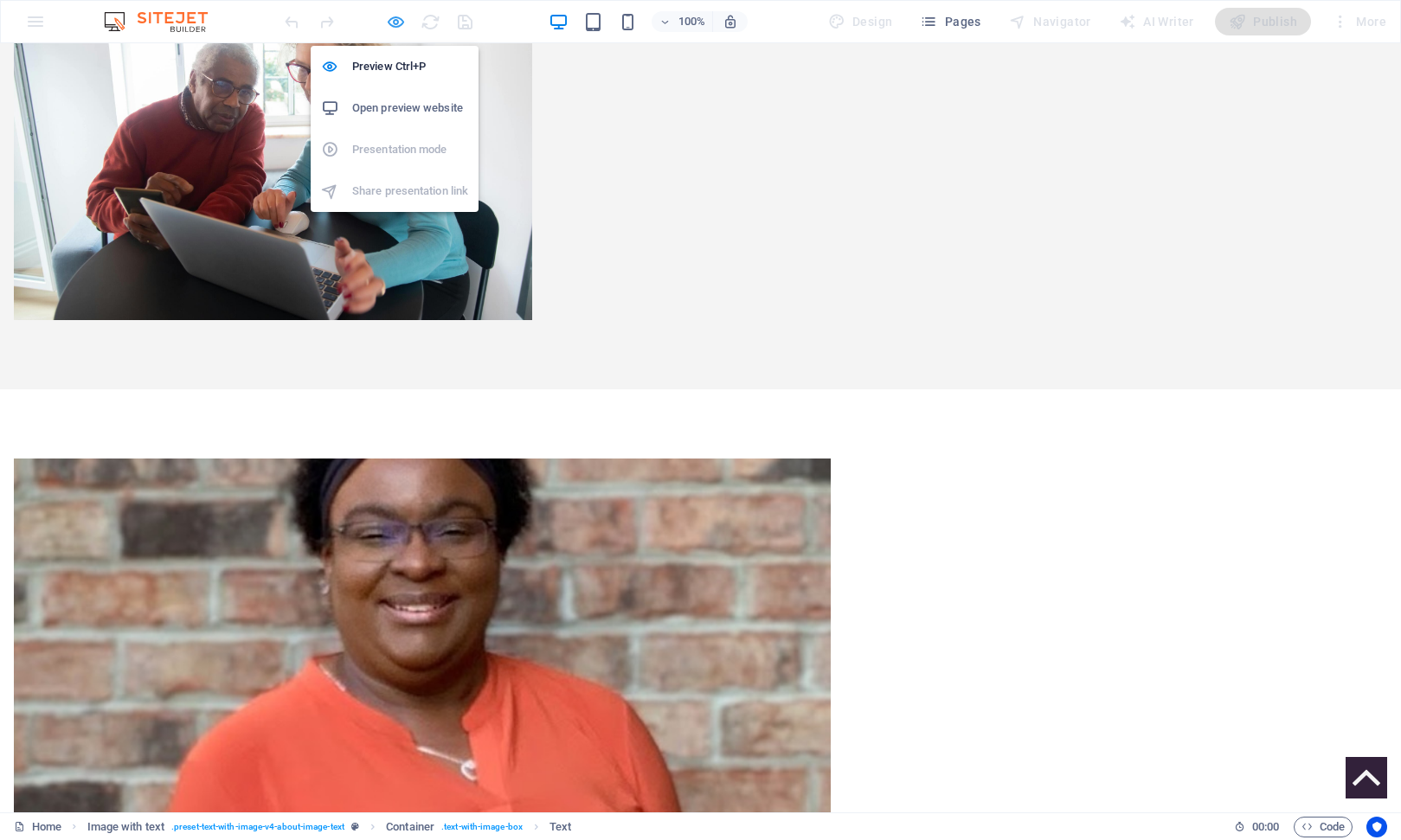
click at [391, 22] on icon "button" at bounding box center [396, 22] width 19 height 19
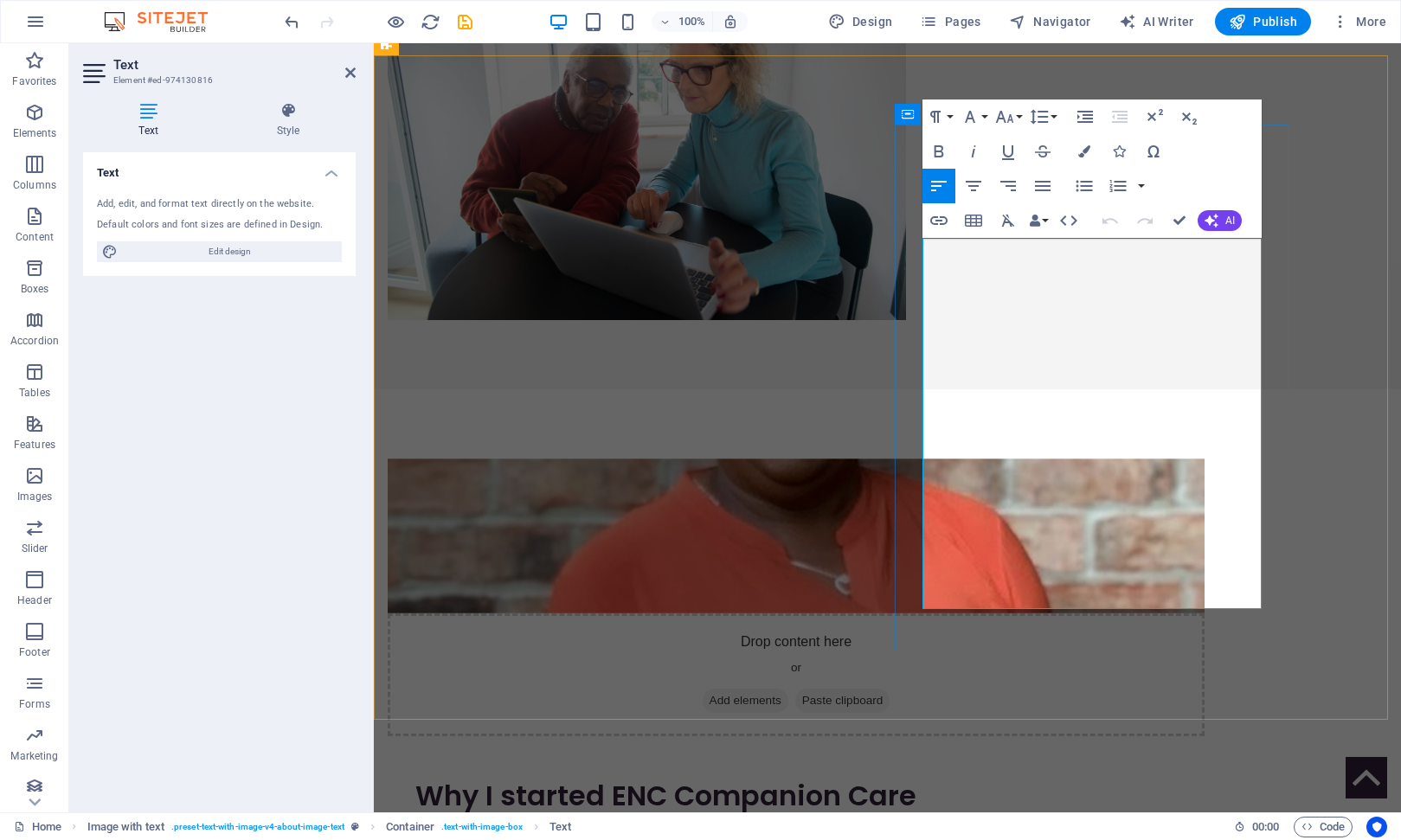
drag, startPoint x: 1060, startPoint y: 582, endPoint x: 923, endPoint y: 578, distance: 137.1
click at [974, 146] on icon "button" at bounding box center [973, 151] width 4 height 12
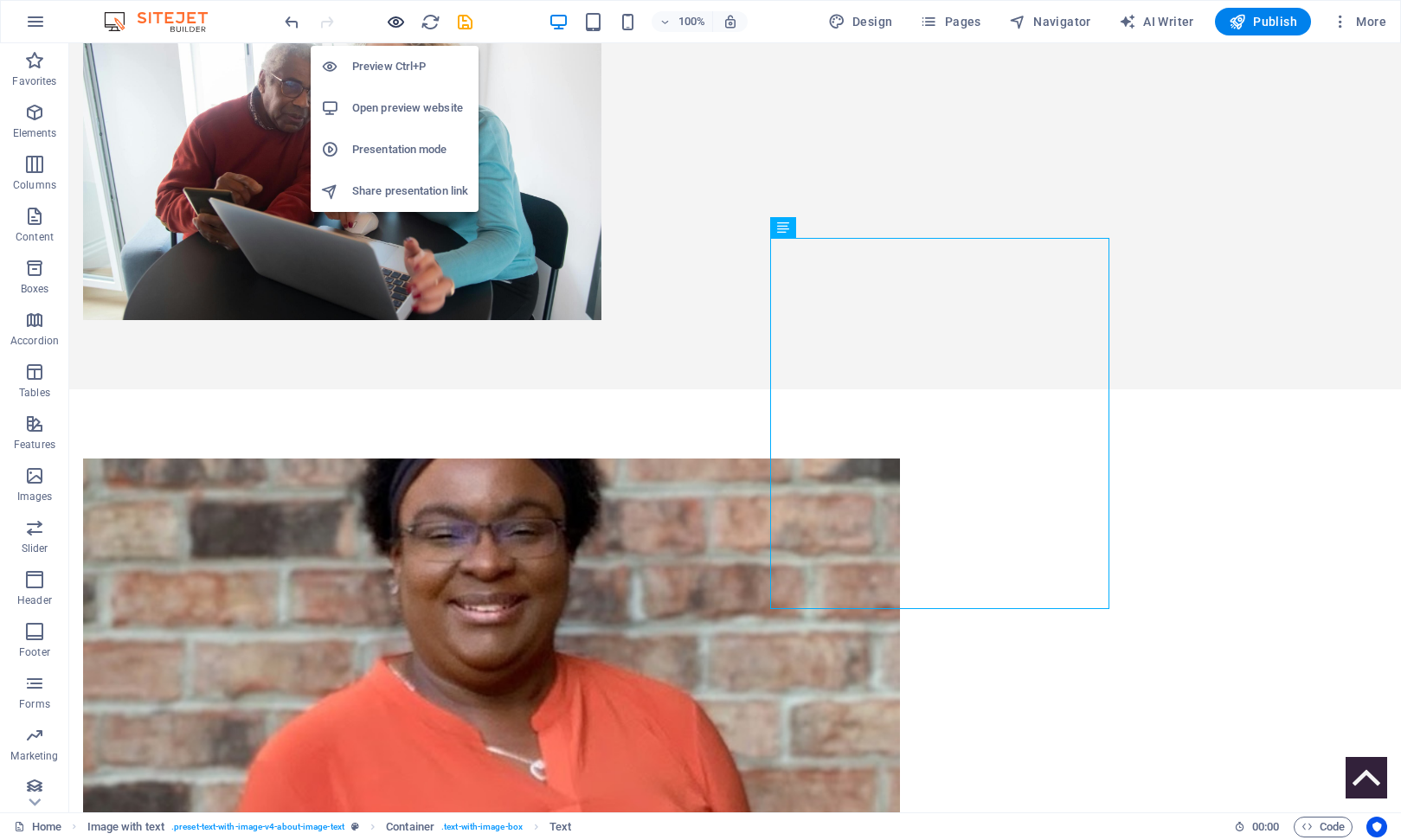
click at [393, 20] on icon "button" at bounding box center [396, 22] width 19 height 19
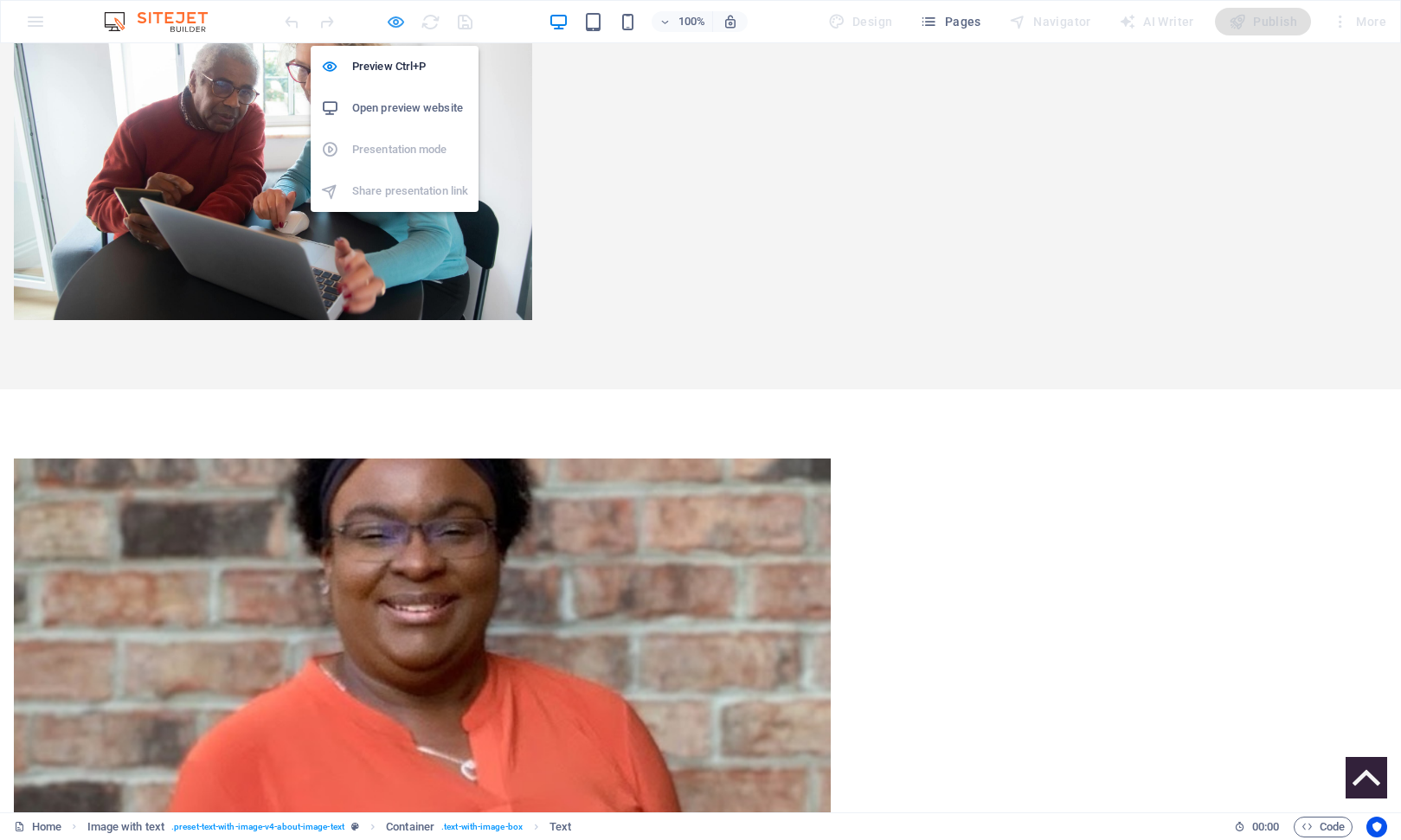
click at [394, 21] on icon "button" at bounding box center [396, 22] width 19 height 19
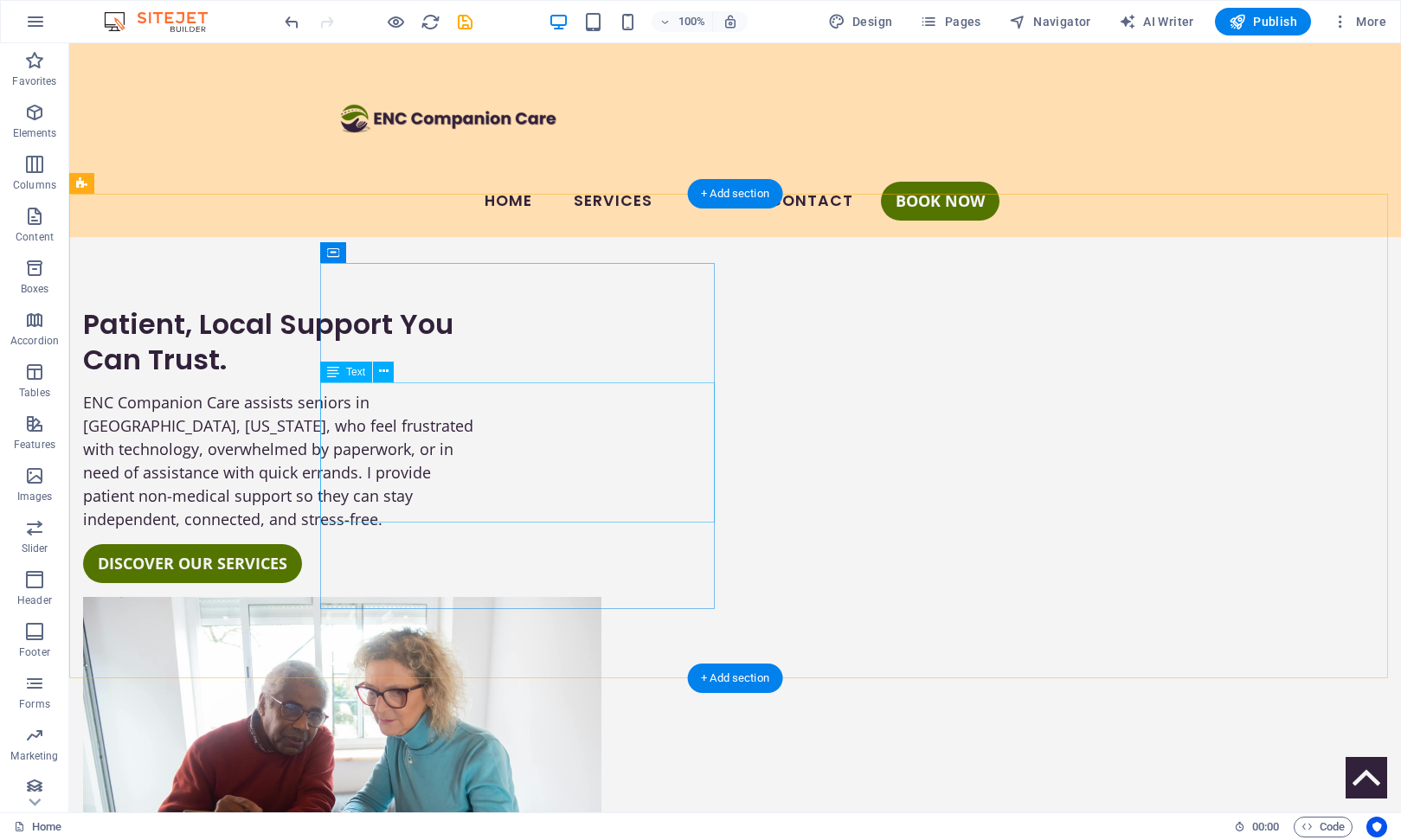
click at [469, 463] on div "ENC Companion Care assists seniors in [GEOGRAPHIC_DATA], [US_STATE], who feel f…" at bounding box center [281, 461] width 395 height 140
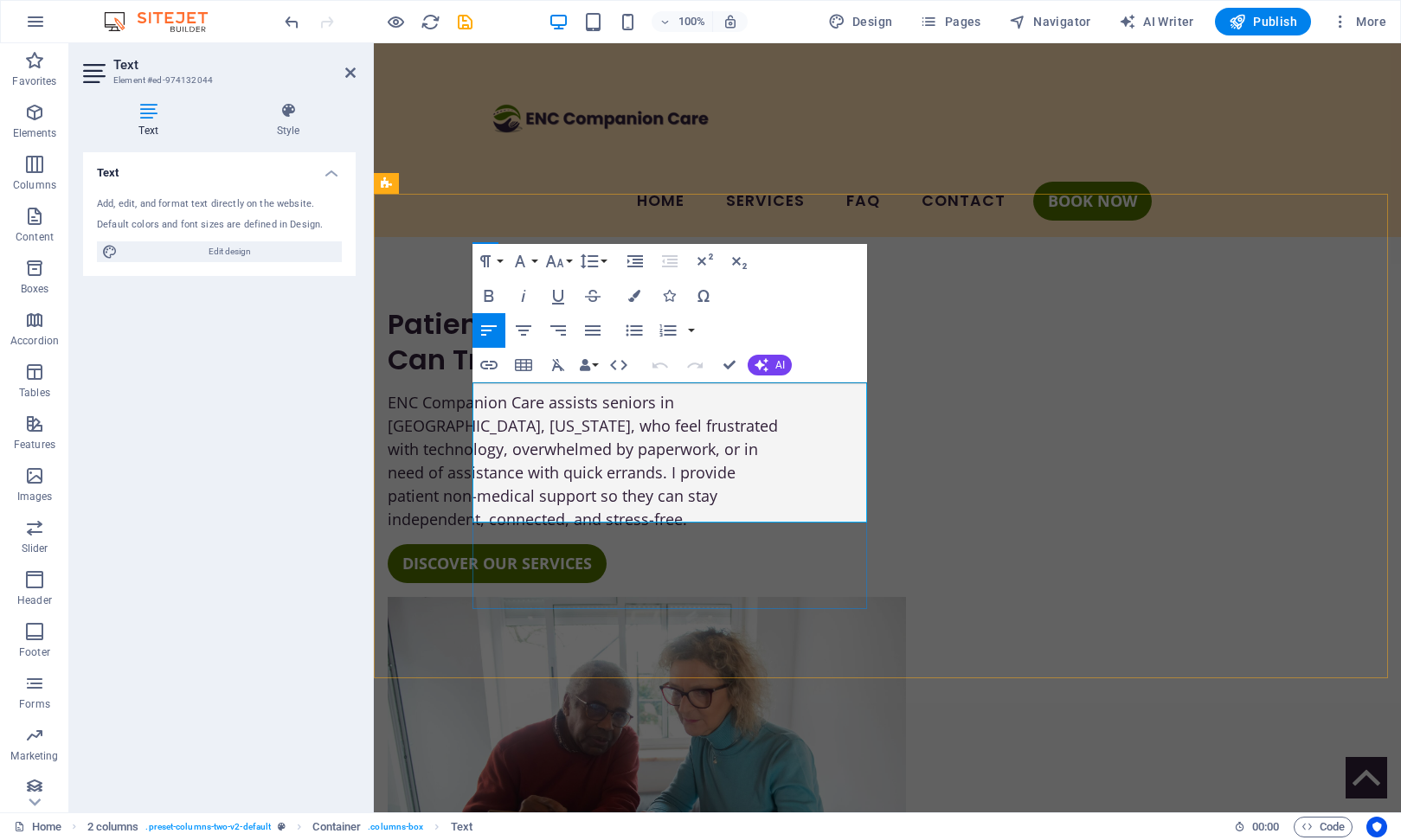
click at [685, 466] on p "ENC Companion Care assists seniors in [GEOGRAPHIC_DATA], [US_STATE], who feel f…" at bounding box center [585, 461] width 395 height 140
drag, startPoint x: 692, startPoint y: 465, endPoint x: 612, endPoint y: 462, distance: 80.1
click at [612, 462] on p "ENC Companion Care assists seniors in [GEOGRAPHIC_DATA], [US_STATE], who feel f…" at bounding box center [585, 461] width 395 height 140
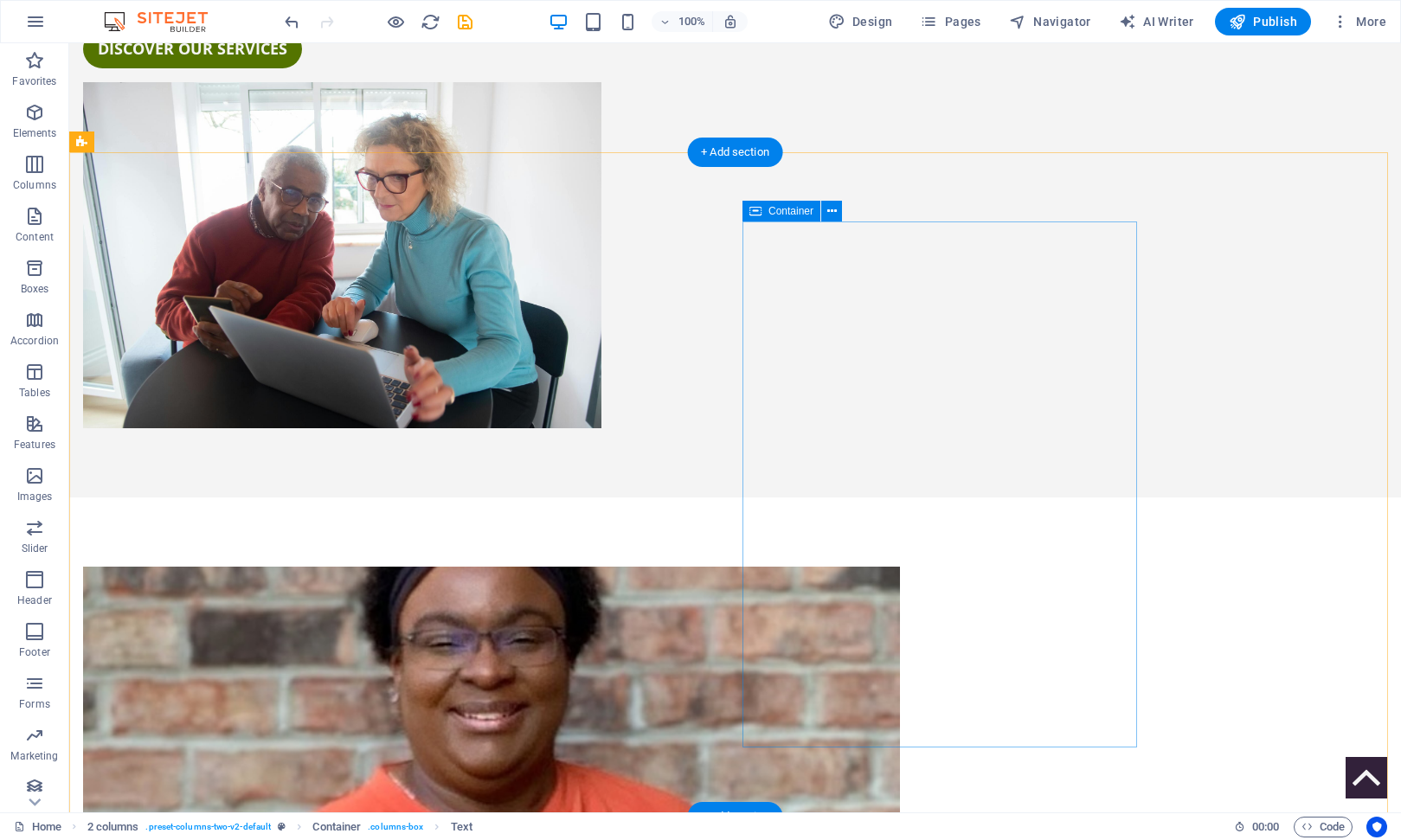
scroll to position [526, 0]
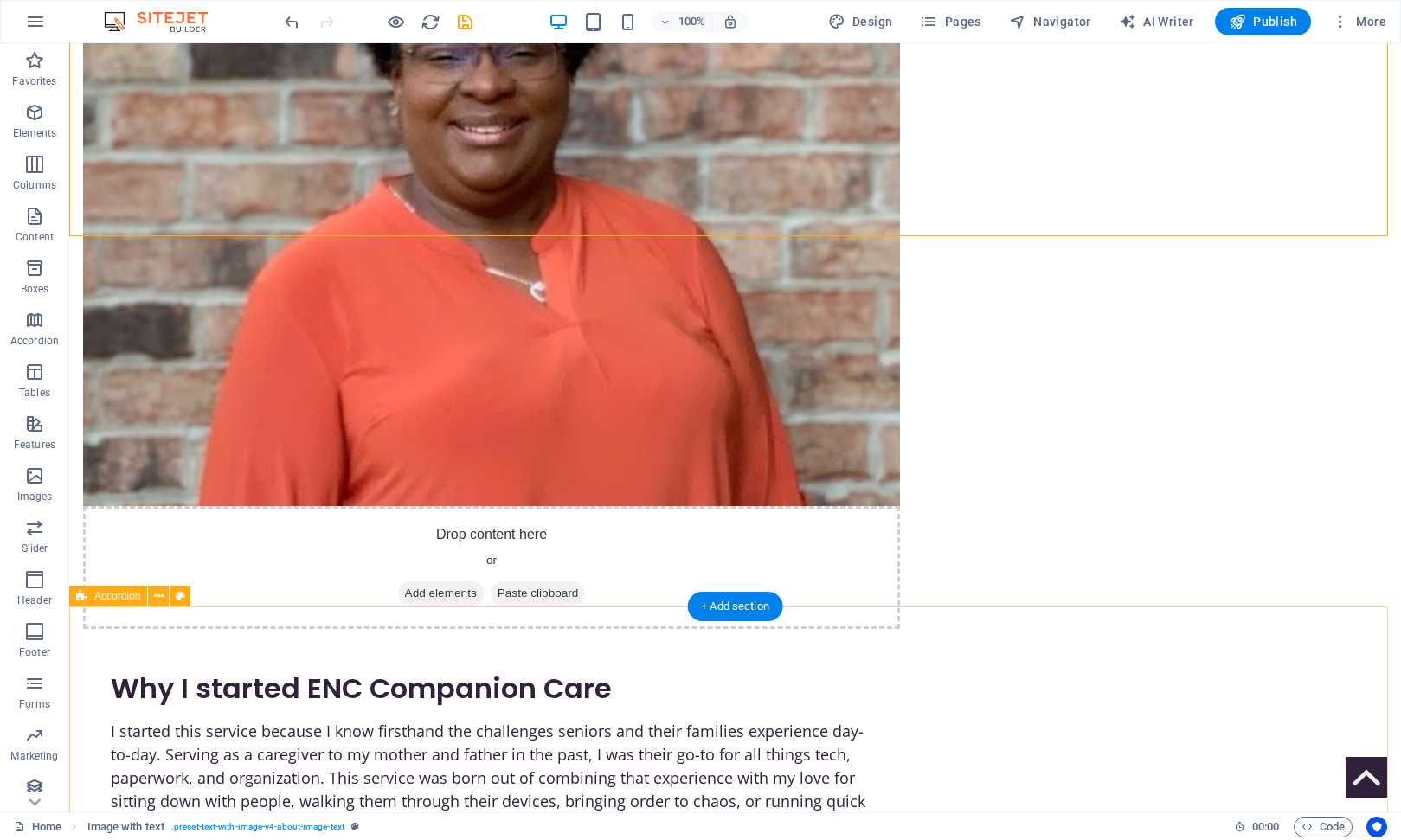
scroll to position [1107, 0]
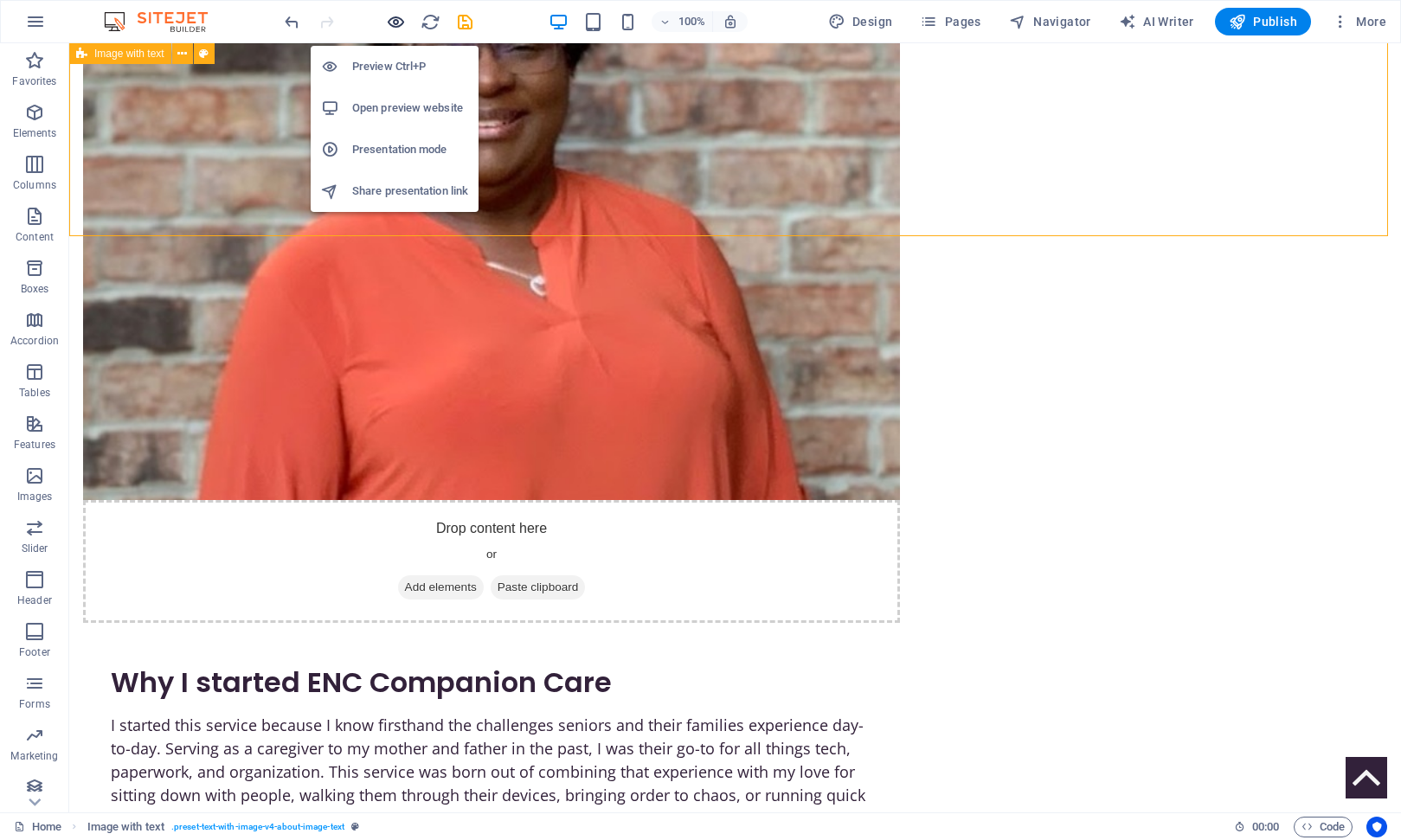
click at [398, 19] on icon "button" at bounding box center [396, 22] width 19 height 19
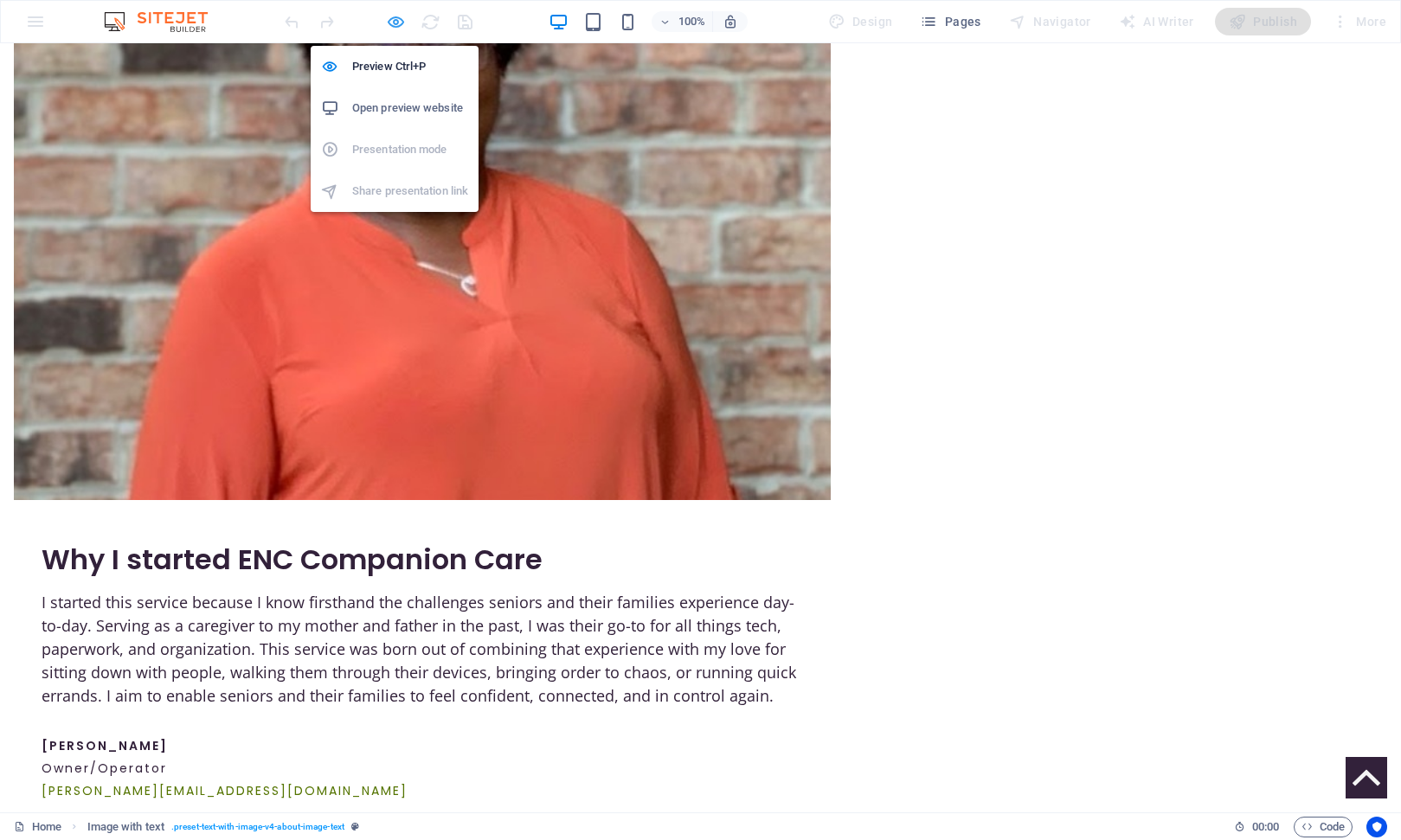
click at [398, 20] on icon "button" at bounding box center [396, 22] width 19 height 19
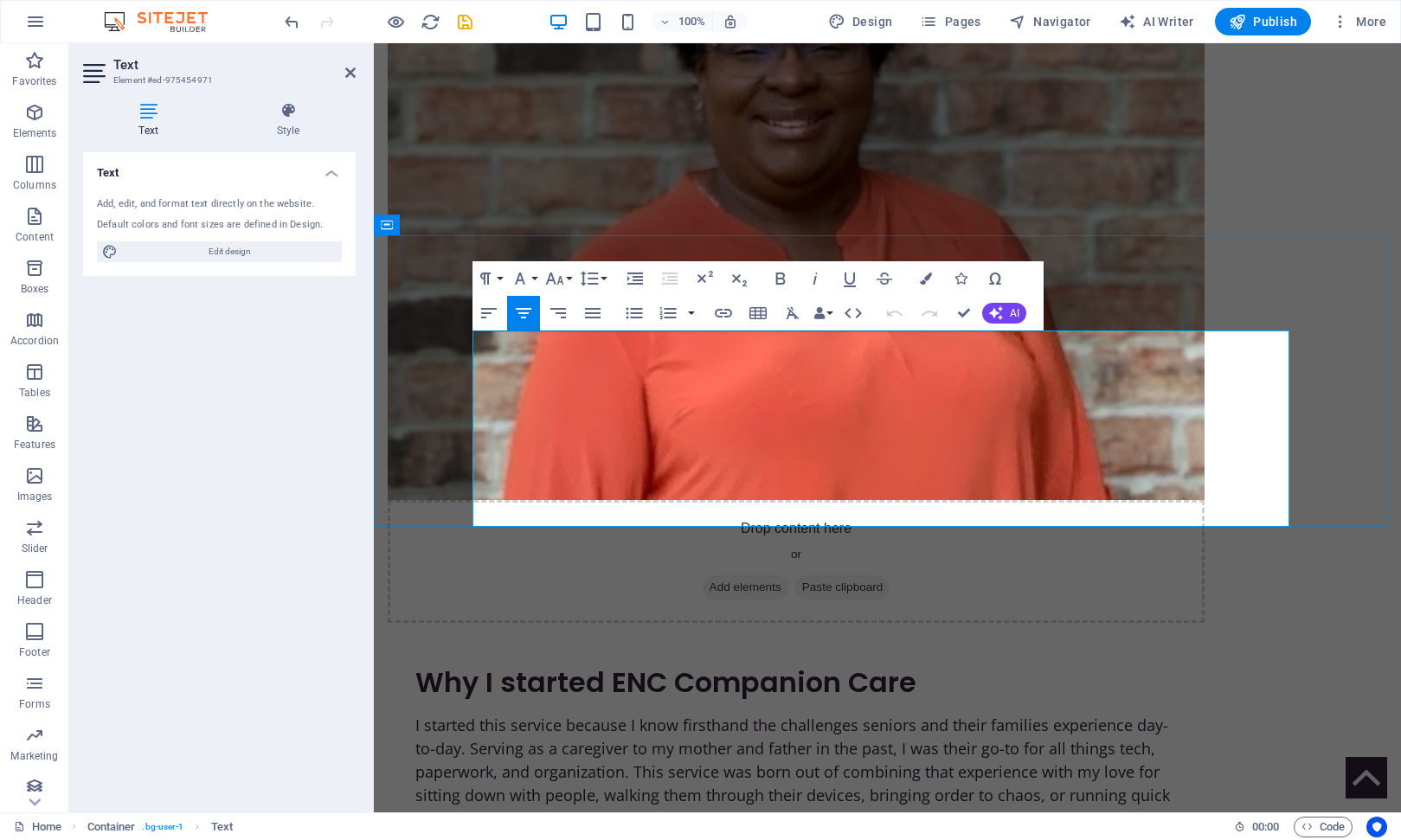
drag, startPoint x: 964, startPoint y: 311, endPoint x: 919, endPoint y: 291, distance: 49.2
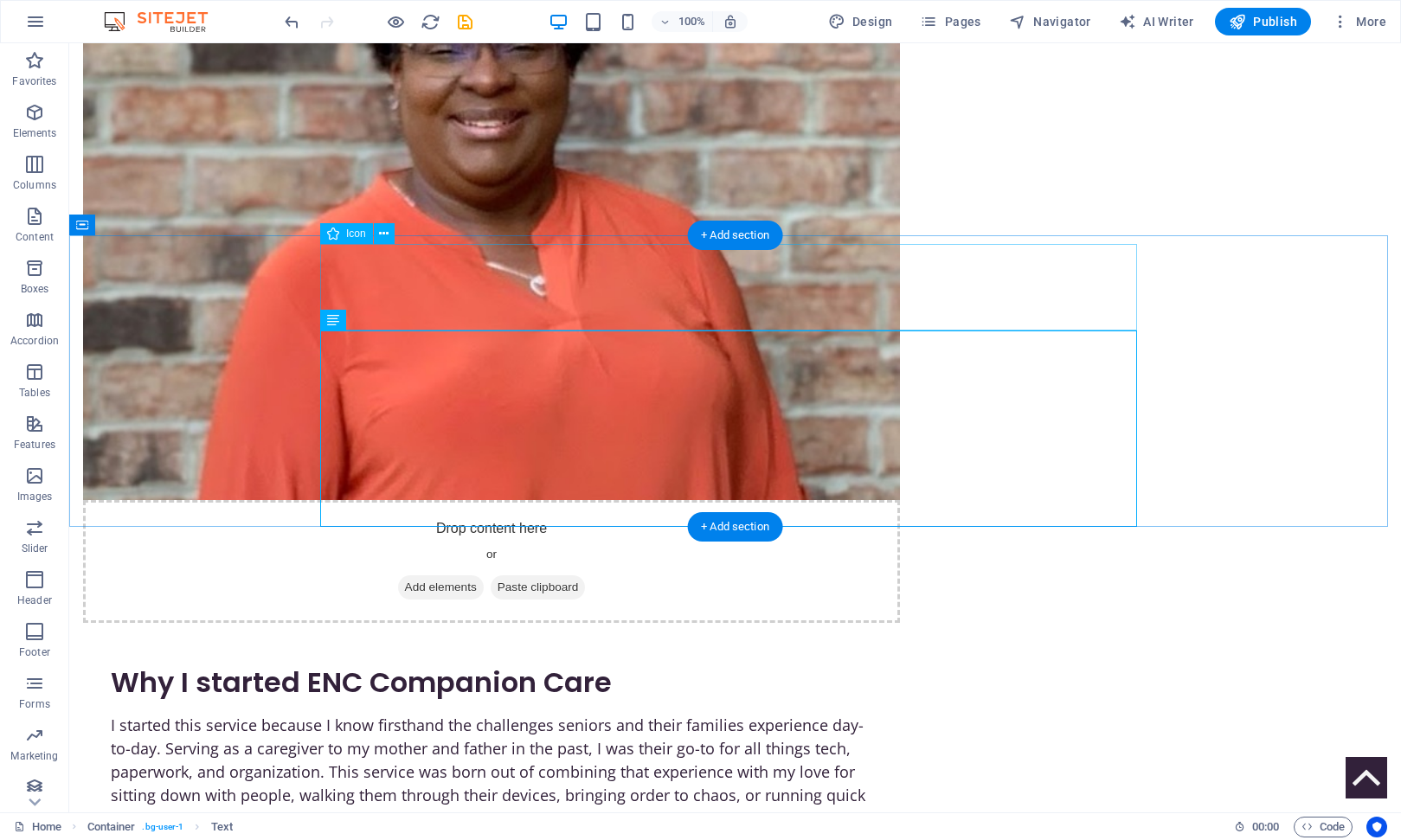
select select "xMidYMid"
select select "px"
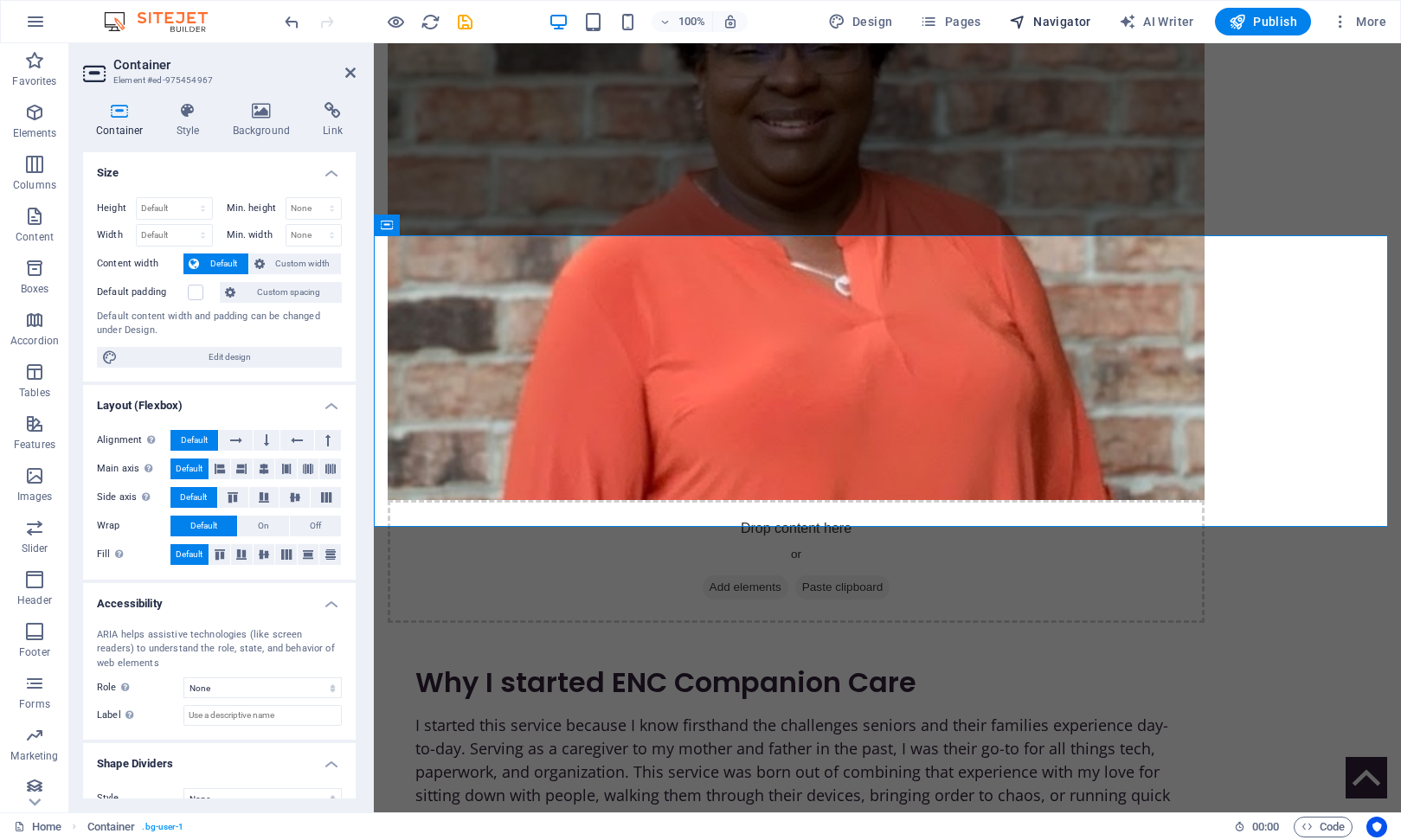
click at [1084, 27] on span "Navigator" at bounding box center [1049, 22] width 82 height 18
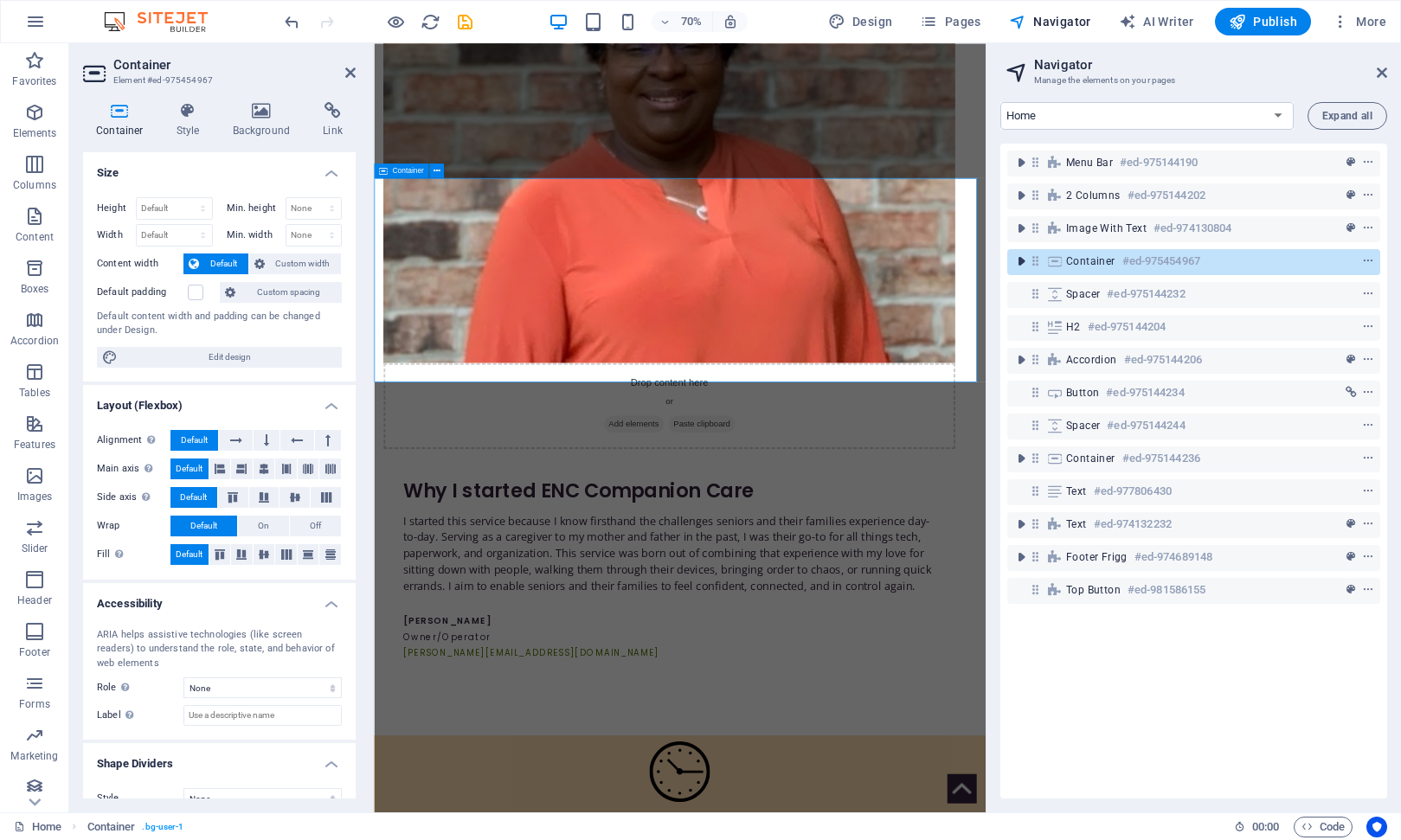
click at [1023, 261] on icon "toggle-expand" at bounding box center [1021, 261] width 18 height 18
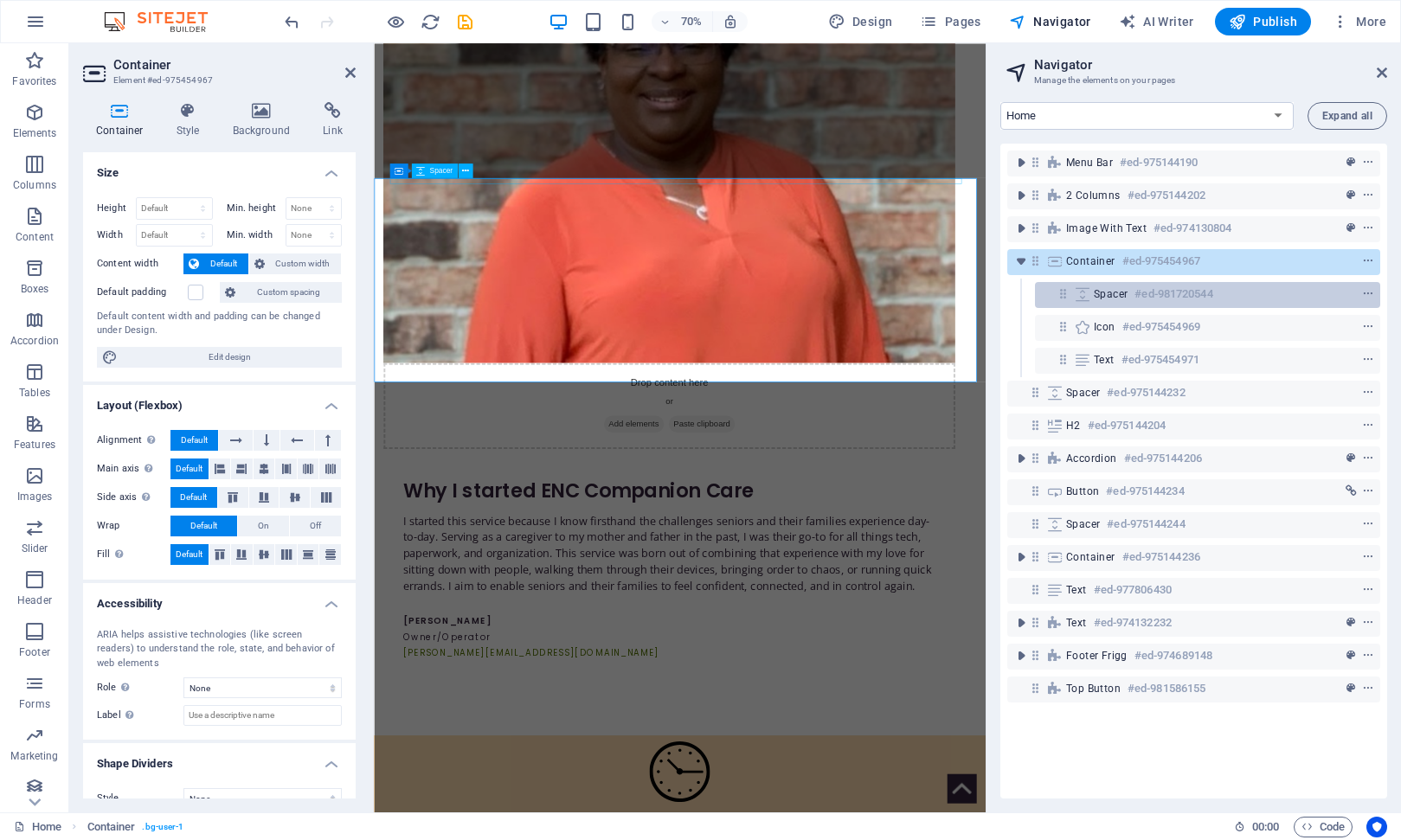
click at [1126, 293] on span "Spacer" at bounding box center [1111, 294] width 34 height 14
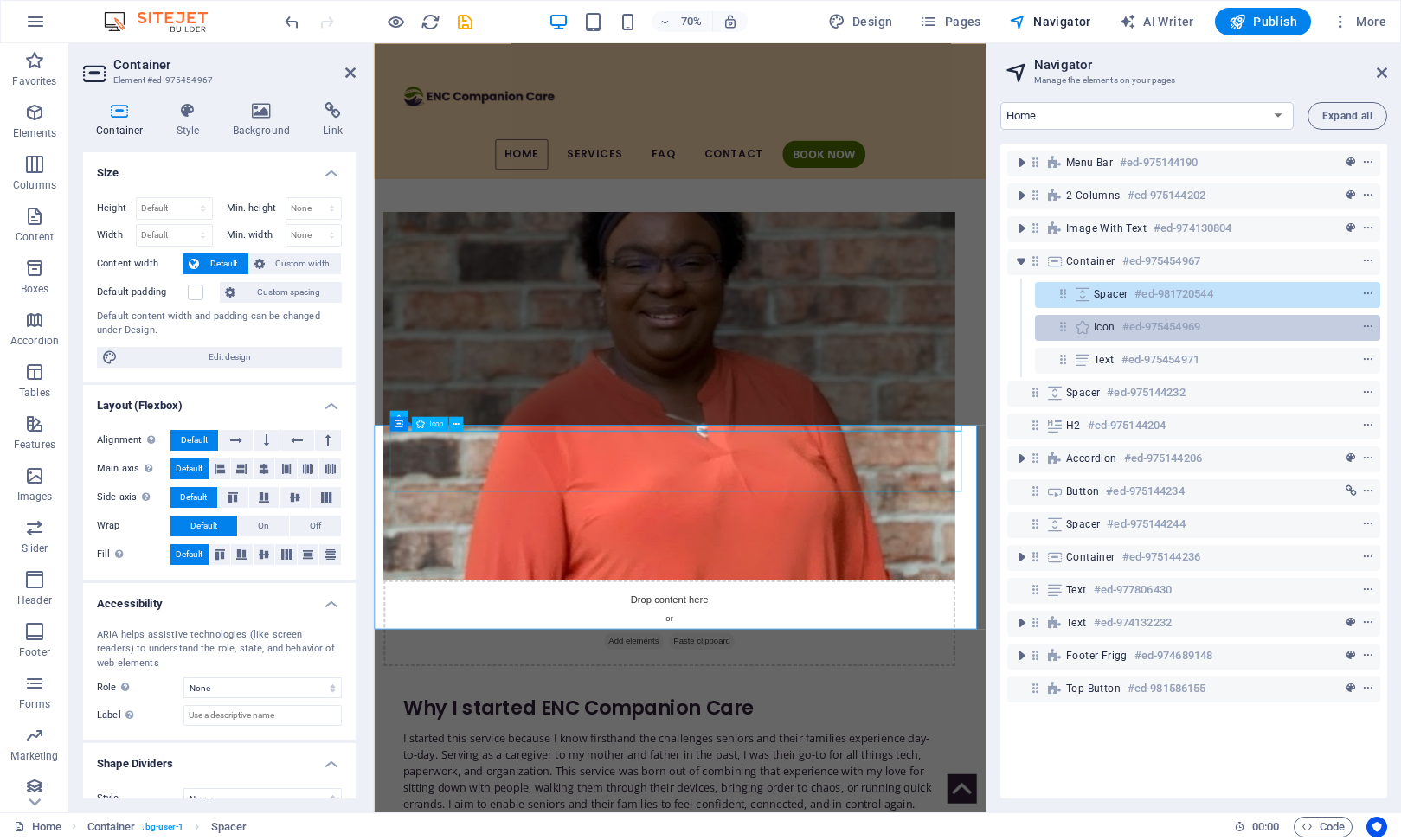
click at [1110, 326] on span "Icon" at bounding box center [1104, 328] width 21 height 14
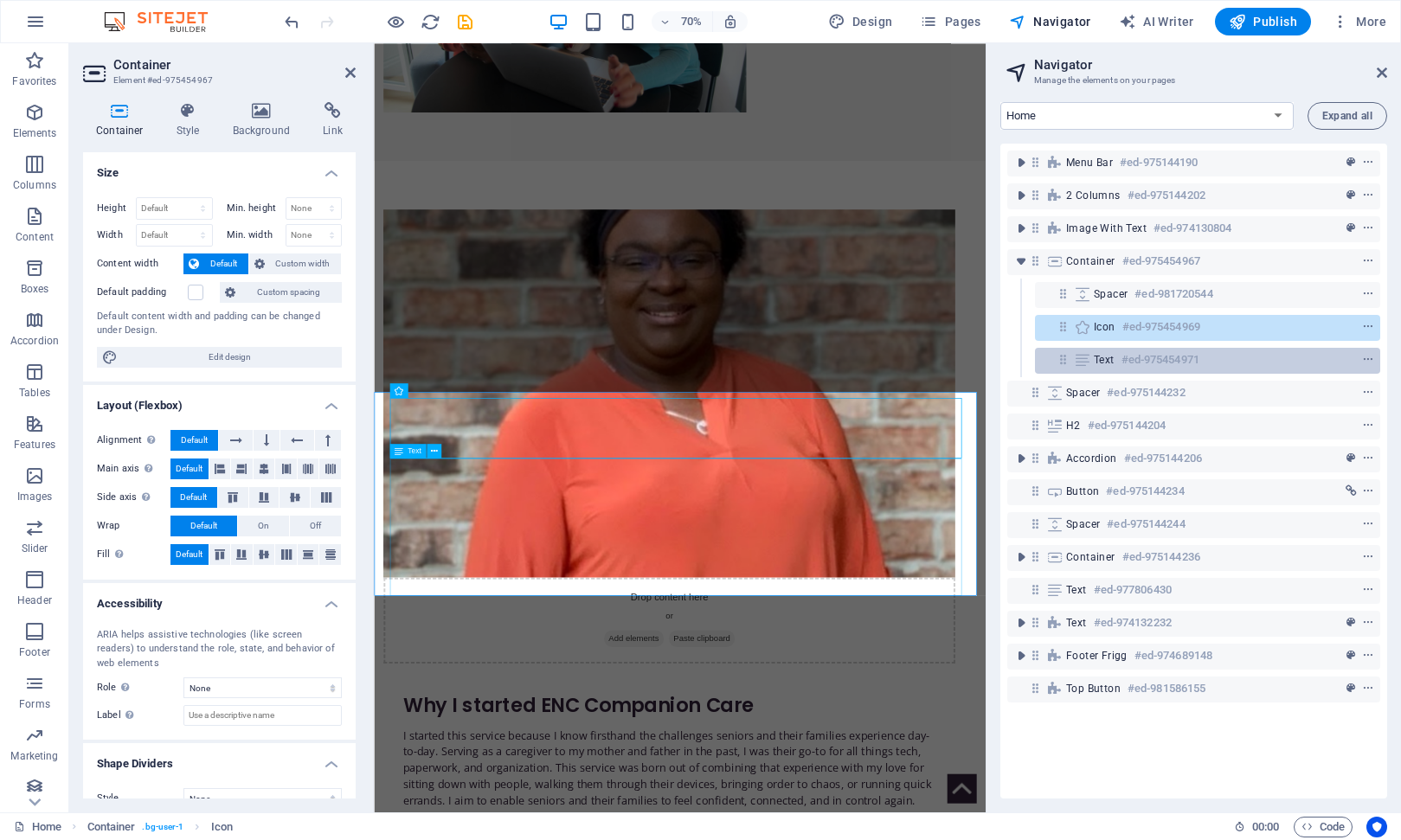
click at [1108, 355] on span "Text" at bounding box center [1103, 360] width 20 height 14
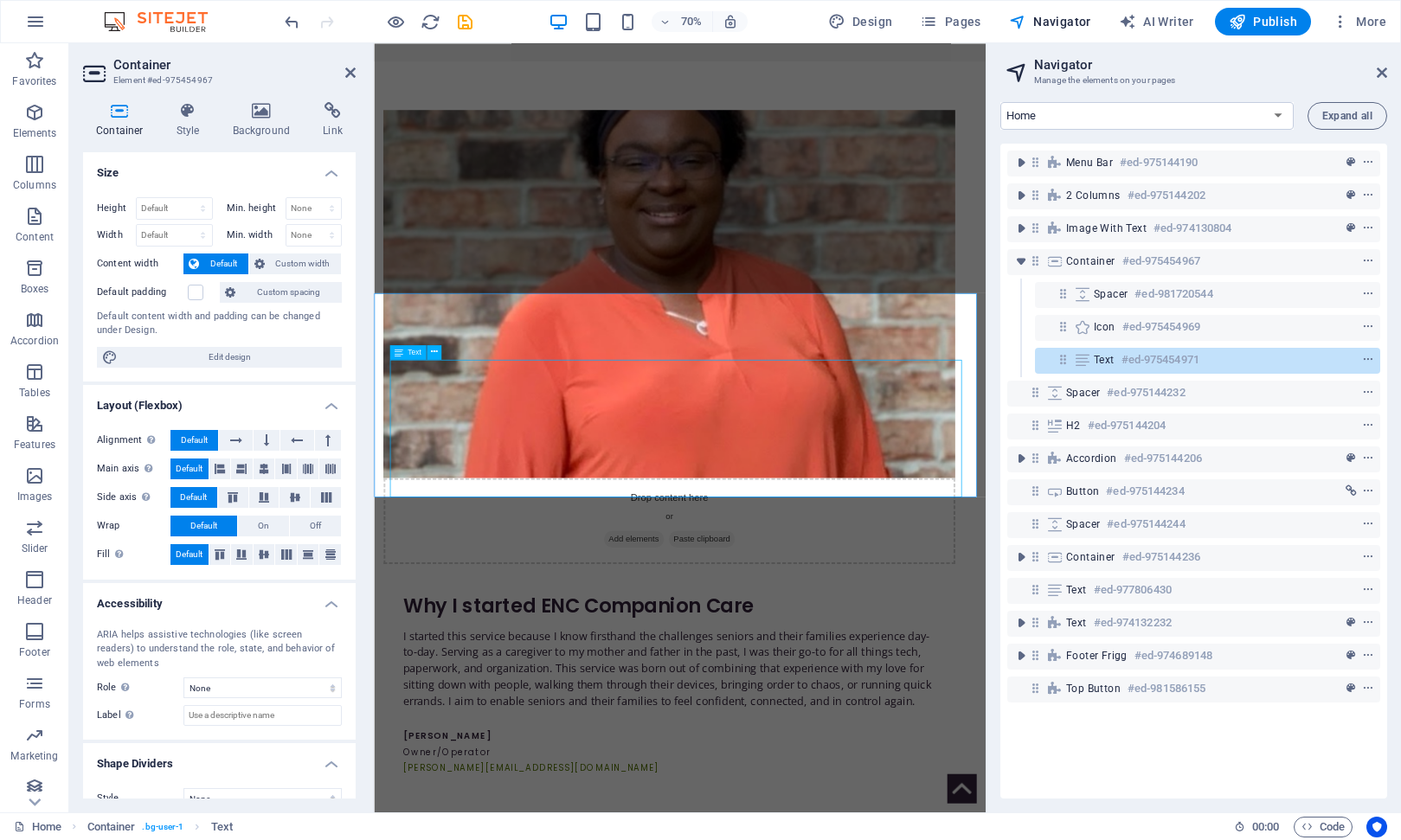
click at [1106, 358] on span "Text" at bounding box center [1103, 360] width 20 height 14
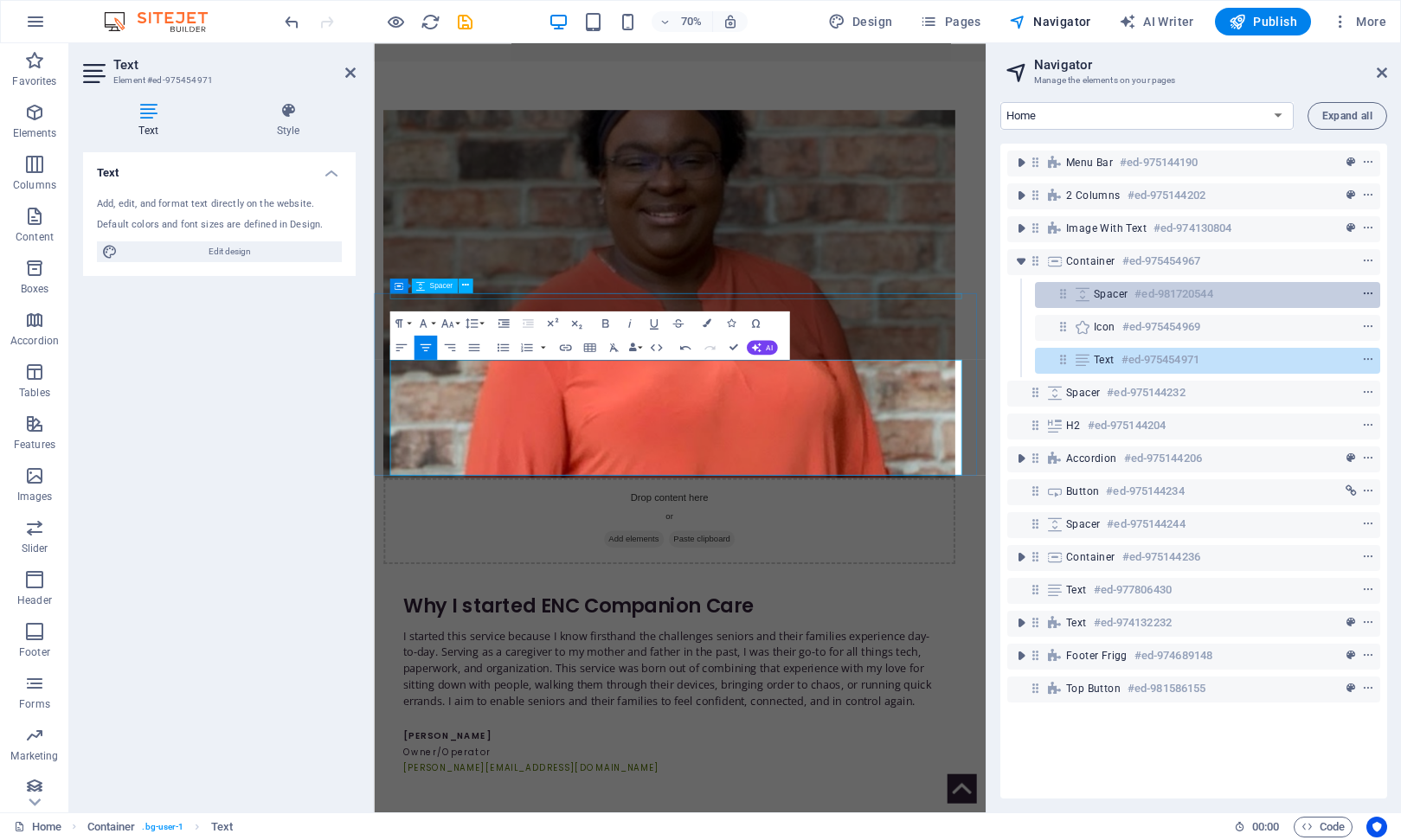
click at [1362, 293] on icon "context-menu" at bounding box center [1368, 294] width 12 height 12
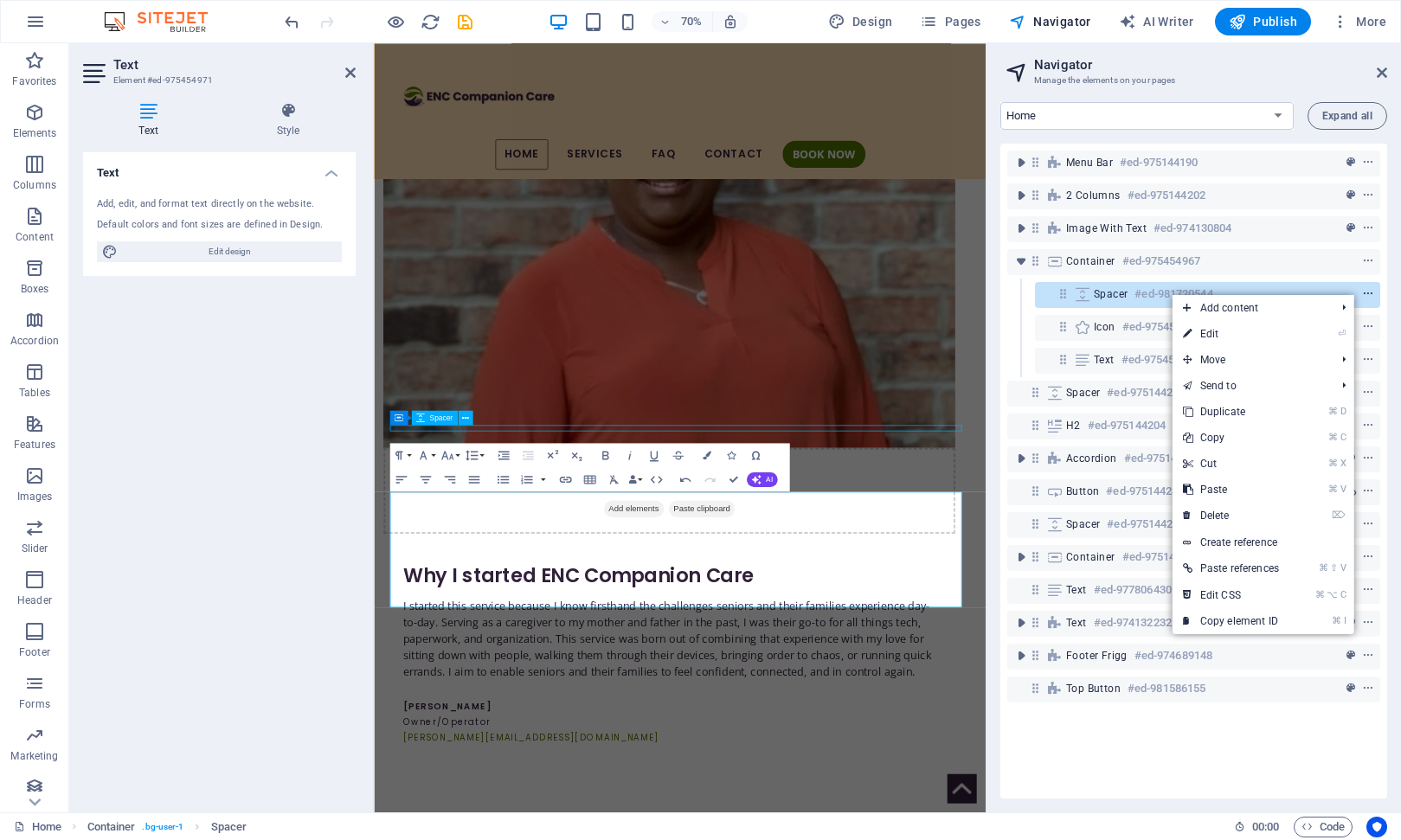
scroll to position [754, 0]
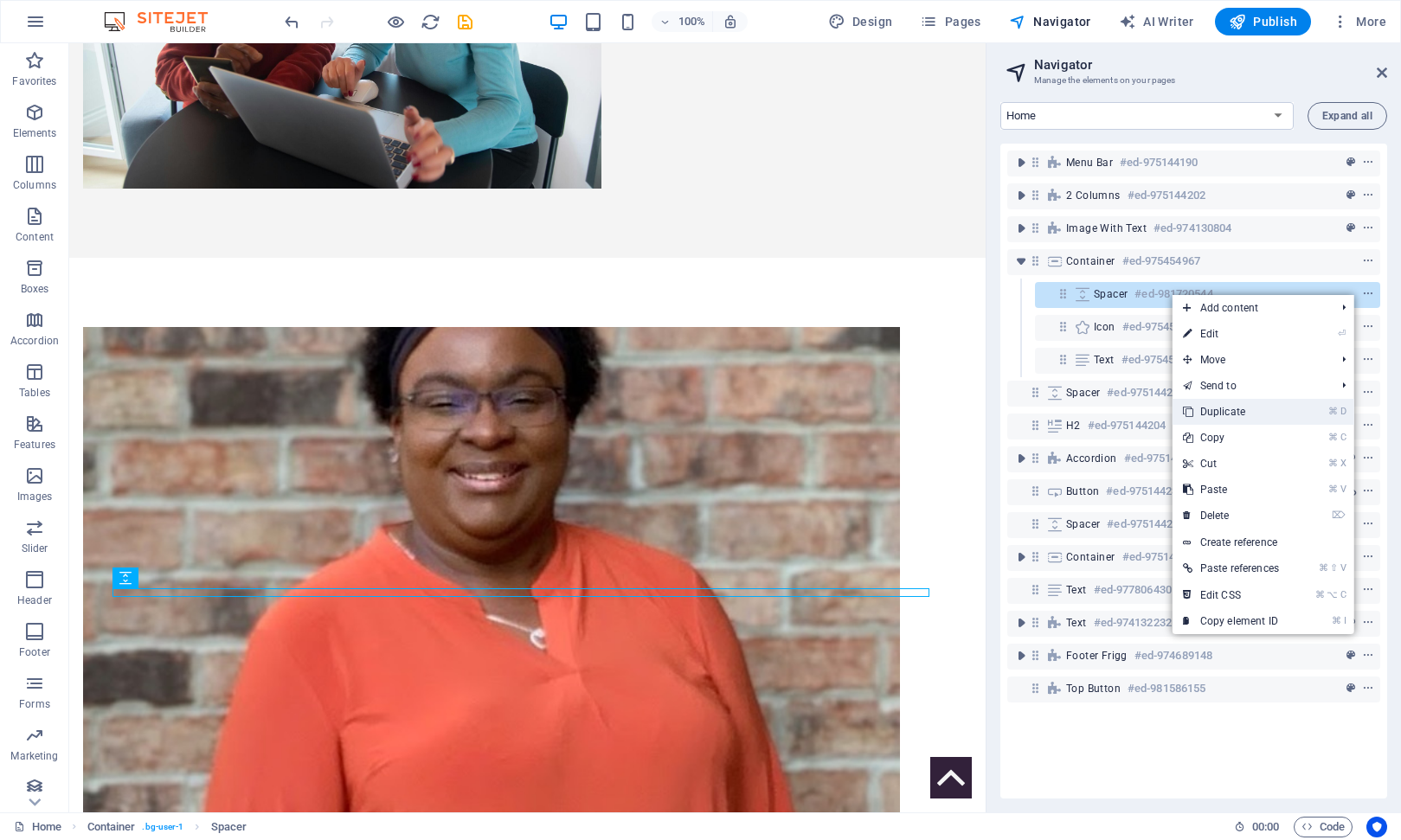
click at [1228, 409] on link "⌘ D Duplicate" at bounding box center [1231, 412] width 117 height 26
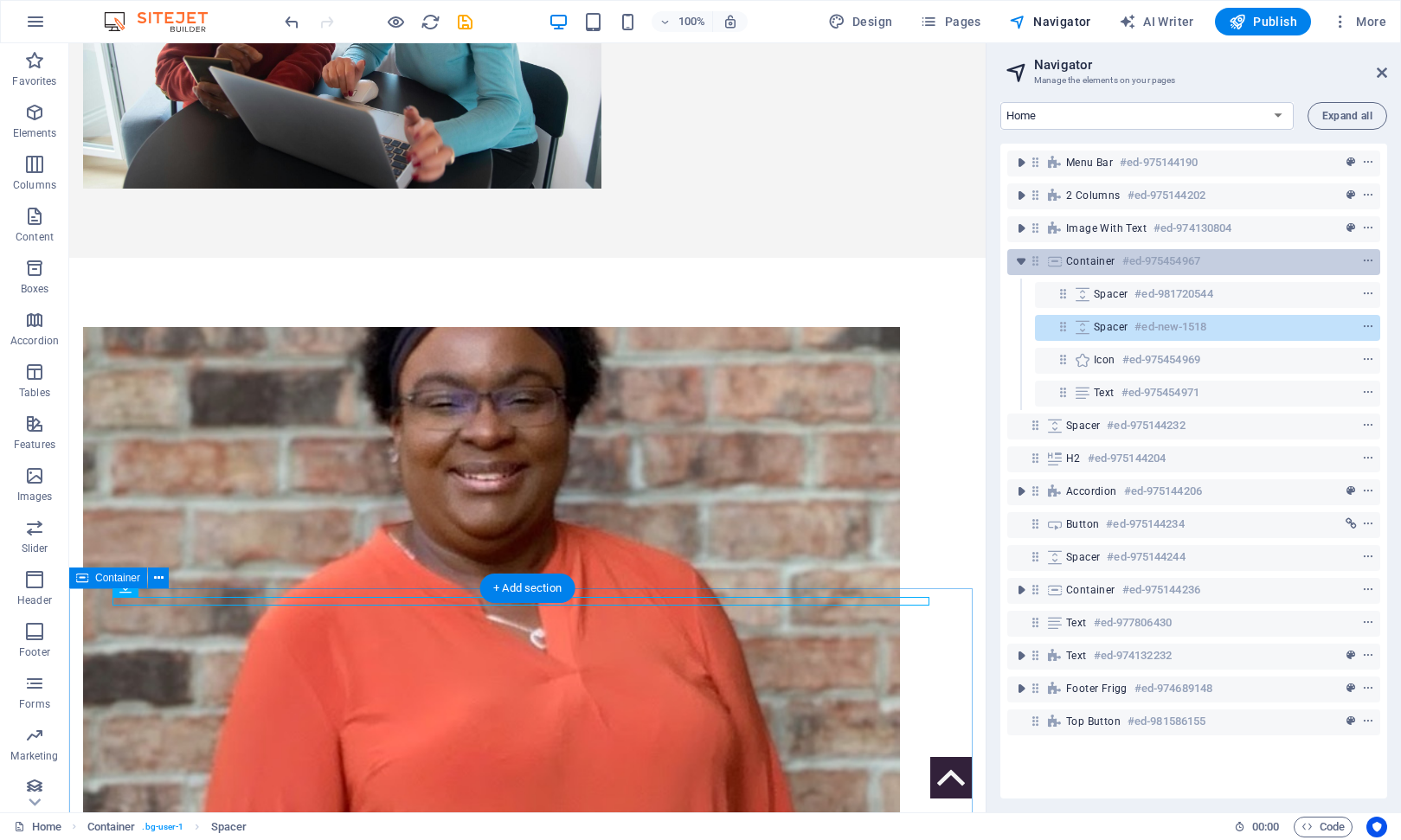
click at [1109, 265] on span "Container" at bounding box center [1091, 261] width 50 height 14
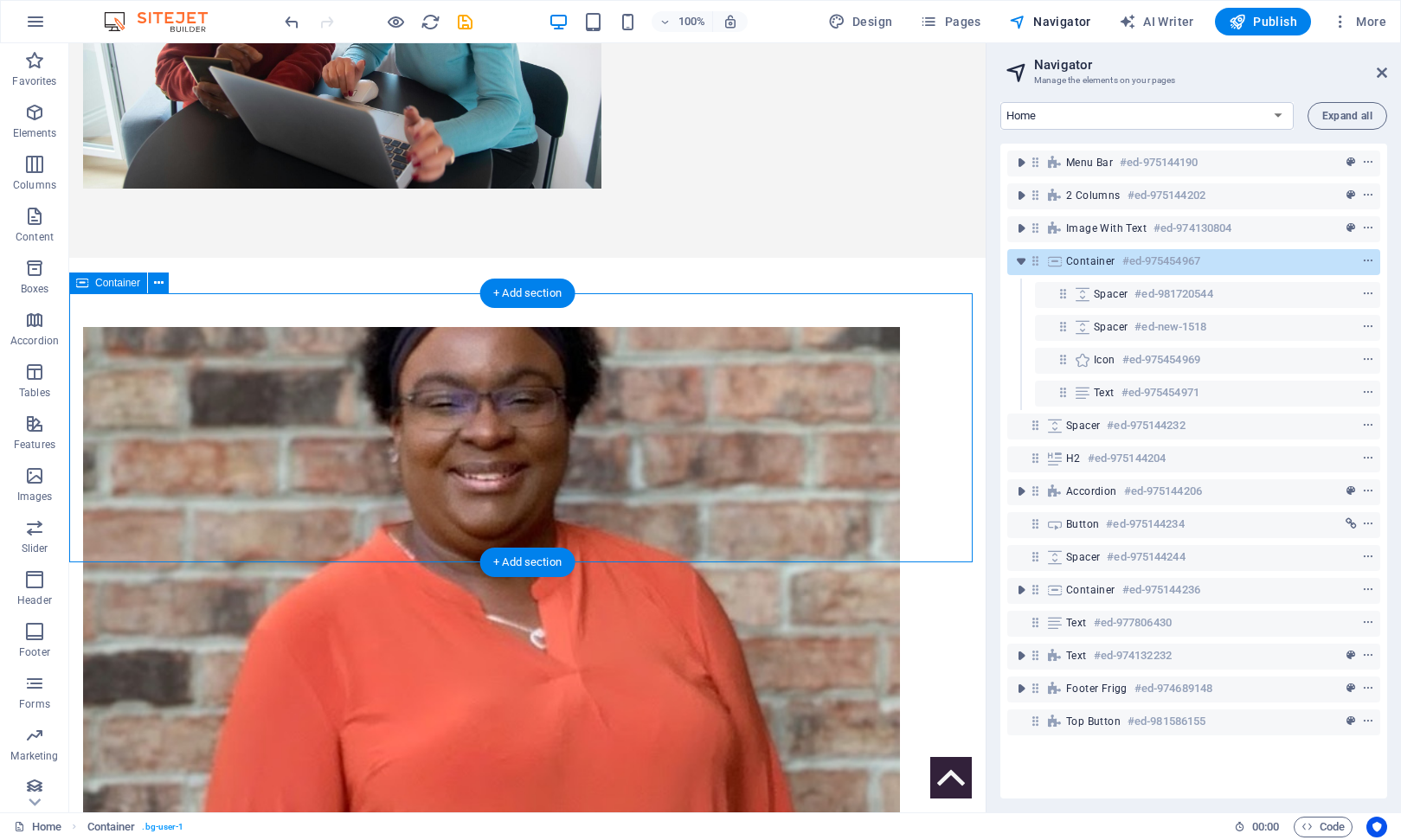
scroll to position [1049, 0]
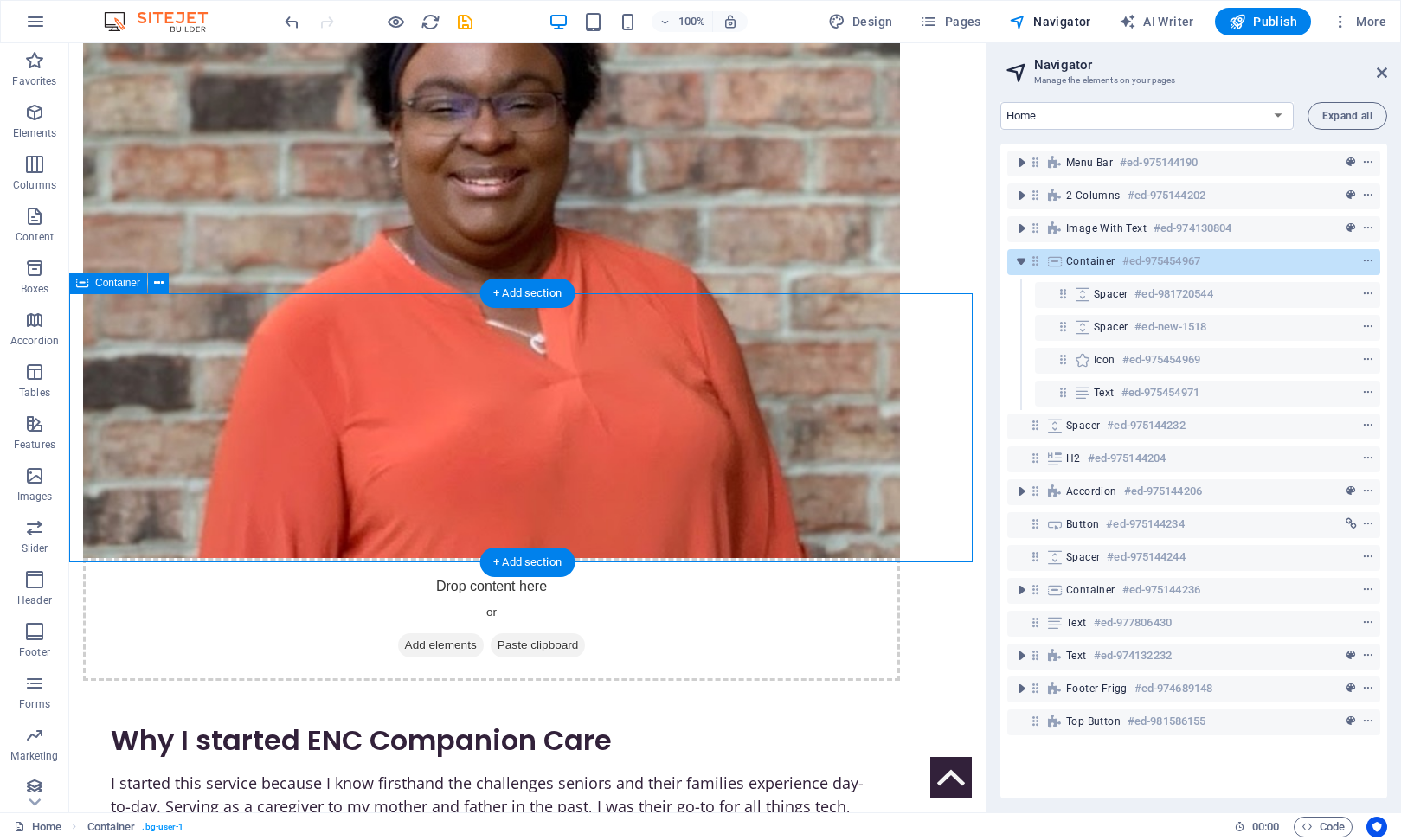
click at [1109, 265] on span "Container" at bounding box center [1091, 261] width 50 height 14
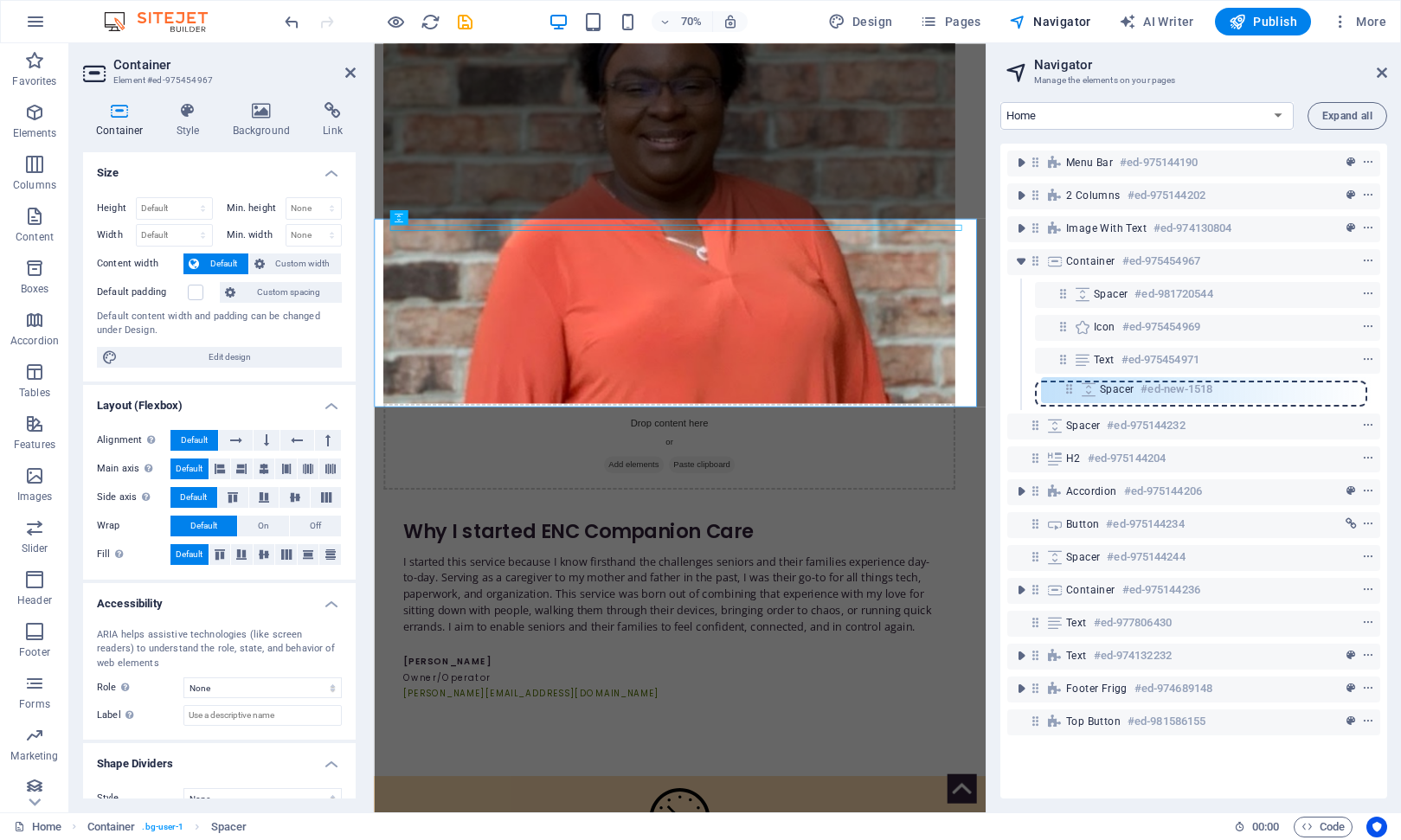
drag, startPoint x: 1066, startPoint y: 328, endPoint x: 1072, endPoint y: 396, distance: 68.3
click at [1072, 396] on div "Menu Bar #ed-975144190 2 columns #ed-975144202 Image with text #ed-974130804 Co…" at bounding box center [1194, 471] width 387 height 655
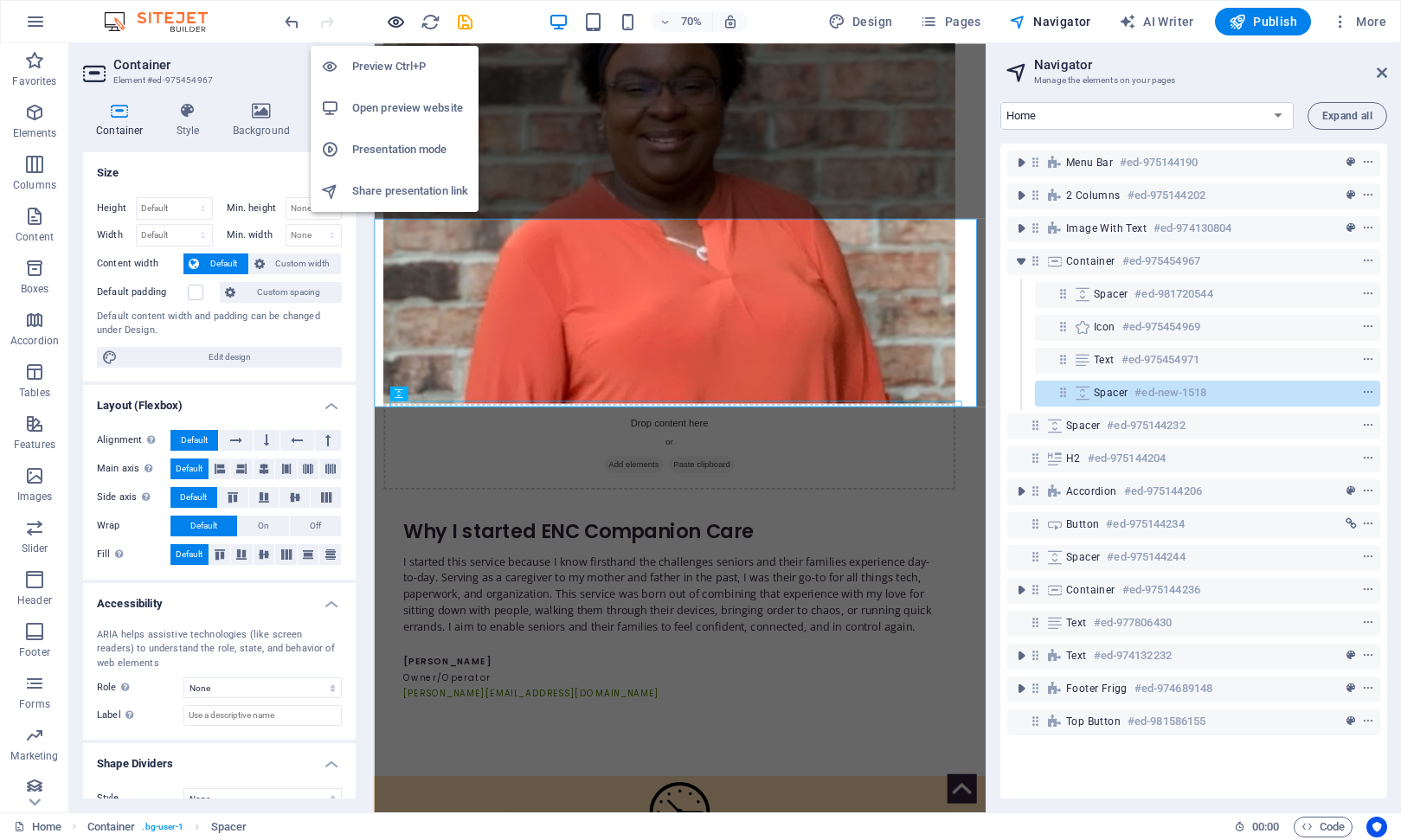
click at [394, 19] on icon "button" at bounding box center [396, 22] width 19 height 19
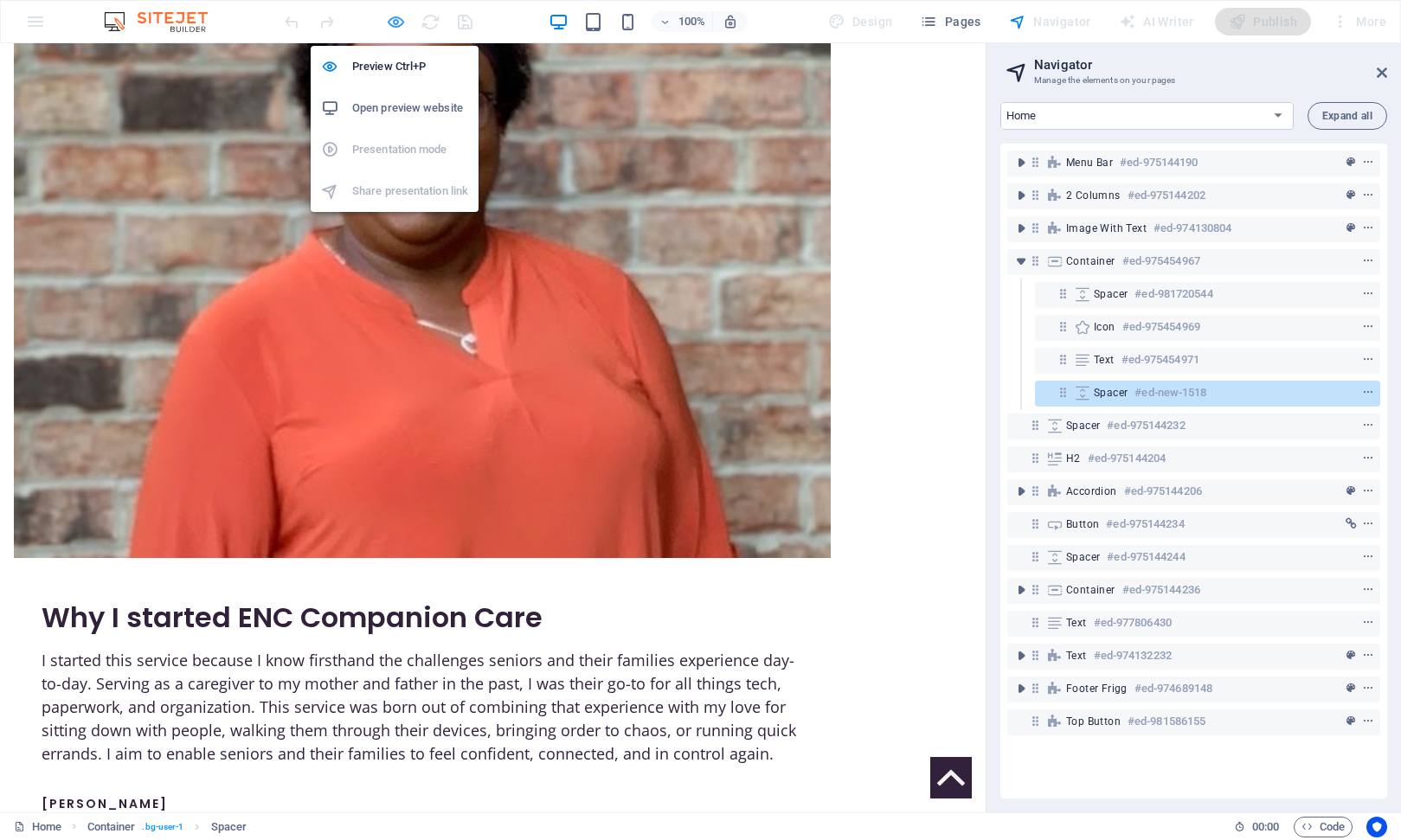
click at [394, 19] on icon "button" at bounding box center [396, 22] width 19 height 19
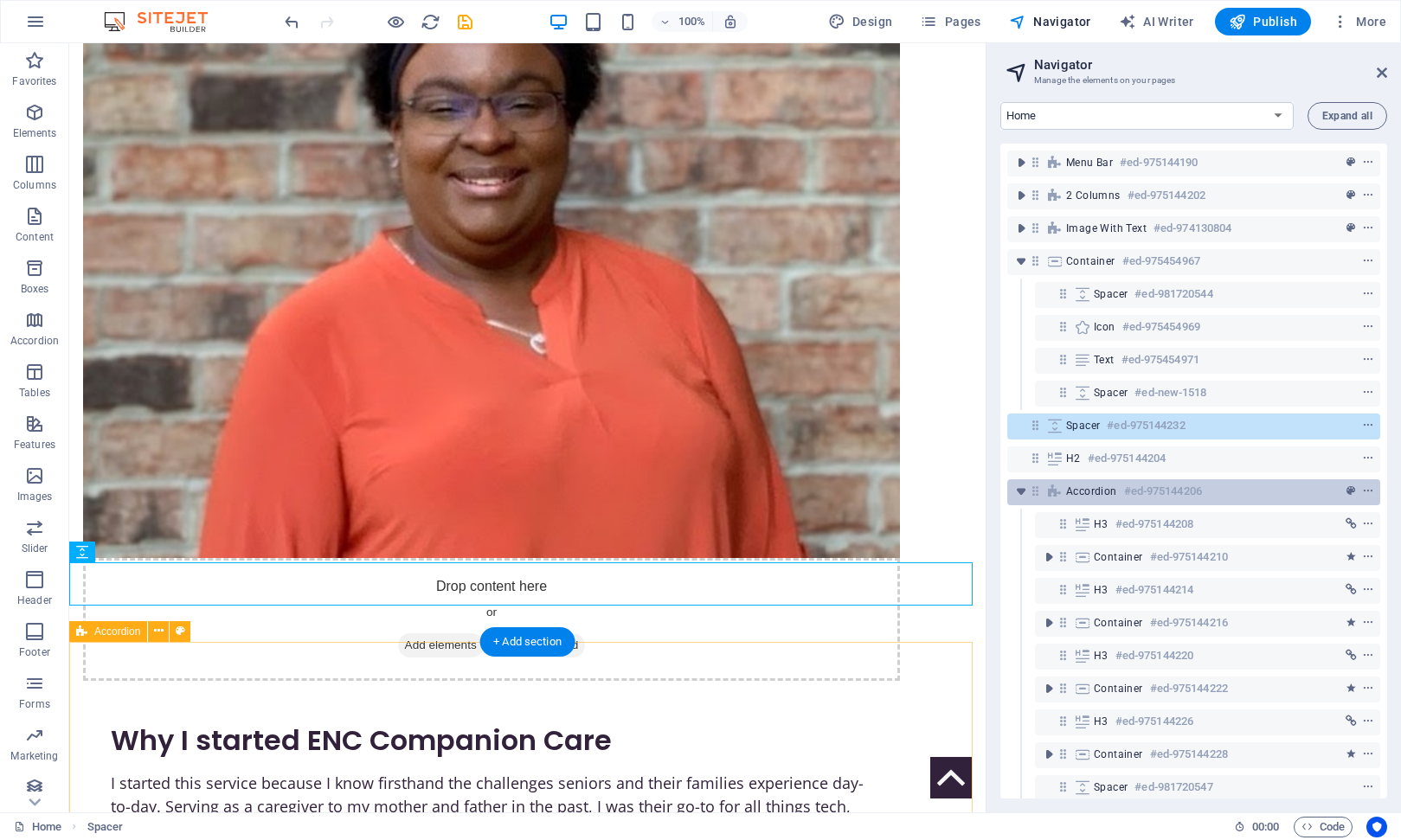
click at [1100, 496] on span "Accordion" at bounding box center [1092, 491] width 51 height 14
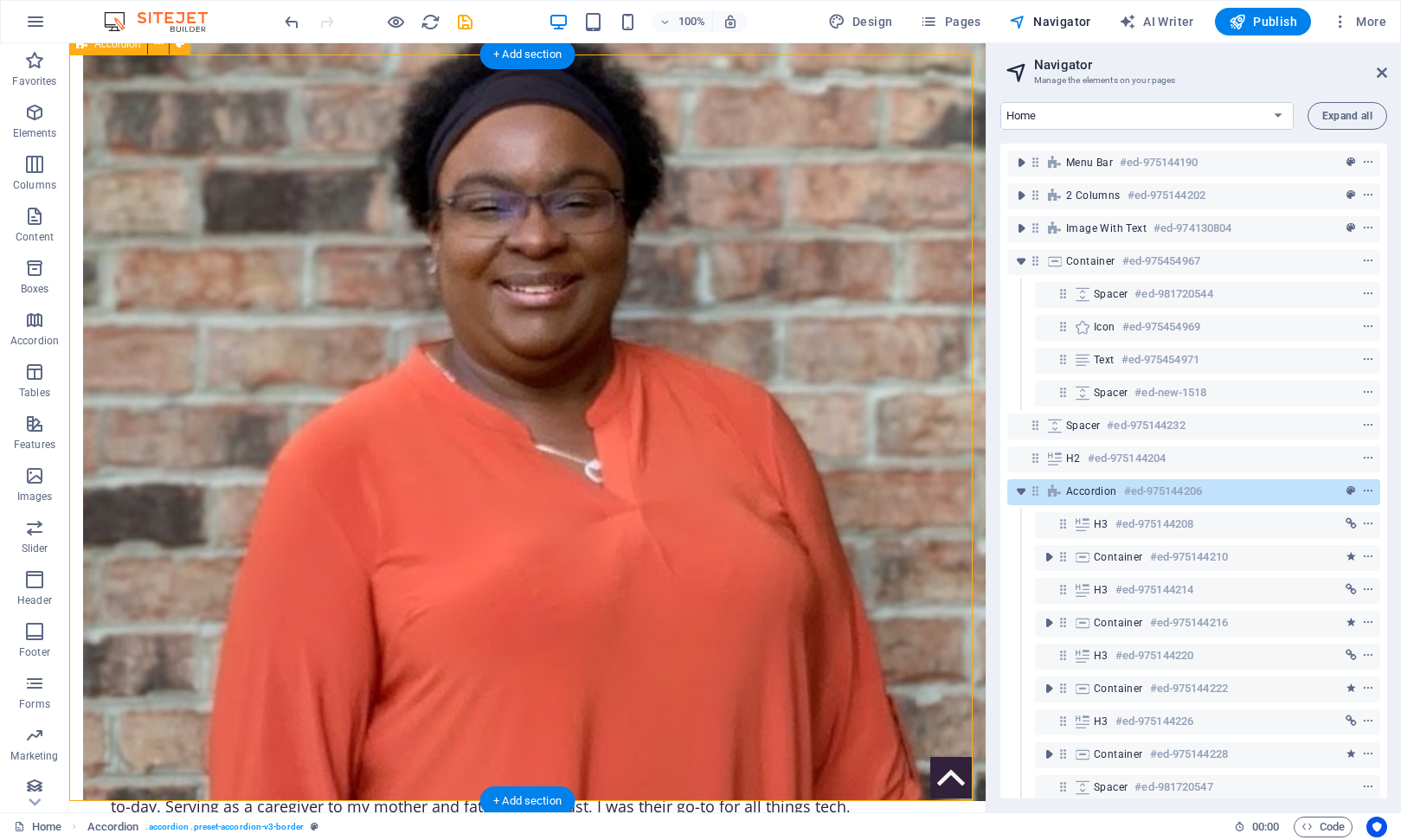
scroll to position [1637, 0]
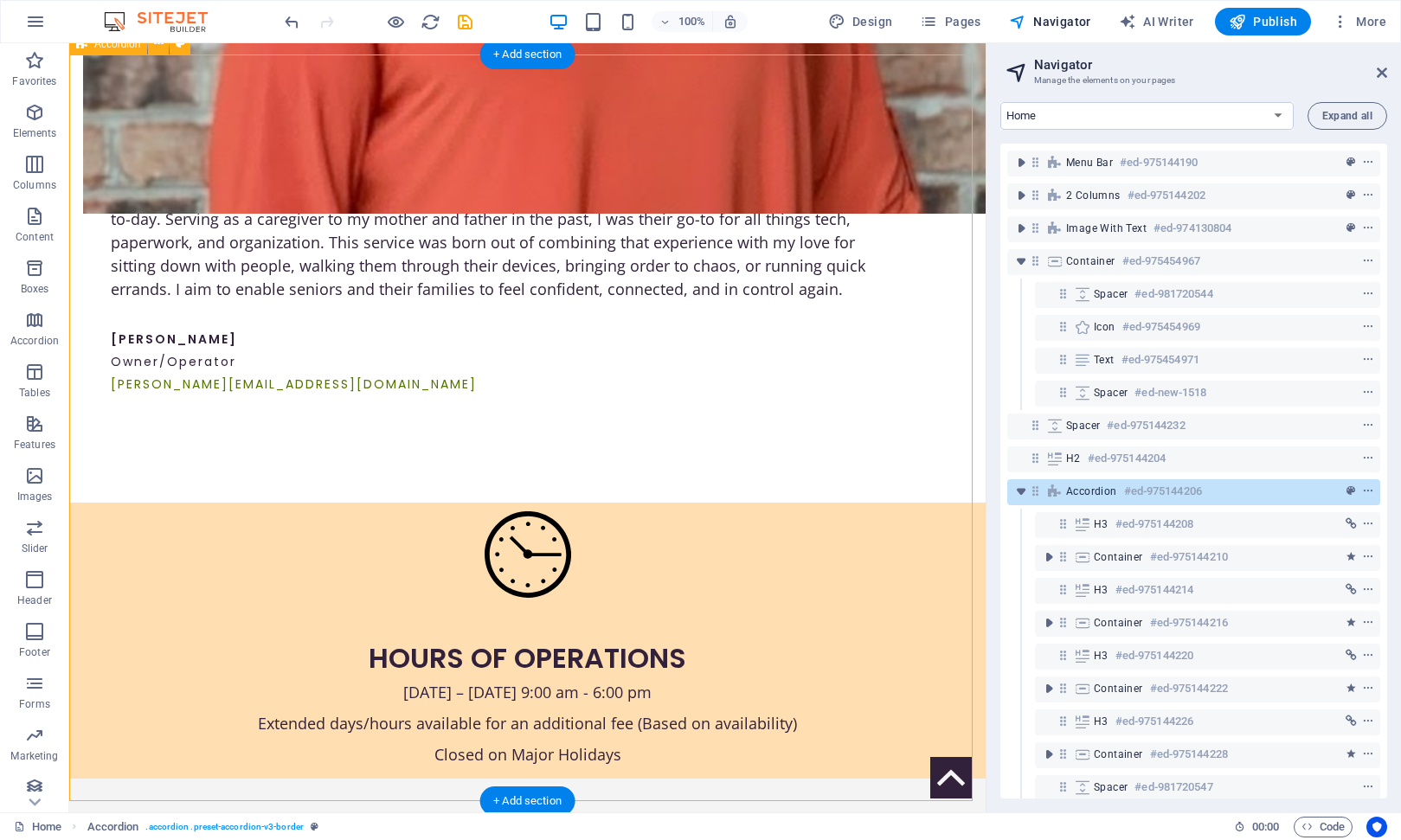
click at [1100, 496] on span "Accordion" at bounding box center [1092, 491] width 51 height 14
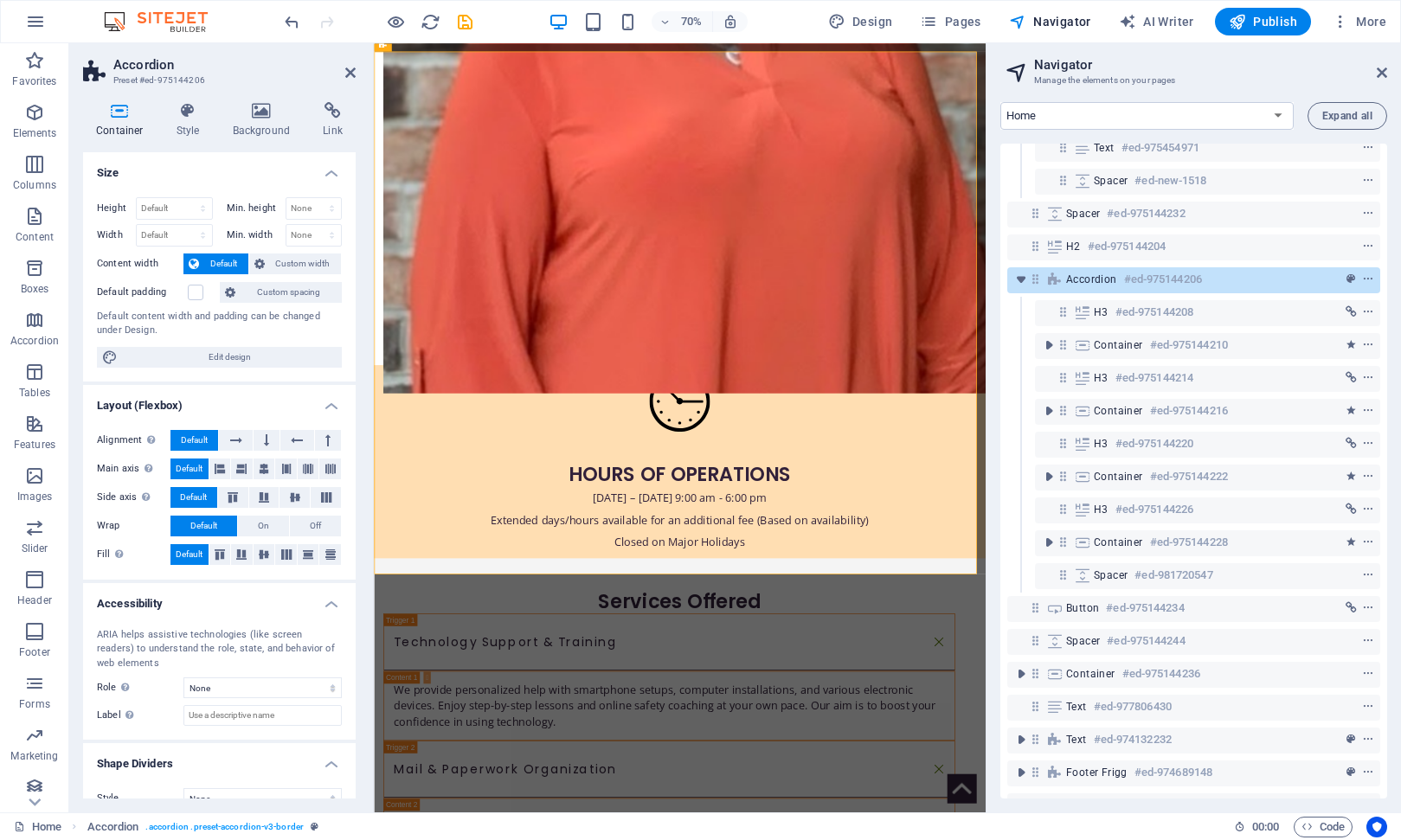
scroll to position [252, 0]
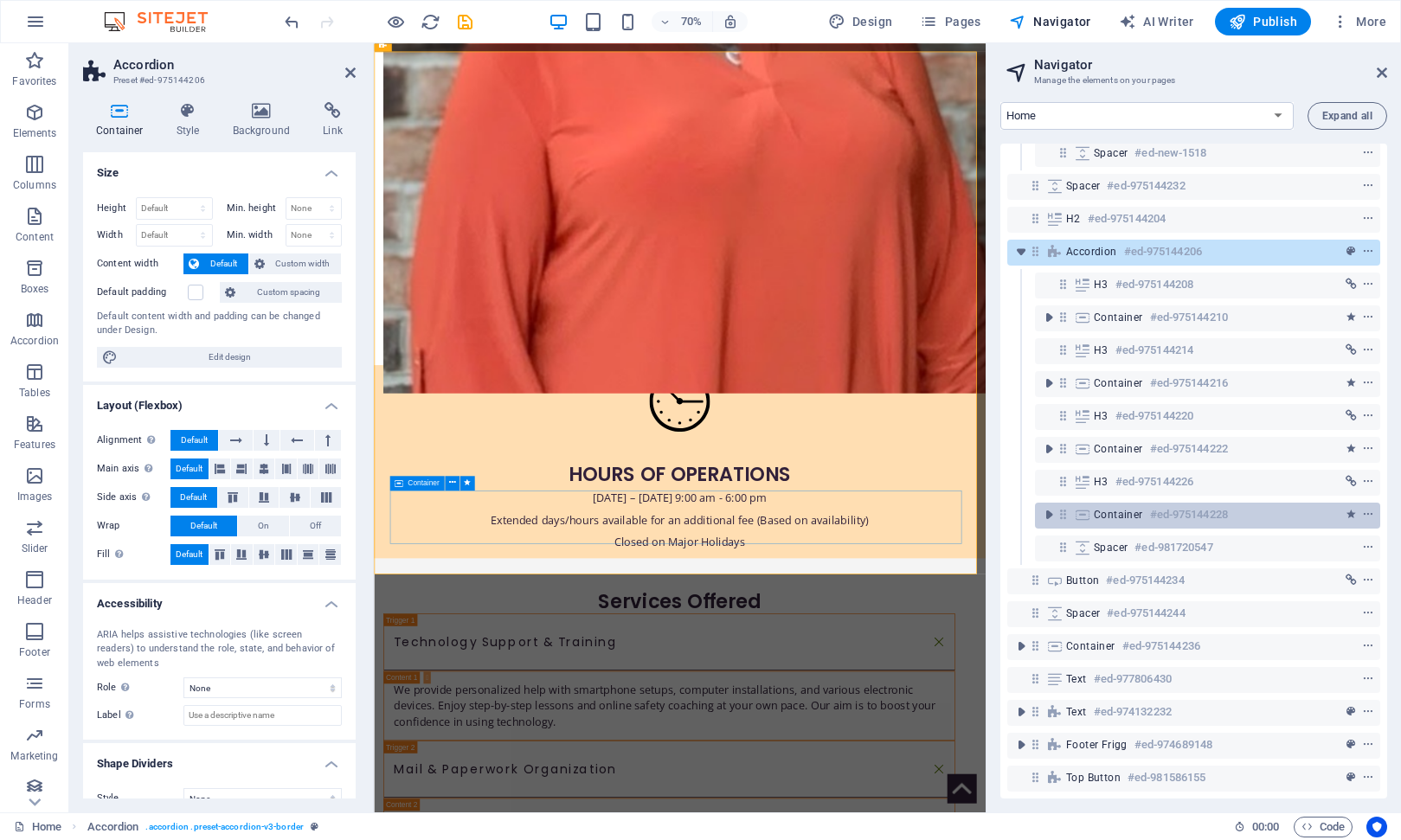
click at [1118, 508] on span "Container" at bounding box center [1118, 515] width 50 height 14
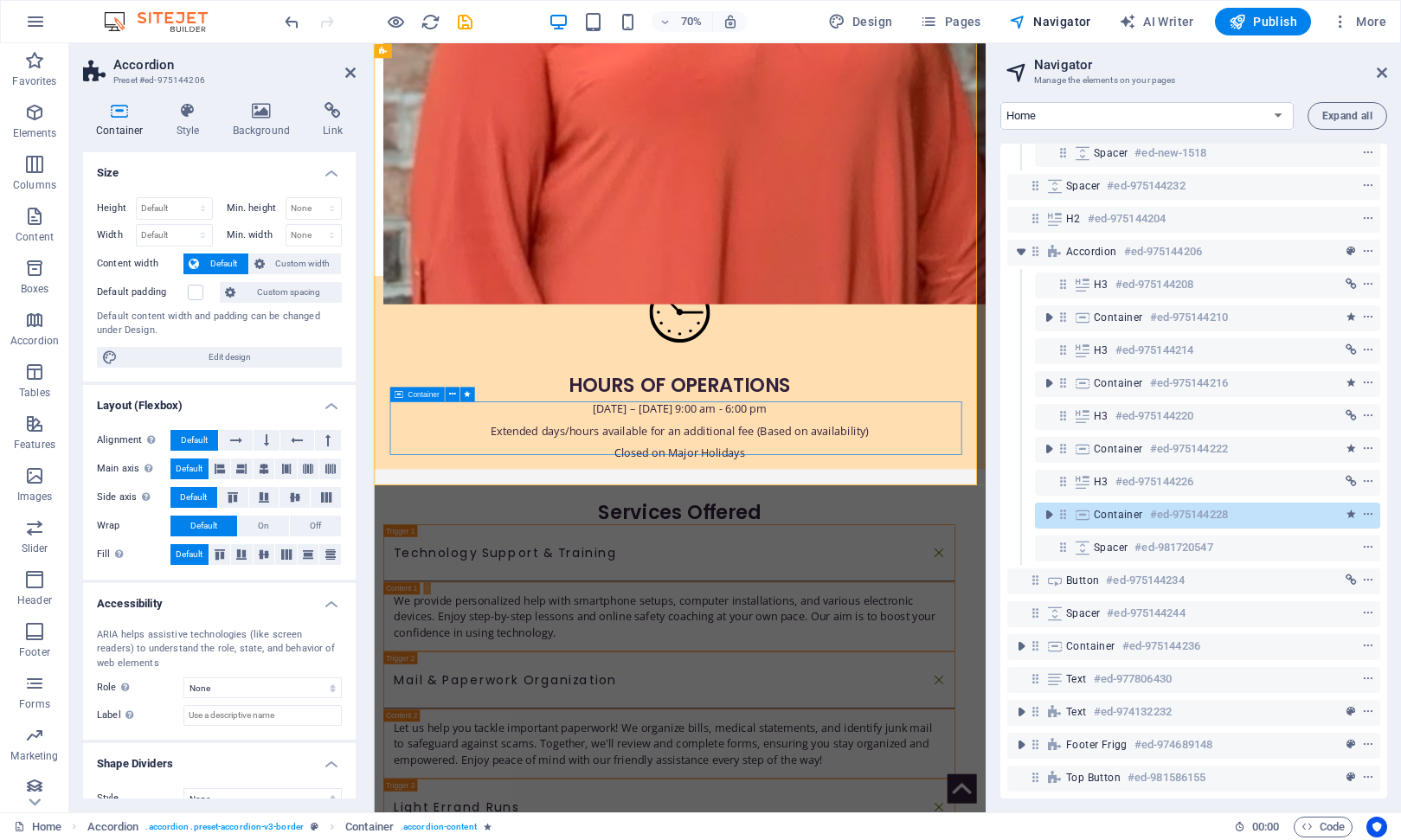
click at [1118, 508] on span "Container" at bounding box center [1118, 515] width 50 height 14
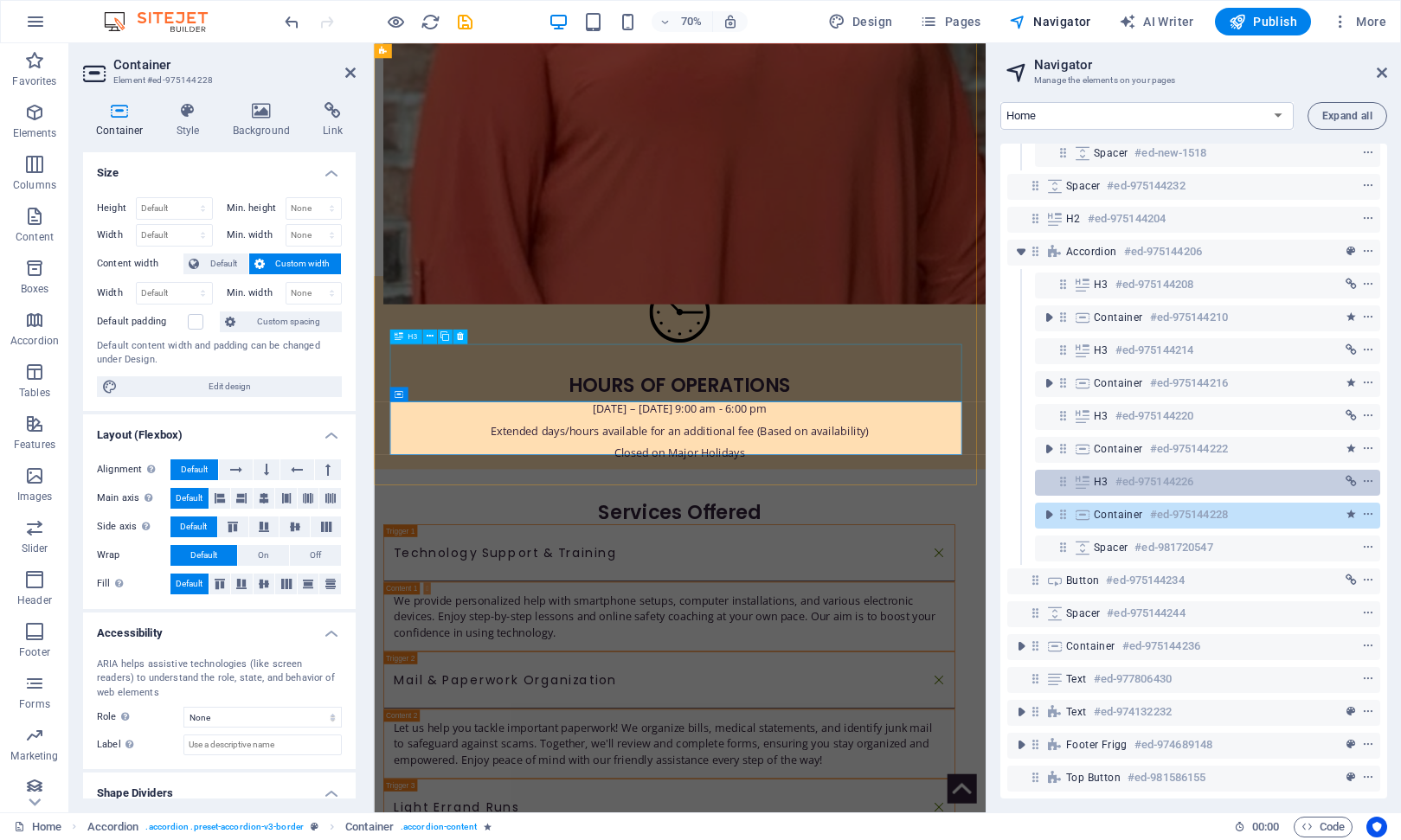
click at [1114, 472] on div "H3 #ed-975144226" at bounding box center [1194, 482] width 200 height 20
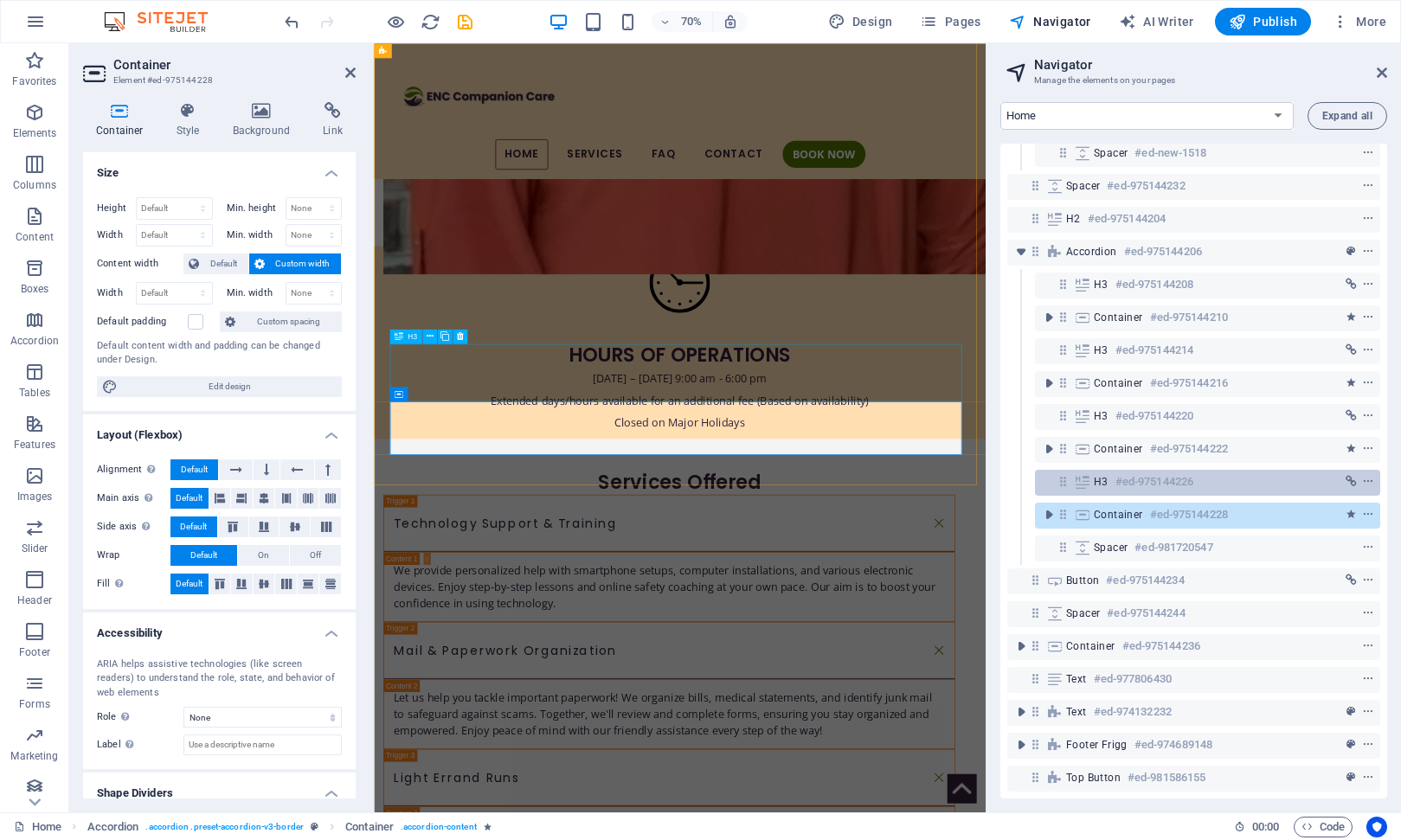
scroll to position [1684, 0]
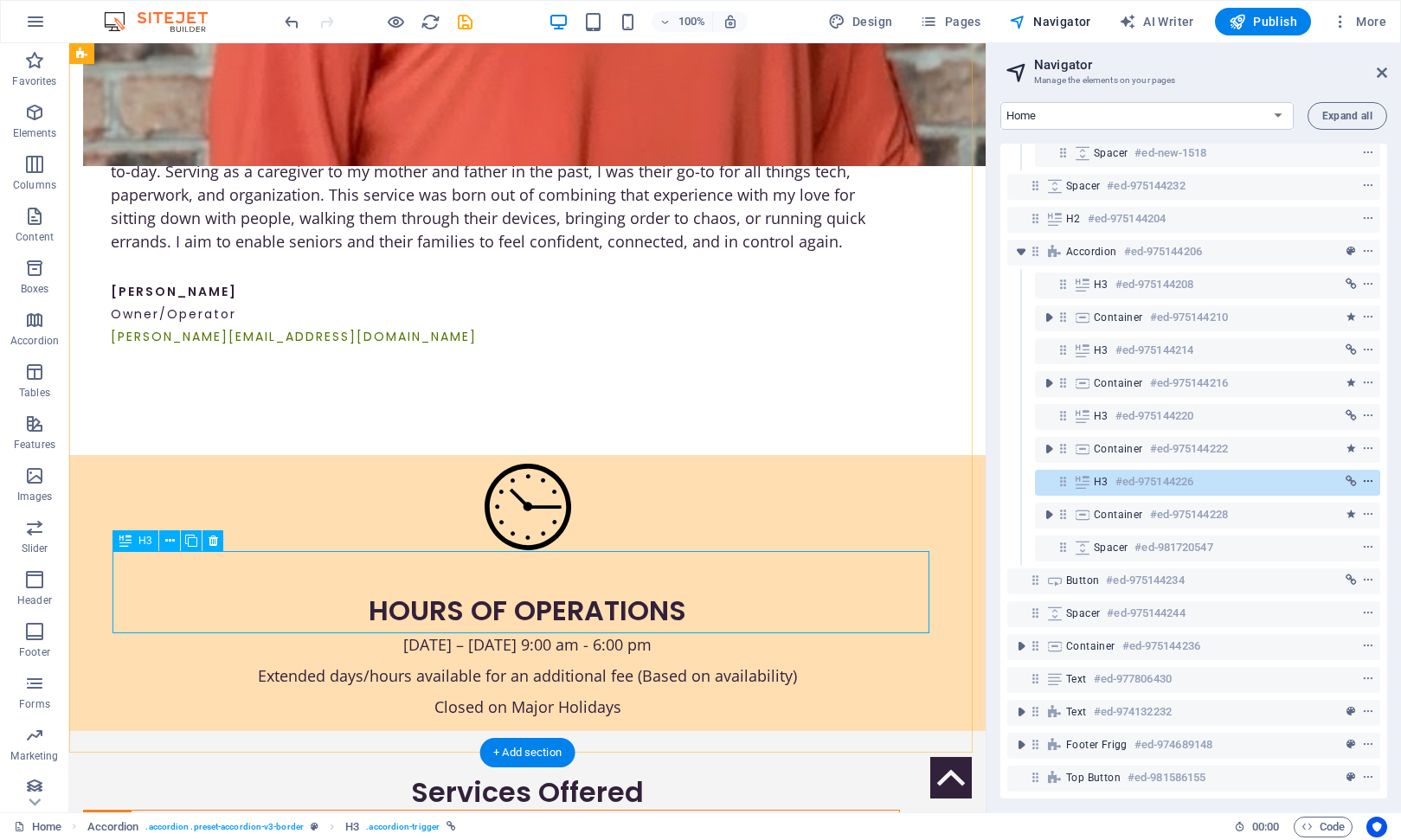
click at [1362, 475] on icon "context-menu" at bounding box center [1368, 482] width 12 height 12
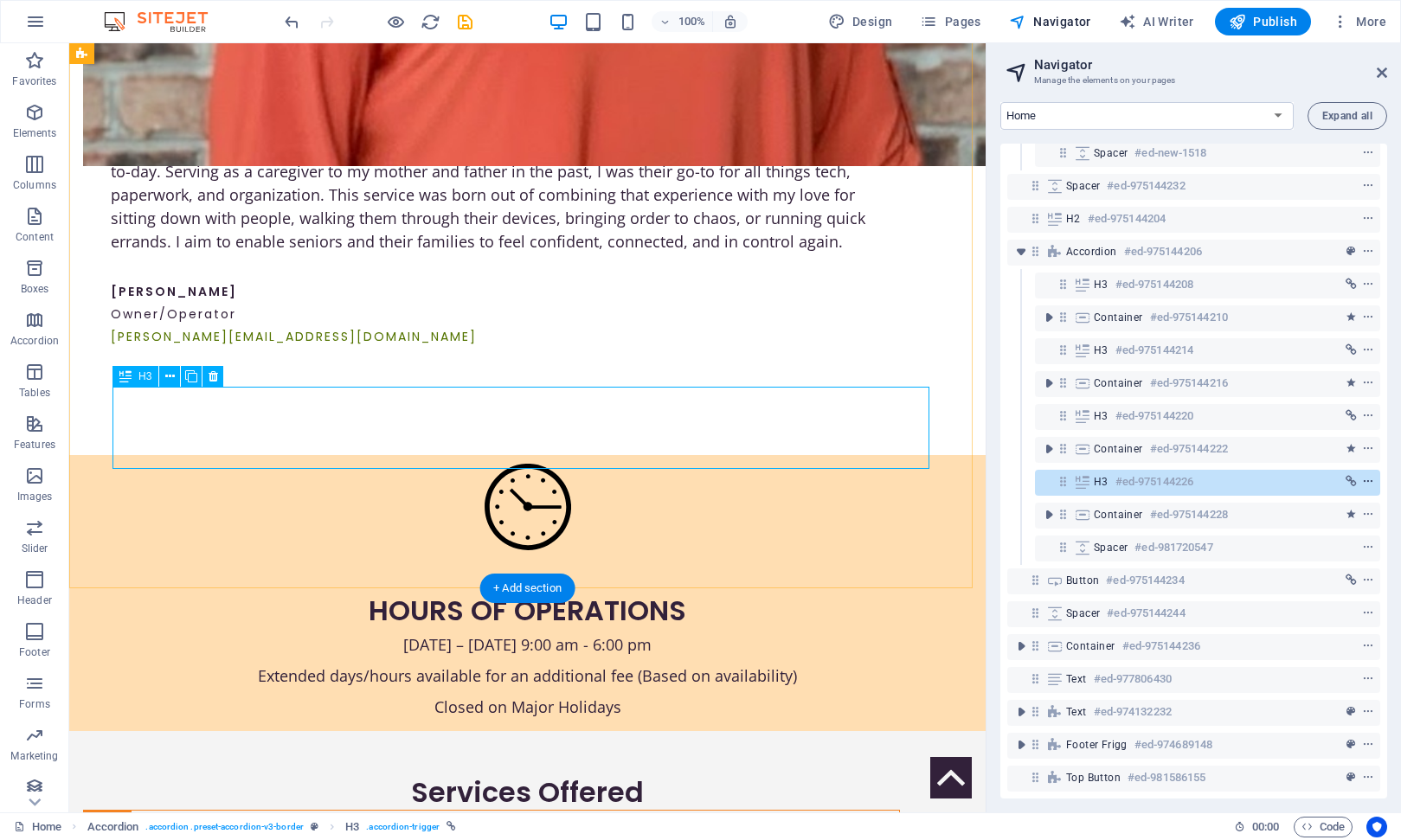
scroll to position [1848, 0]
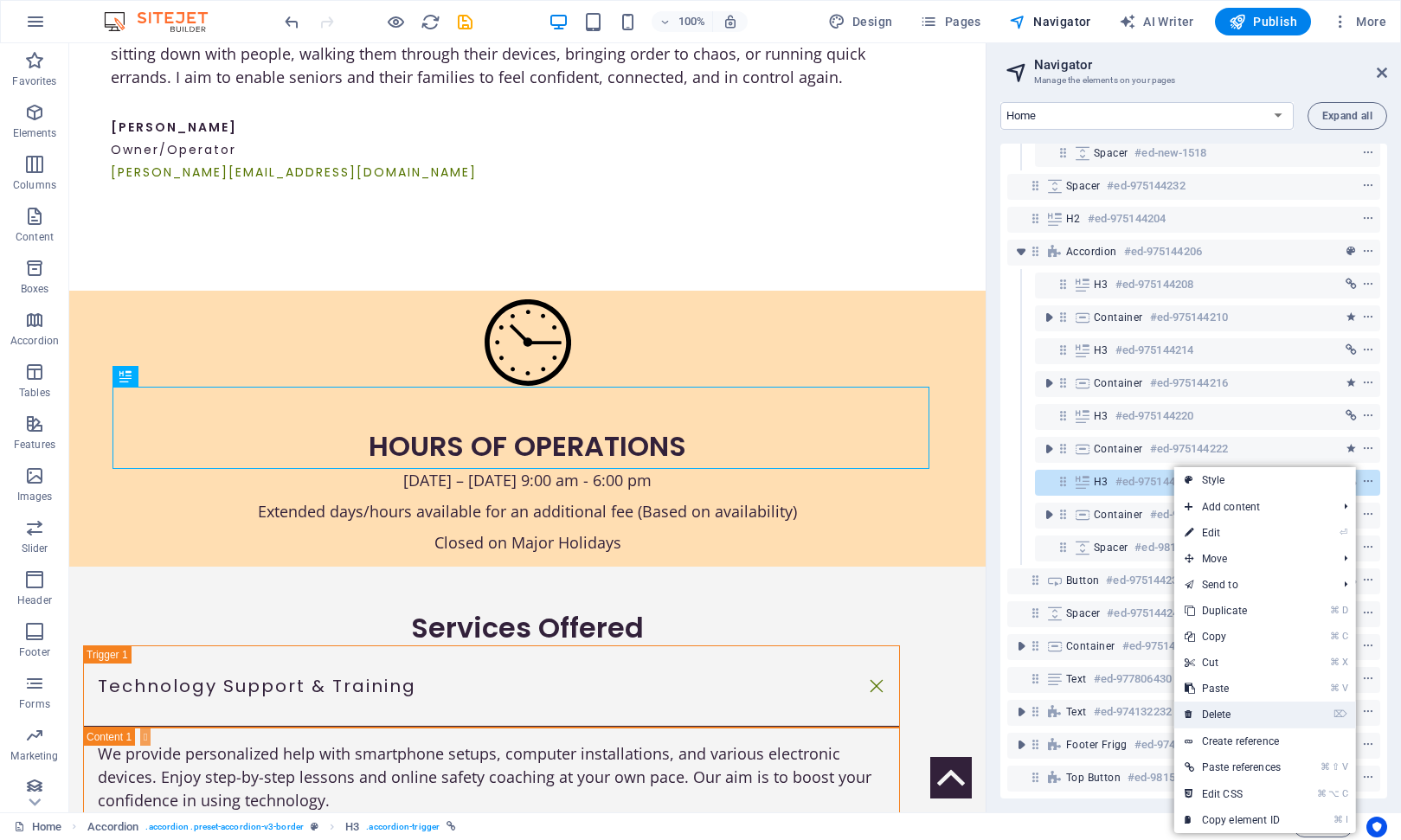
click at [1225, 709] on link "⌦ Delete" at bounding box center [1233, 714] width 117 height 26
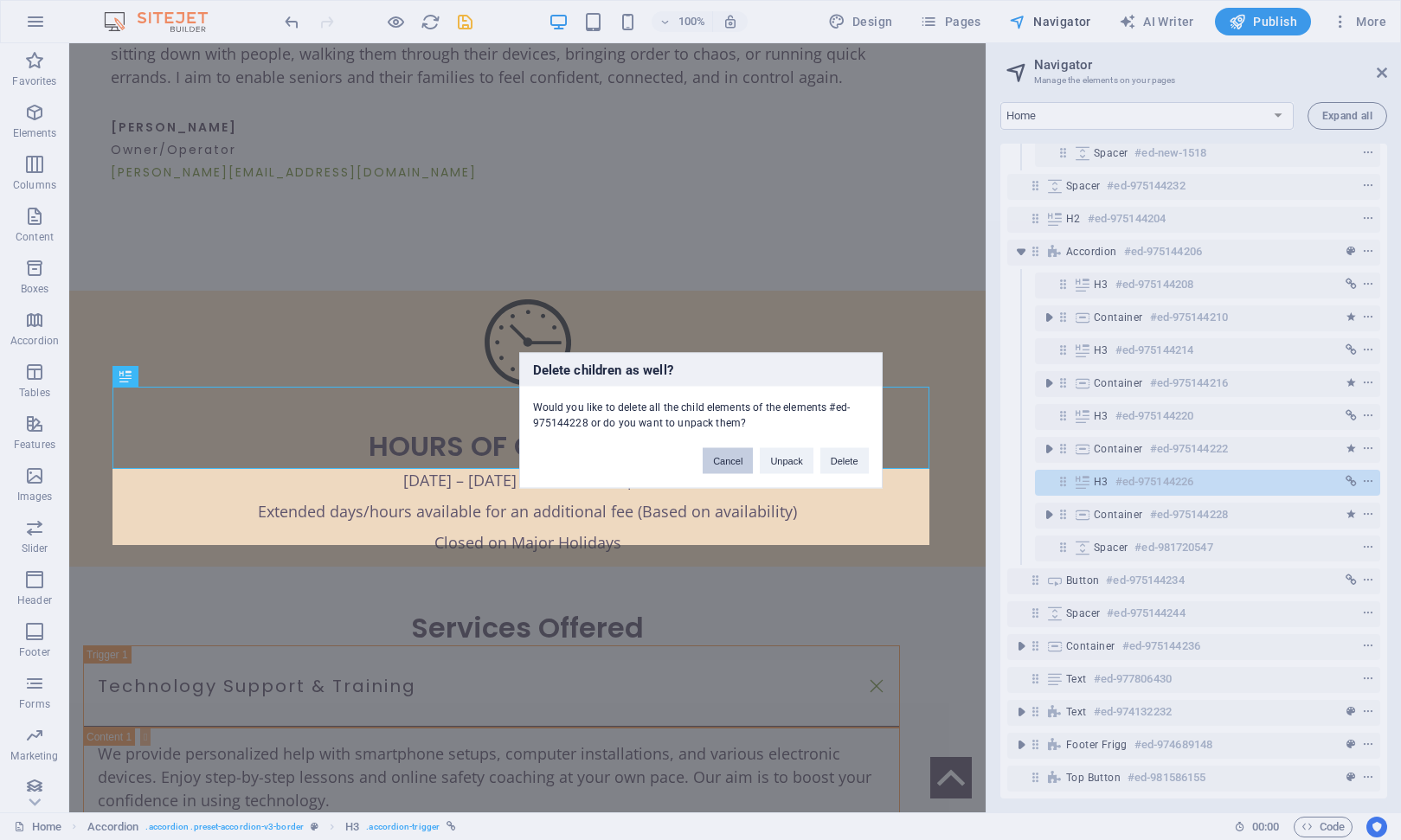
click at [737, 459] on button "Cancel" at bounding box center [728, 459] width 50 height 26
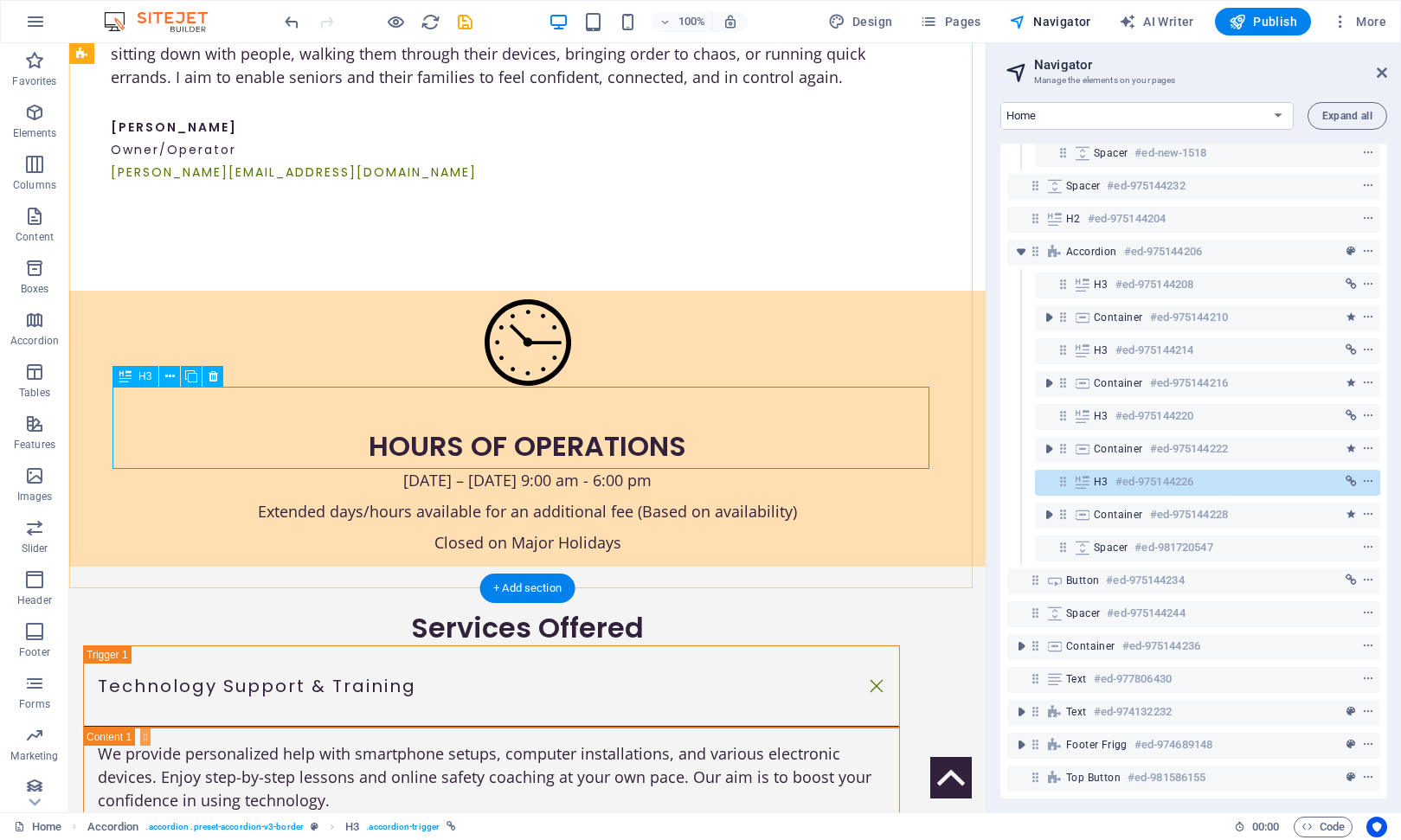
click at [1169, 472] on h6 "#ed-975144226" at bounding box center [1155, 482] width 78 height 20
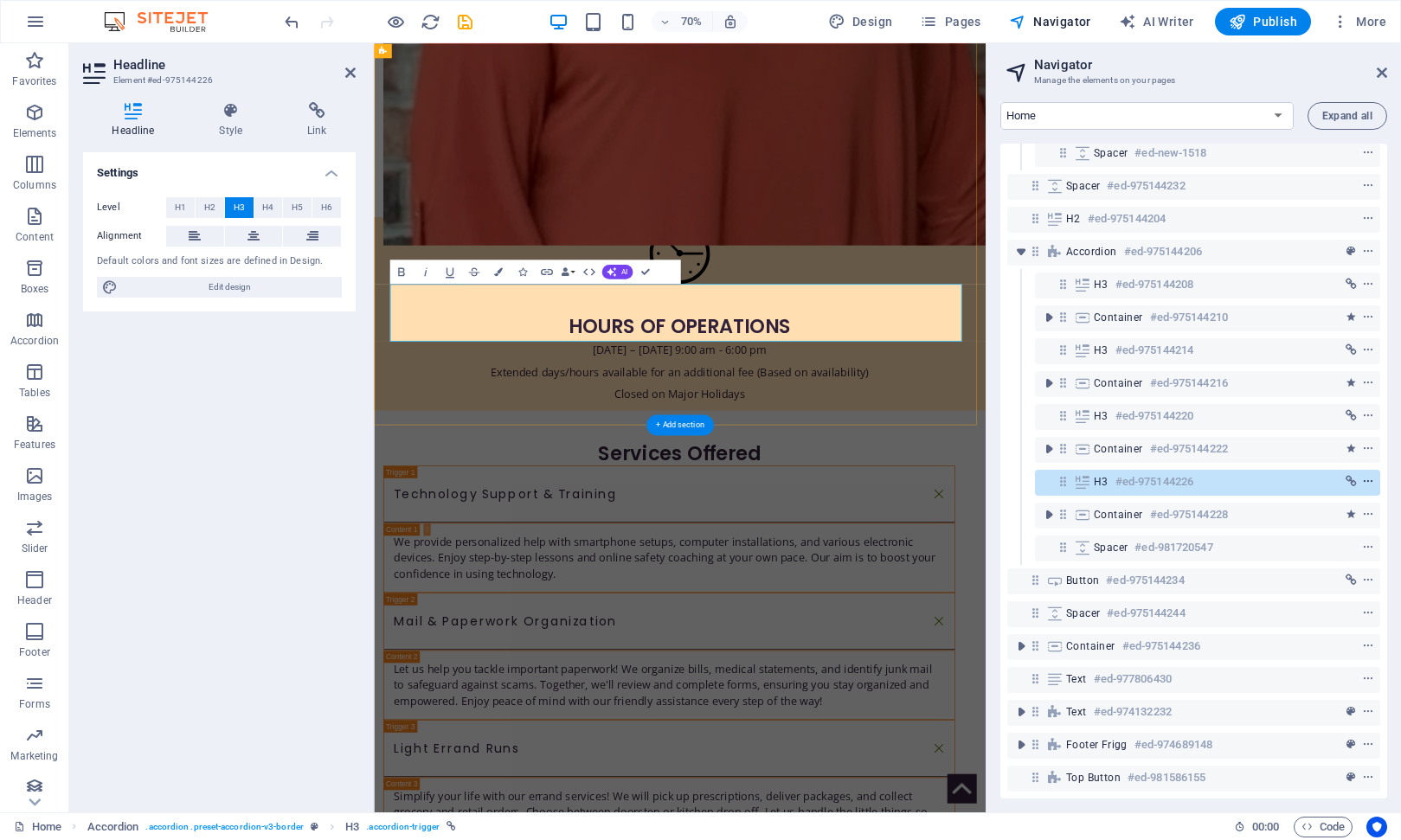
click at [1362, 475] on icon "context-menu" at bounding box center [1368, 482] width 12 height 12
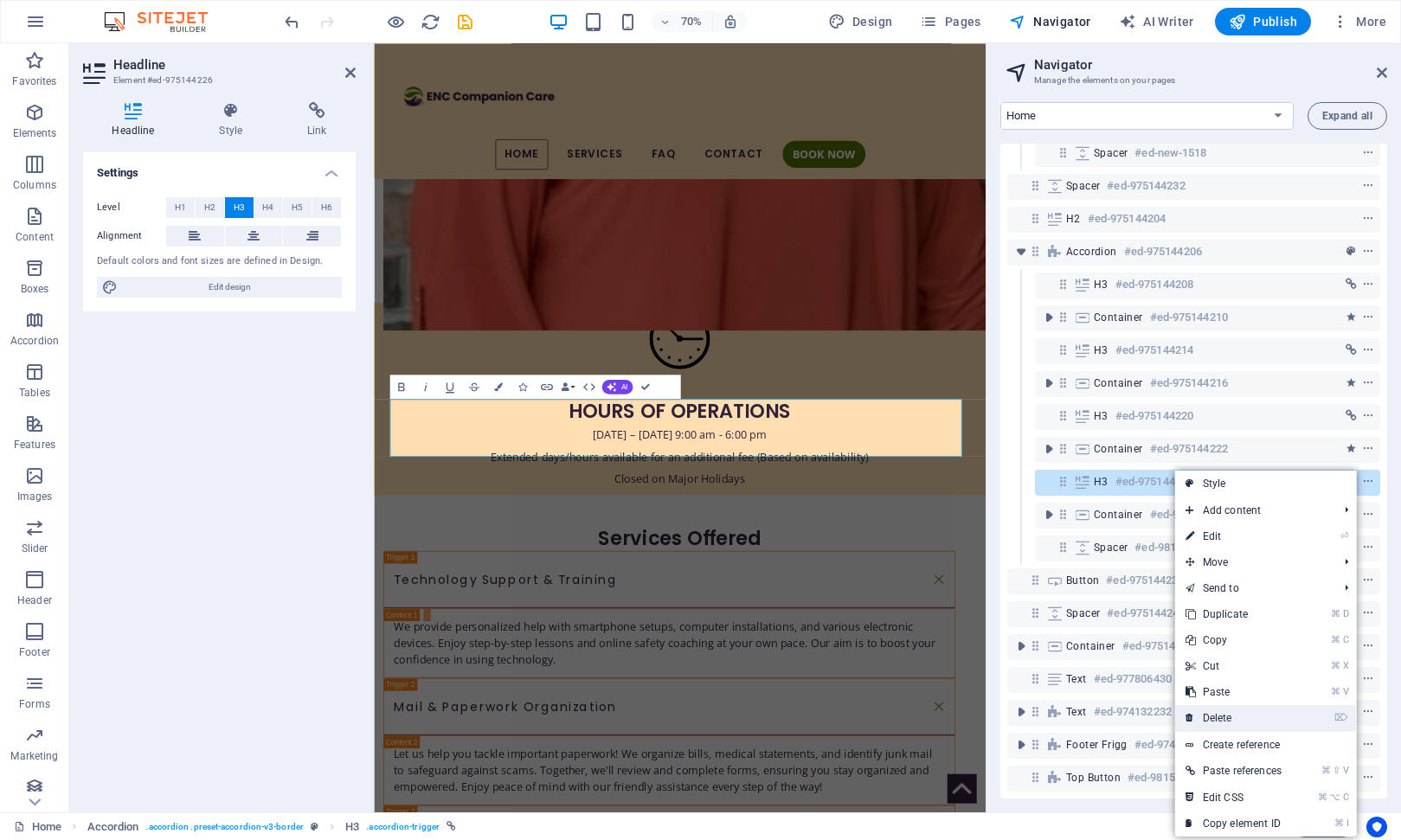
click at [1225, 718] on link "⌦ Delete" at bounding box center [1234, 717] width 117 height 26
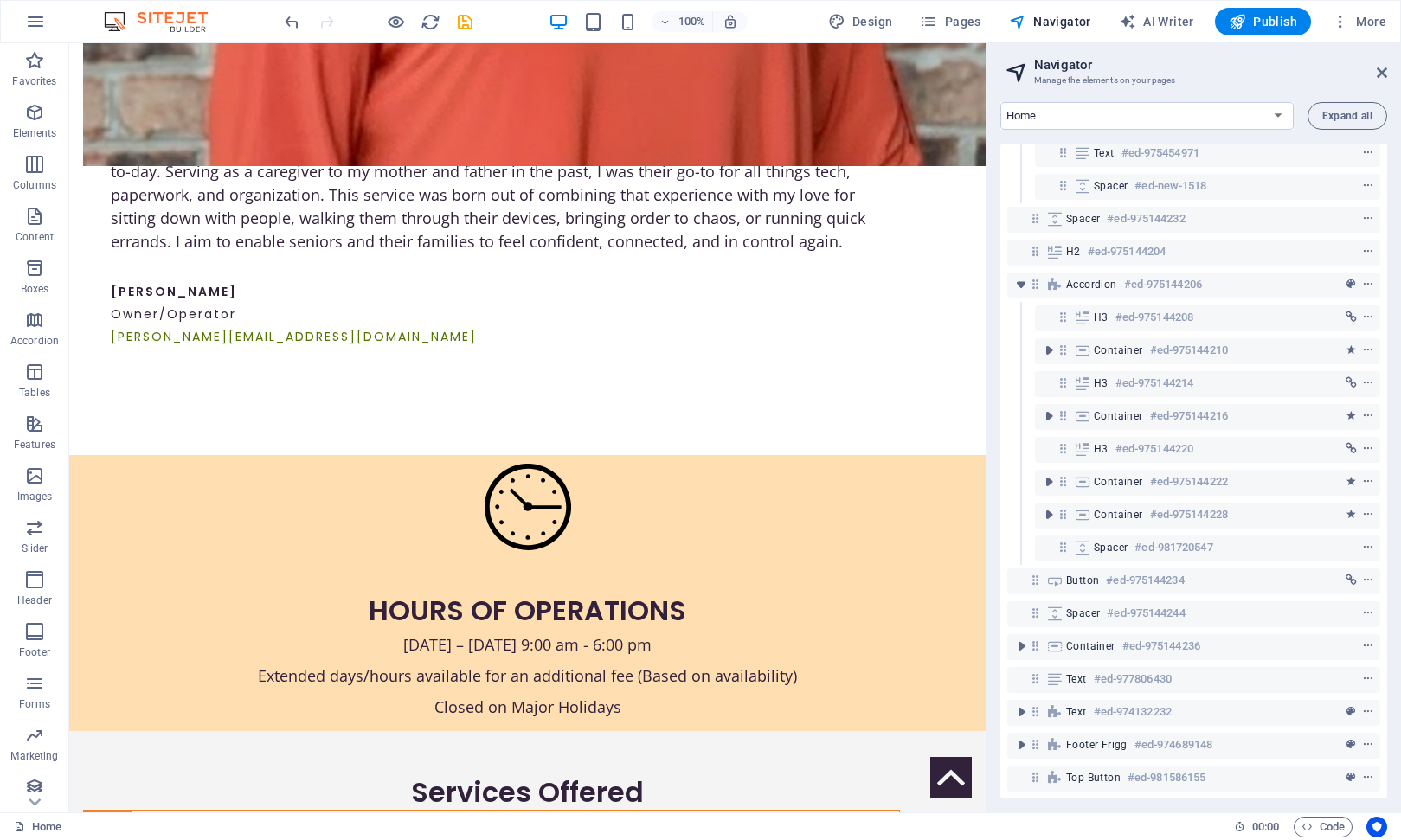
scroll to position [220, 0]
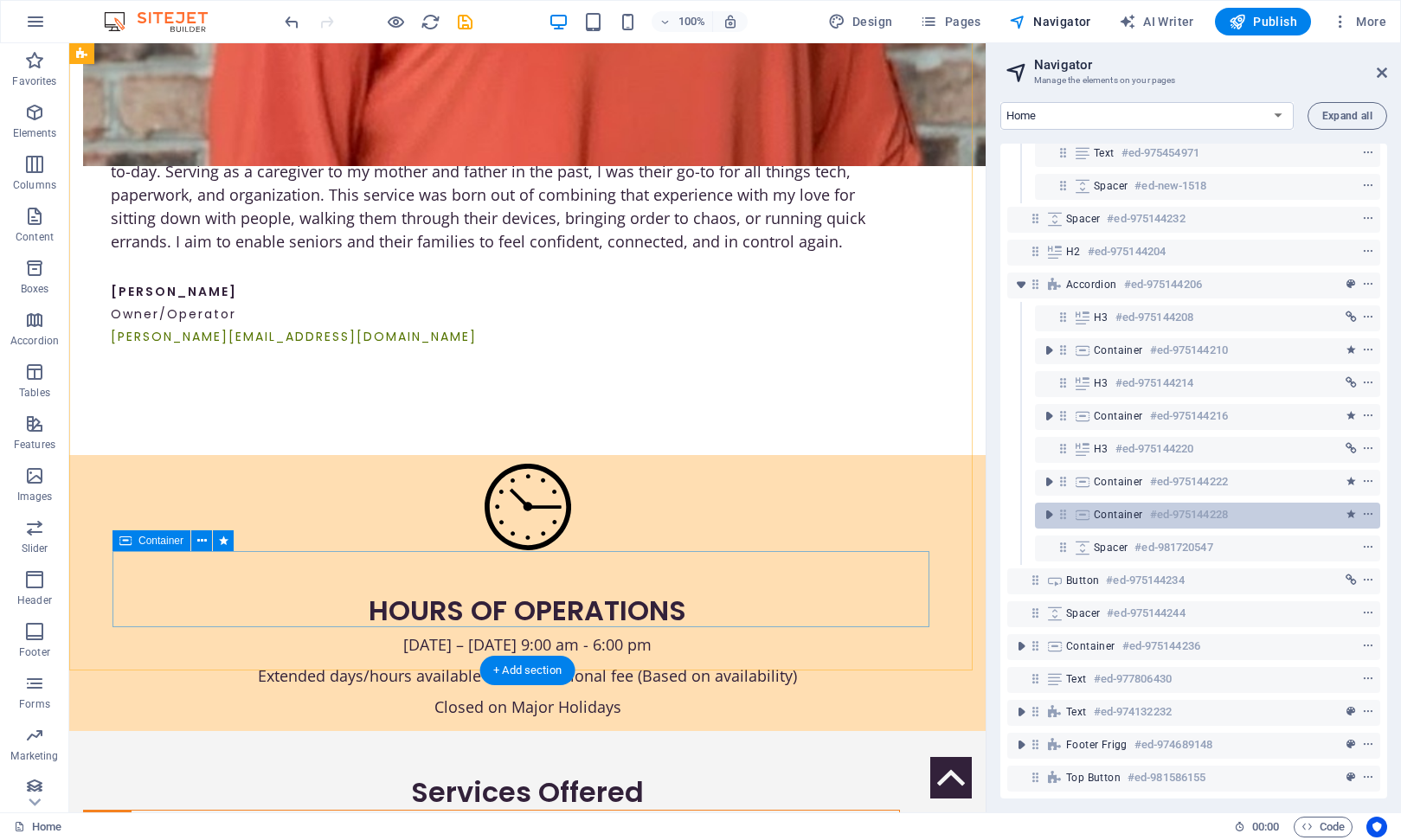
click at [1198, 505] on h6 "#ed-975144228" at bounding box center [1189, 514] width 78 height 20
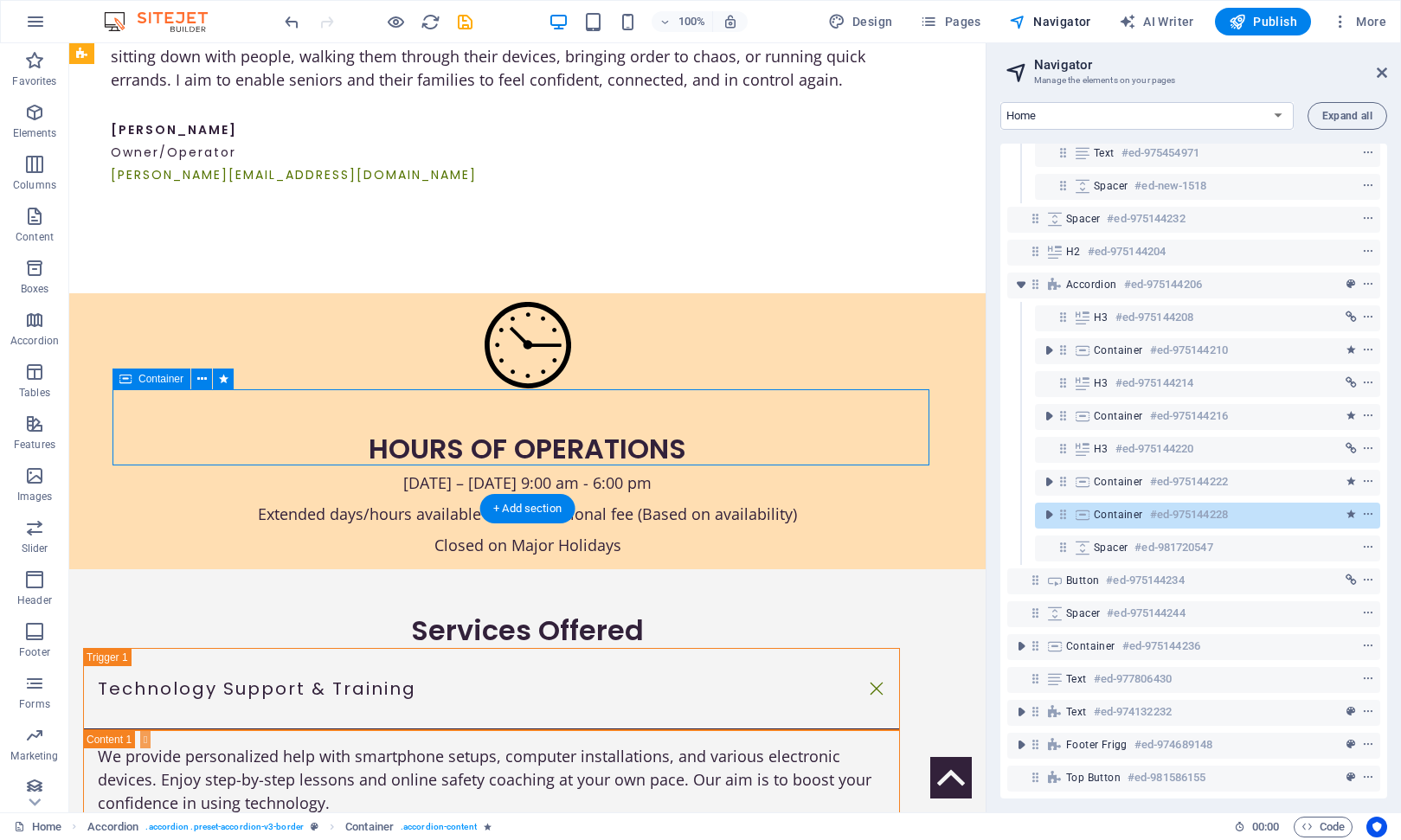
click at [1198, 505] on h6 "#ed-975144228" at bounding box center [1189, 514] width 78 height 20
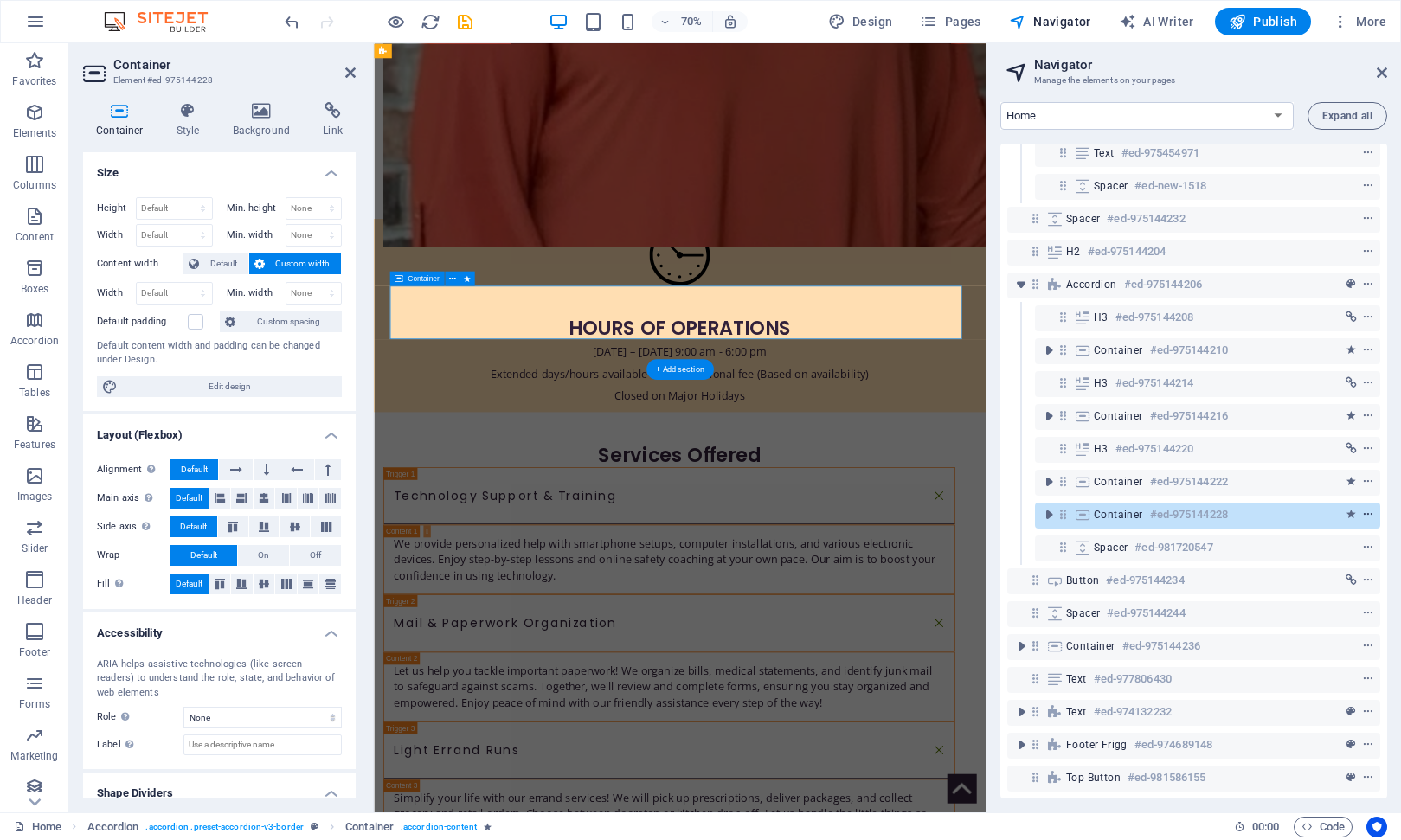
click at [1362, 509] on icon "context-menu" at bounding box center [1368, 515] width 12 height 12
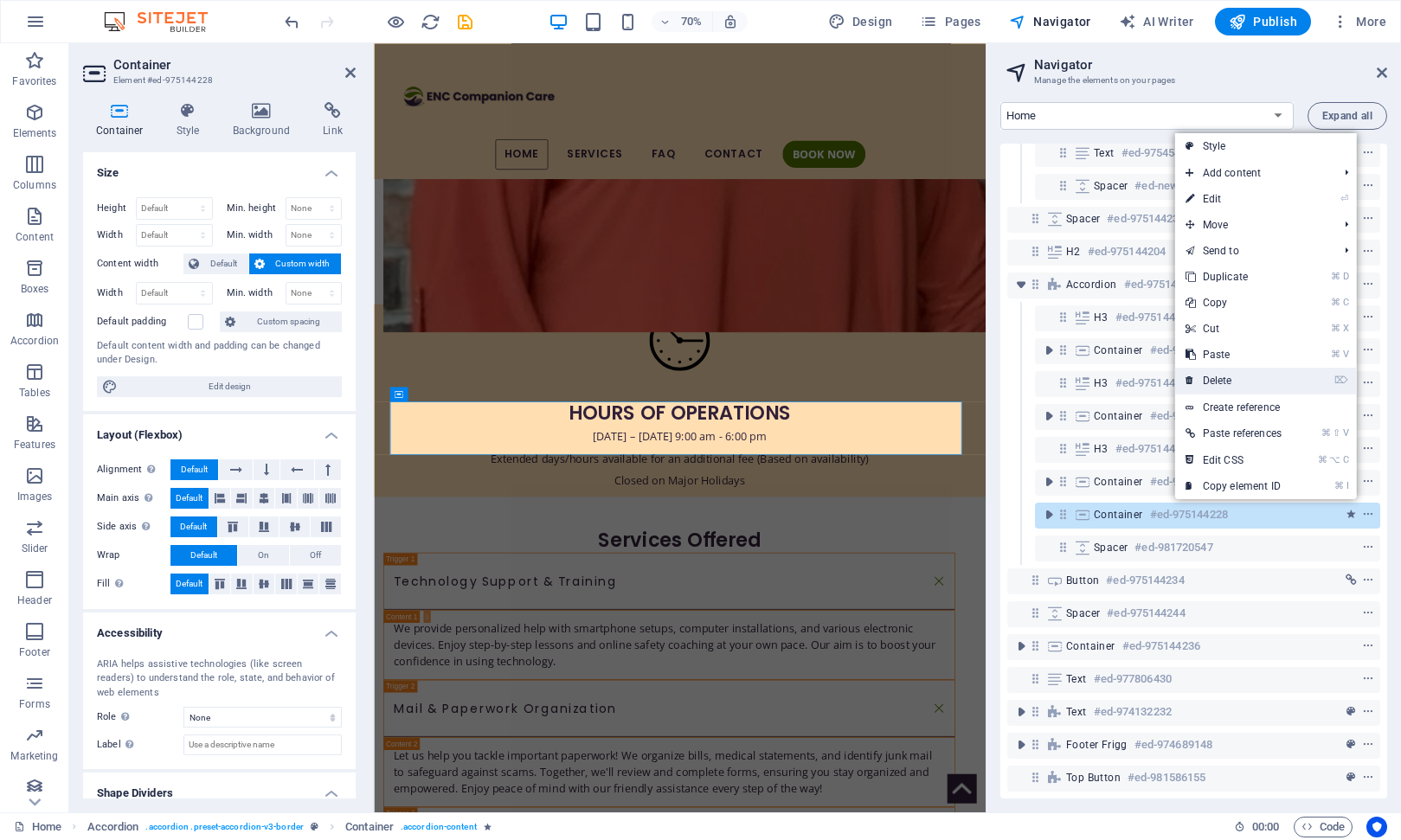
click at [1227, 381] on link "⌦ Delete" at bounding box center [1234, 380] width 117 height 26
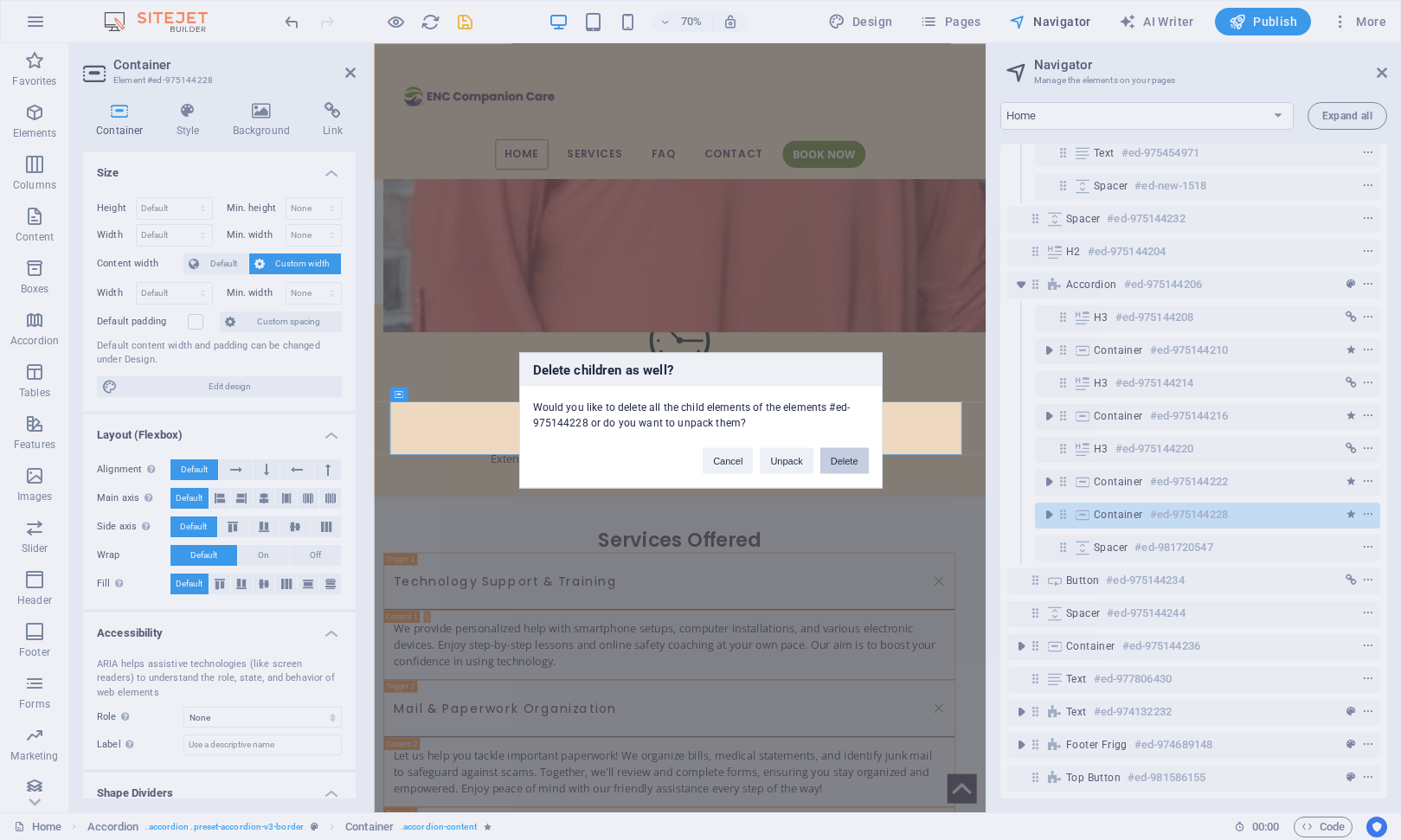
click at [846, 463] on button "Delete" at bounding box center [844, 459] width 49 height 26
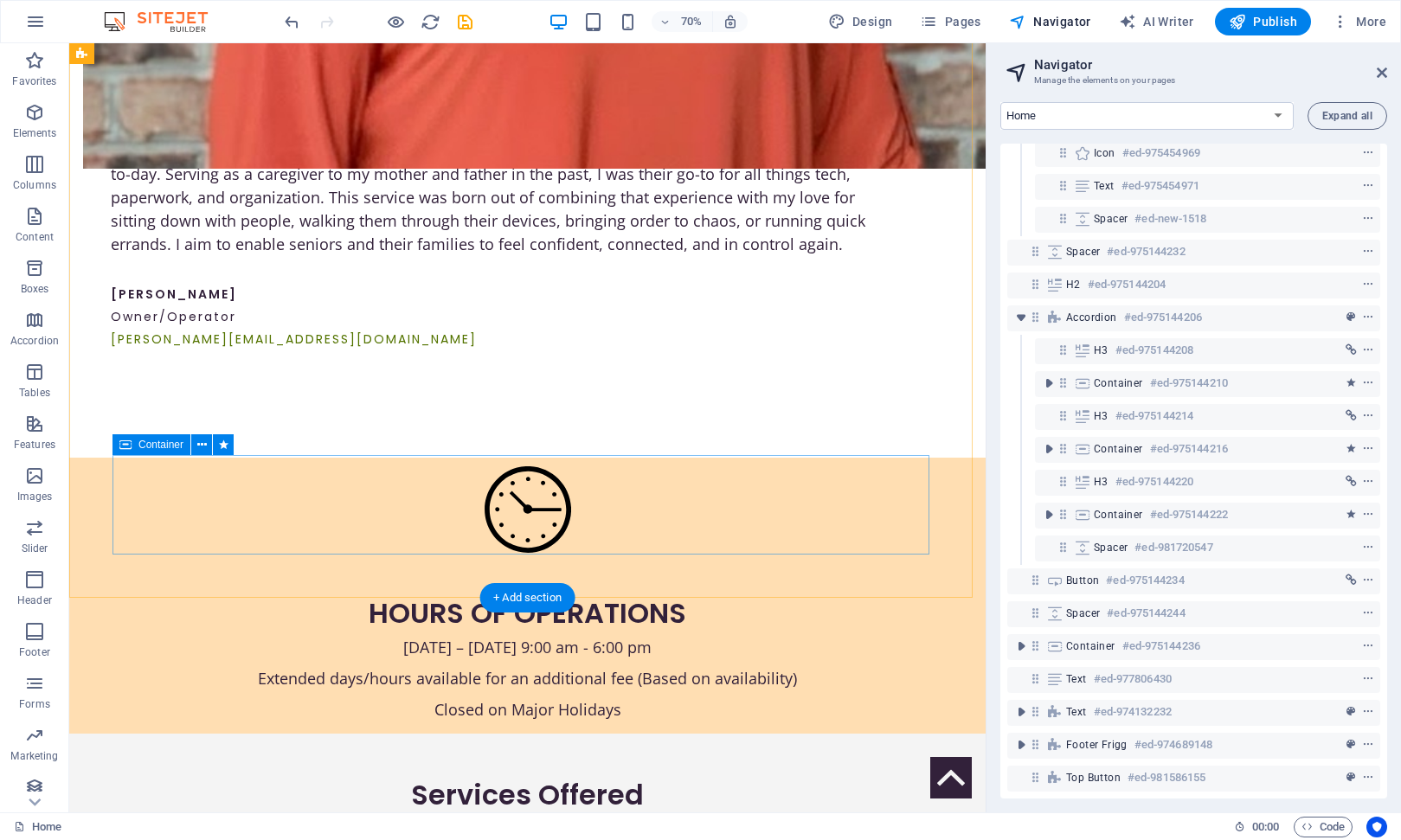
scroll to position [187, 0]
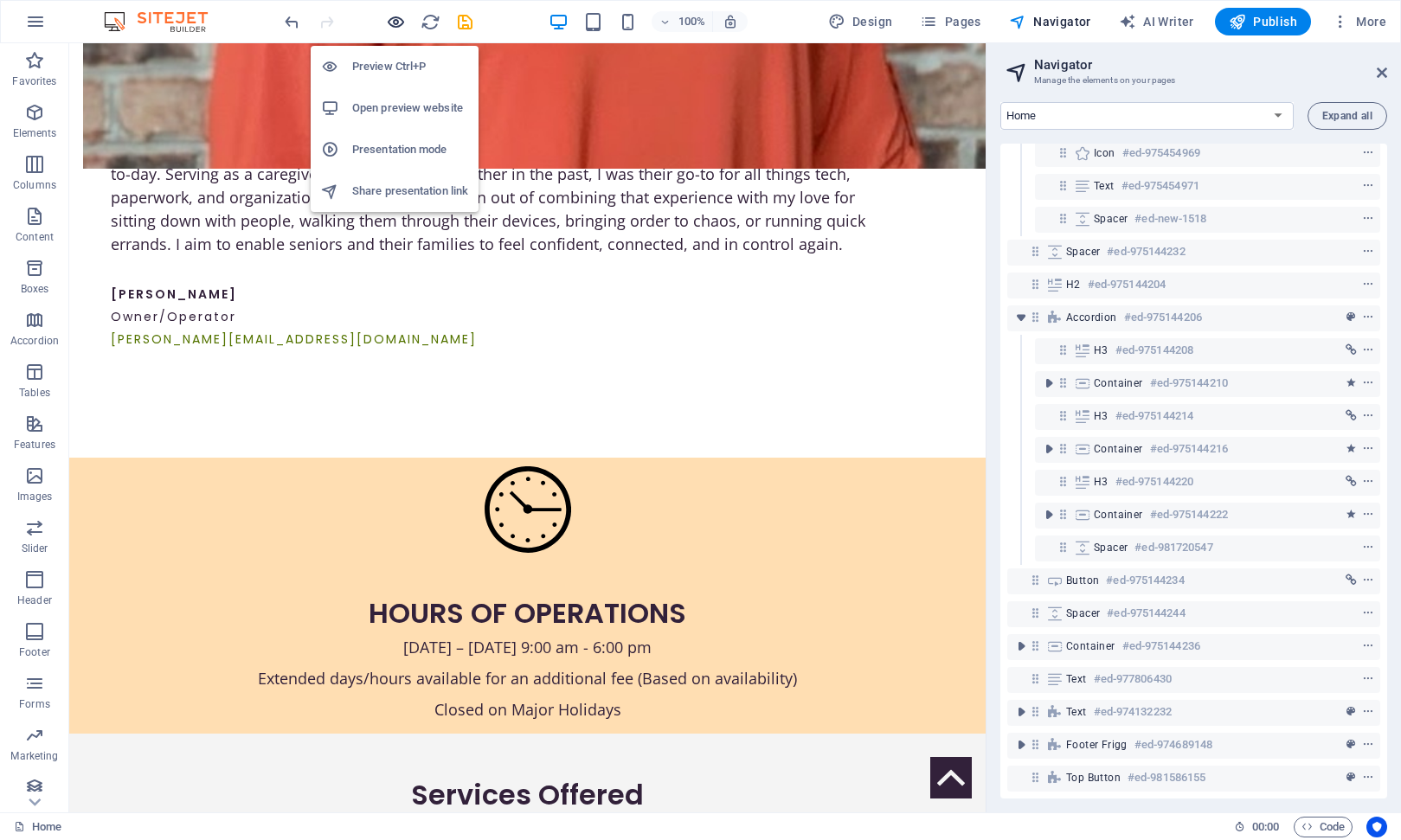
click at [399, 20] on icon "button" at bounding box center [396, 22] width 19 height 19
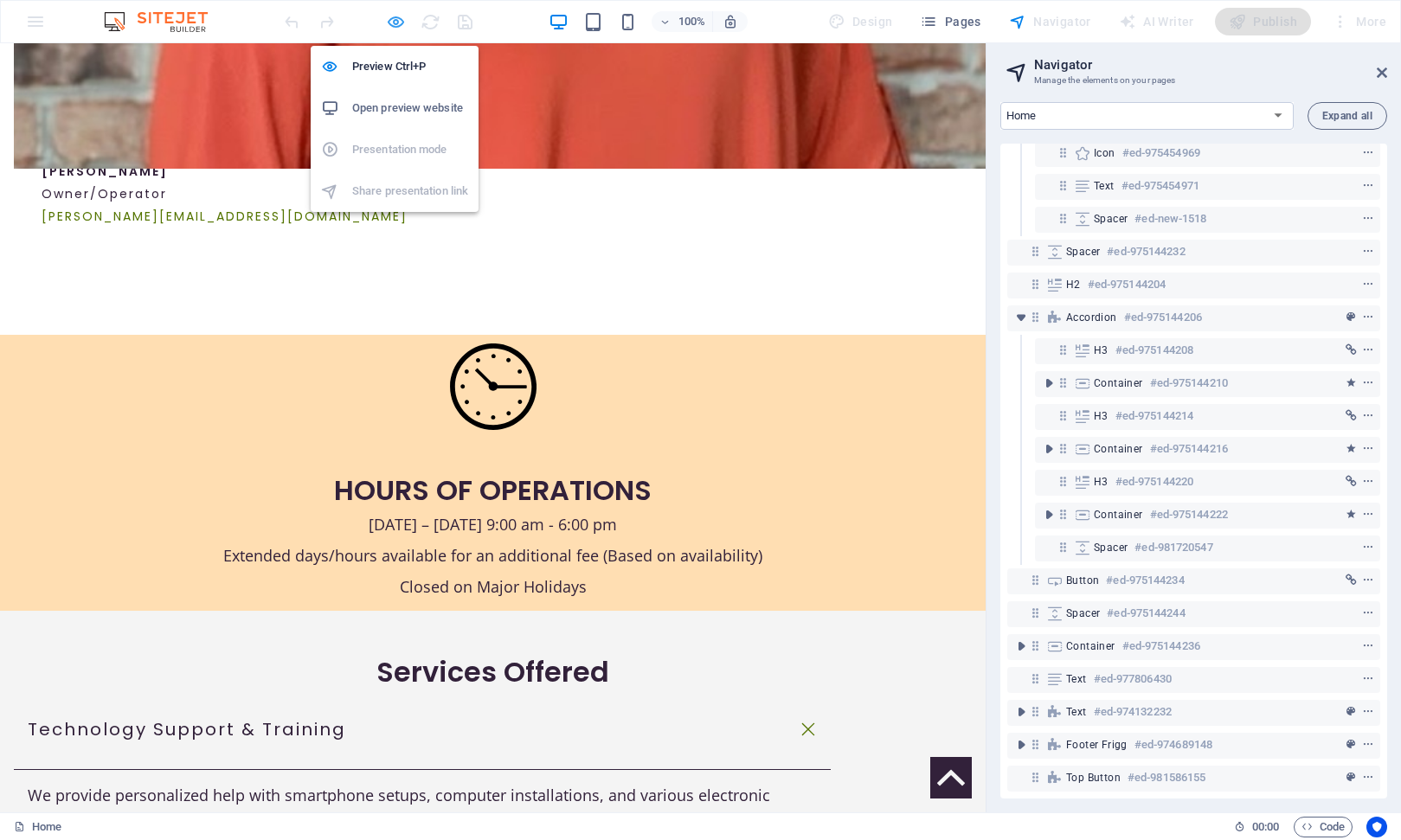
scroll to position [1476, 0]
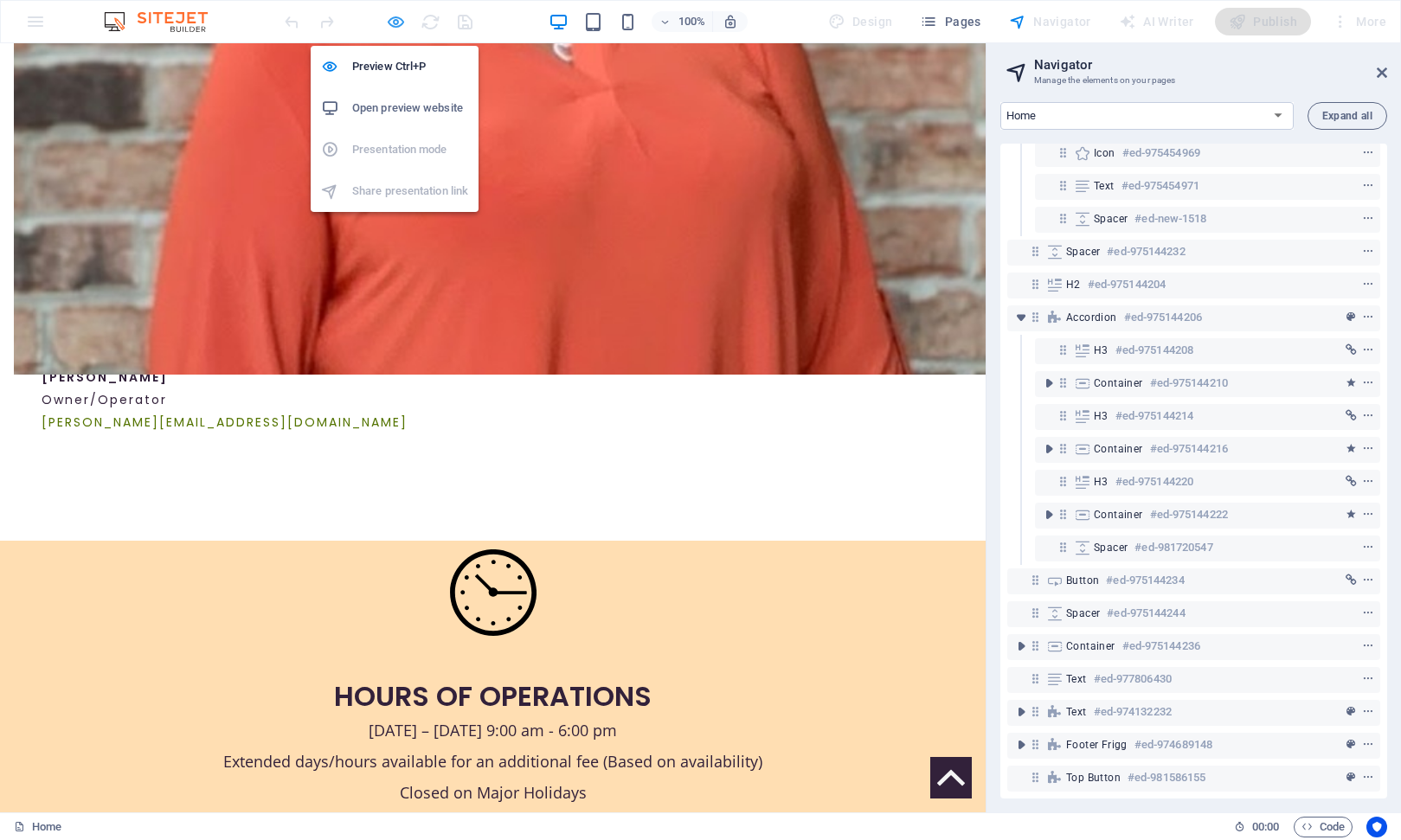
click at [399, 19] on icon "button" at bounding box center [396, 22] width 19 height 19
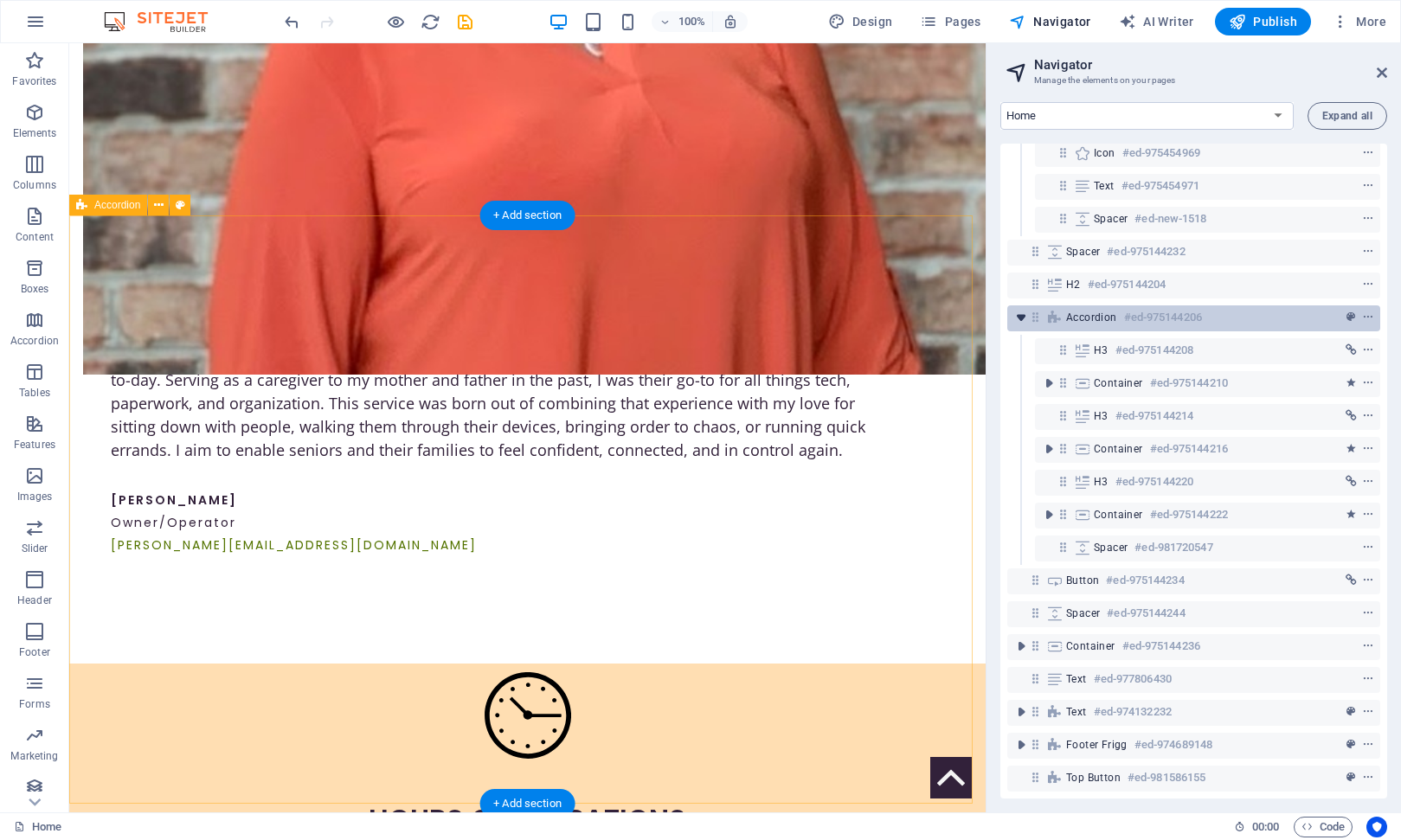
click at [1018, 309] on icon "toggle-expand" at bounding box center [1021, 318] width 18 height 18
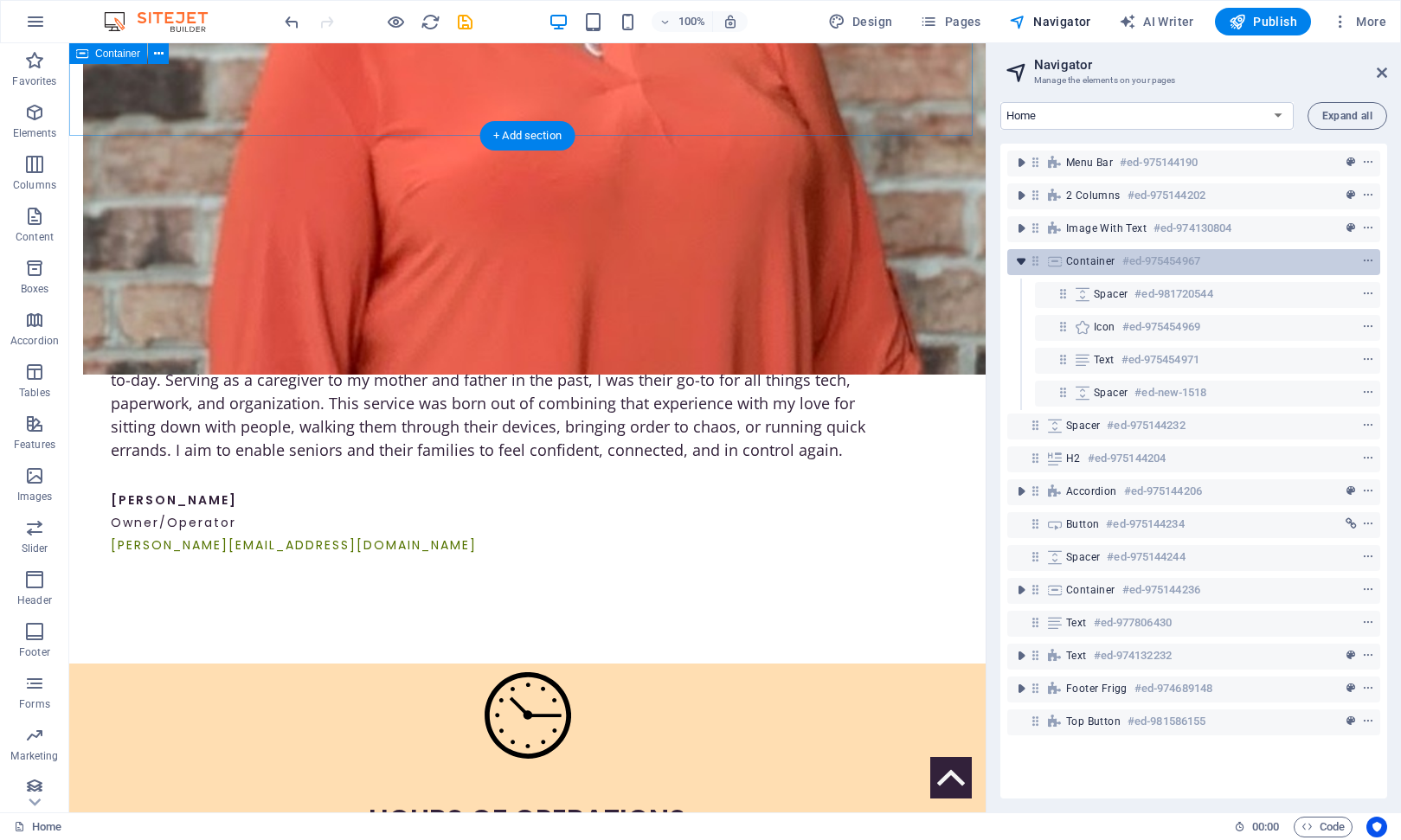
click at [1018, 259] on icon "toggle-expand" at bounding box center [1021, 261] width 18 height 18
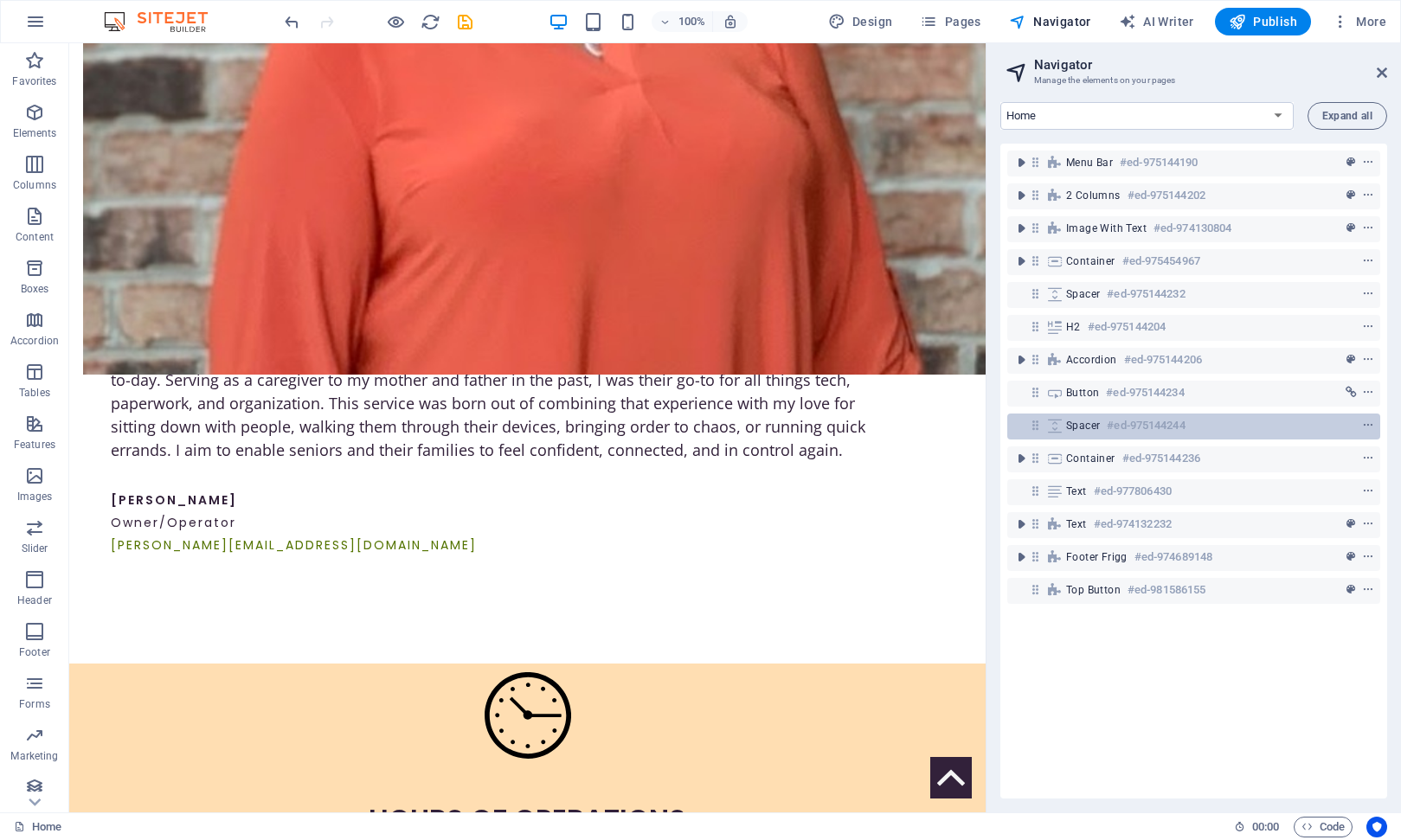
click at [1086, 420] on span "Spacer" at bounding box center [1083, 426] width 34 height 14
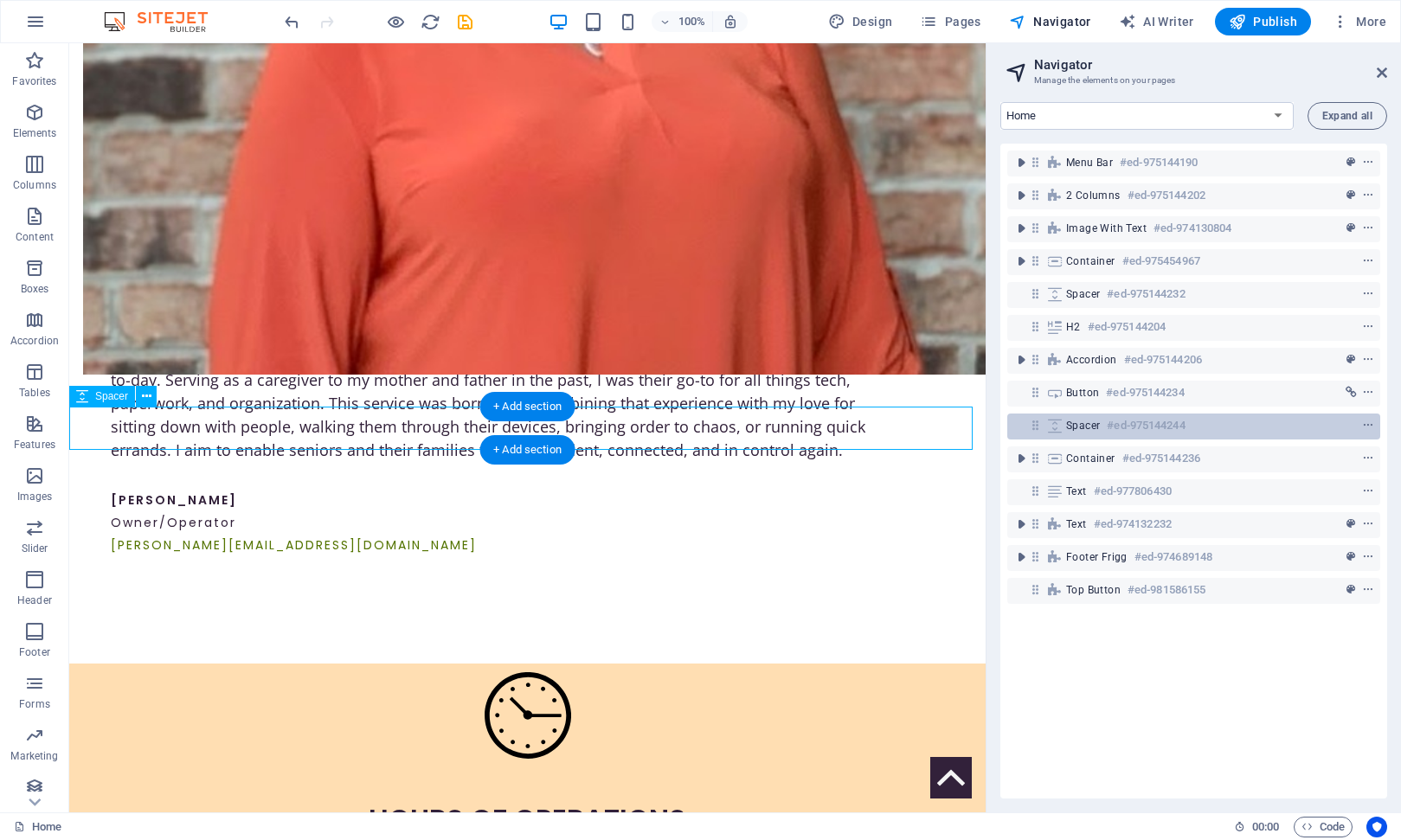
scroll to position [1925, 0]
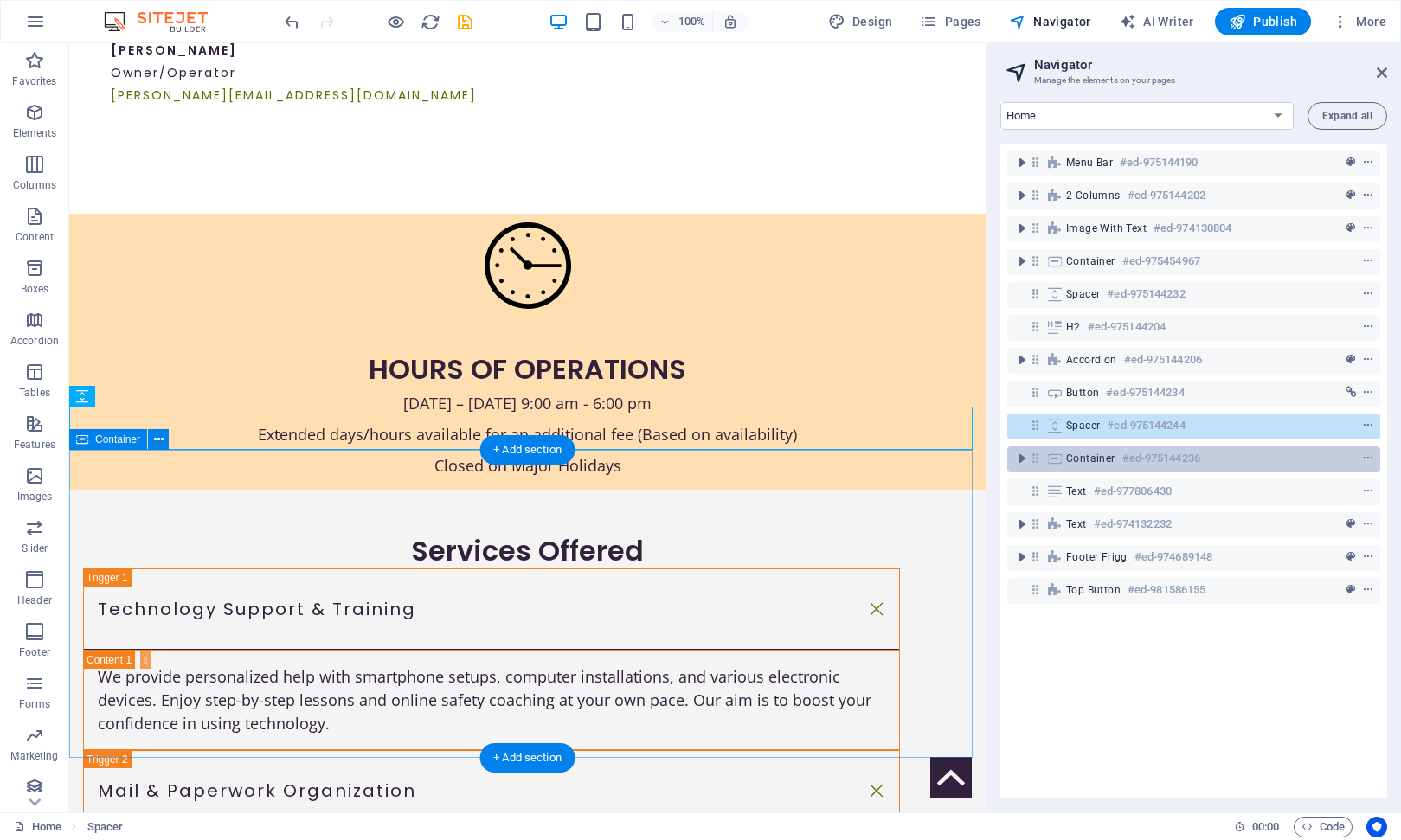
click at [1093, 462] on span "Container" at bounding box center [1091, 459] width 50 height 14
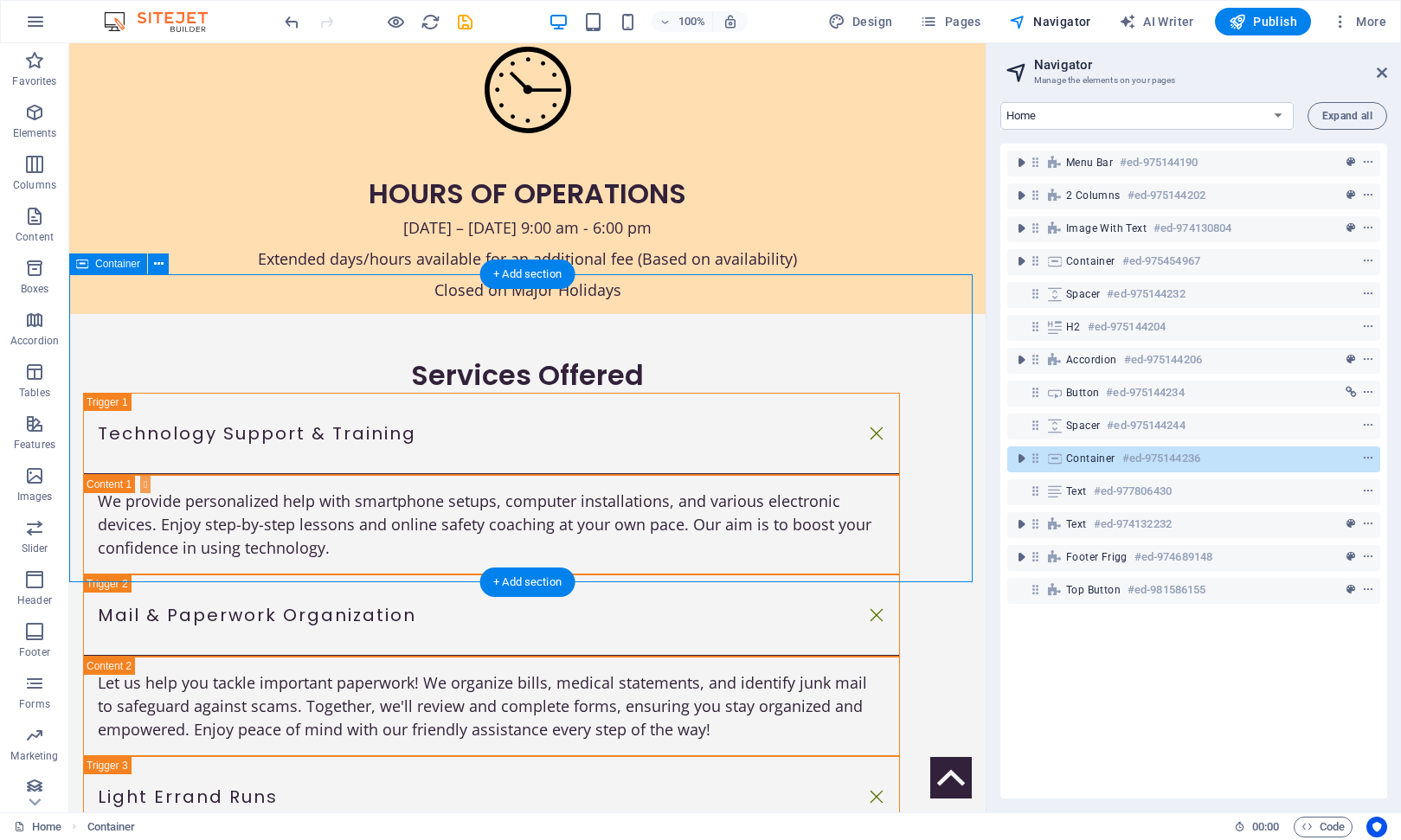
click at [1092, 462] on span "Container" at bounding box center [1091, 459] width 50 height 14
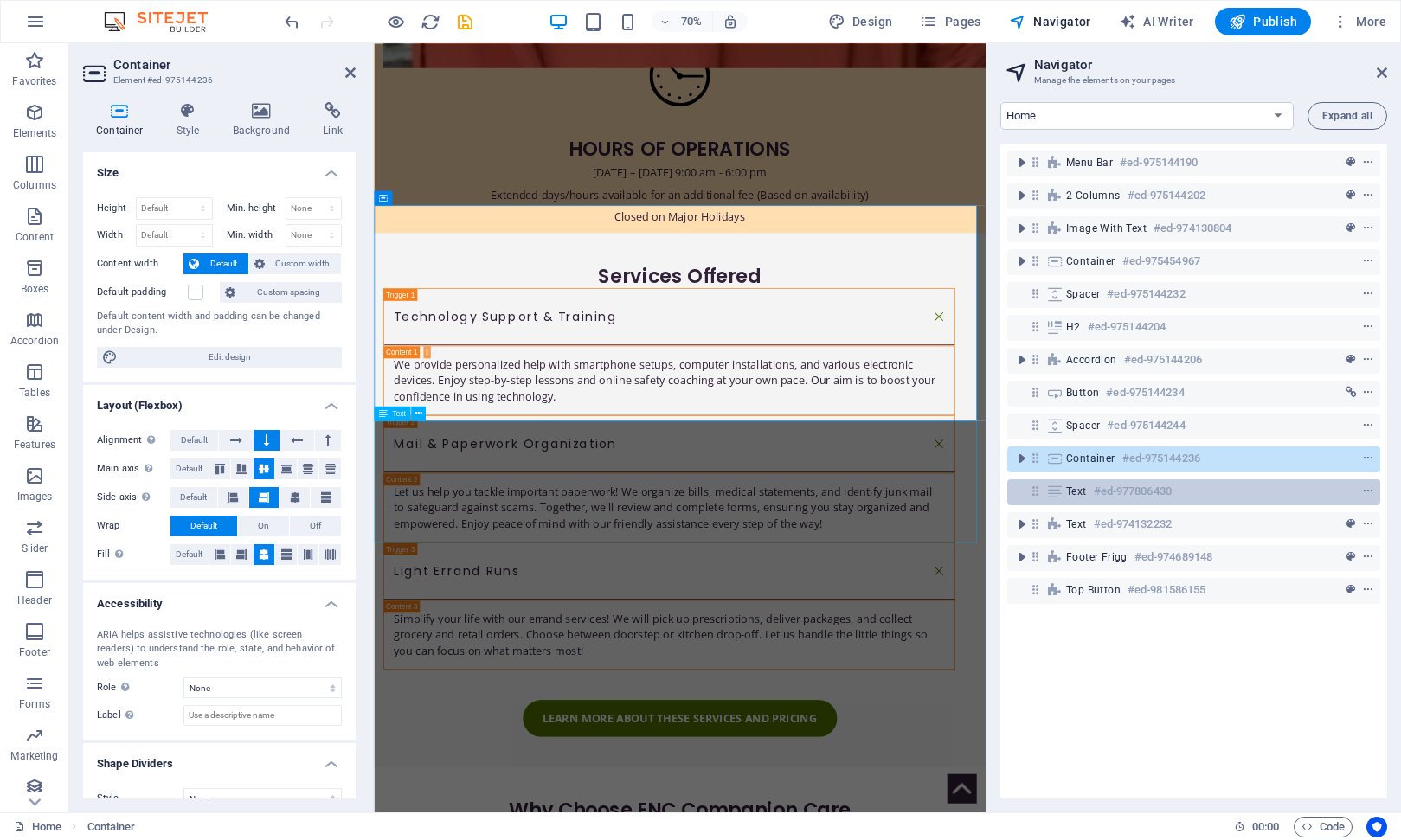
click at [1090, 487] on div "Text #ed-977806430" at bounding box center [1180, 490] width 228 height 20
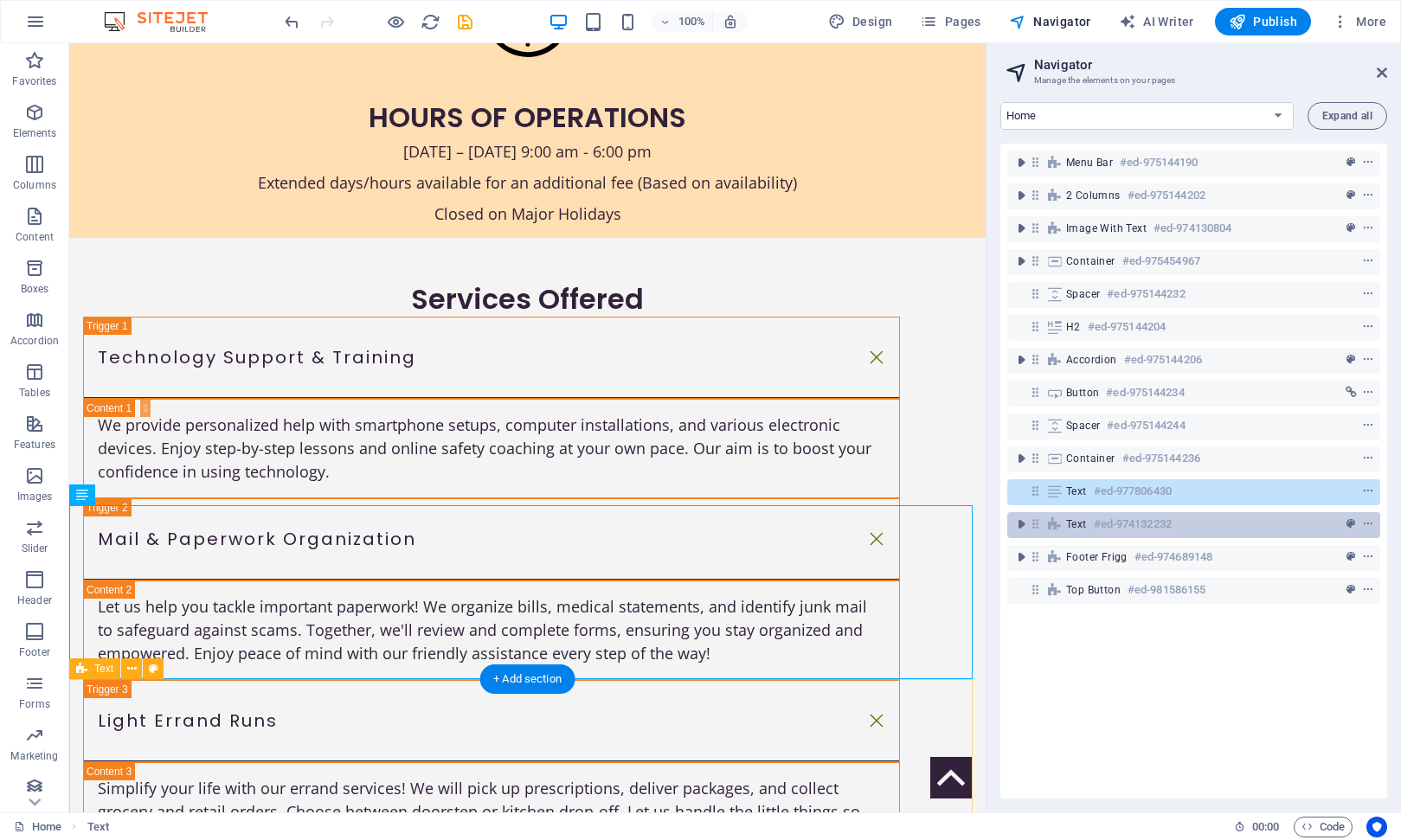
click at [1080, 520] on span "Text" at bounding box center [1076, 524] width 20 height 14
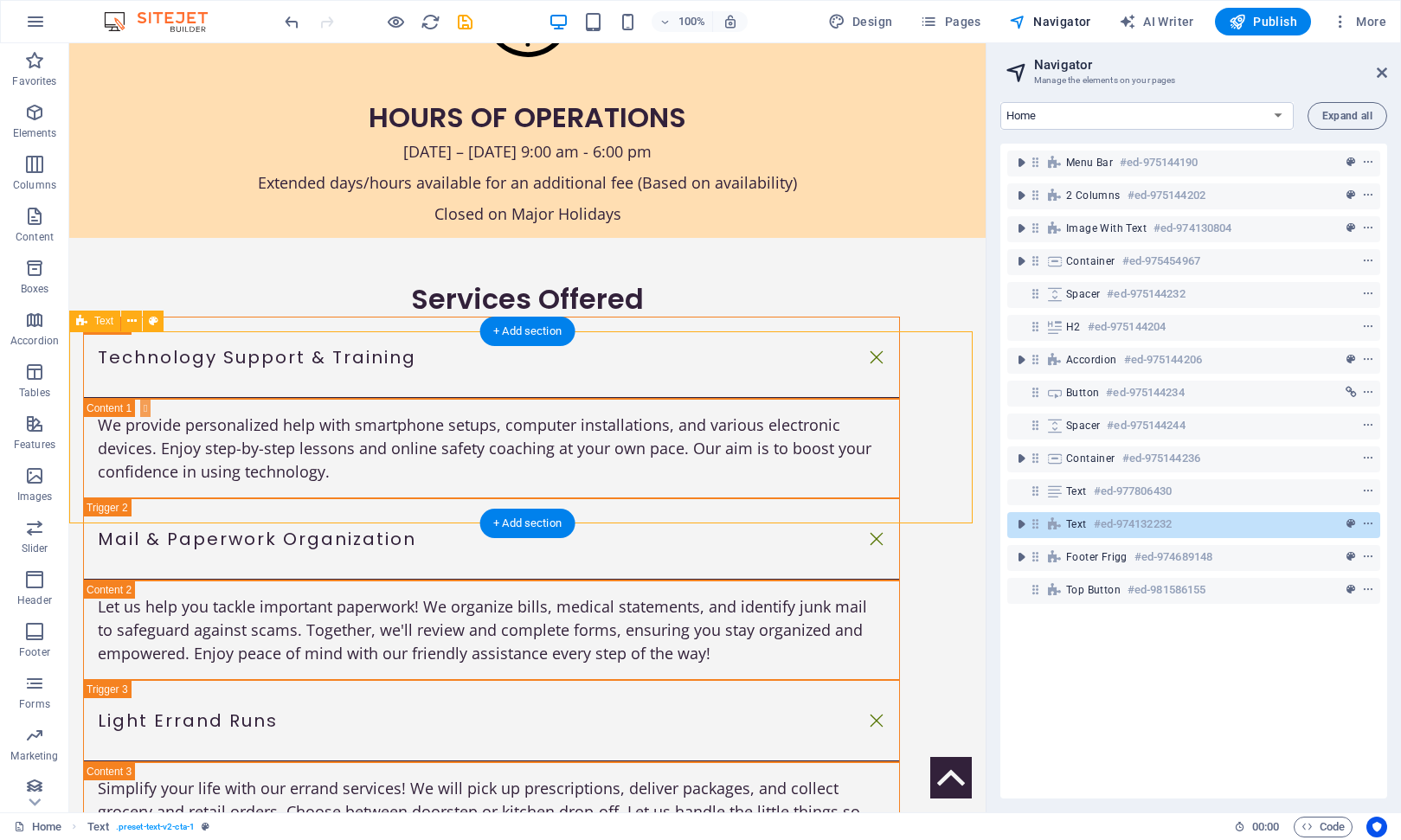
scroll to position [2525, 0]
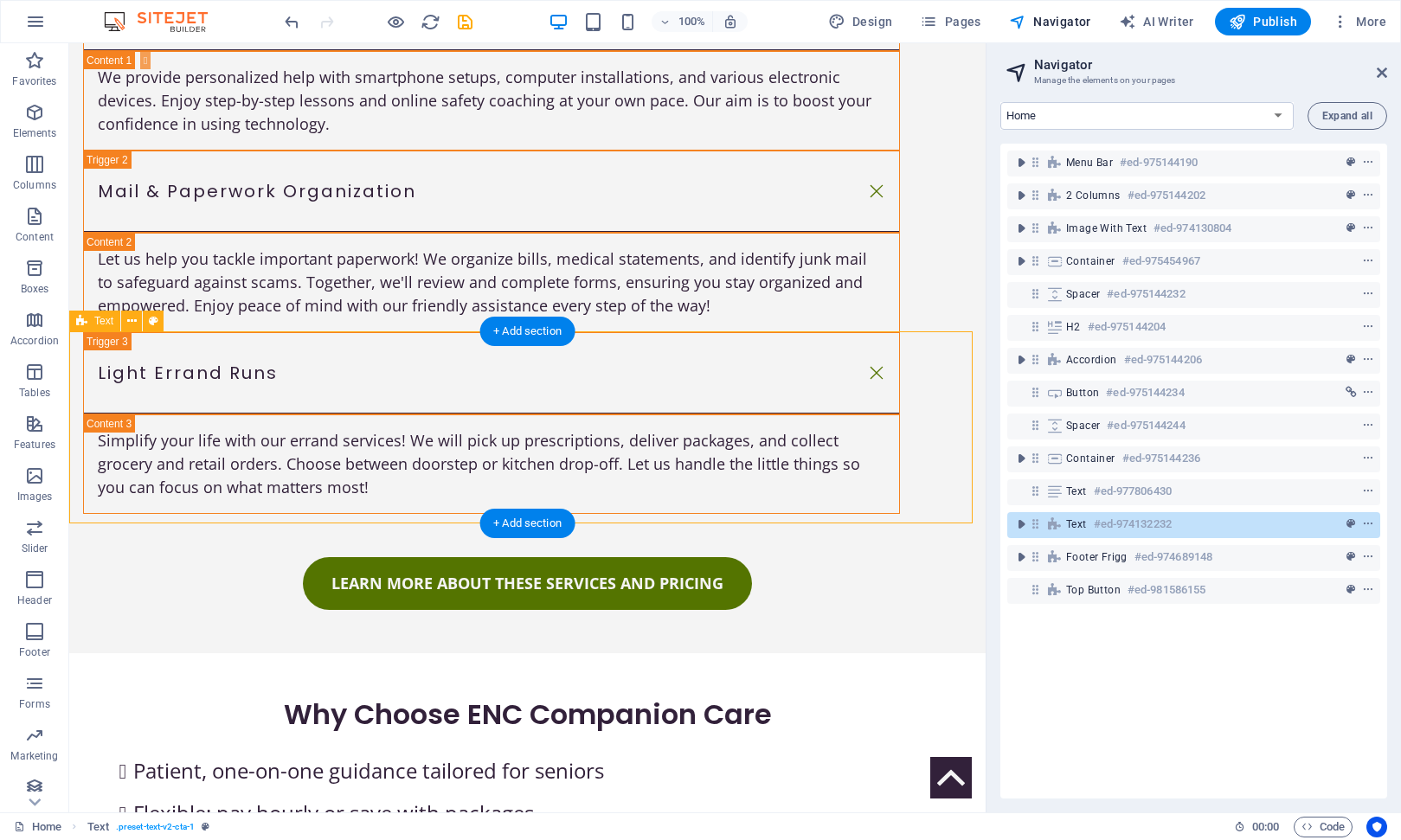
click at [1080, 523] on span "Text" at bounding box center [1076, 524] width 20 height 14
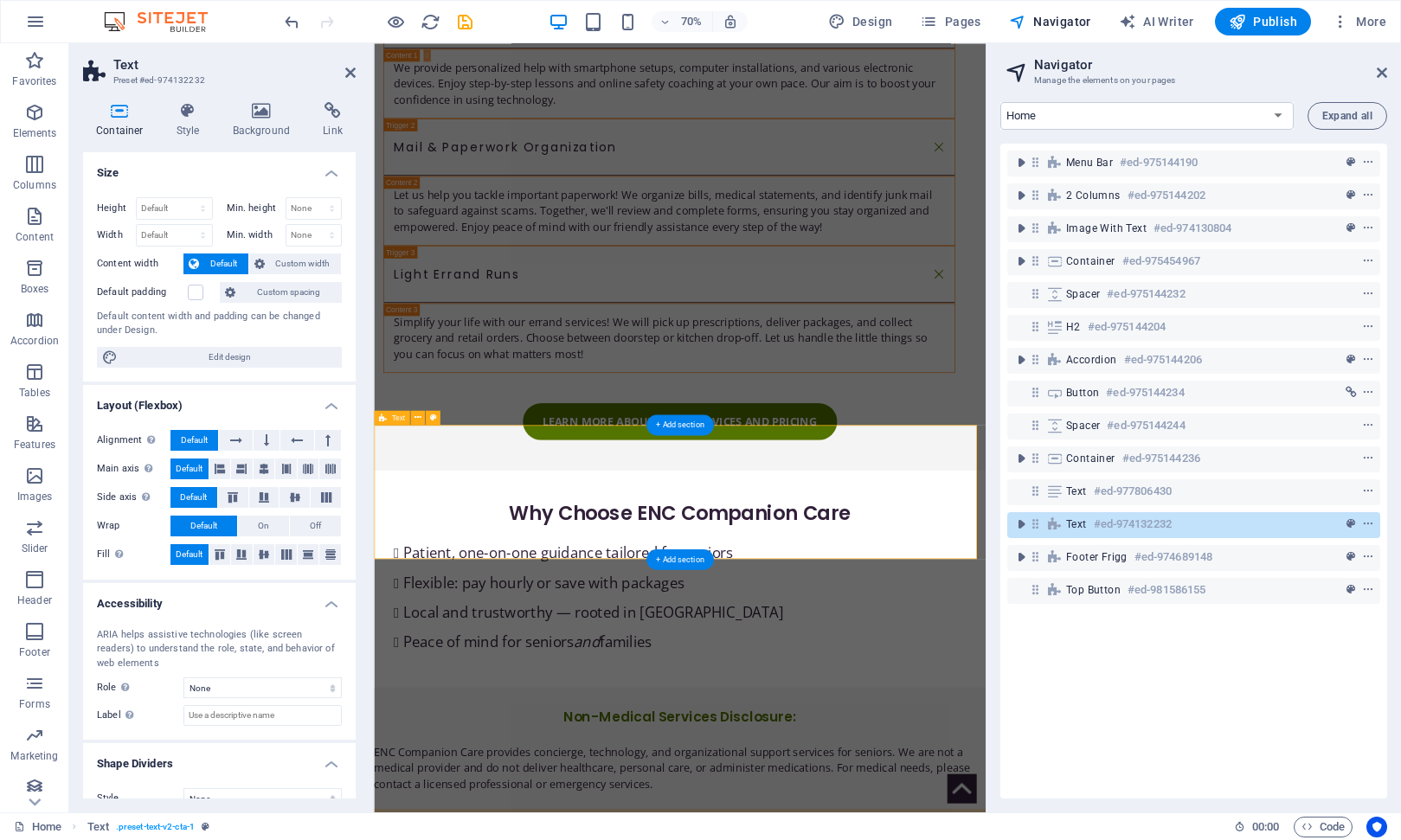
scroll to position [2269, 0]
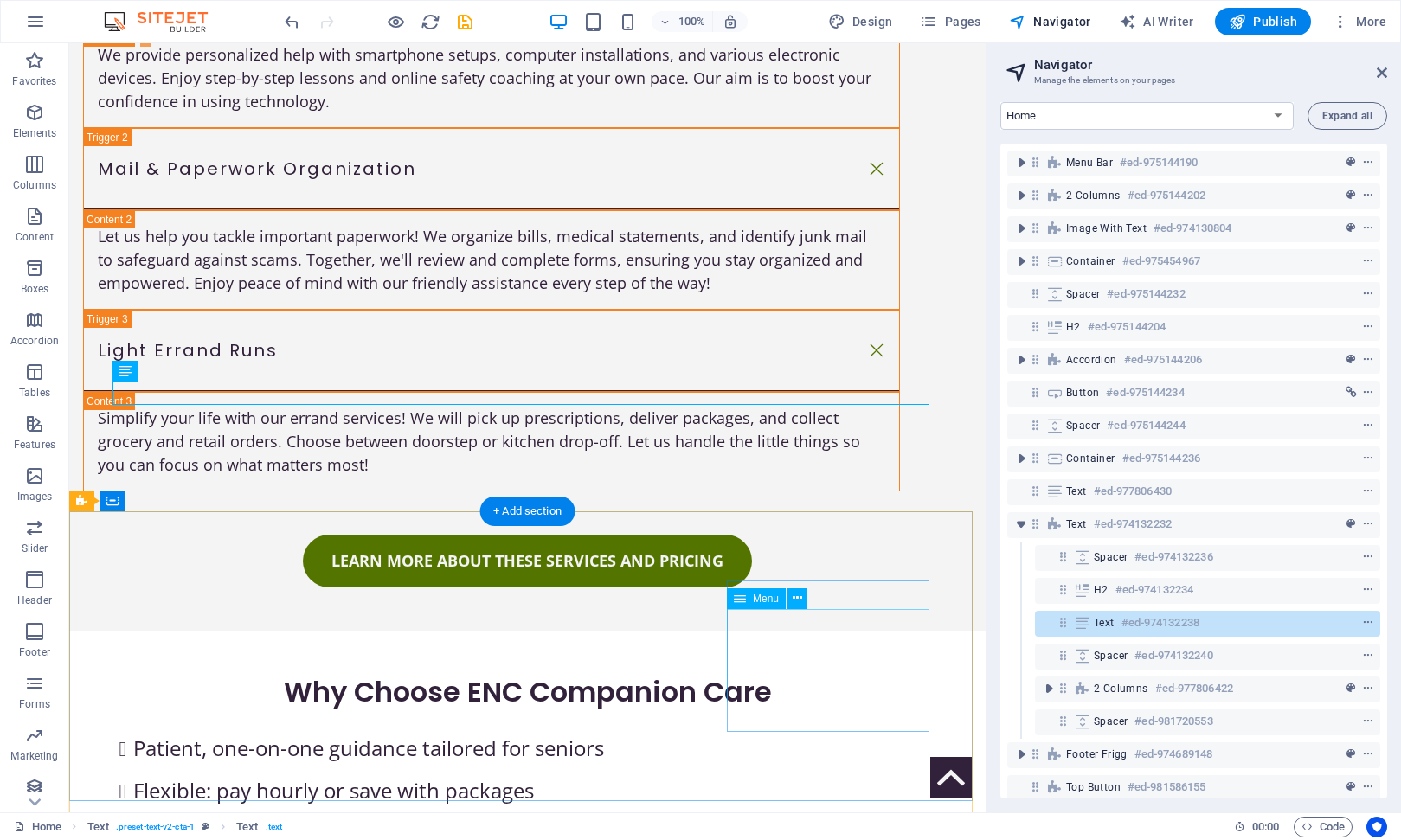
scroll to position [2552, 0]
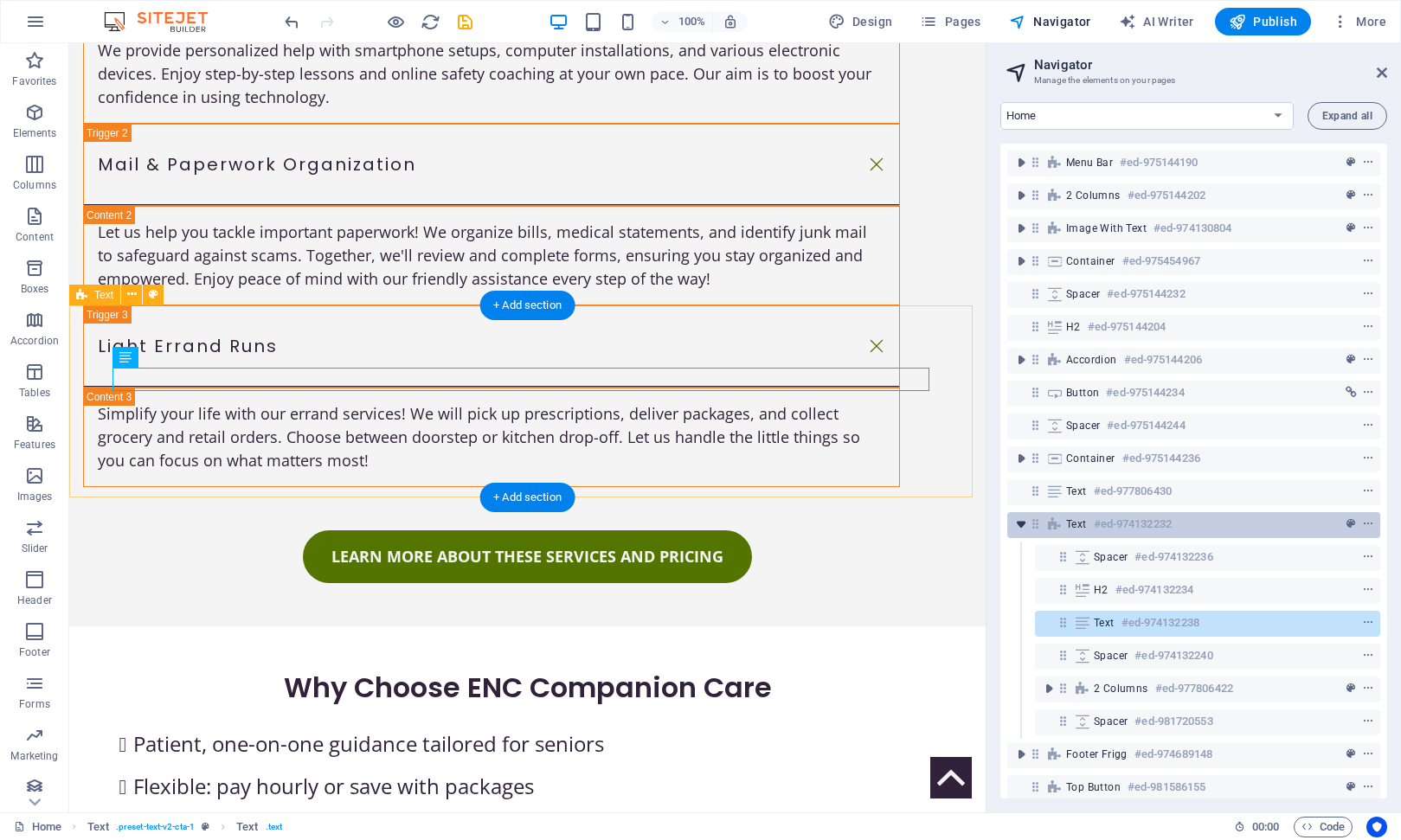
click at [1023, 526] on icon "toggle-expand" at bounding box center [1021, 524] width 18 height 18
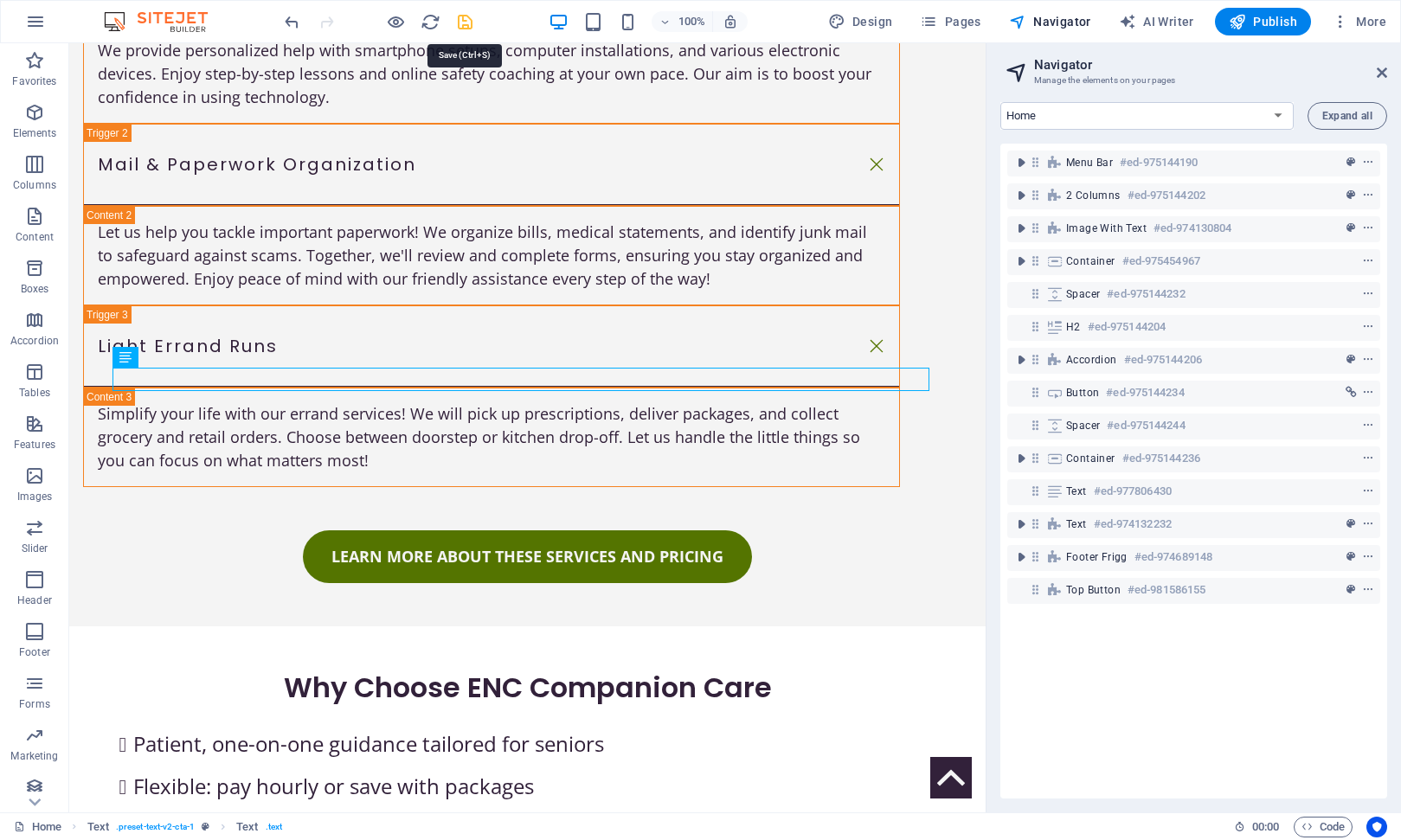
click at [462, 19] on icon "save" at bounding box center [465, 22] width 19 height 19
